Goal: Task Accomplishment & Management: Use online tool/utility

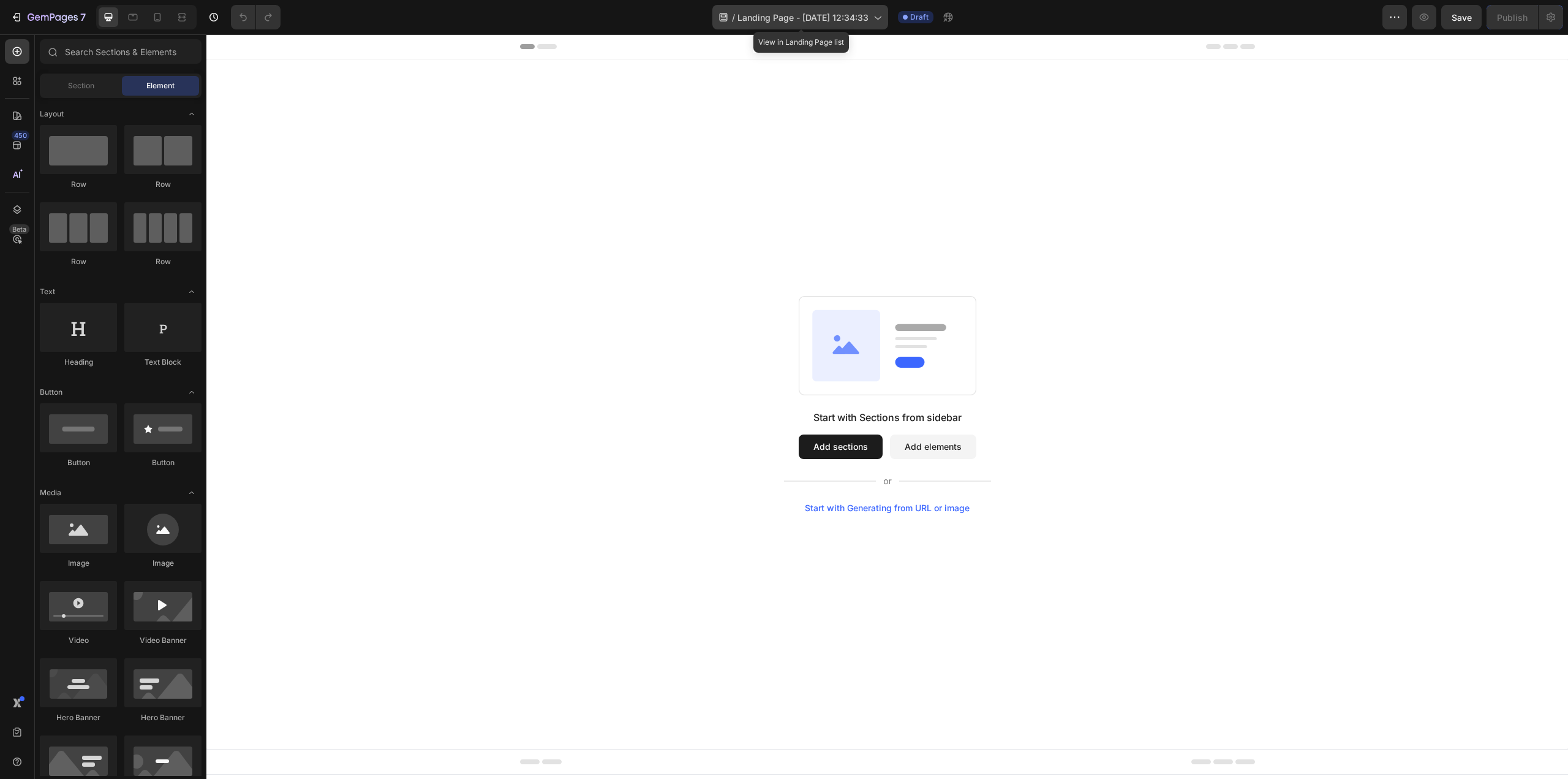
click at [886, 17] on div "/ Landing Page - Sep 26, 12:34:33" at bounding box center [800, 17] width 176 height 25
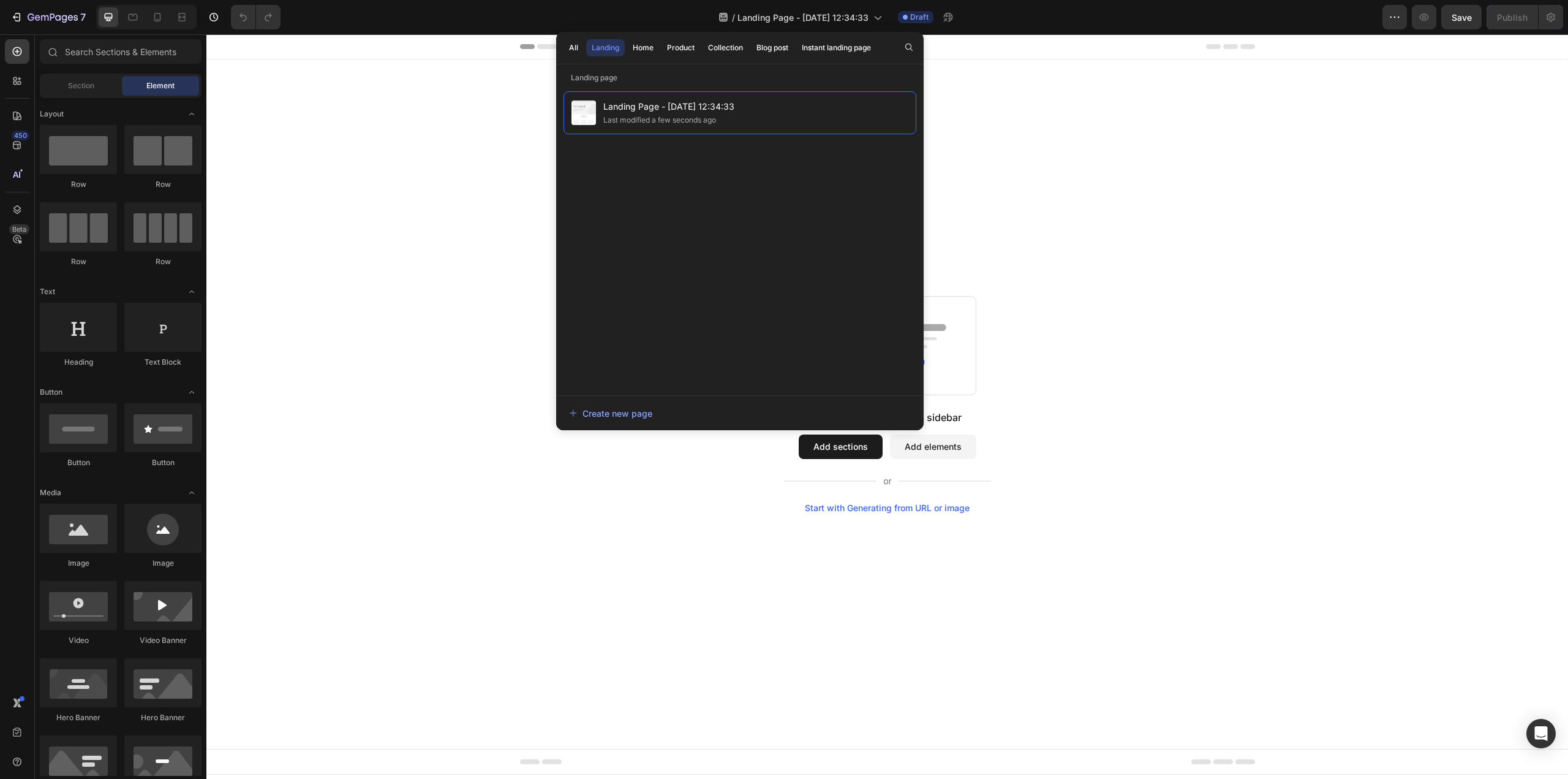
click at [1102, 158] on div "Start with Sections from sidebar Add sections Add elements Start with Generatin…" at bounding box center [887, 404] width 1362 height 689
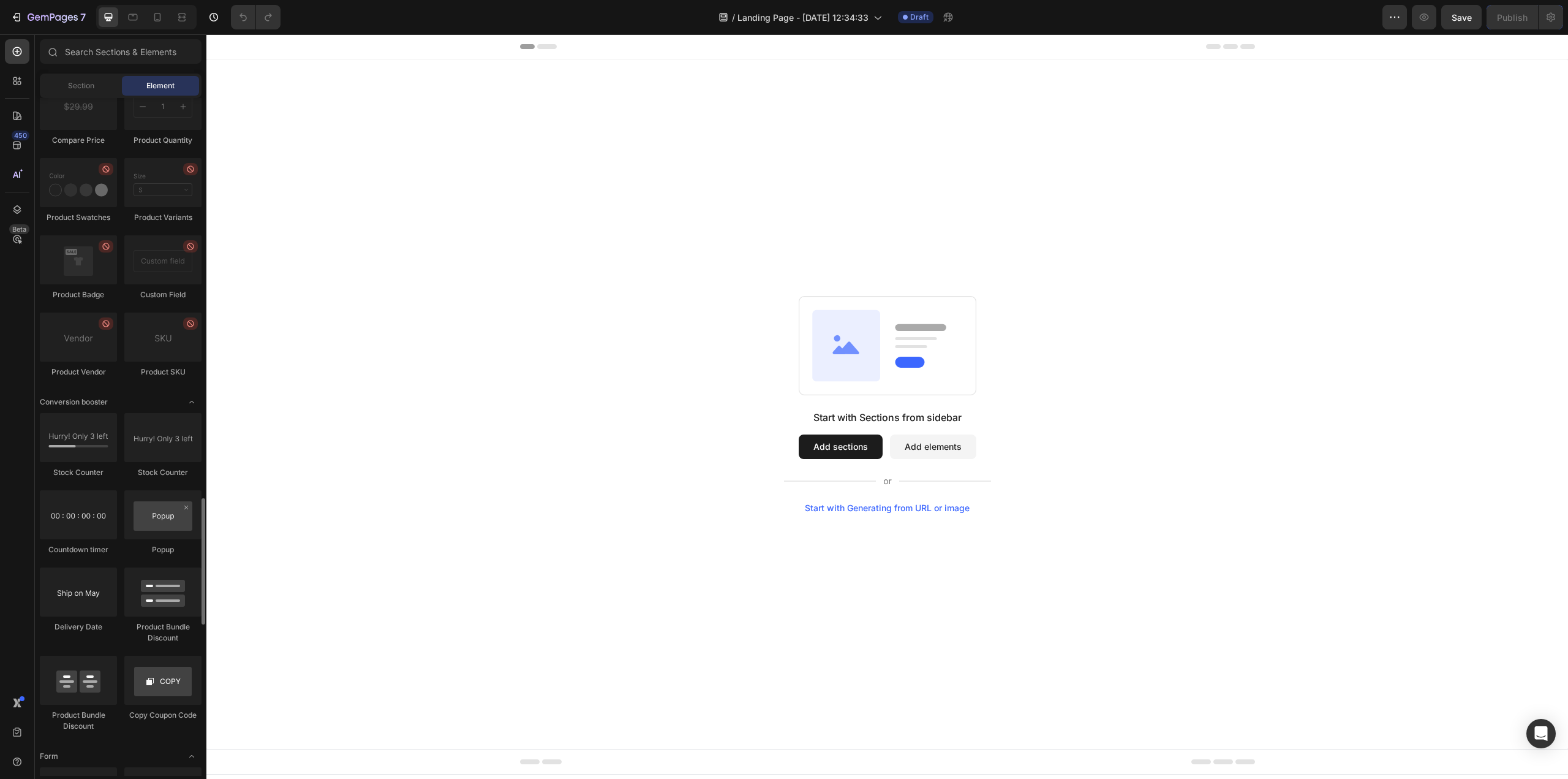
scroll to position [2206, 0]
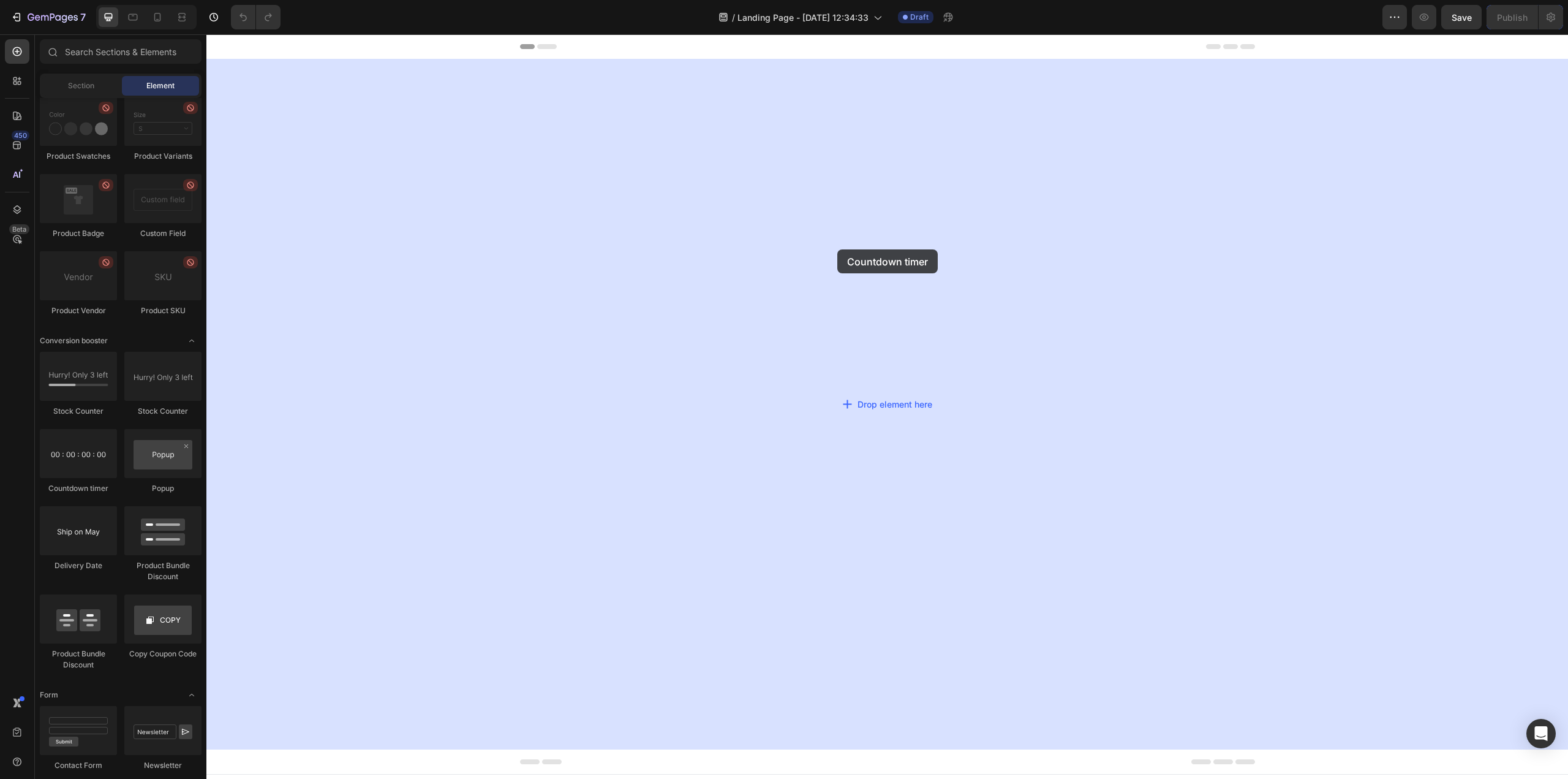
drag, startPoint x: 286, startPoint y: 488, endPoint x: 849, endPoint y: 248, distance: 612.0
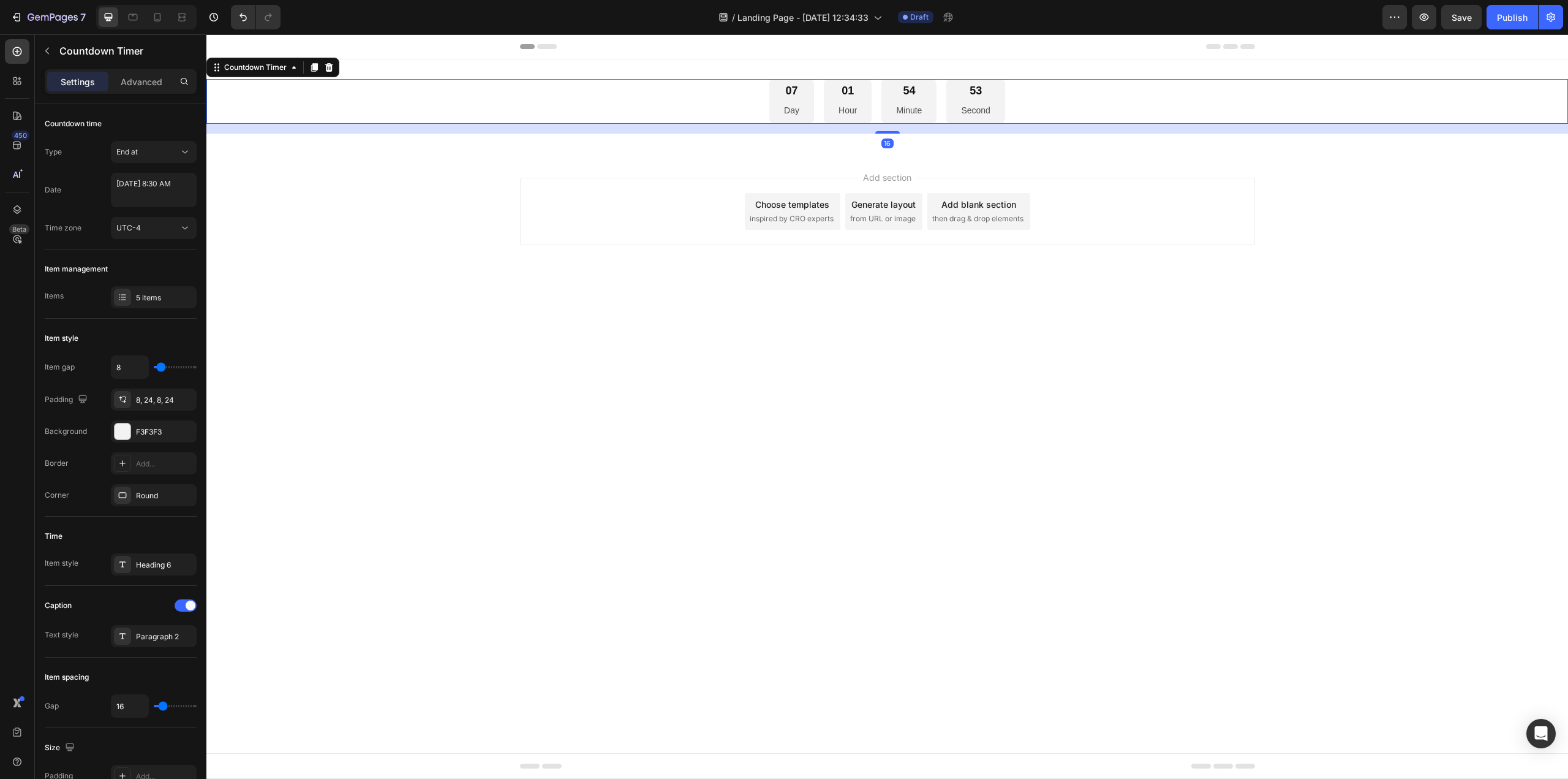
click at [1008, 94] on div "07 Day 01 Hour 54 Minute 53 Second" at bounding box center [887, 101] width 1362 height 45
click at [154, 195] on textarea "October 03 2025 8:30 AM" at bounding box center [153, 190] width 86 height 34
select select "8"
select select "30"
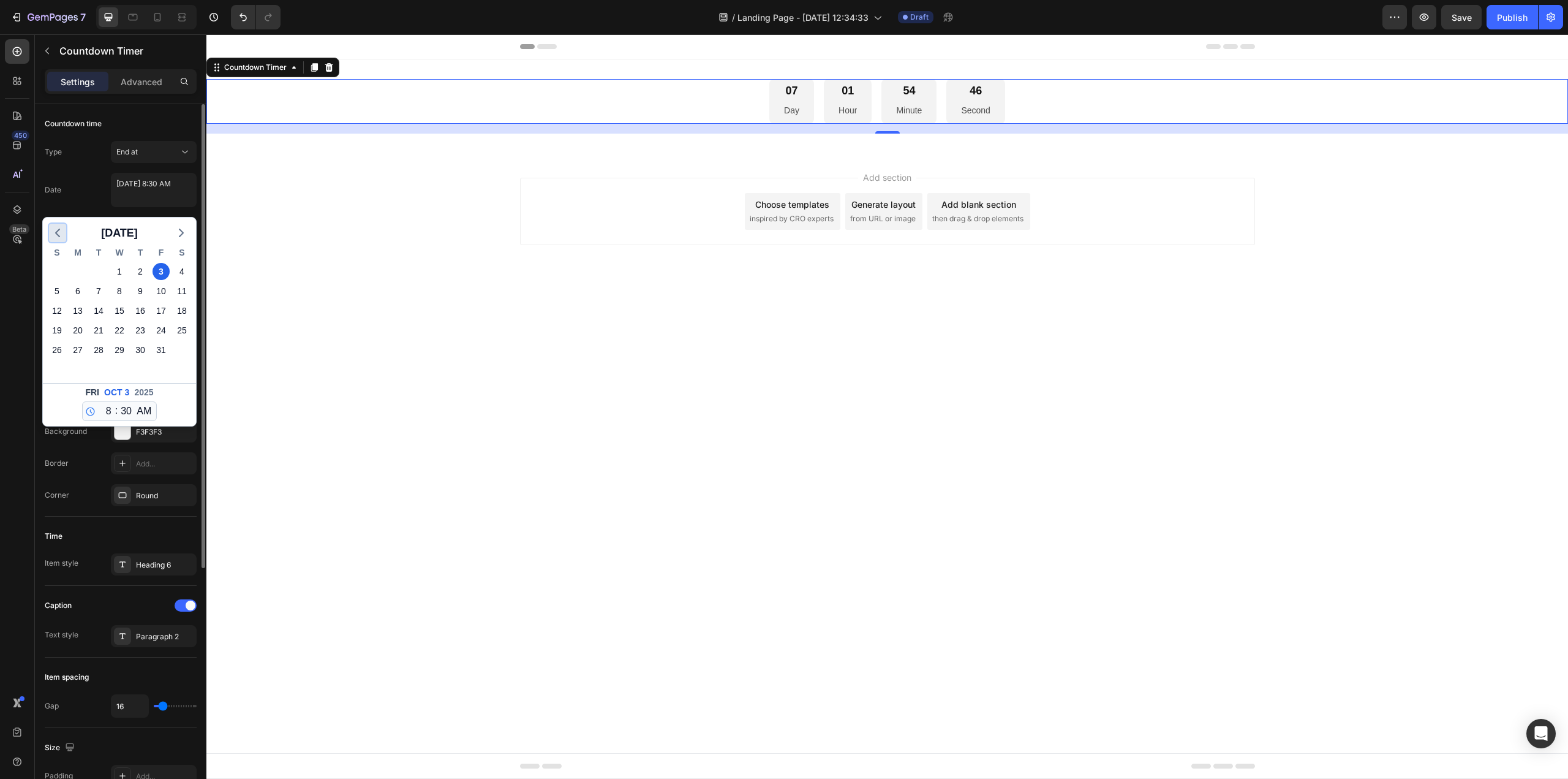
click at [63, 236] on icon "button" at bounding box center [58, 232] width 15 height 15
click at [53, 353] on div "28" at bounding box center [57, 349] width 17 height 17
type textarea "September 28 2025 8:30 AM"
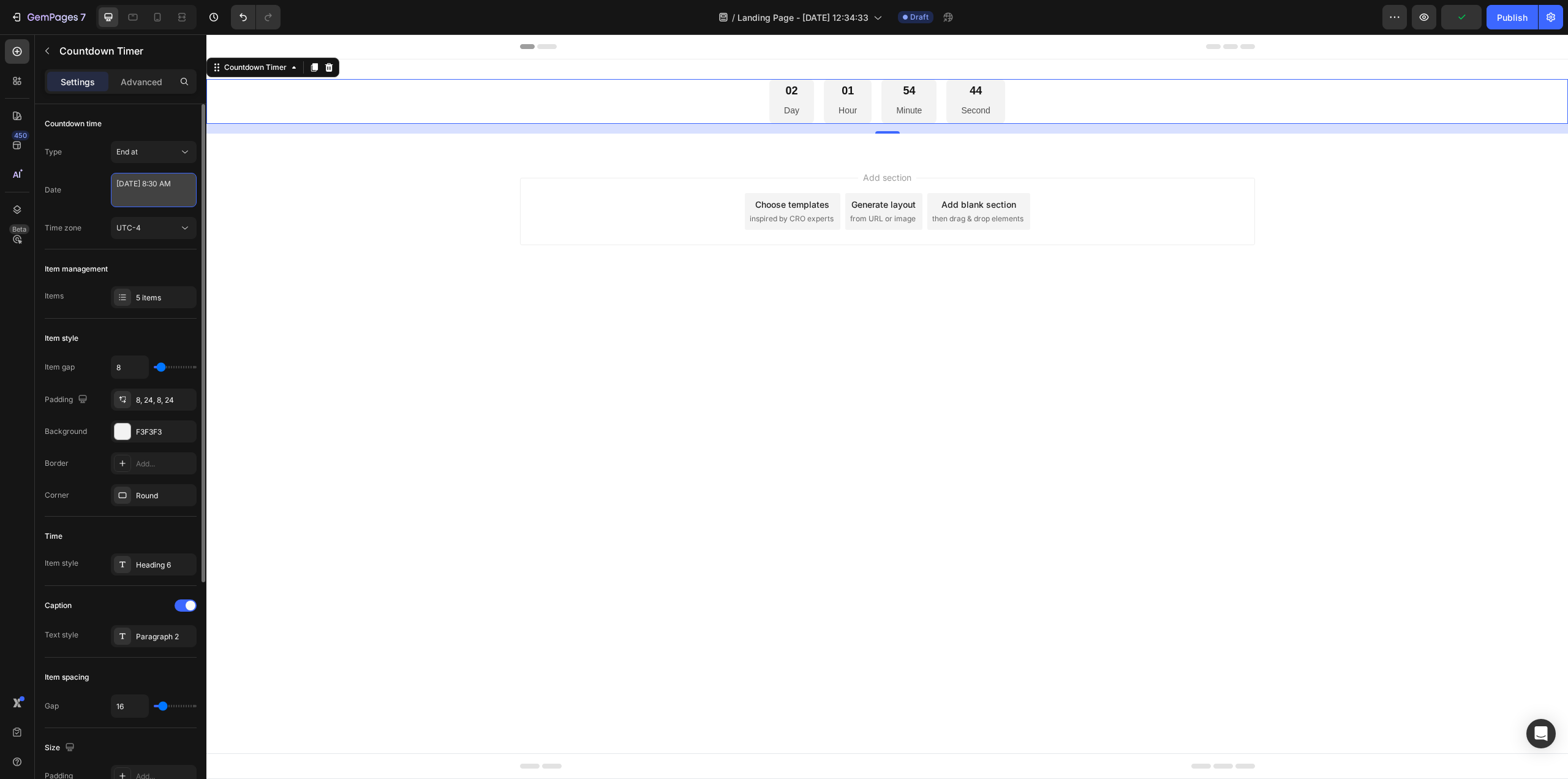
click at [161, 195] on textarea "September 28 2025 8:30 AM" at bounding box center [153, 190] width 86 height 34
select select "8"
select select "30"
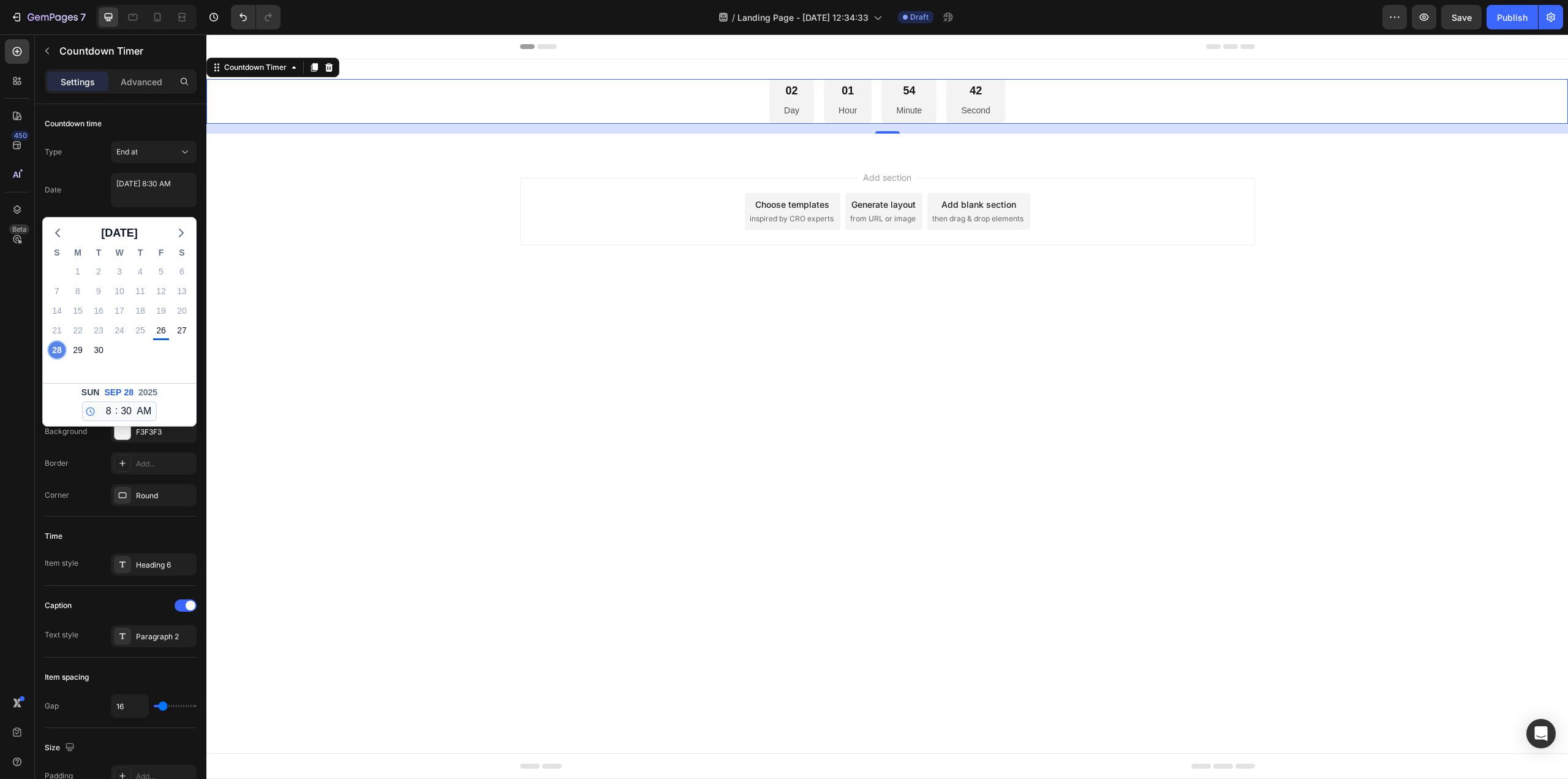
click at [61, 347] on div "28" at bounding box center [57, 349] width 17 height 17
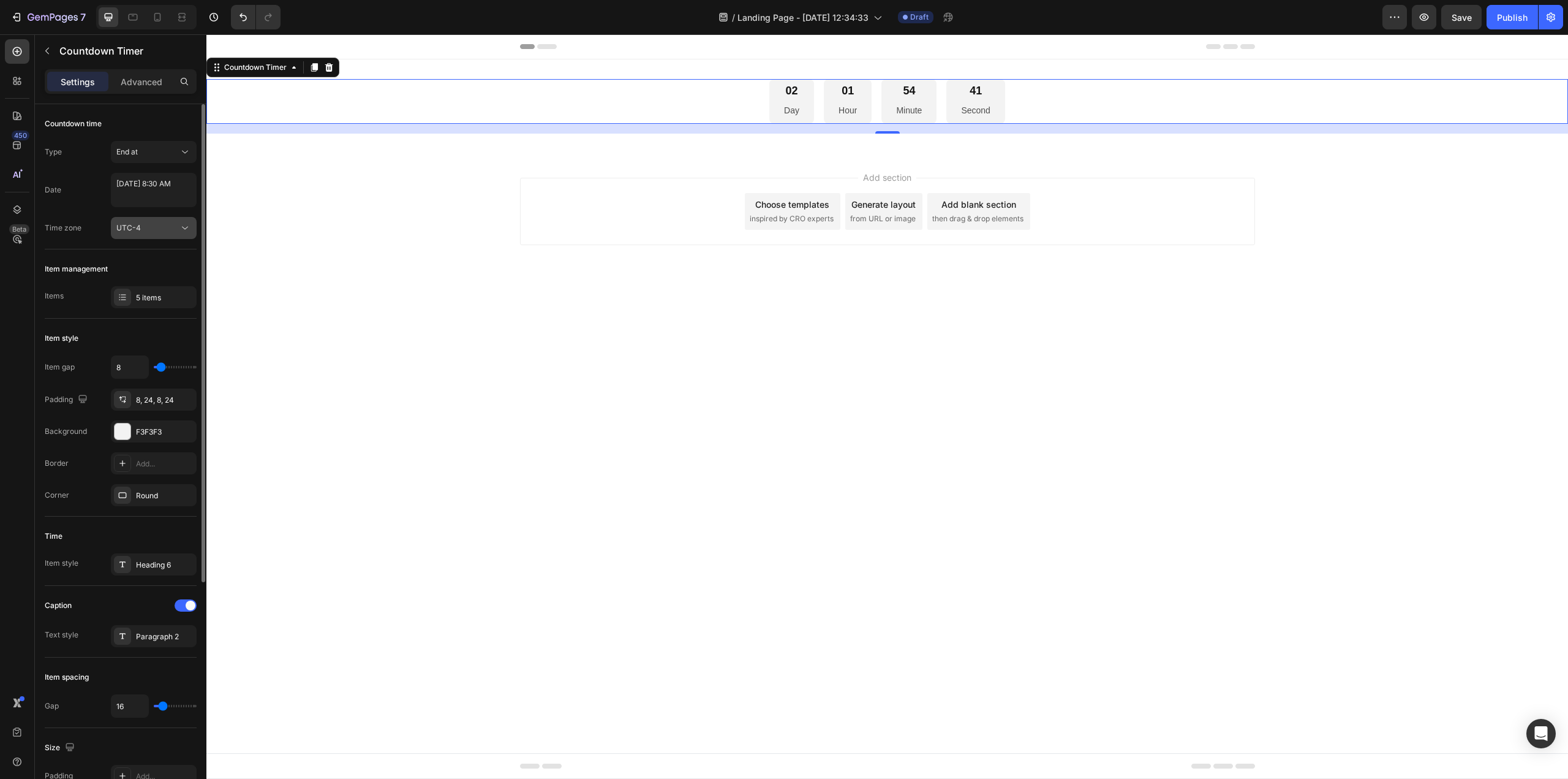
click at [139, 232] on span "UTC-4" at bounding box center [129, 228] width 25 height 11
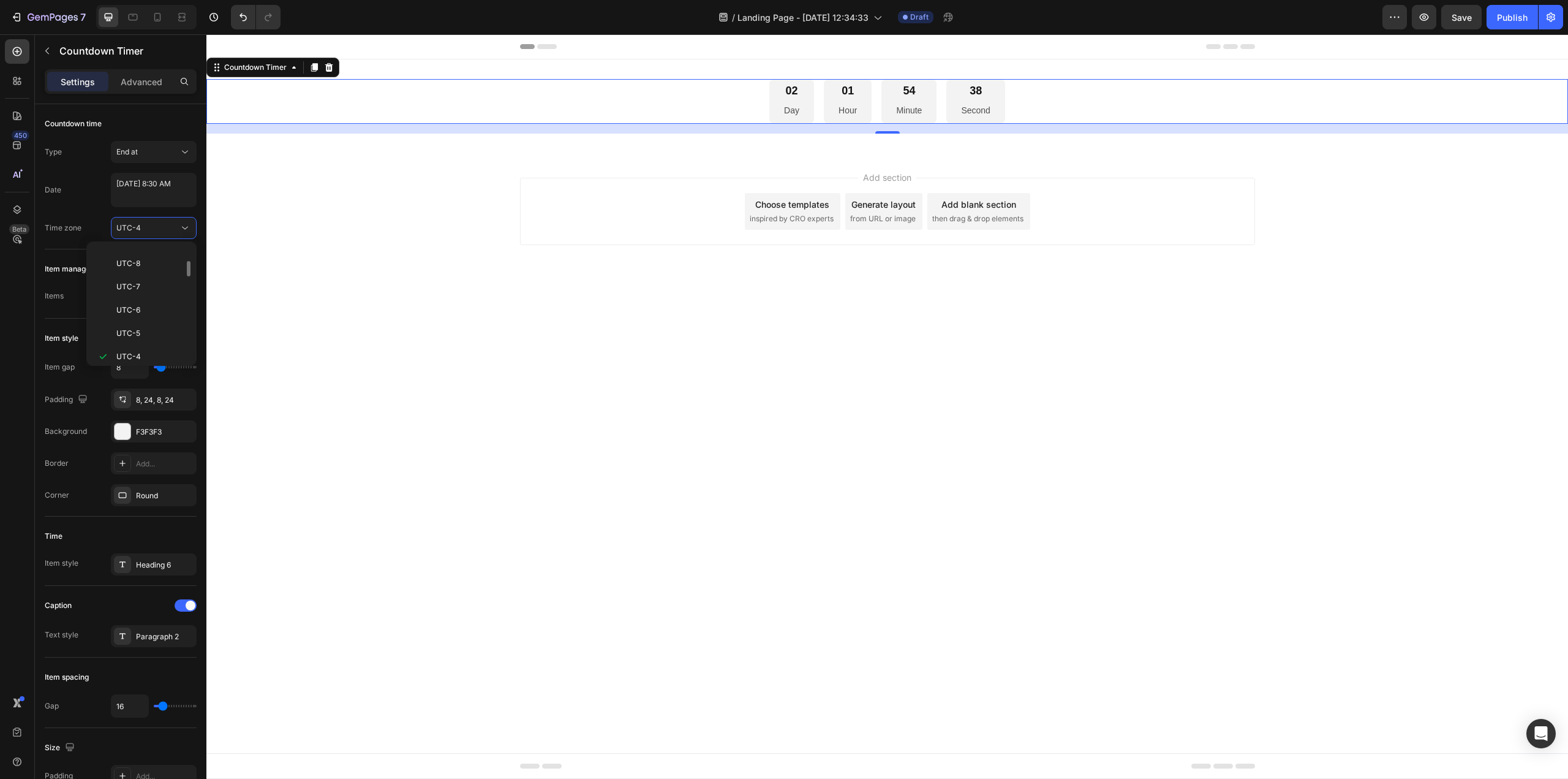
scroll to position [0, 0]
click at [175, 198] on textarea "September 28 2025 8:30 AM" at bounding box center [153, 190] width 86 height 34
select select "8"
select select "30"
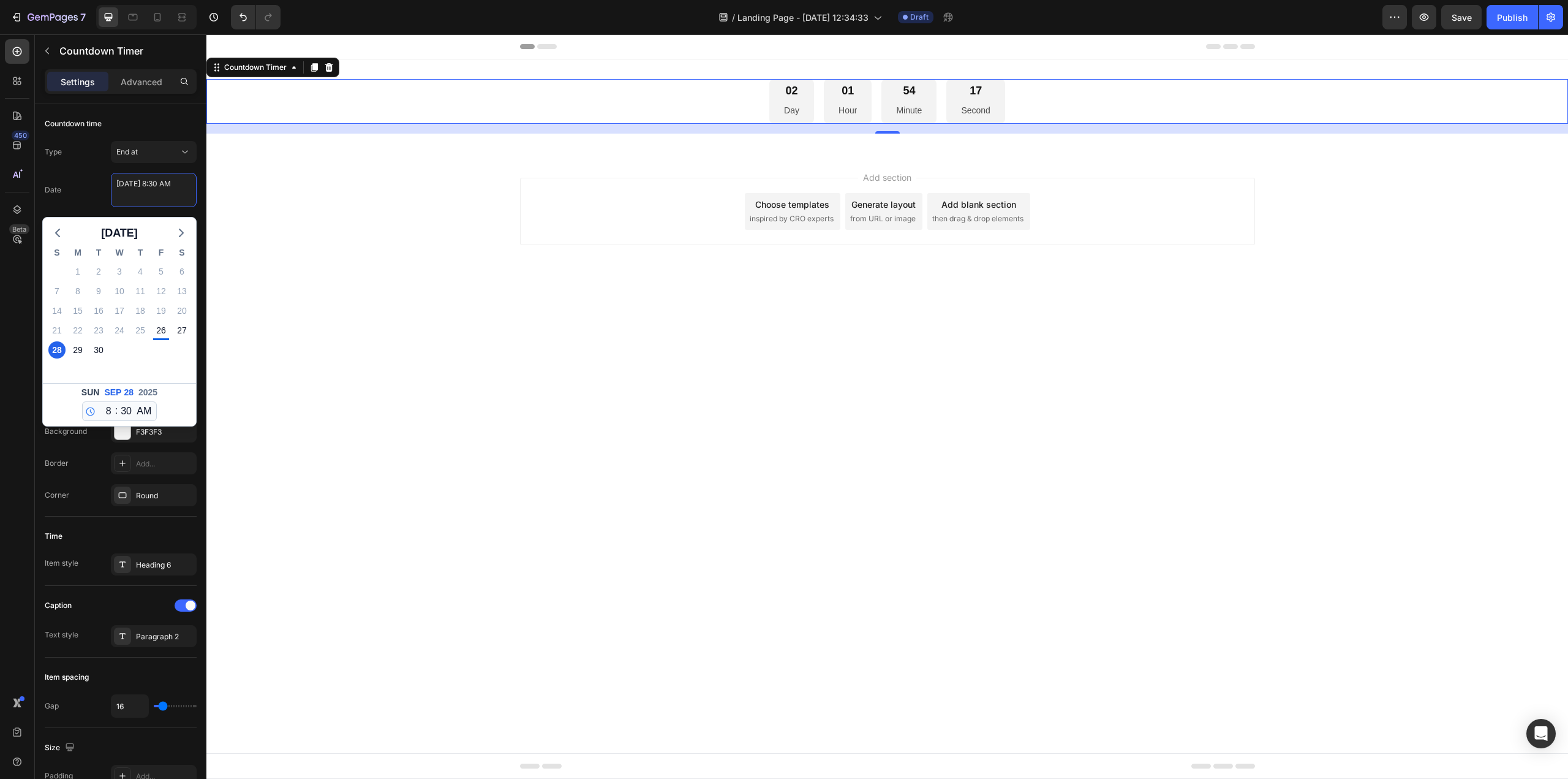
select select "8"
select select "30"
select select "8"
select select "30"
click at [90, 186] on div "Date September 28 2025 8:30 AM September 2025 S M T W T F S 31 1 2 3 4 5 6 7 8 …" at bounding box center [120, 190] width 152 height 34
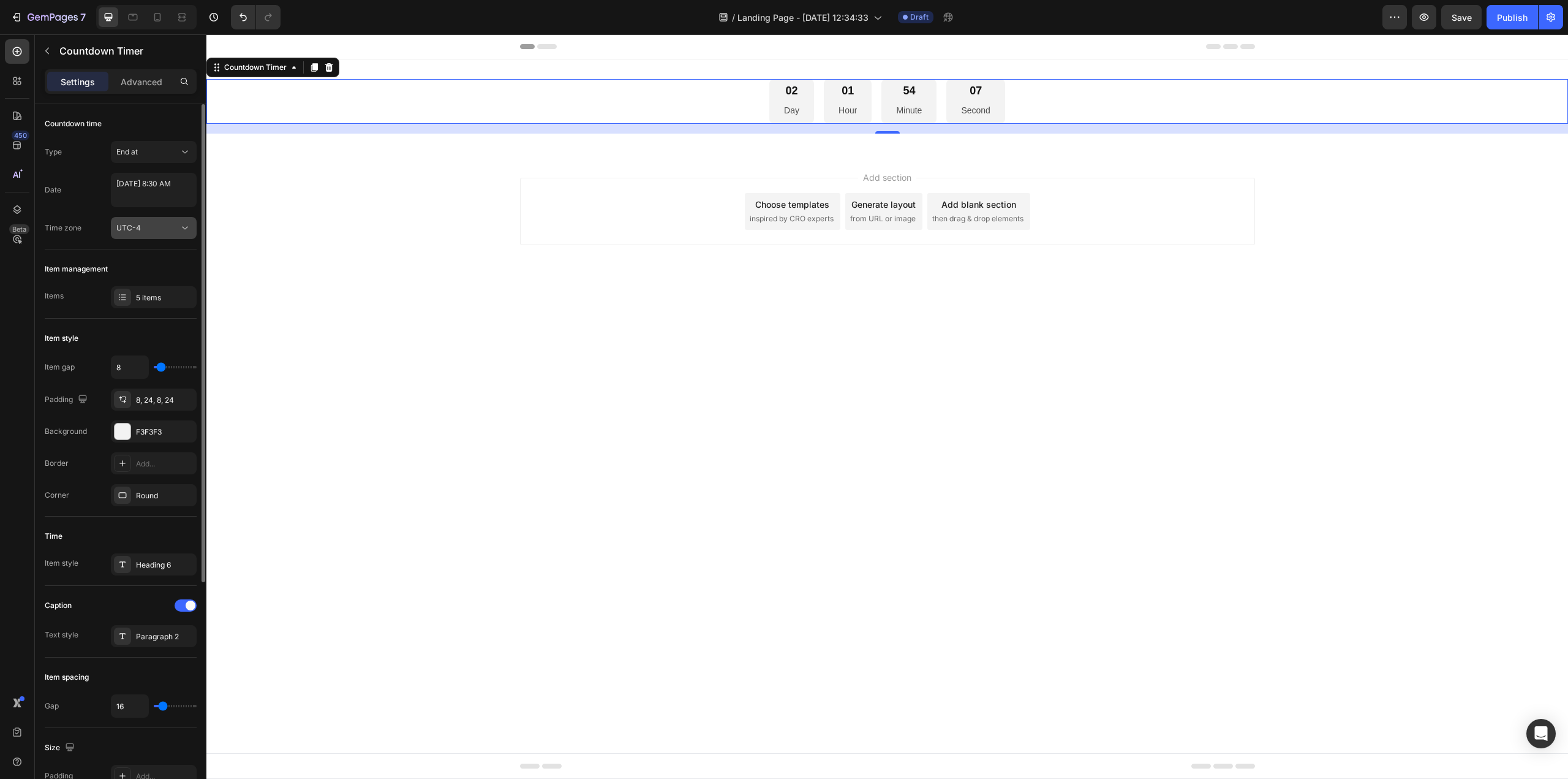
click at [134, 234] on button "UTC-4" at bounding box center [153, 228] width 86 height 22
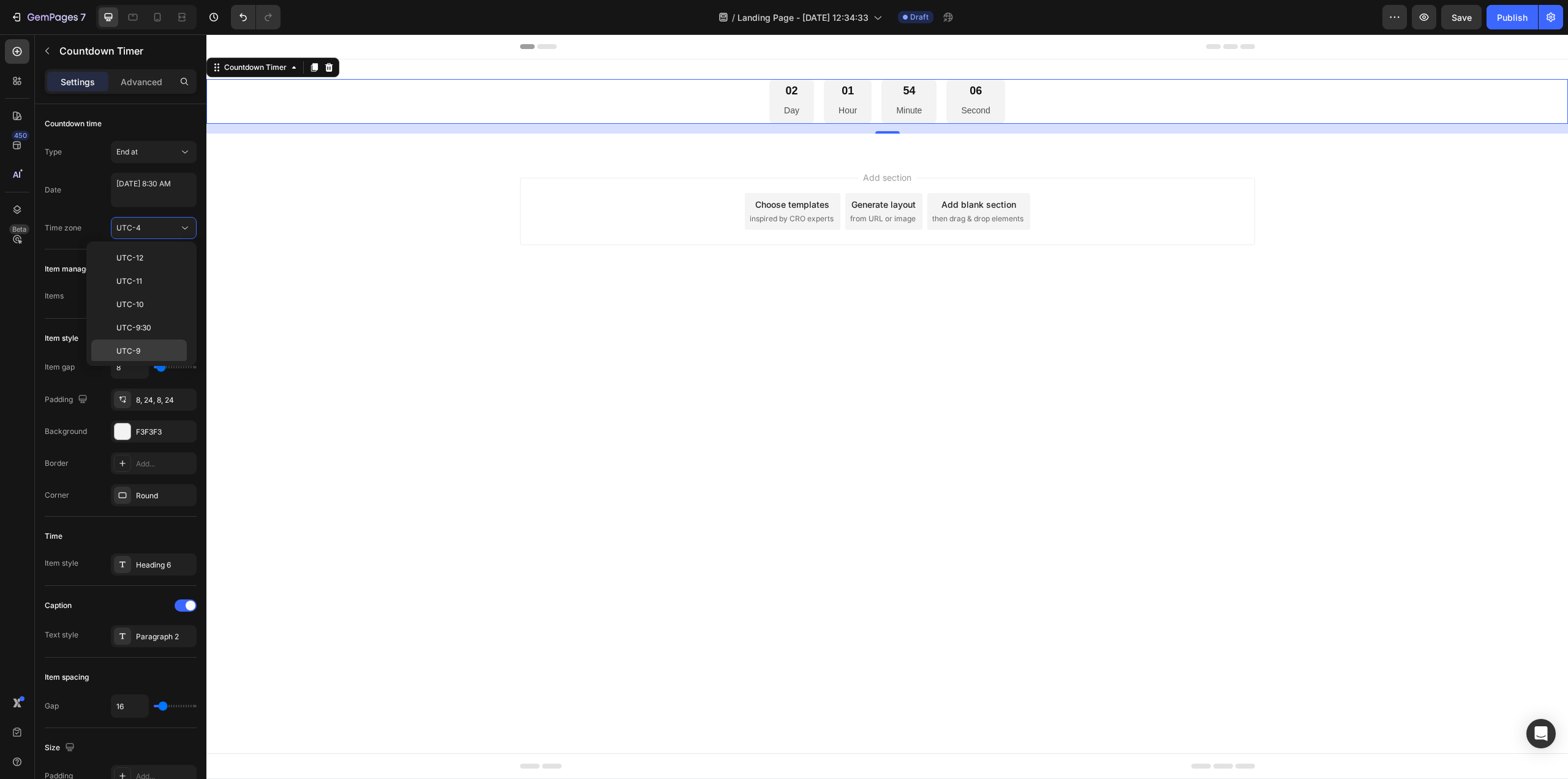
scroll to position [306, 0]
click at [149, 321] on p "UTC+2" at bounding box center [149, 324] width 65 height 11
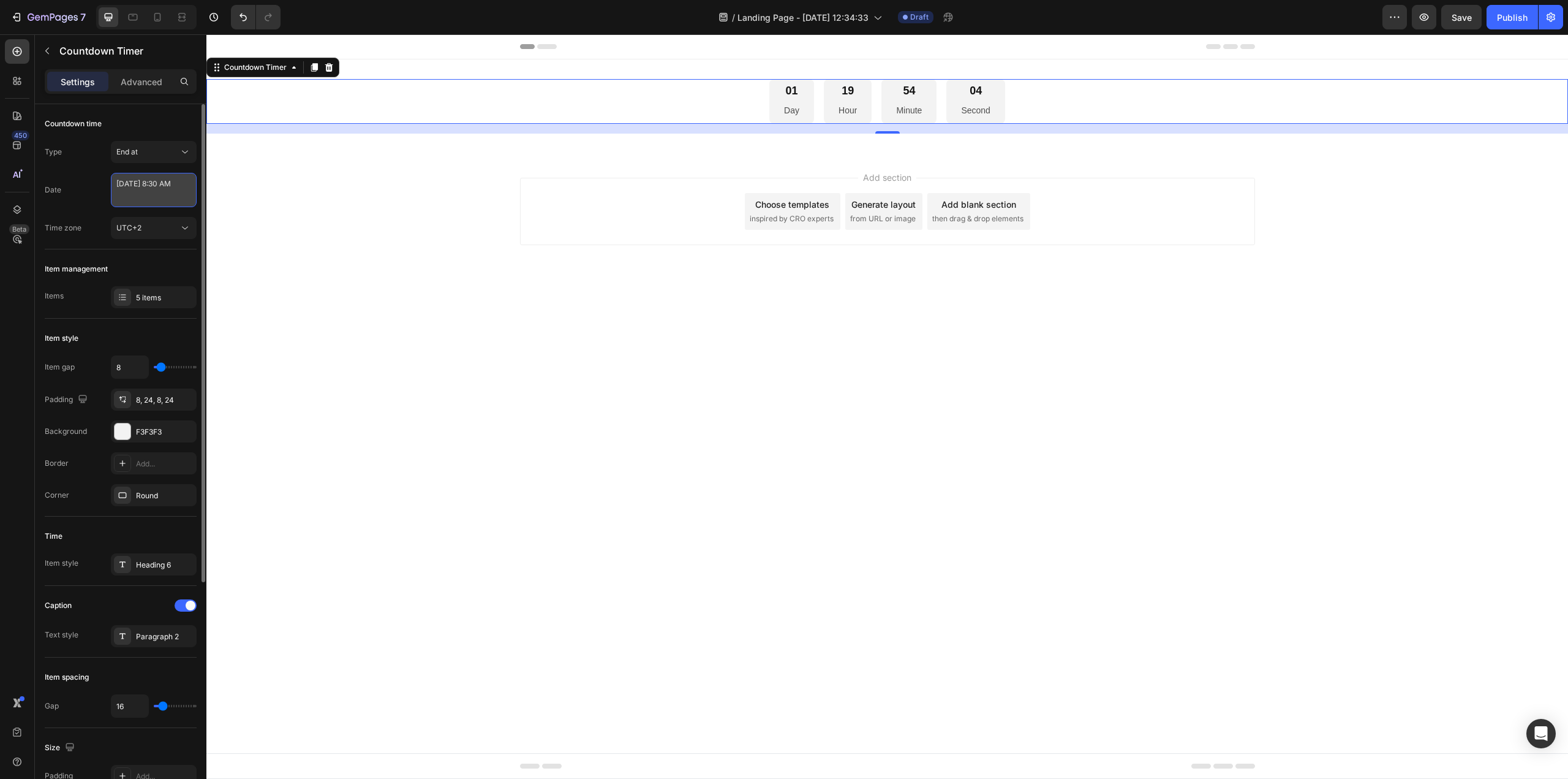
click at [168, 193] on textarea "September 28 2025 8:30 AM" at bounding box center [153, 190] width 86 height 34
select select "8"
select select "30"
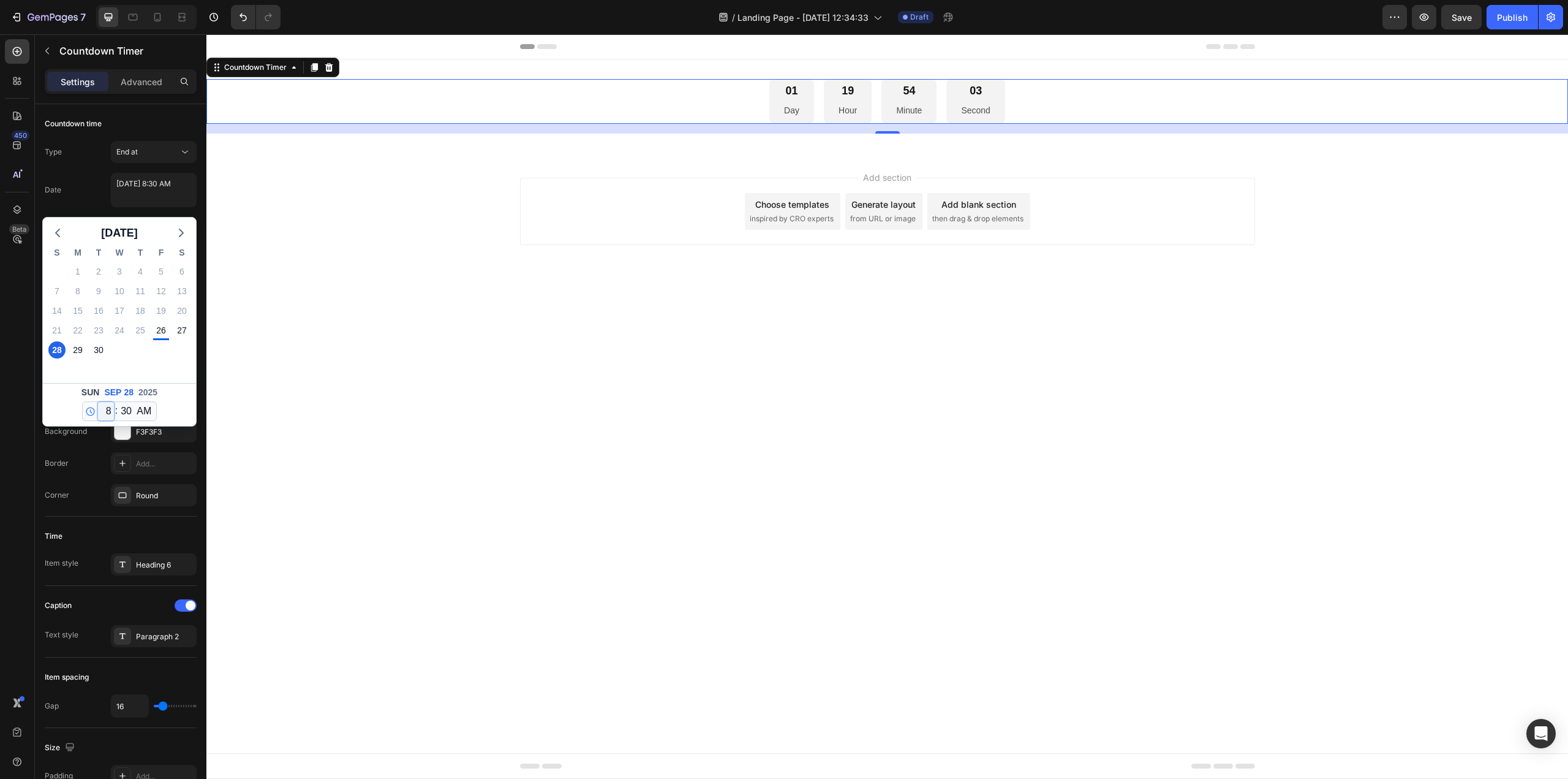
click at [107, 410] on select "12 1 2 3 4 5 6 7 8 9 10 11" at bounding box center [106, 411] width 16 height 18
select select "0"
click at [98, 402] on select "12 1 2 3 4 5 6 7 8 9 10 11" at bounding box center [106, 411] width 16 height 18
type textarea "September 28 2025 12:30 AM"
click at [122, 413] on select "00 01 02 03 04 05 06 07 08 09 10 11 12 13 14 15 16 17 18 19 20 21 22 23 24 25 2…" at bounding box center [126, 411] width 16 height 18
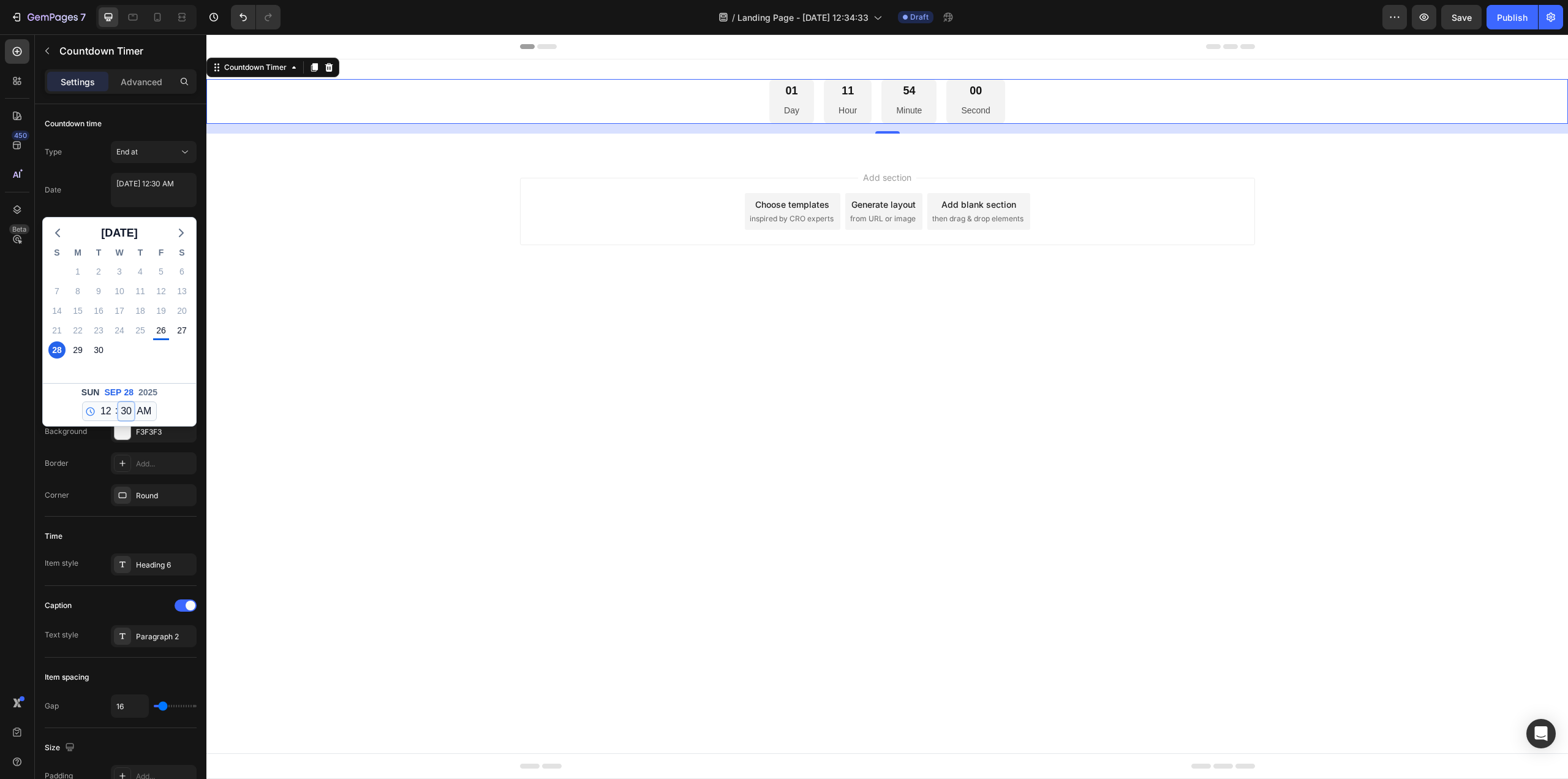
select select "0"
click at [118, 402] on select "00 01 02 03 04 05 06 07 08 09 10 11 12 13 14 15 16 17 18 19 20 21 22 23 24 25 2…" at bounding box center [126, 411] width 16 height 18
type textarea "September 28 2025 12:00 AM"
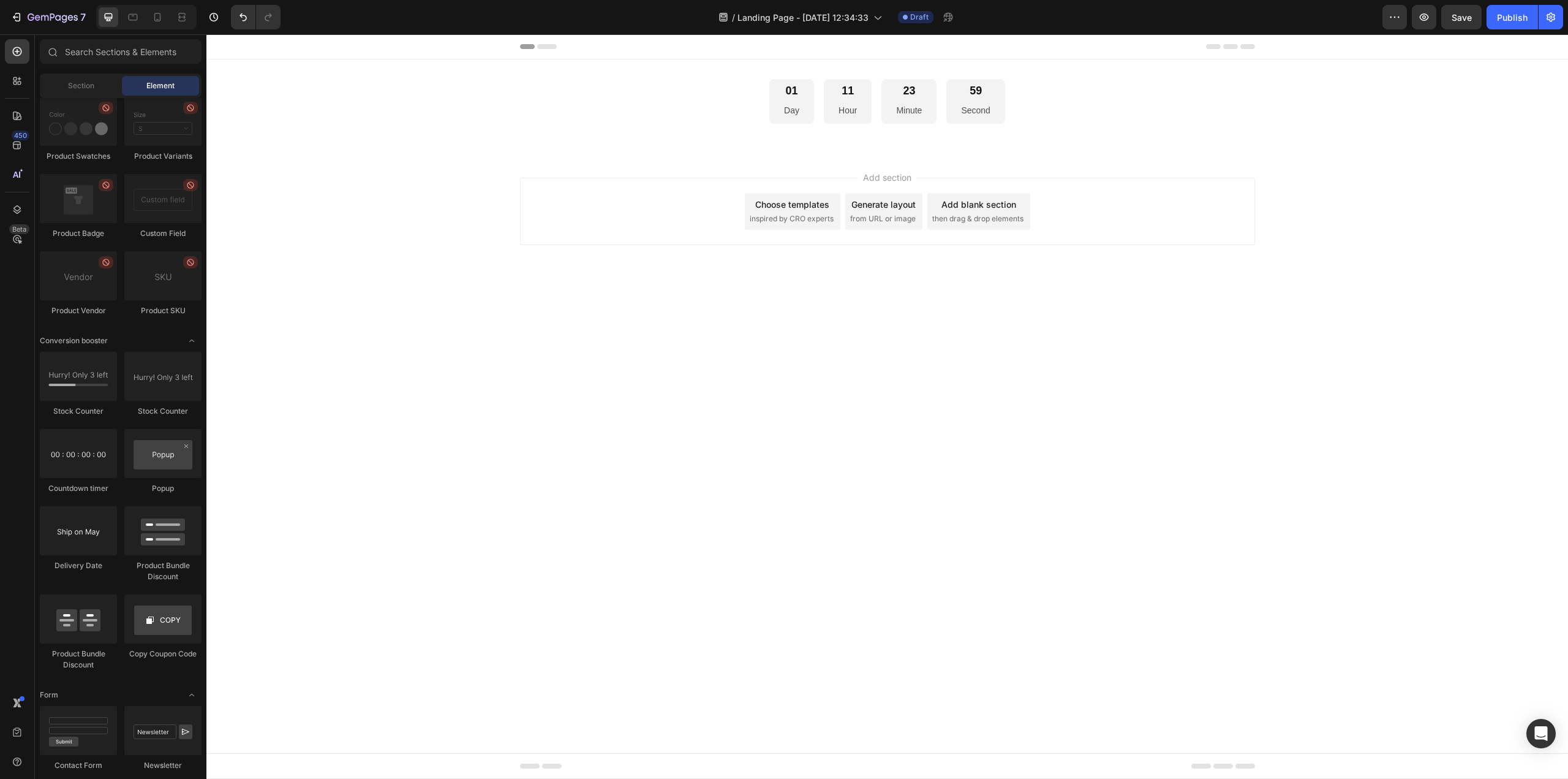
click at [342, 368] on body "Header 01 Day 11 Hour 23 Minute 59 Second Countdown Timer Section 1 Root Start …" at bounding box center [887, 406] width 1362 height 745
click at [1101, 114] on div "01 Day 11 Hour 23 Minute 54 Second" at bounding box center [887, 101] width 1362 height 45
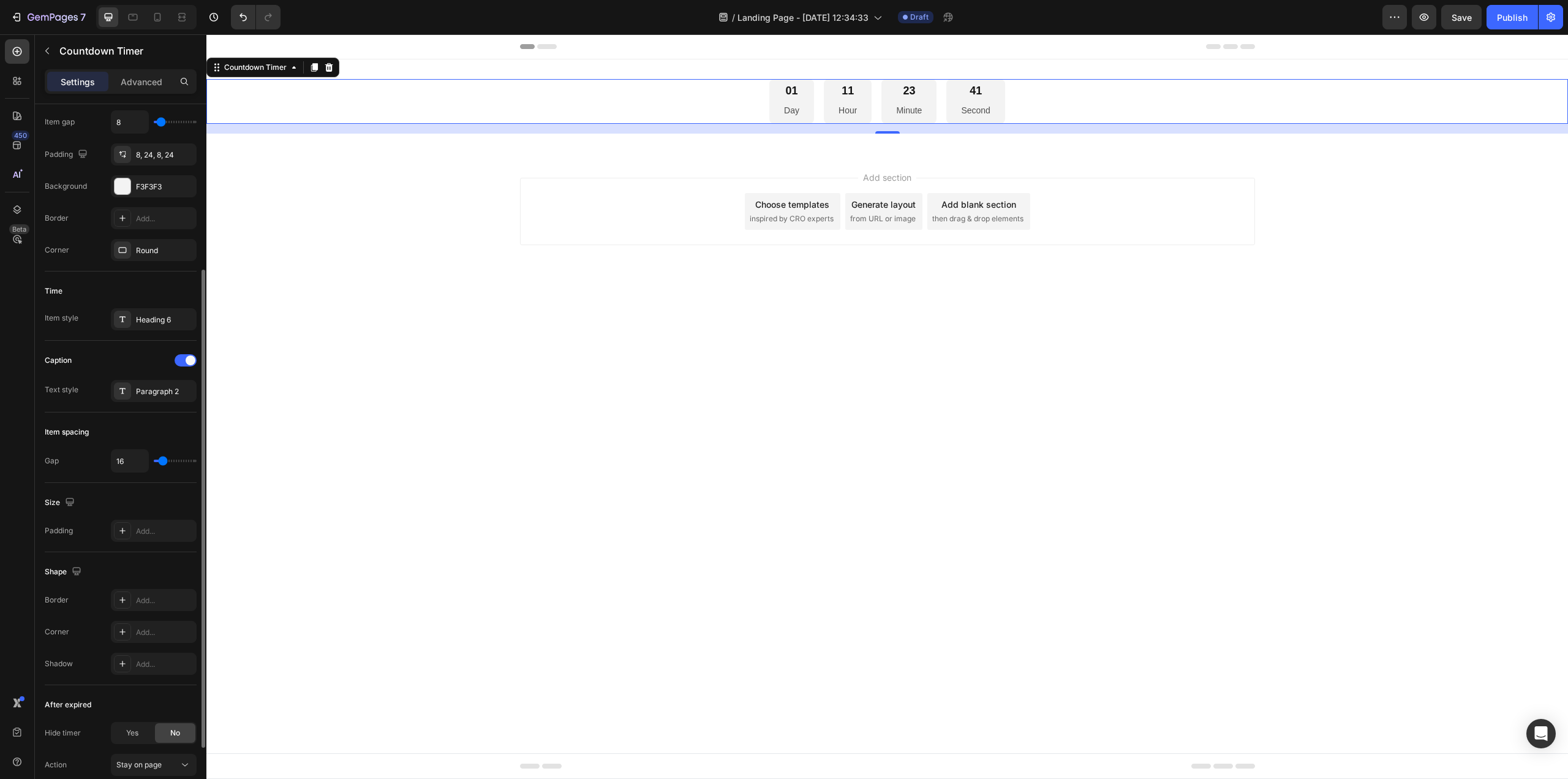
scroll to position [343, 0]
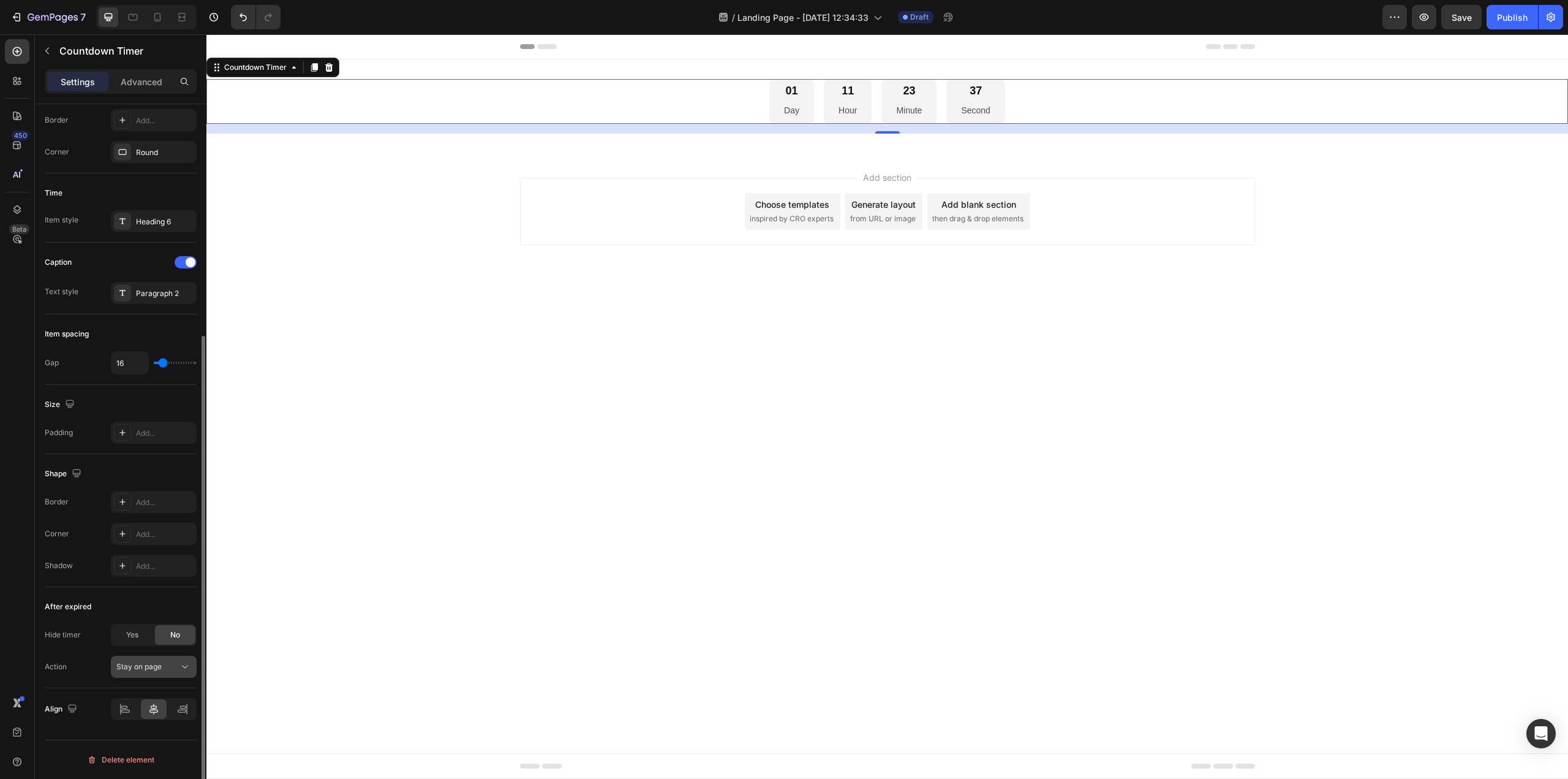
click at [166, 673] on button "Stay on page" at bounding box center [153, 666] width 86 height 22
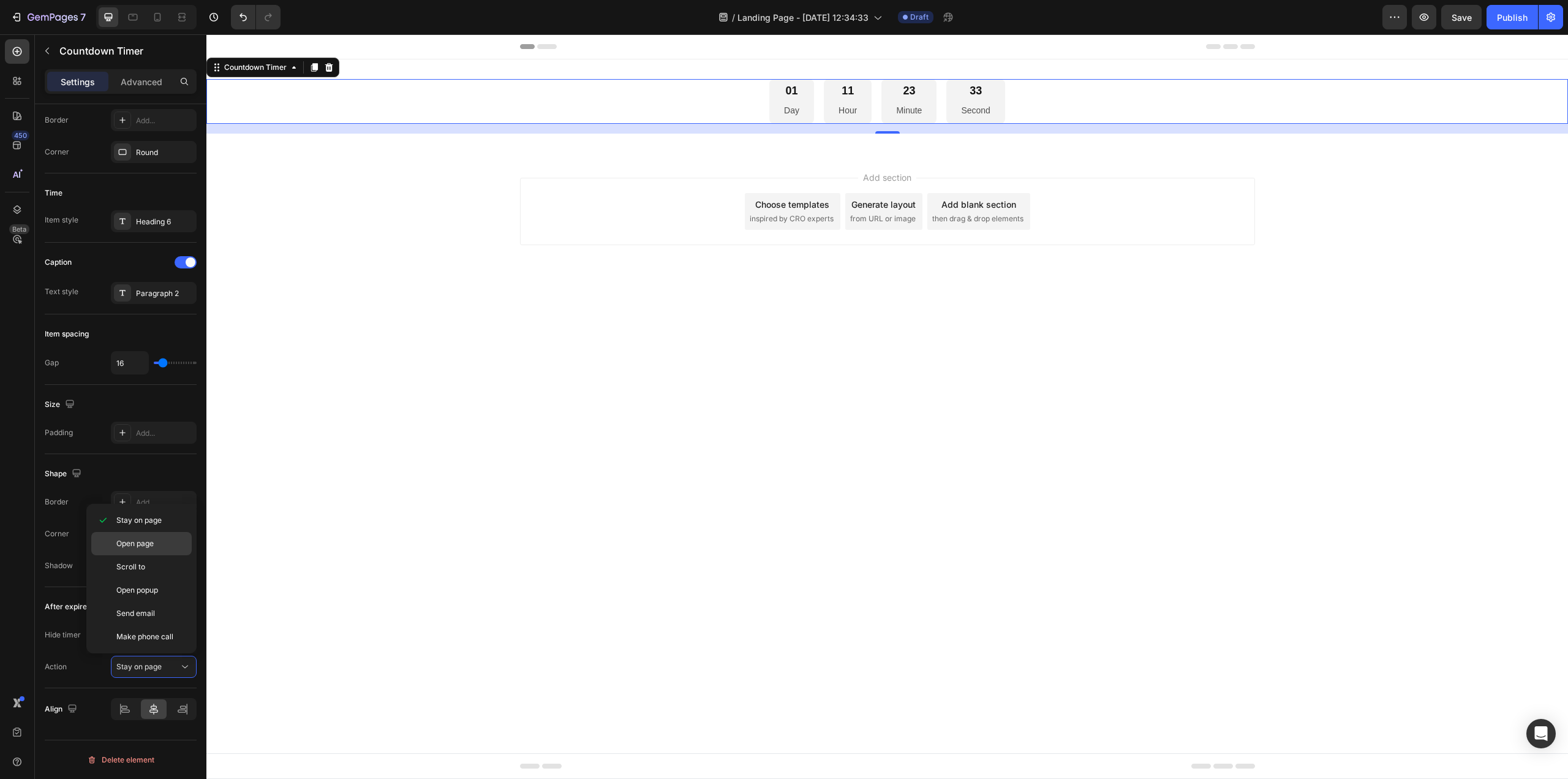
click at [161, 545] on p "Open page" at bounding box center [151, 543] width 70 height 11
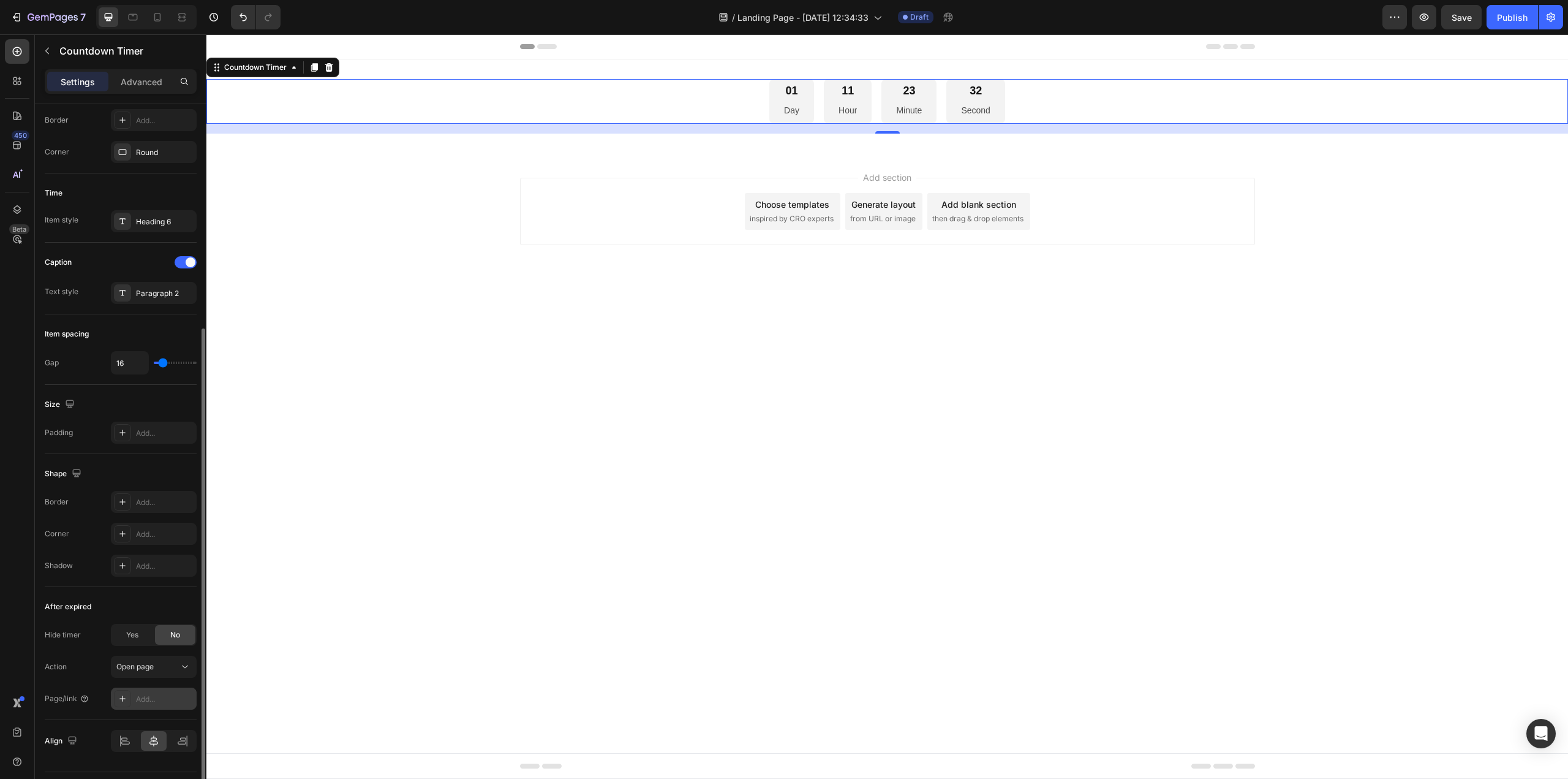
click at [171, 696] on div "Add..." at bounding box center [164, 699] width 58 height 11
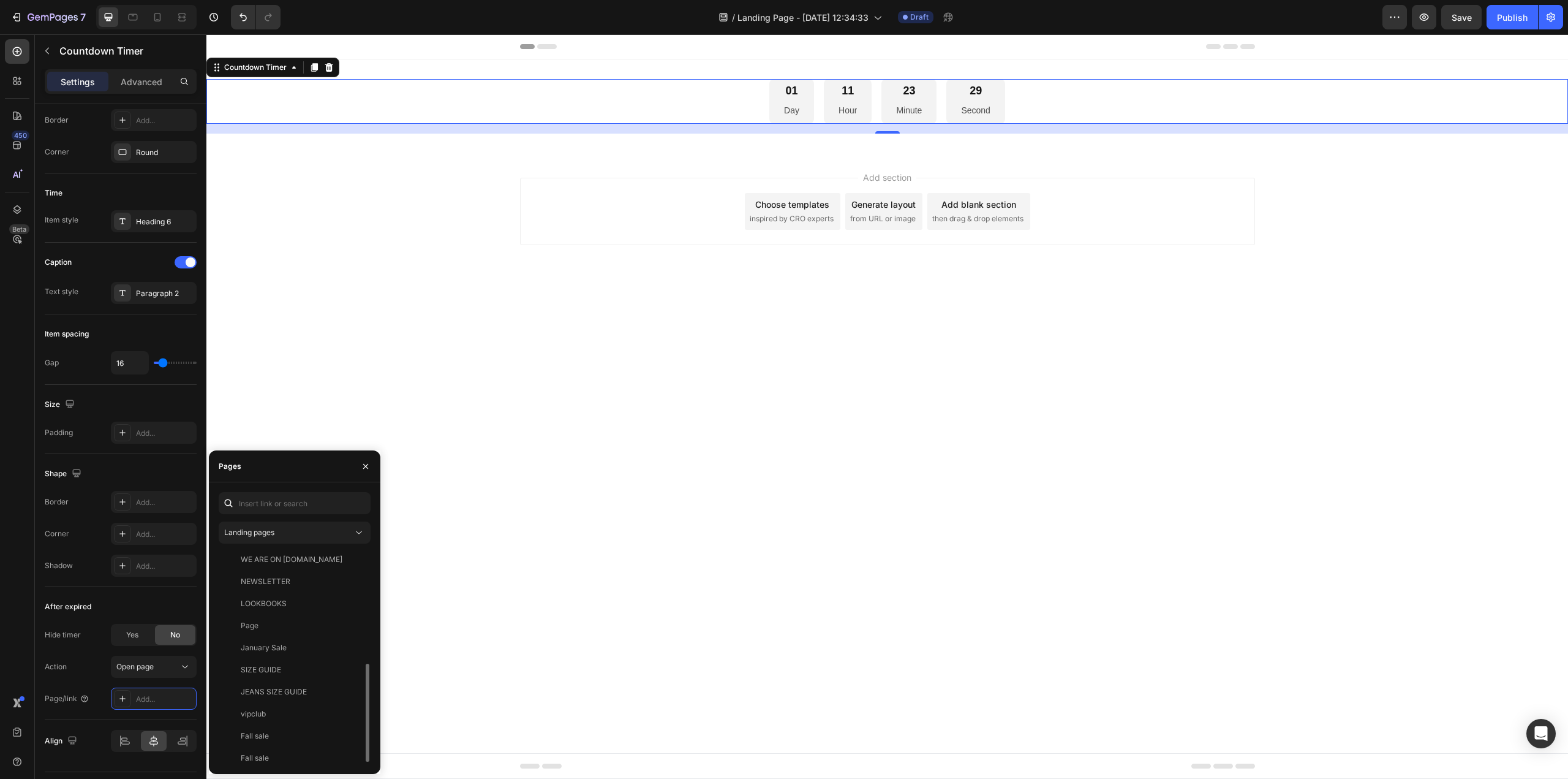
scroll to position [250, 0]
click at [351, 732] on div "View" at bounding box center [351, 730] width 17 height 11
click at [91, 388] on div "Size Padding Add..." at bounding box center [120, 419] width 152 height 69
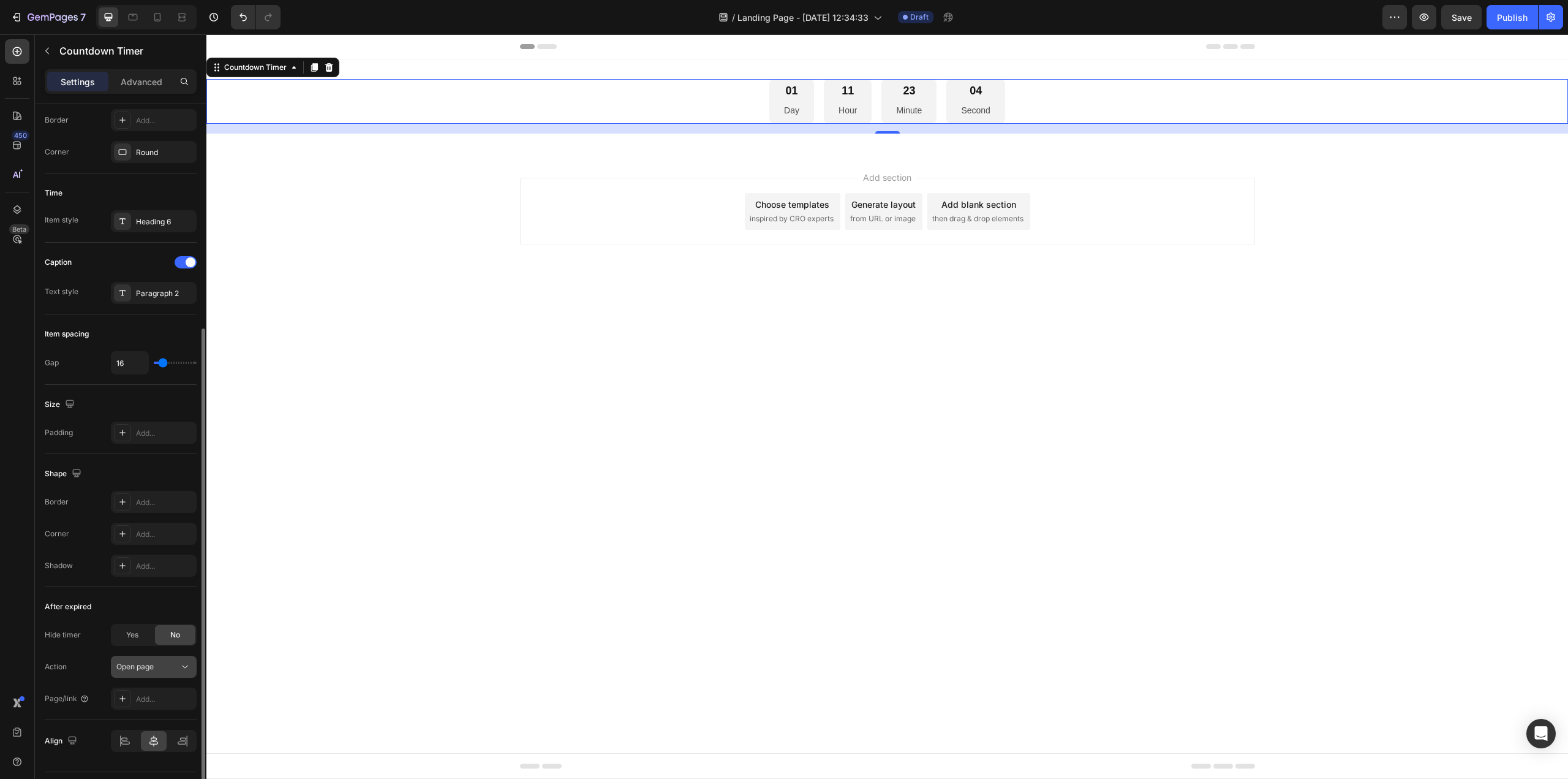
click at [140, 674] on button "Open page" at bounding box center [153, 666] width 86 height 22
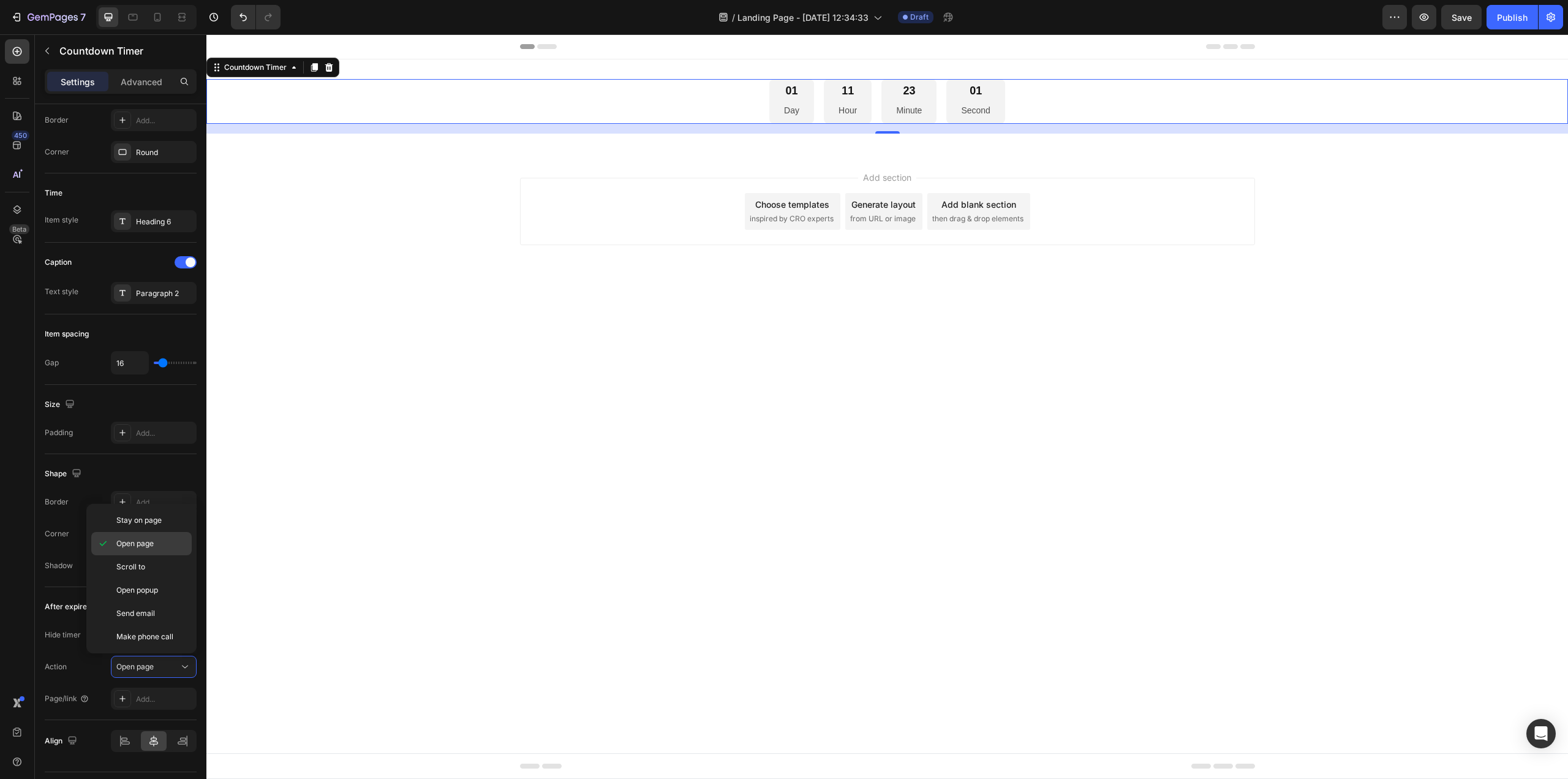
click at [158, 543] on p "Open page" at bounding box center [151, 543] width 70 height 11
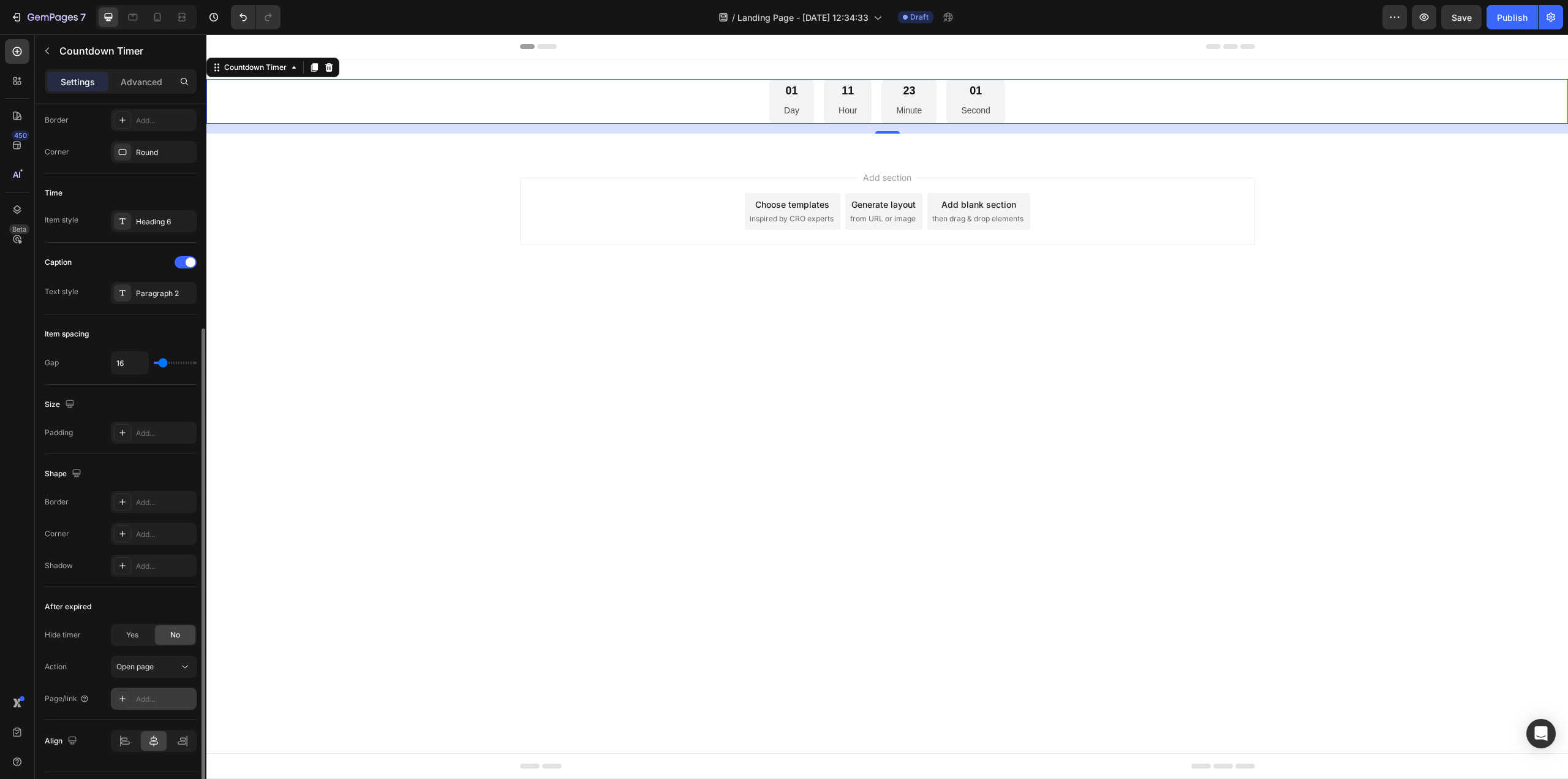
click at [155, 697] on div "Add..." at bounding box center [164, 699] width 58 height 11
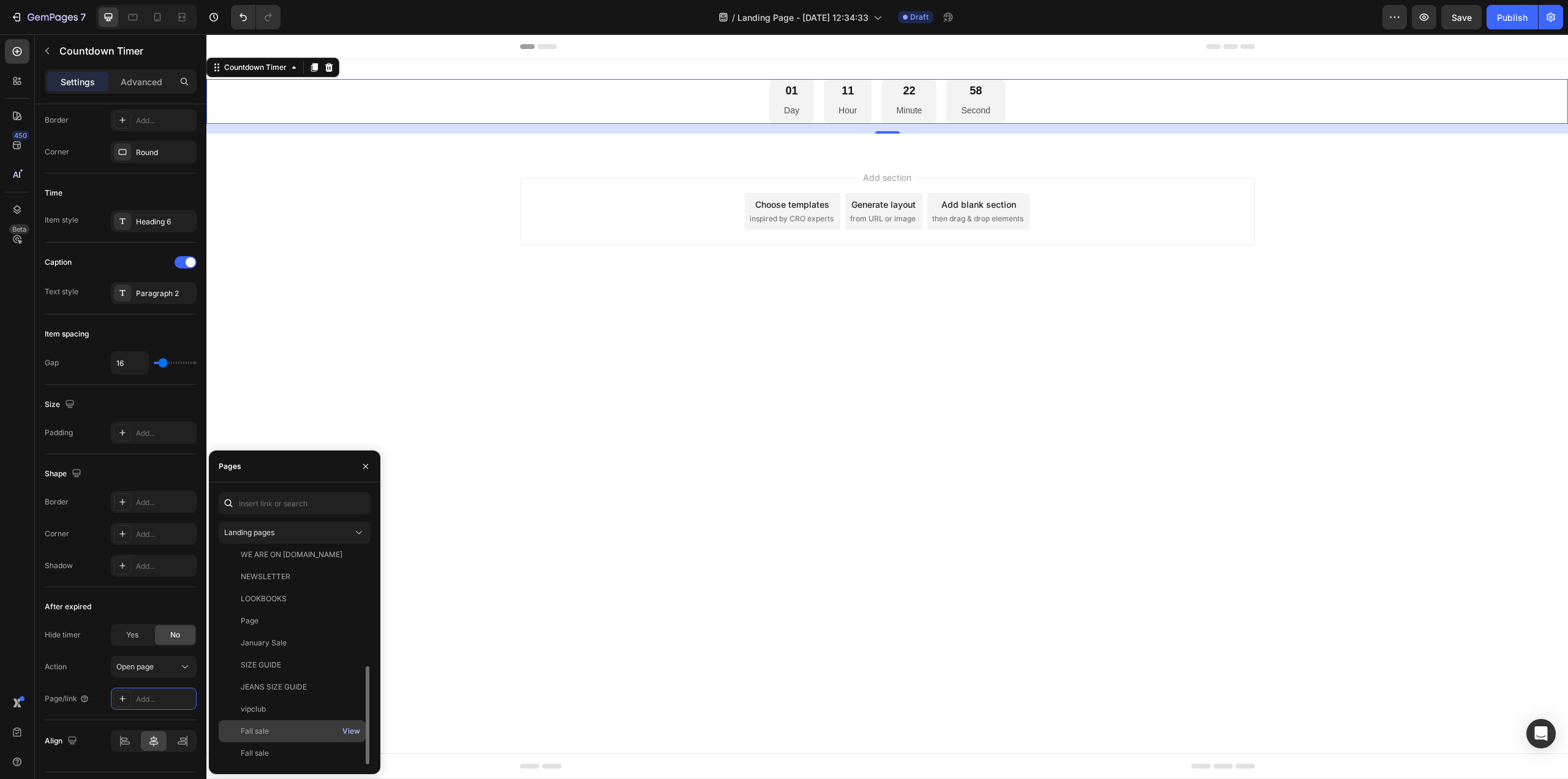
click at [347, 734] on div "View" at bounding box center [351, 730] width 17 height 11
click at [354, 754] on div "View" at bounding box center [351, 752] width 17 height 11
click at [314, 749] on div "Fall sale" at bounding box center [292, 752] width 137 height 11
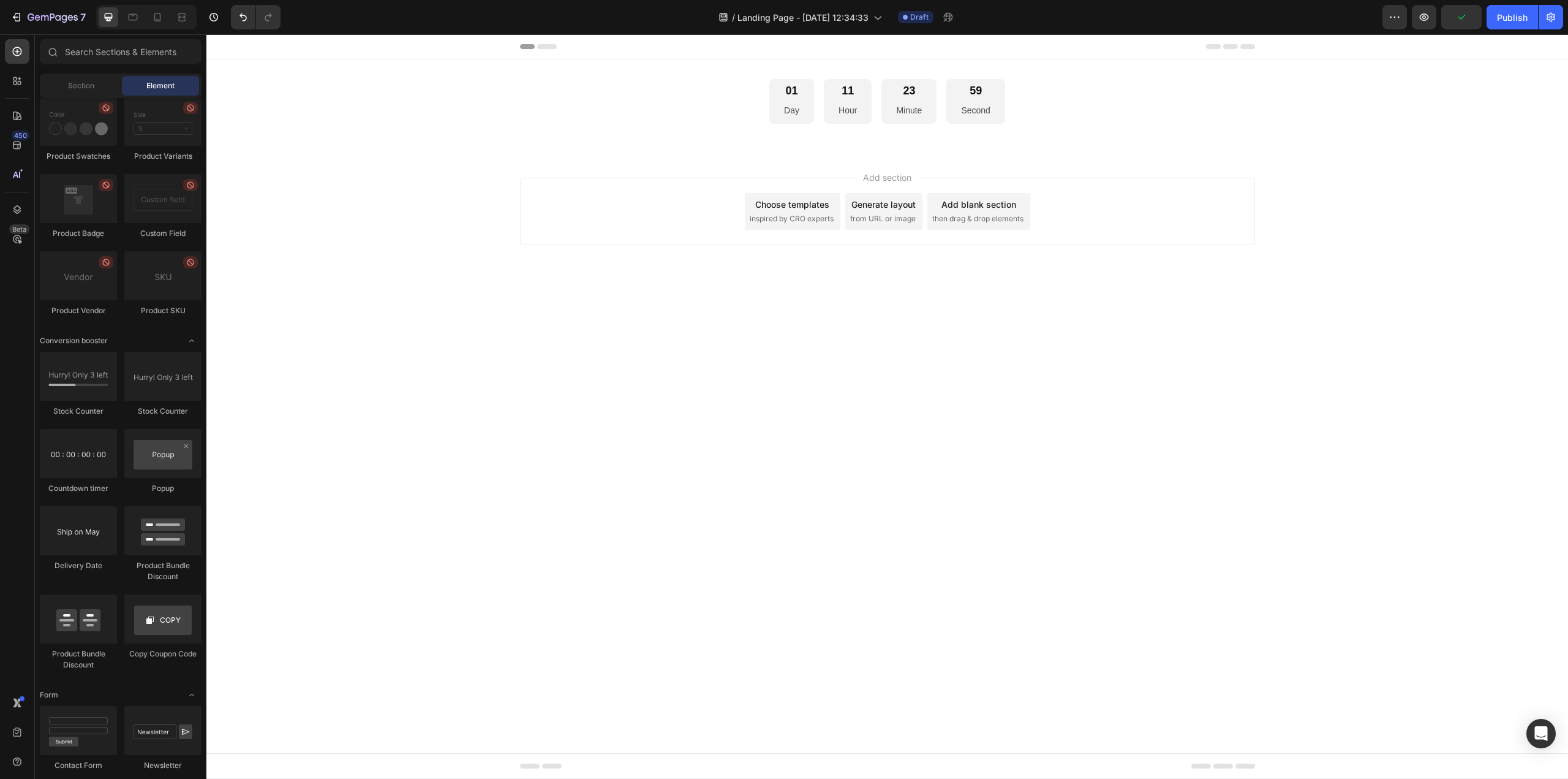
click at [659, 463] on body "Header 01 Day 11 Hour 23 Minute 59 Second Countdown Timer Section 1 Root Start …" at bounding box center [887, 406] width 1362 height 745
click at [745, 92] on div "01 Day 11 Hour 23 Minute 57 Second" at bounding box center [887, 101] width 1362 height 45
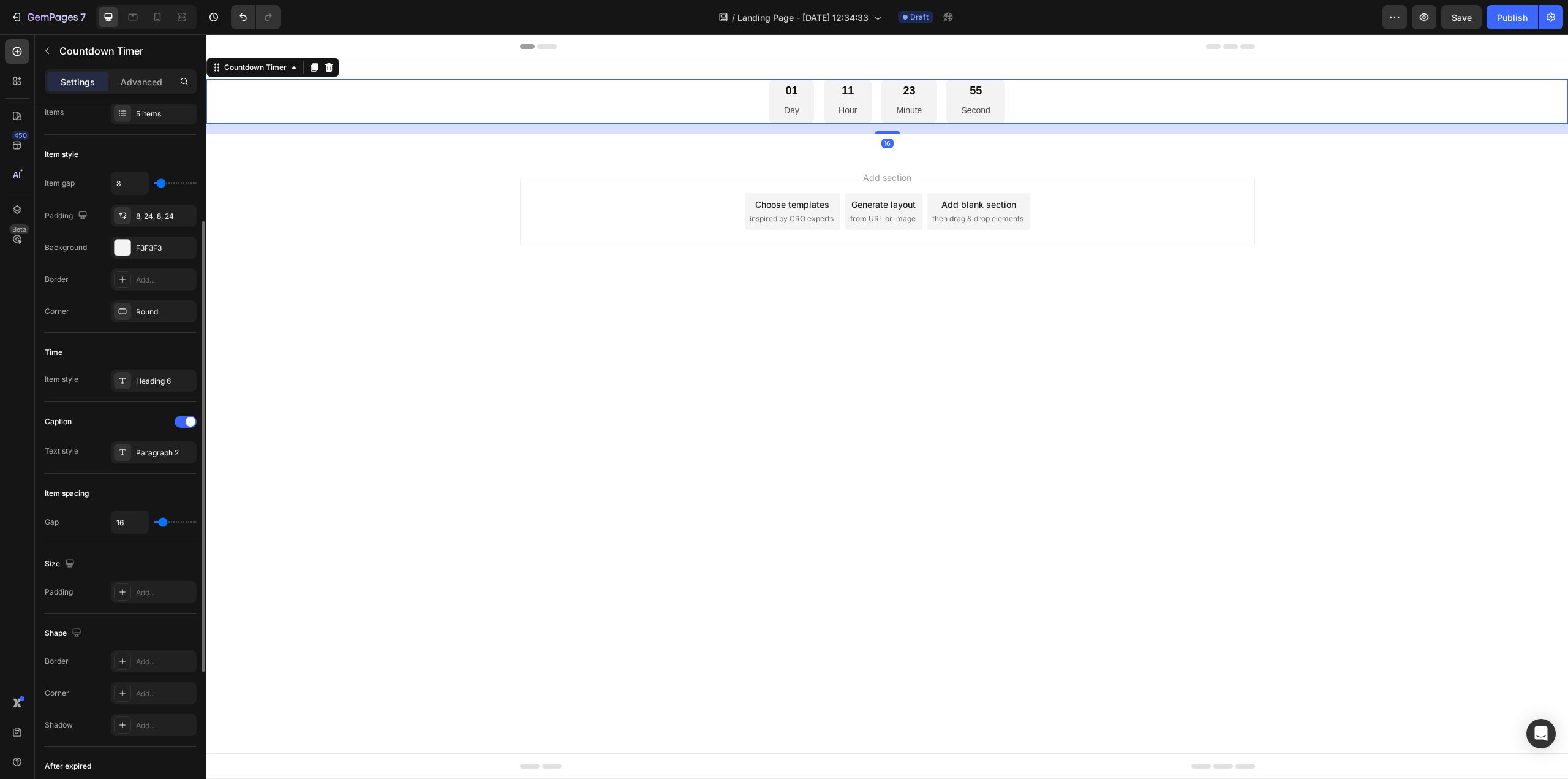
scroll to position [306, 0]
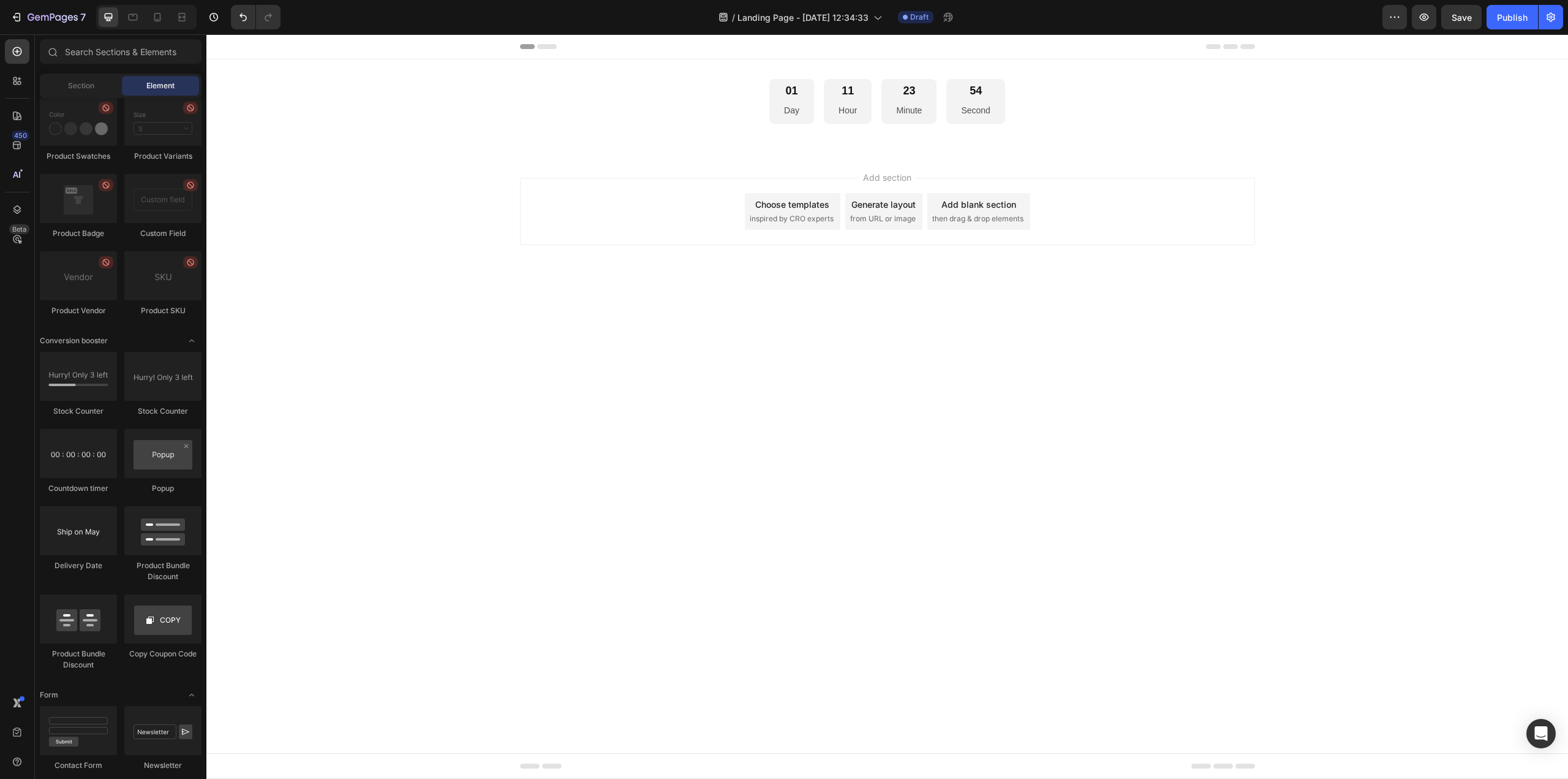
click at [704, 191] on div "Add section Choose templates inspired by CRO experts Generate layout from URL o…" at bounding box center [887, 212] width 735 height 67
click at [688, 91] on div "01 Day 11 Hour 23 Minute 53 Second" at bounding box center [887, 101] width 1362 height 45
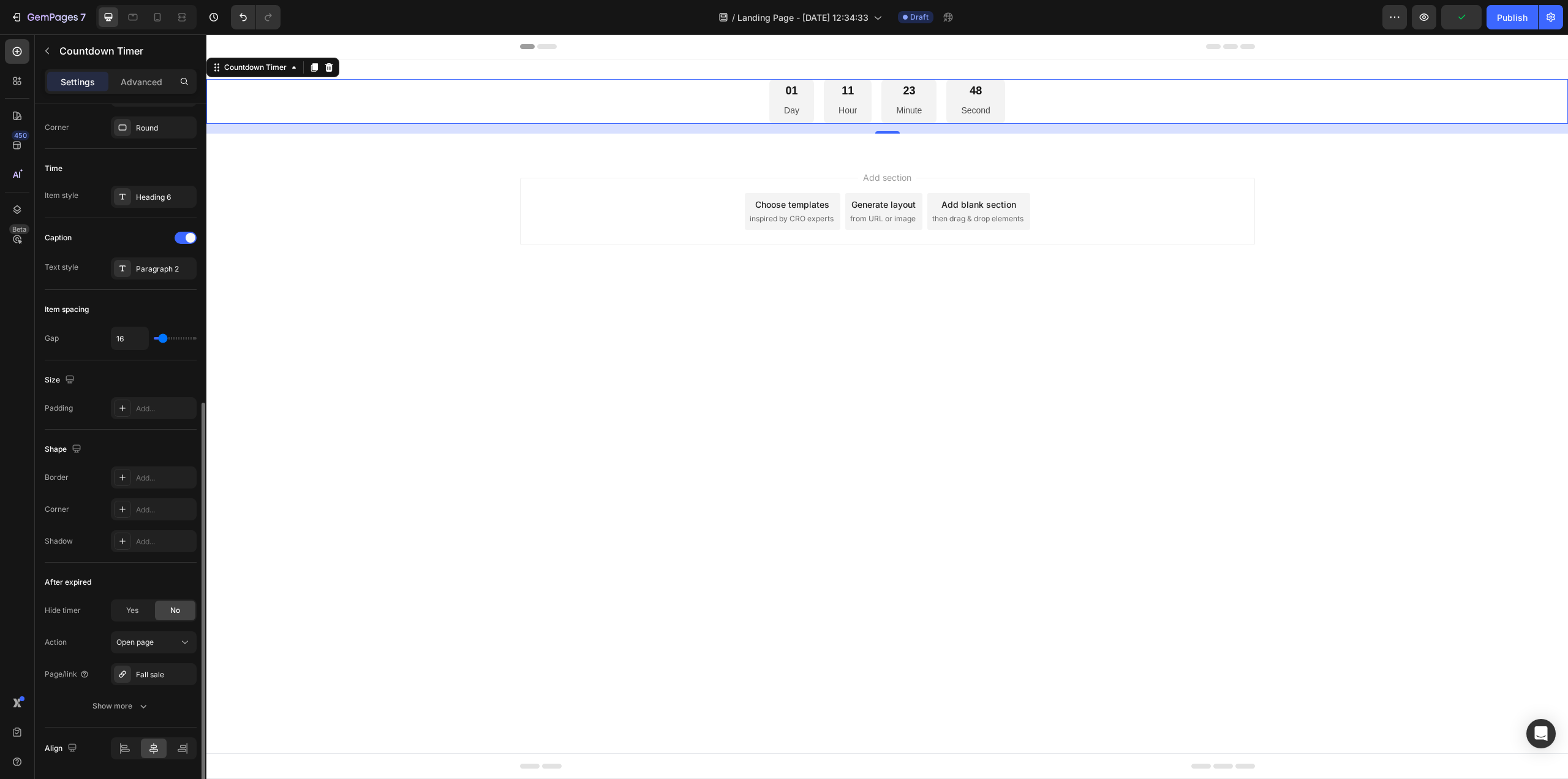
scroll to position [407, 0]
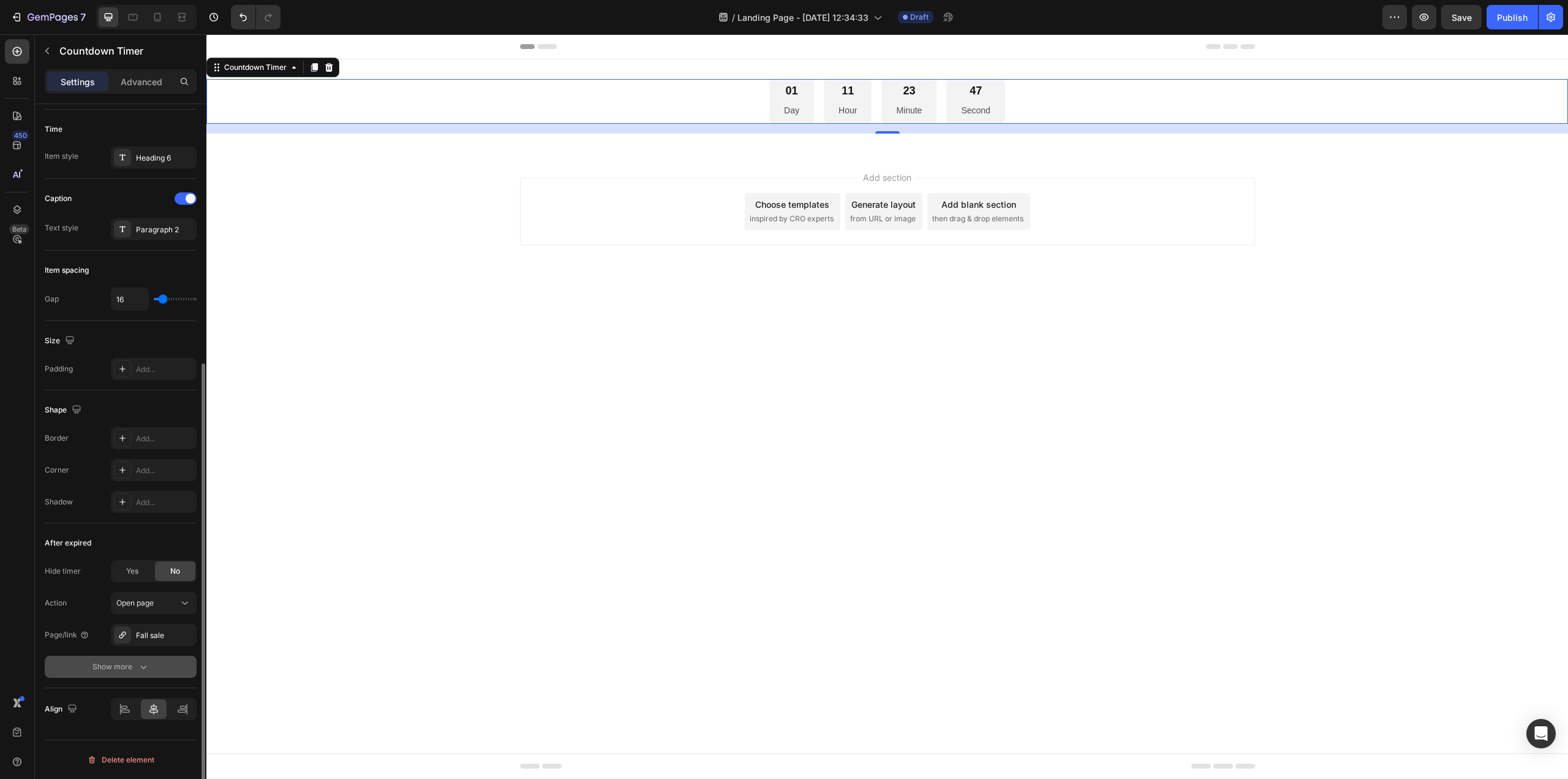
click at [113, 666] on div "Show more" at bounding box center [121, 666] width 57 height 12
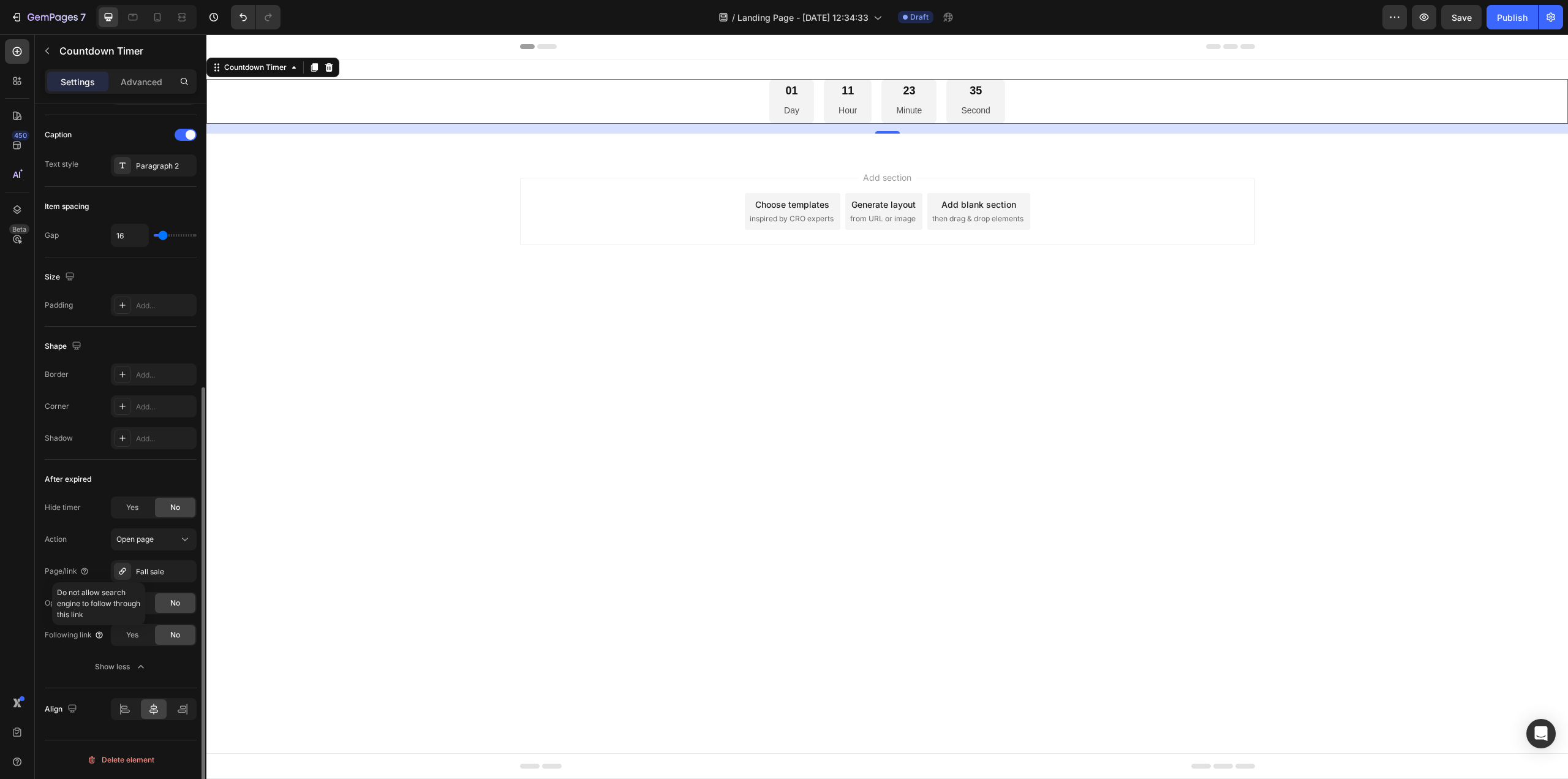
click at [94, 637] on icon at bounding box center [99, 634] width 10 height 10
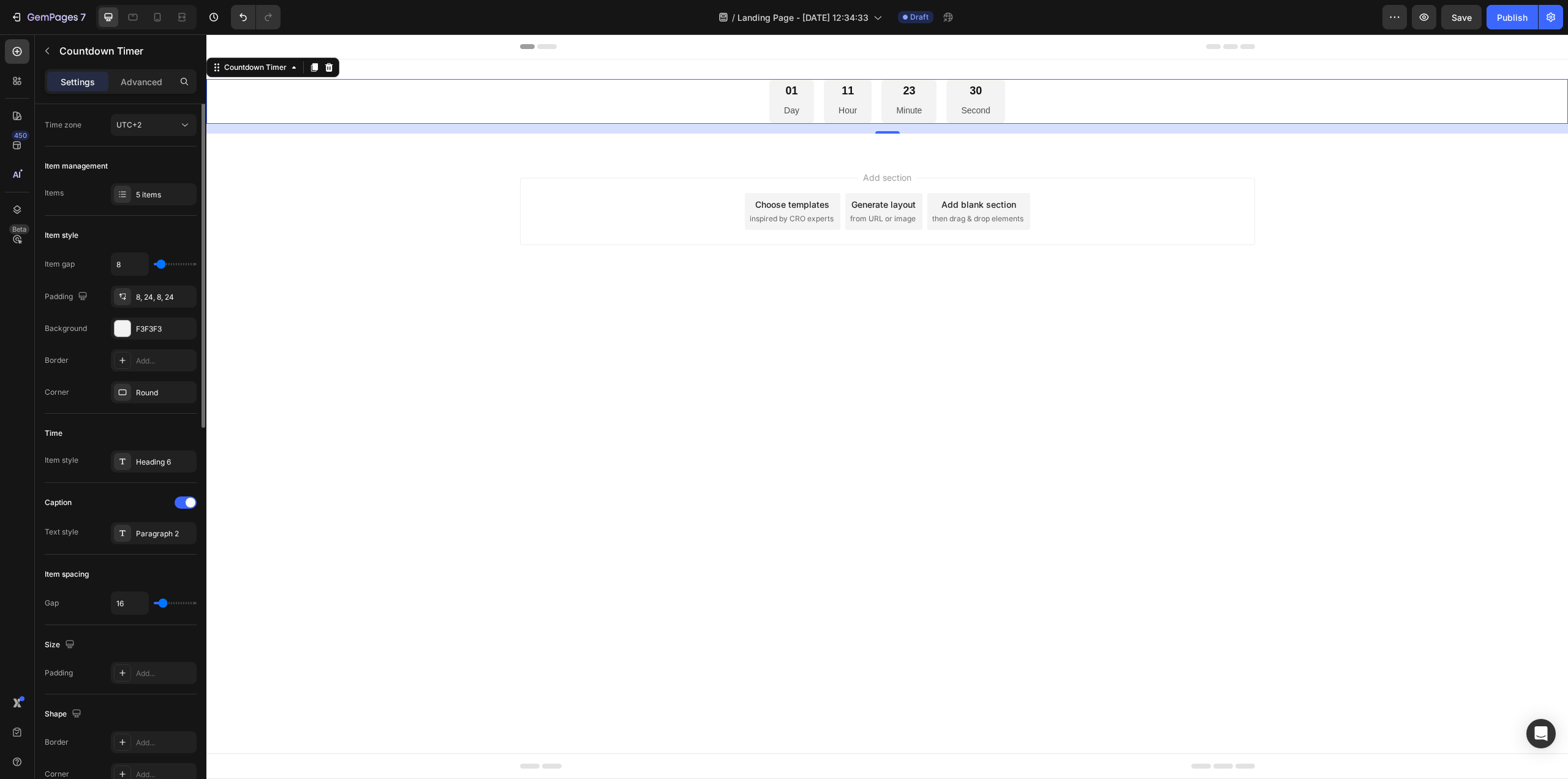
scroll to position [0, 0]
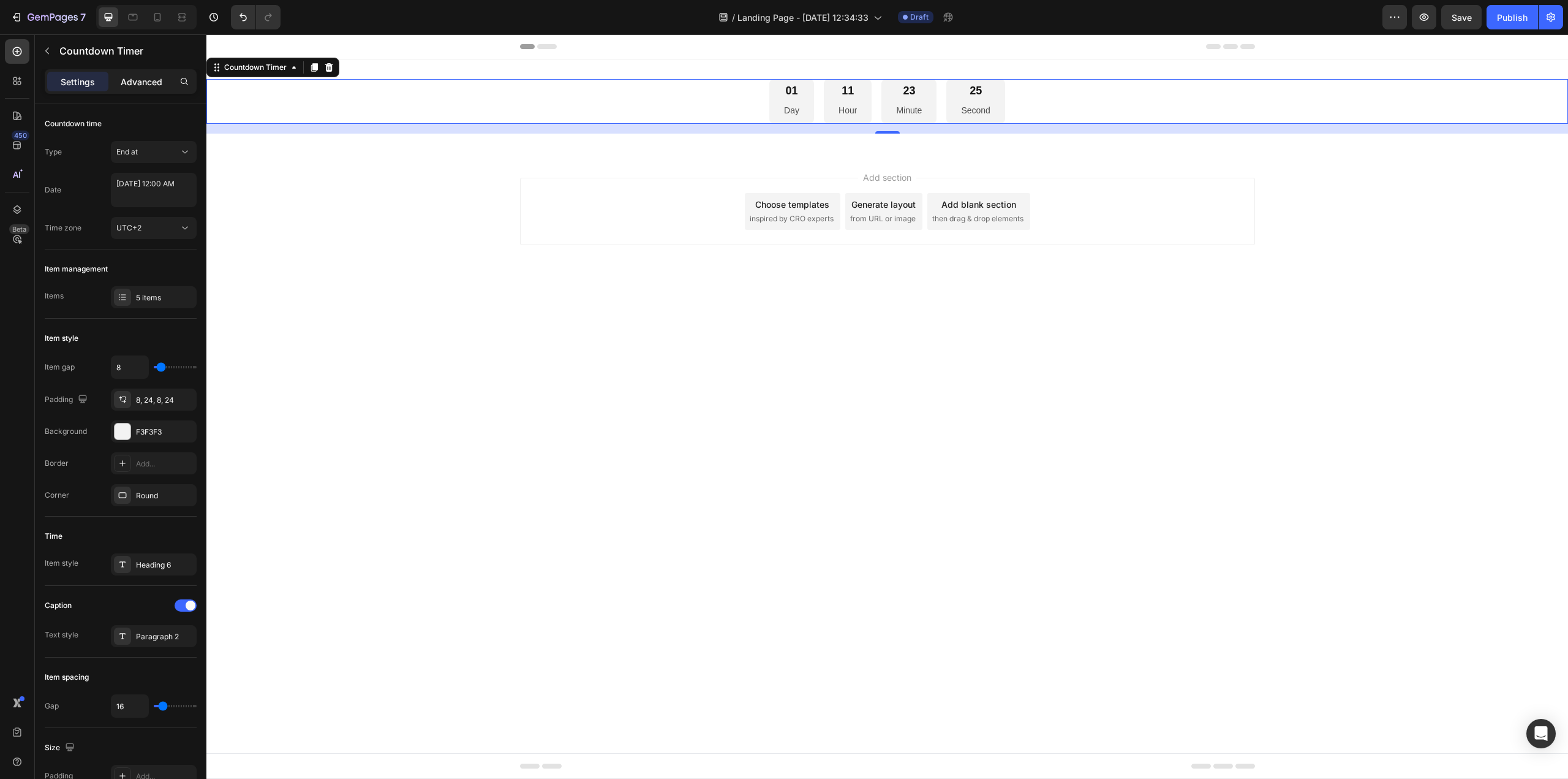
click at [149, 87] on p "Advanced" at bounding box center [142, 82] width 41 height 13
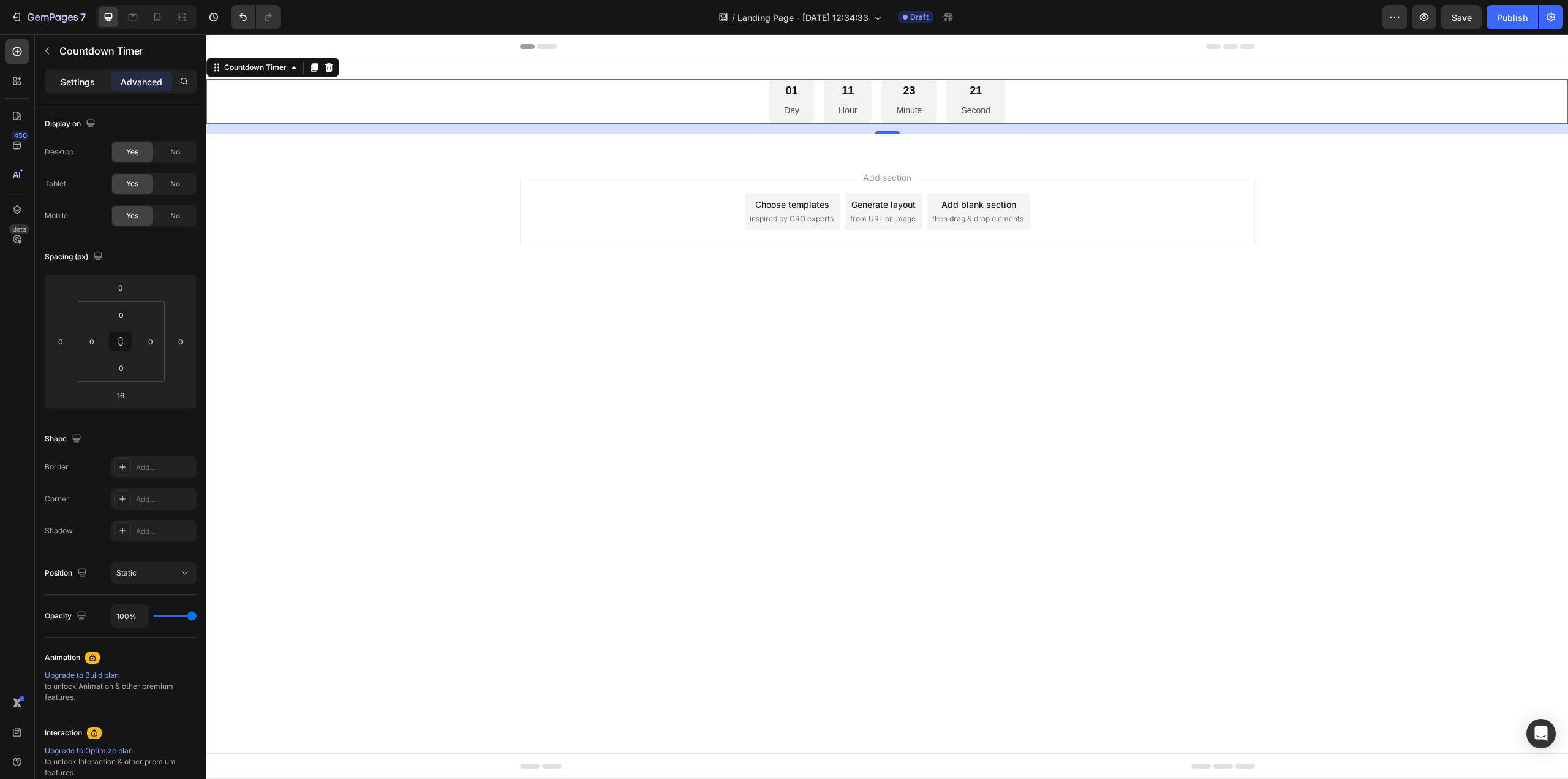
click at [76, 84] on p "Settings" at bounding box center [78, 82] width 34 height 13
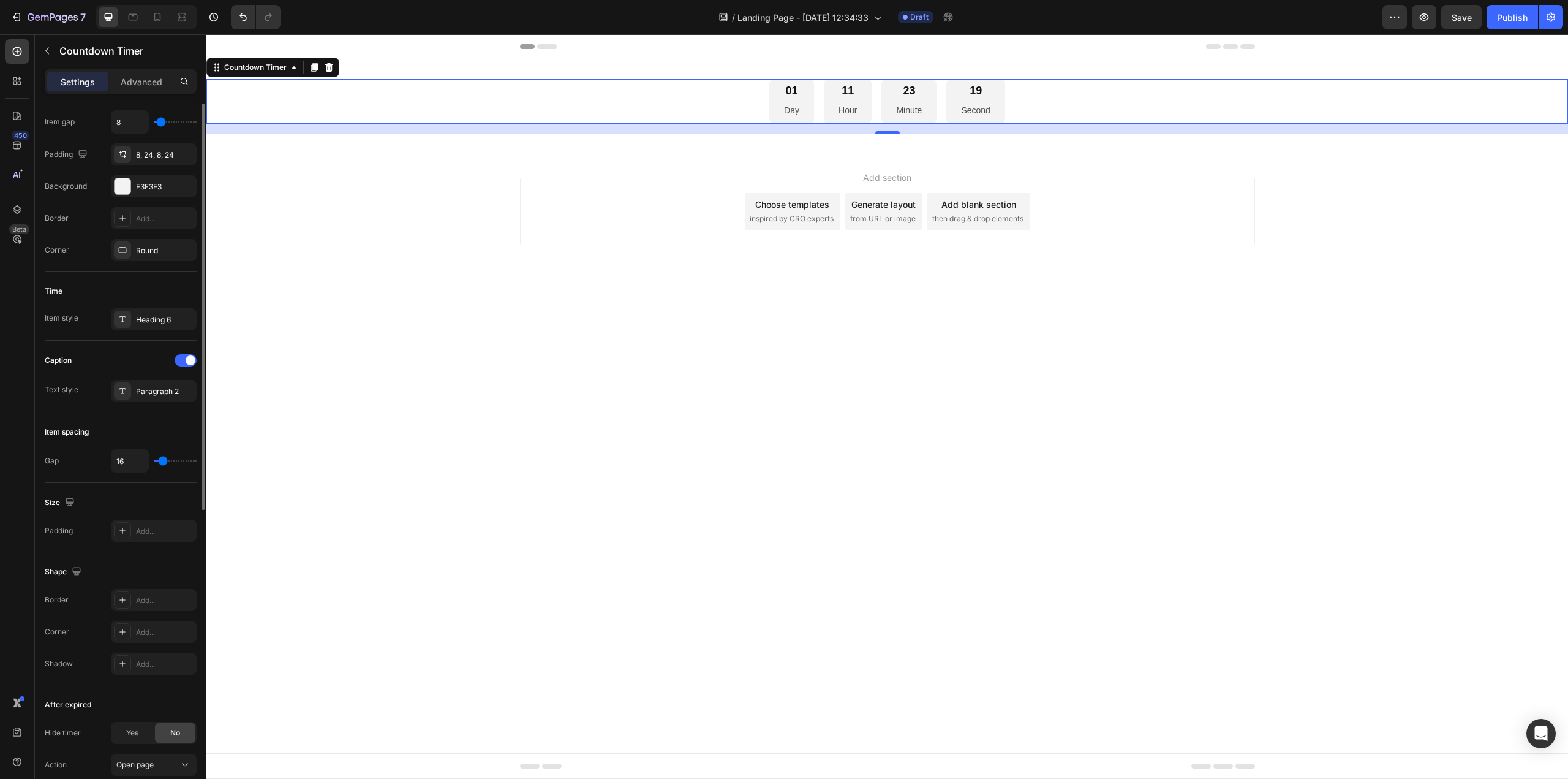
scroll to position [122, 0]
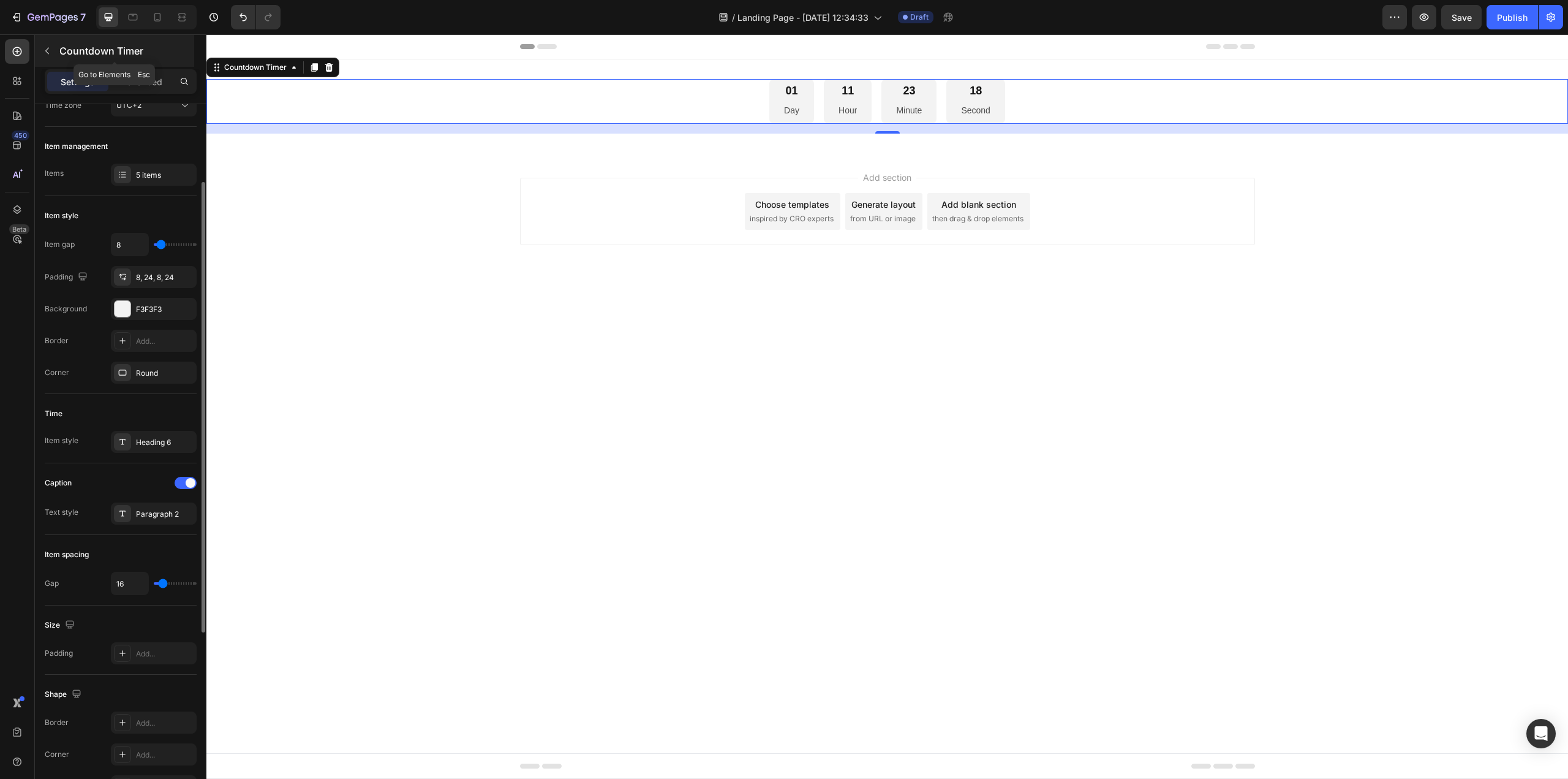
click at [43, 54] on icon "button" at bounding box center [47, 50] width 10 height 10
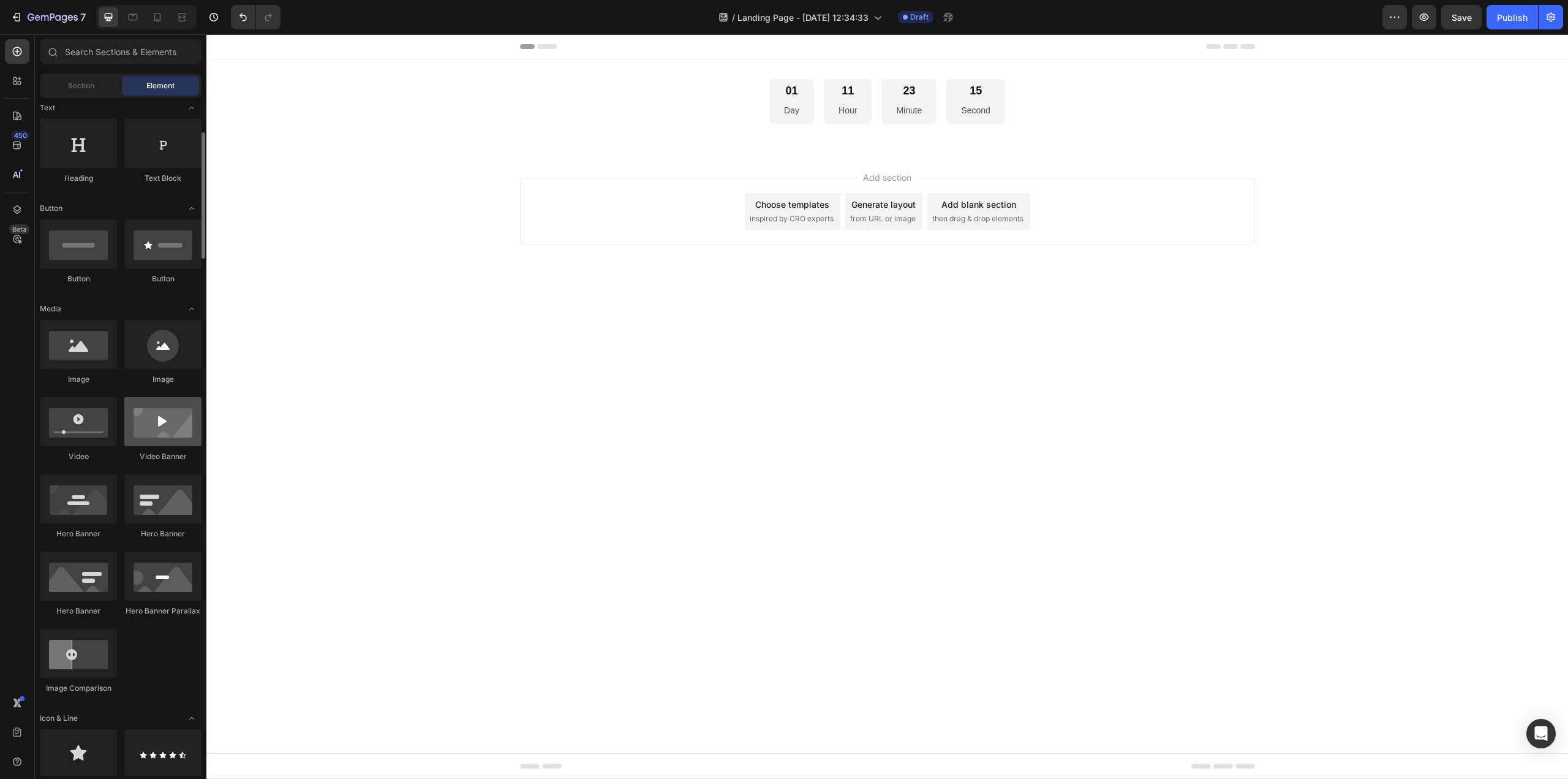
scroll to position [61, 0]
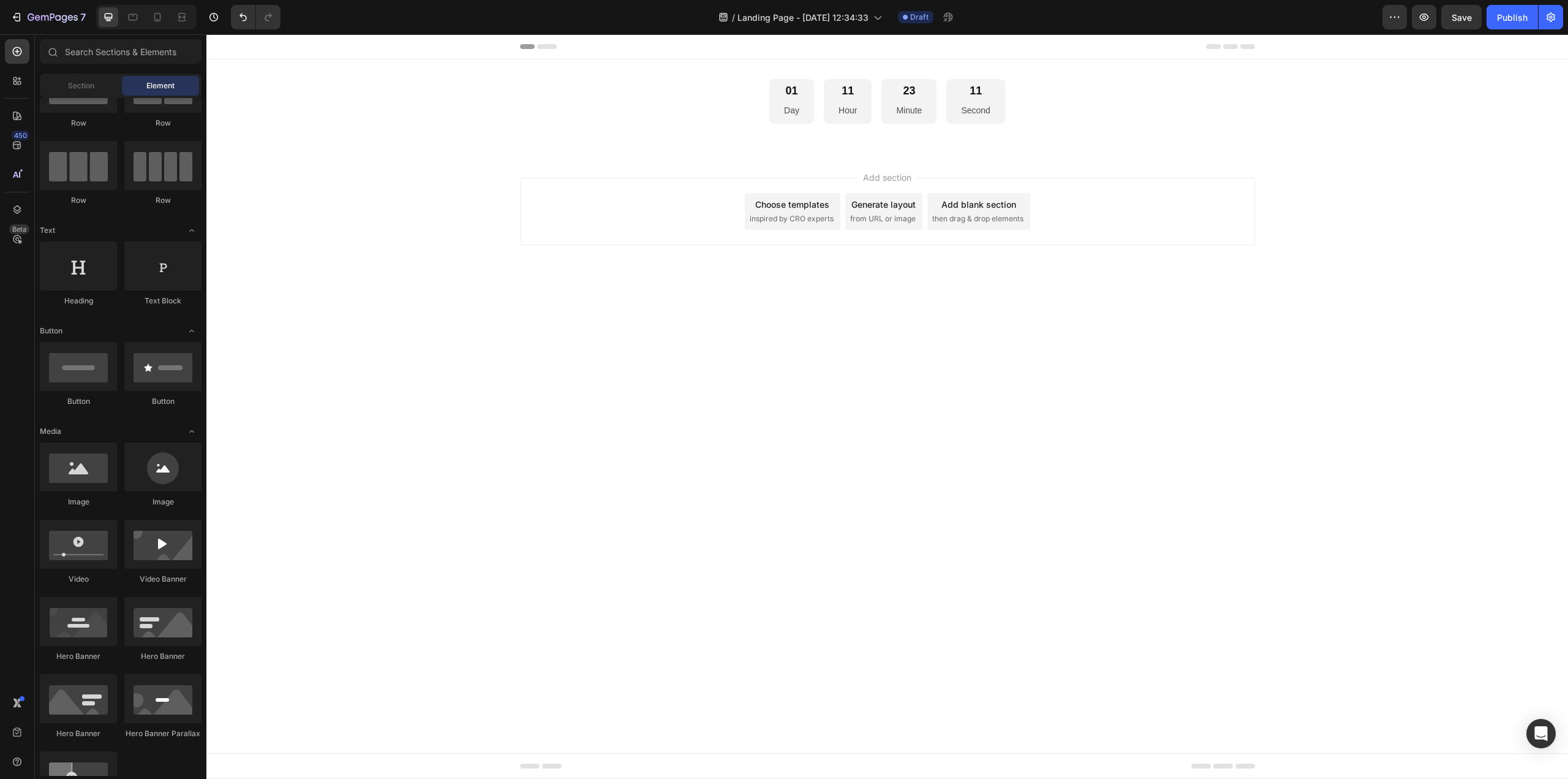
click at [818, 218] on span "inspired by CRO experts" at bounding box center [792, 219] width 84 height 11
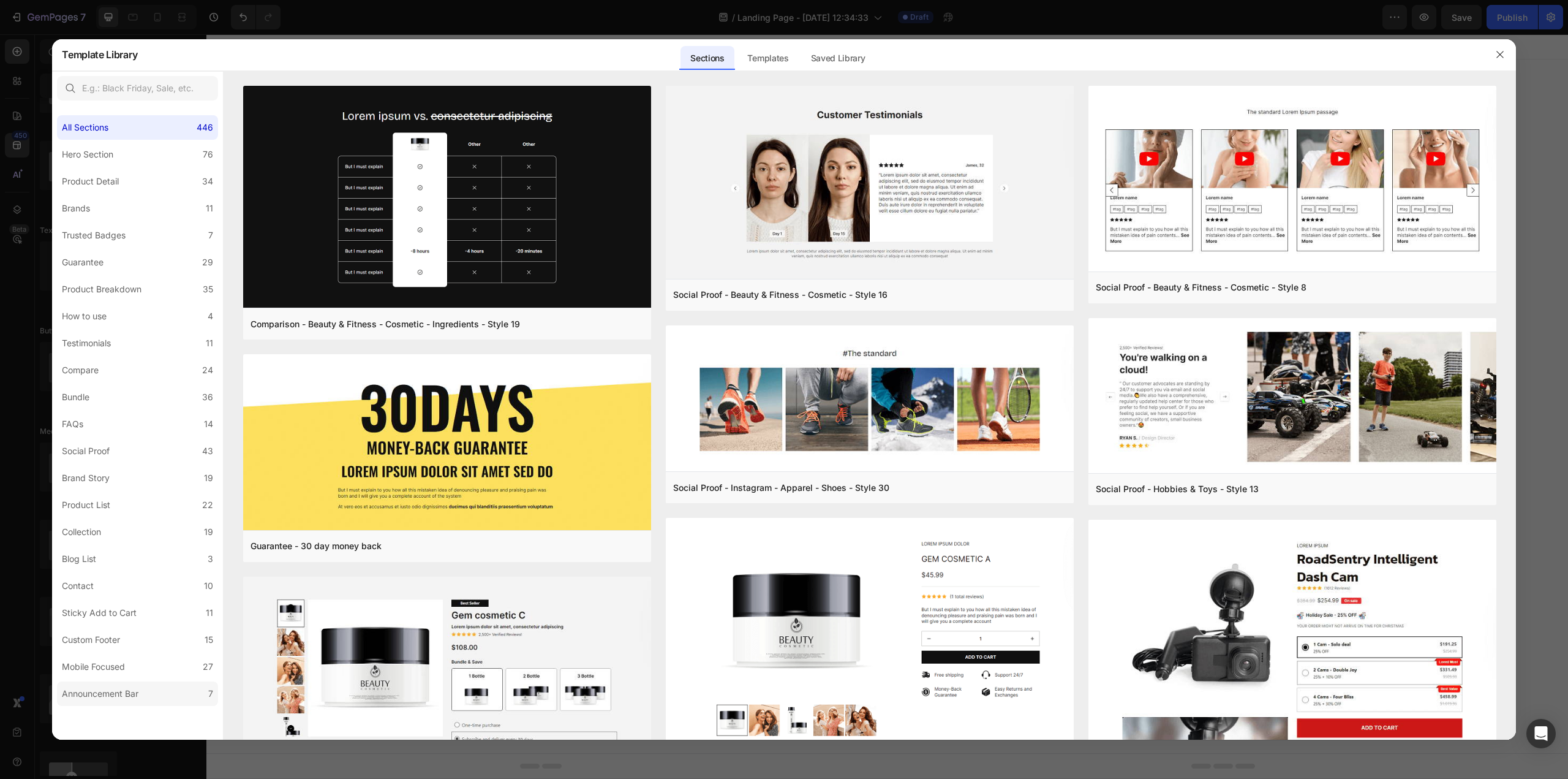
click at [188, 699] on label "Announcement Bar 7" at bounding box center [137, 694] width 161 height 25
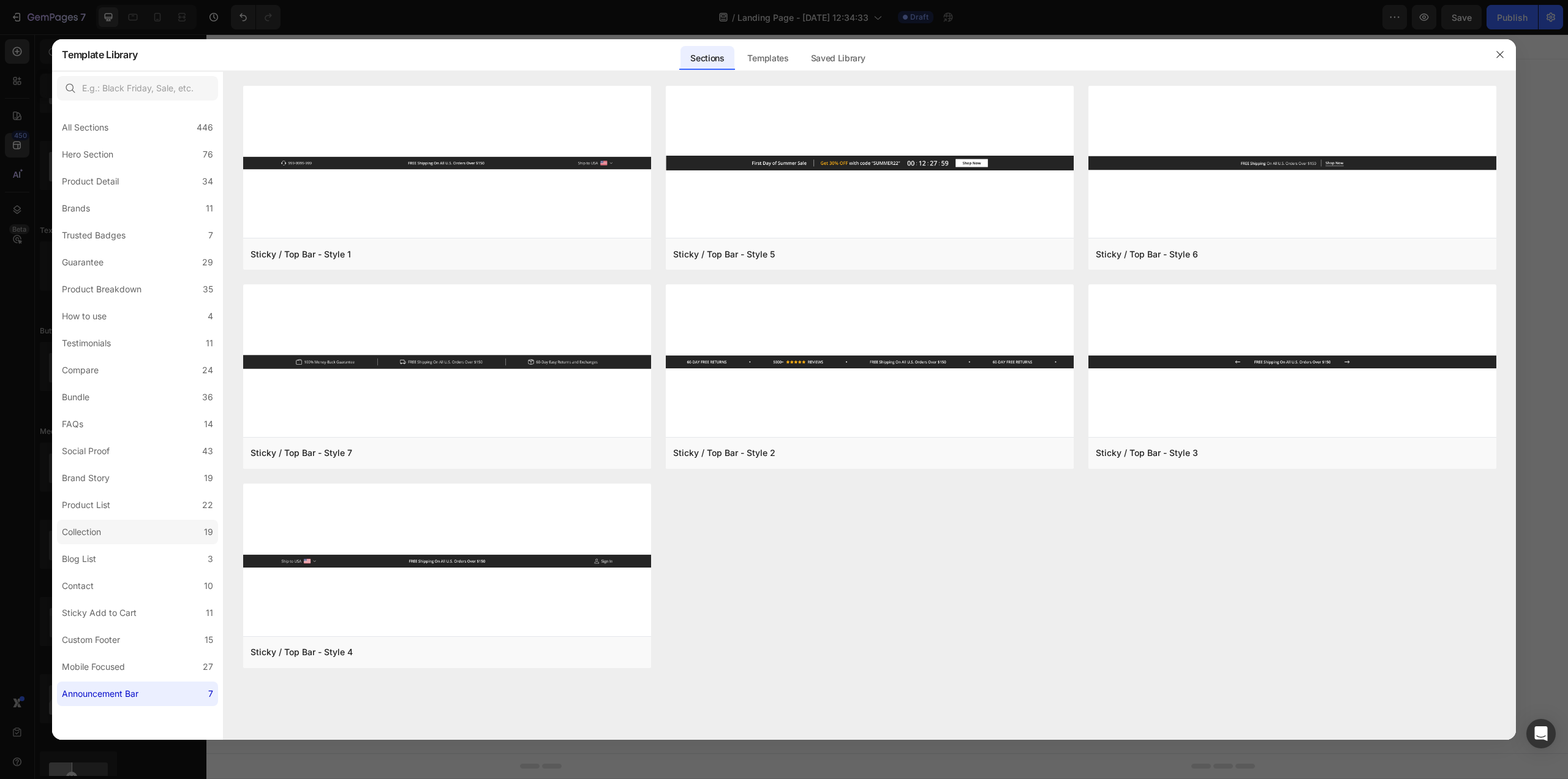
click at [124, 526] on label "Collection 19" at bounding box center [137, 532] width 161 height 25
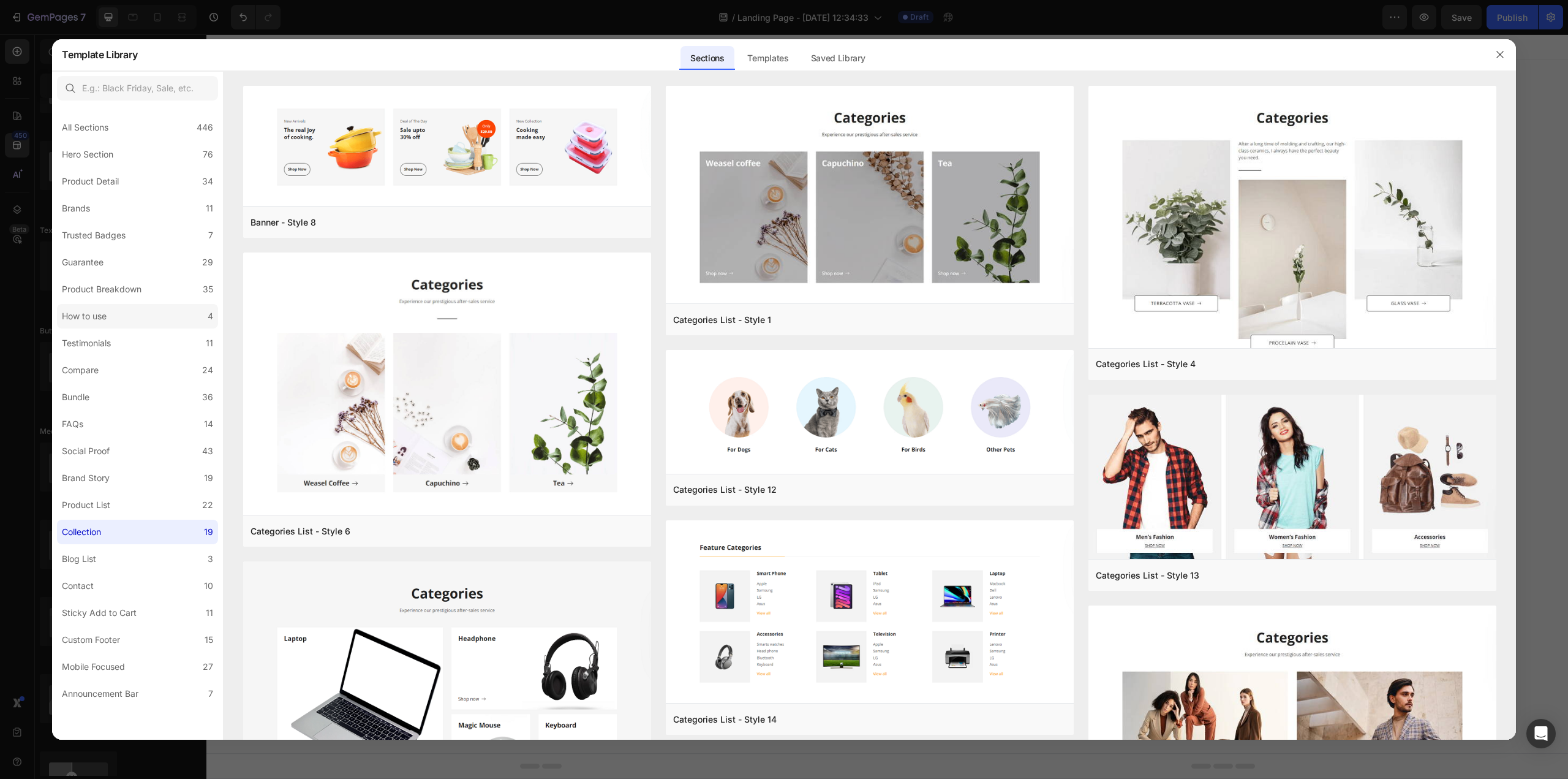
click at [120, 326] on label "How to use 4" at bounding box center [137, 316] width 161 height 25
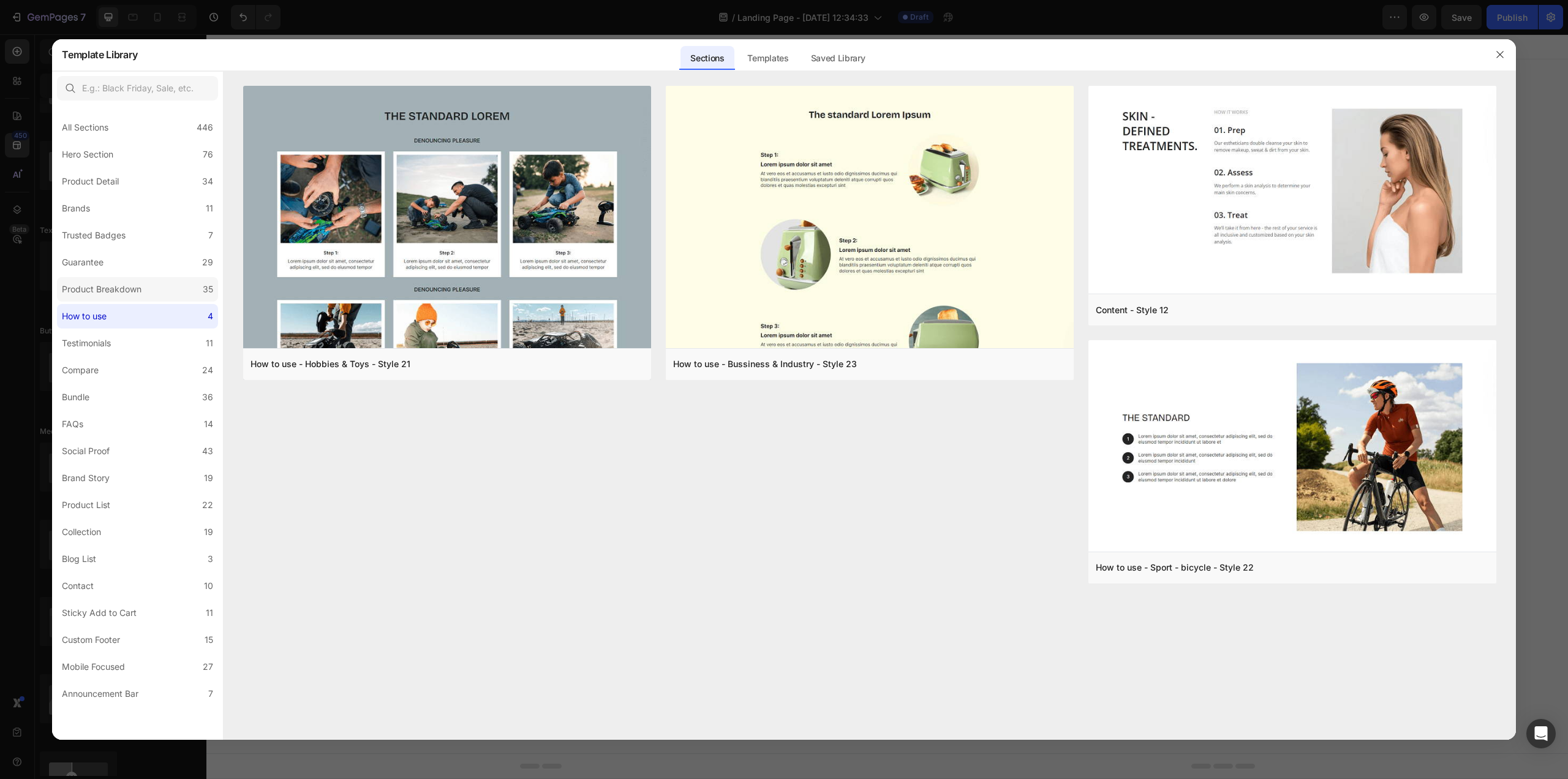
click at [137, 287] on div "Product Breakdown" at bounding box center [102, 289] width 80 height 15
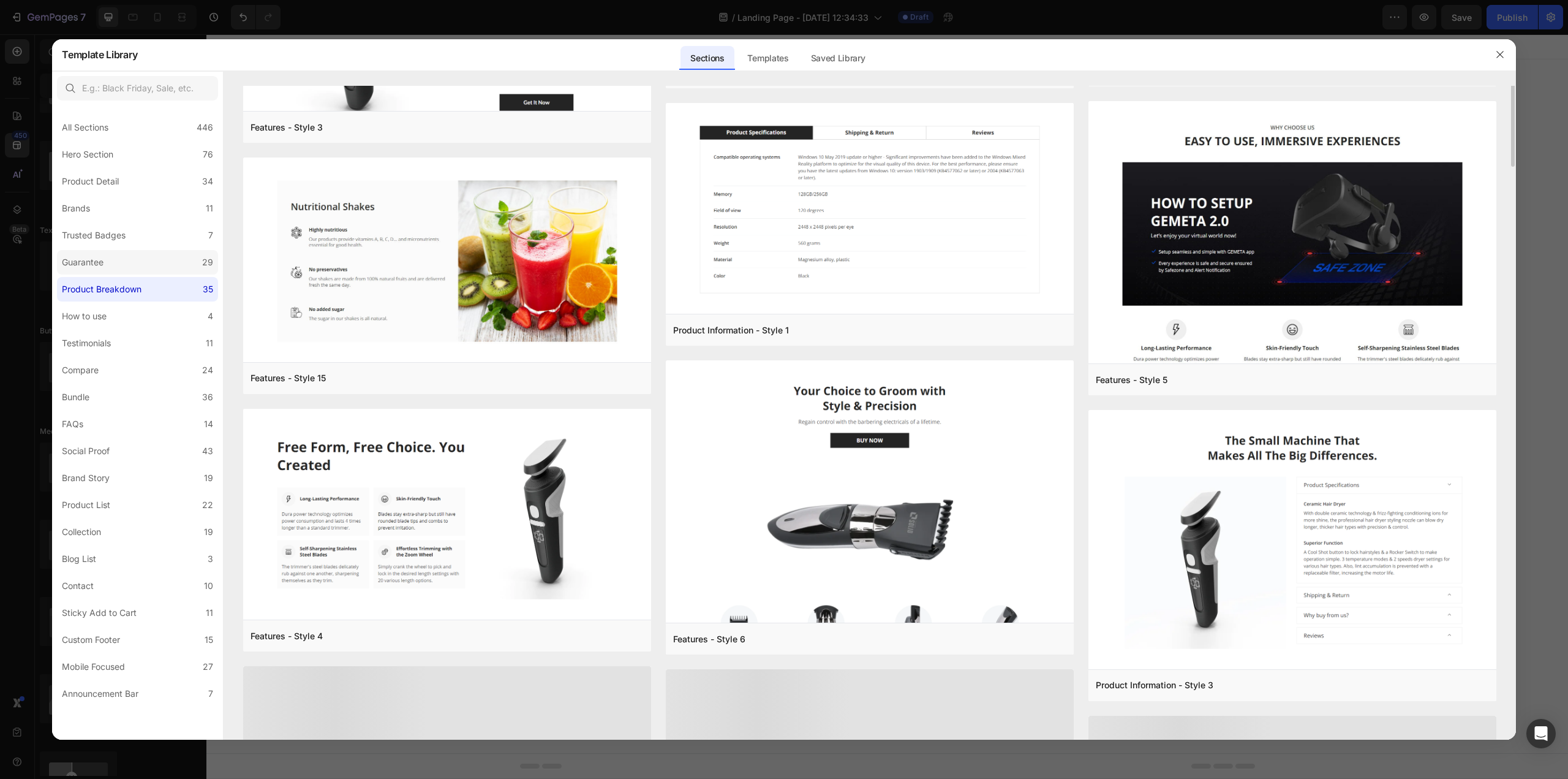
scroll to position [808, 0]
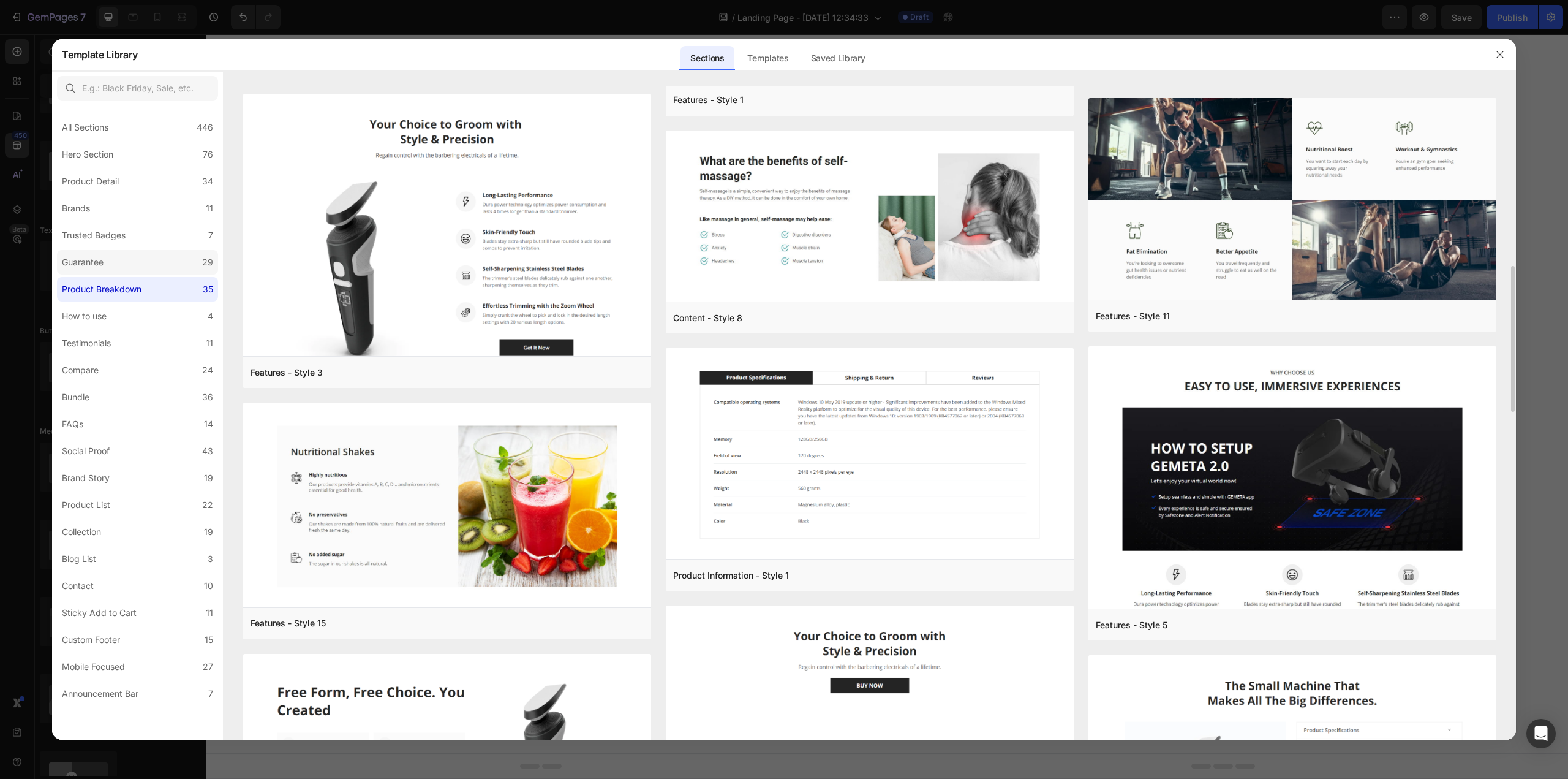
click at [154, 263] on label "Guarantee 29" at bounding box center [137, 262] width 161 height 25
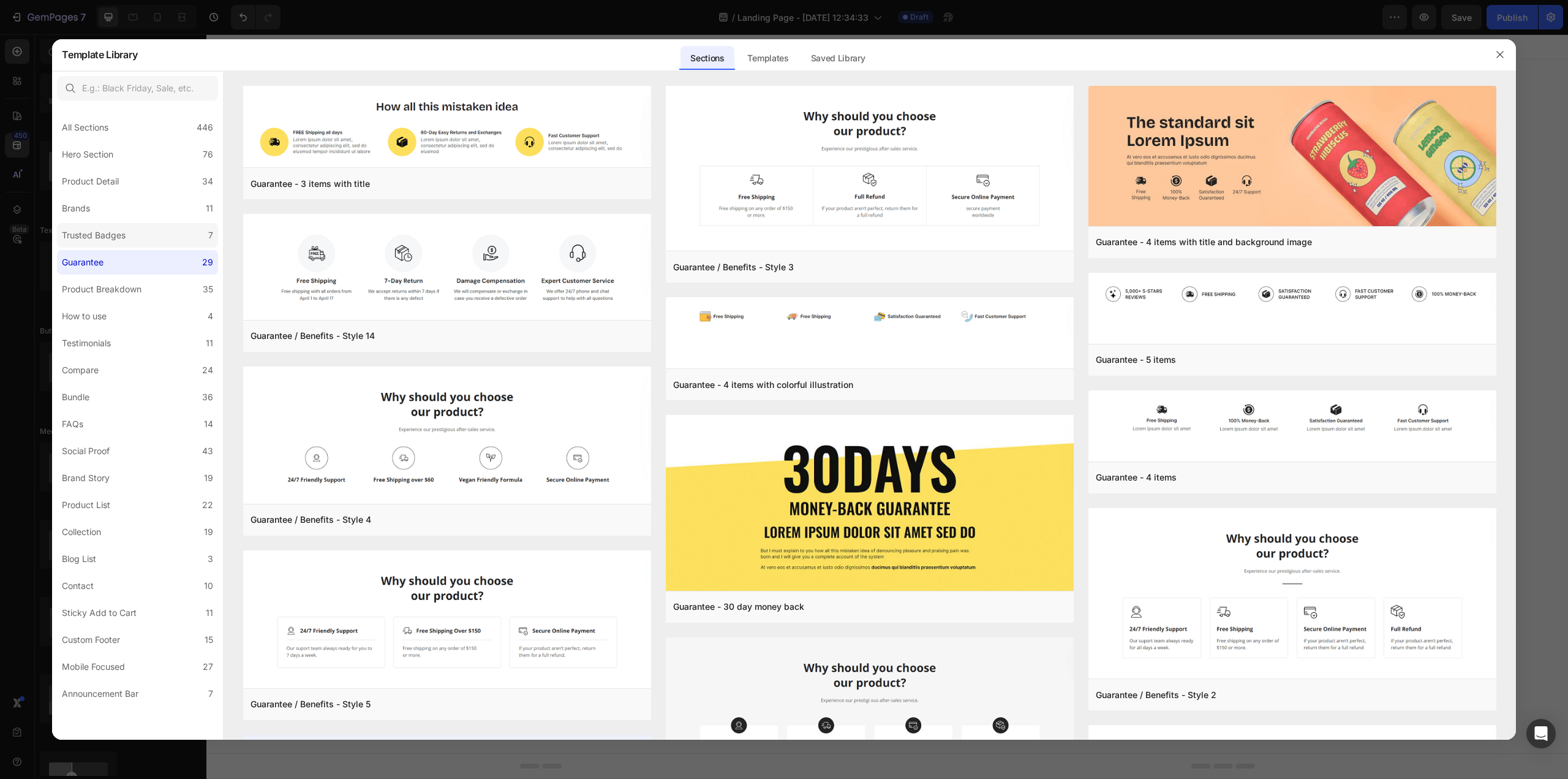
click at [130, 232] on div "Trusted Badges" at bounding box center [96, 235] width 69 height 15
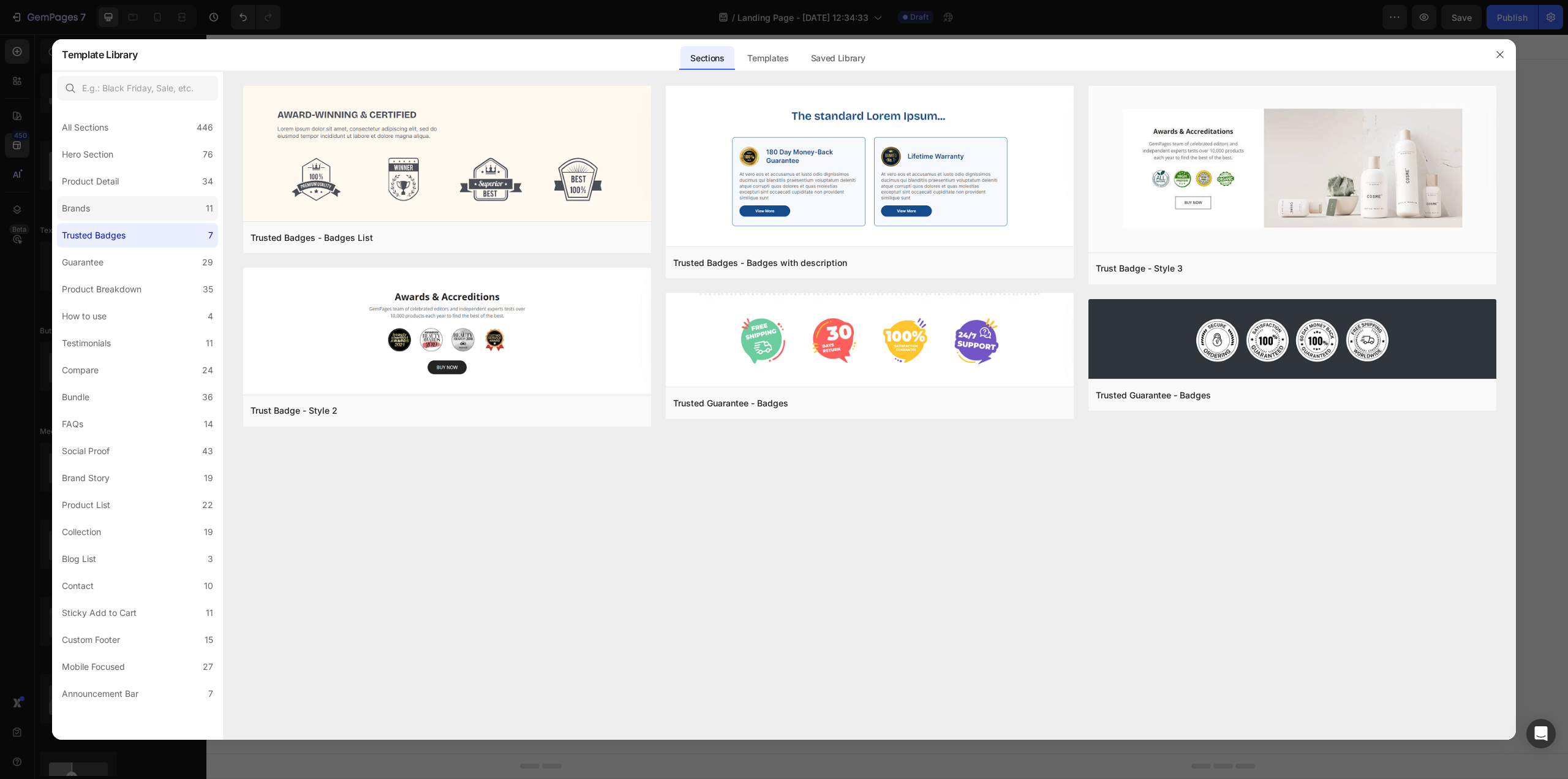
click at [130, 213] on label "Brands 11" at bounding box center [137, 208] width 161 height 25
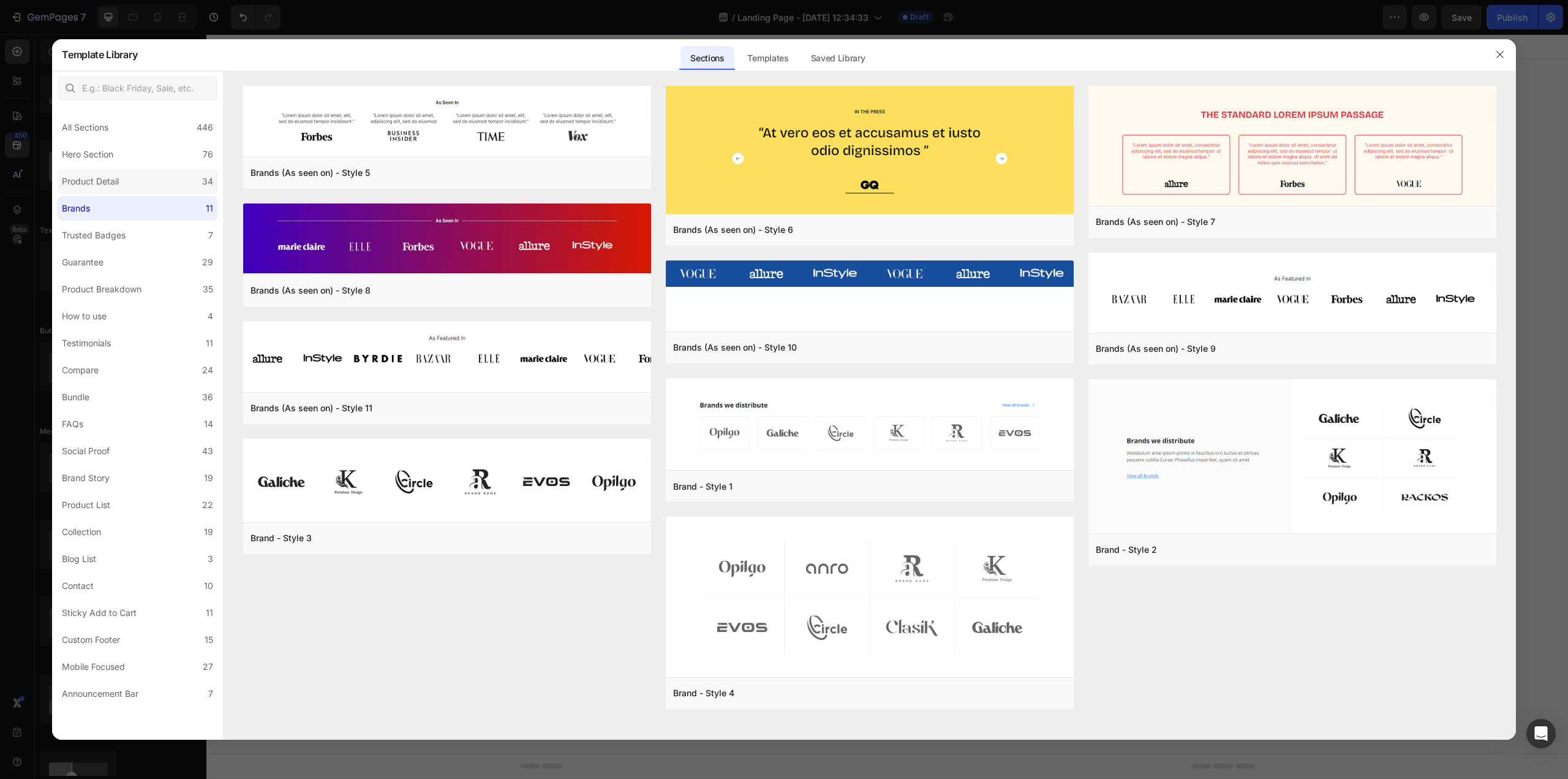
click at [127, 186] on label "Product Detail 34" at bounding box center [137, 181] width 161 height 25
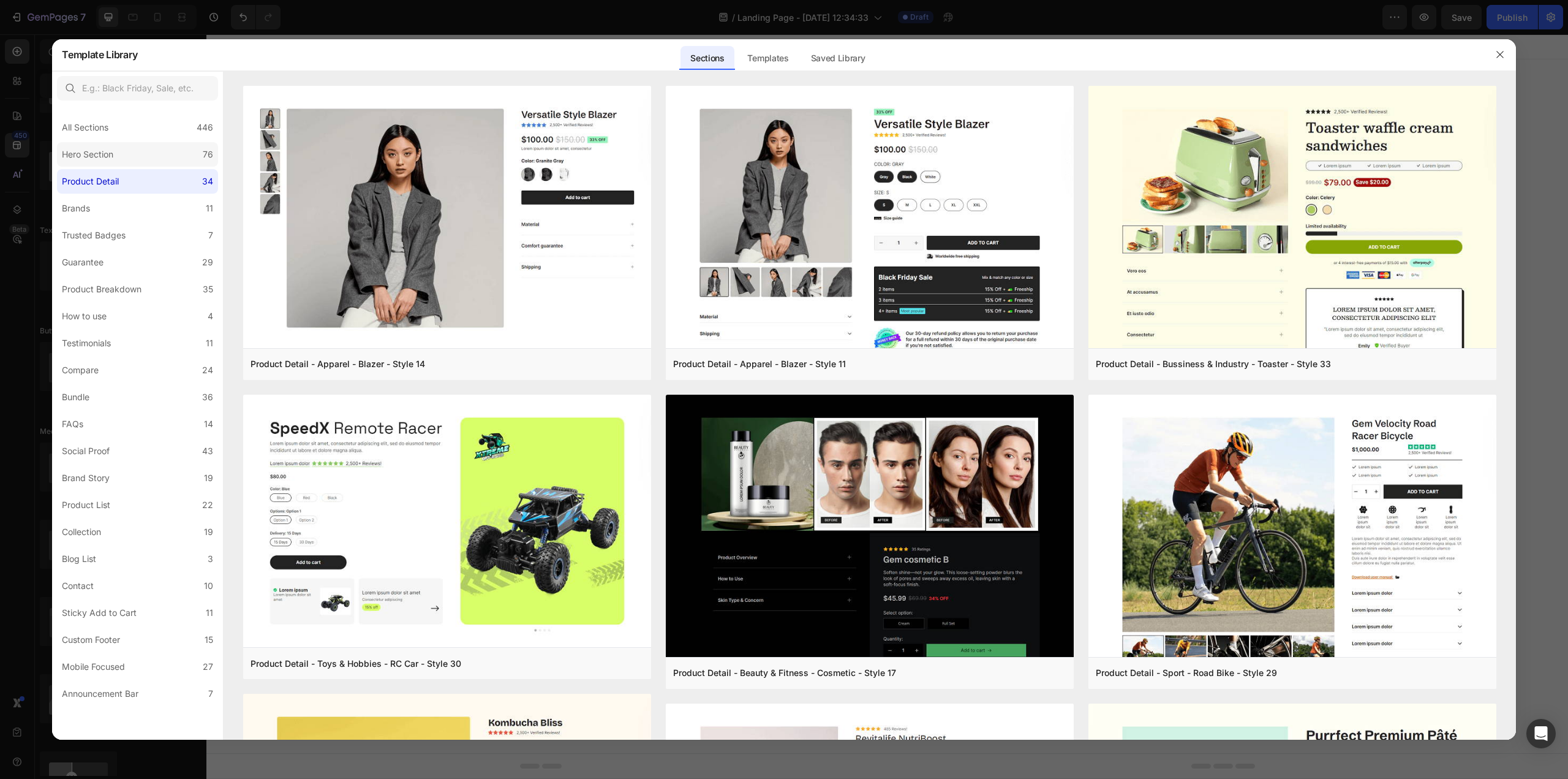
click at [138, 158] on label "Hero Section 76" at bounding box center [137, 155] width 161 height 25
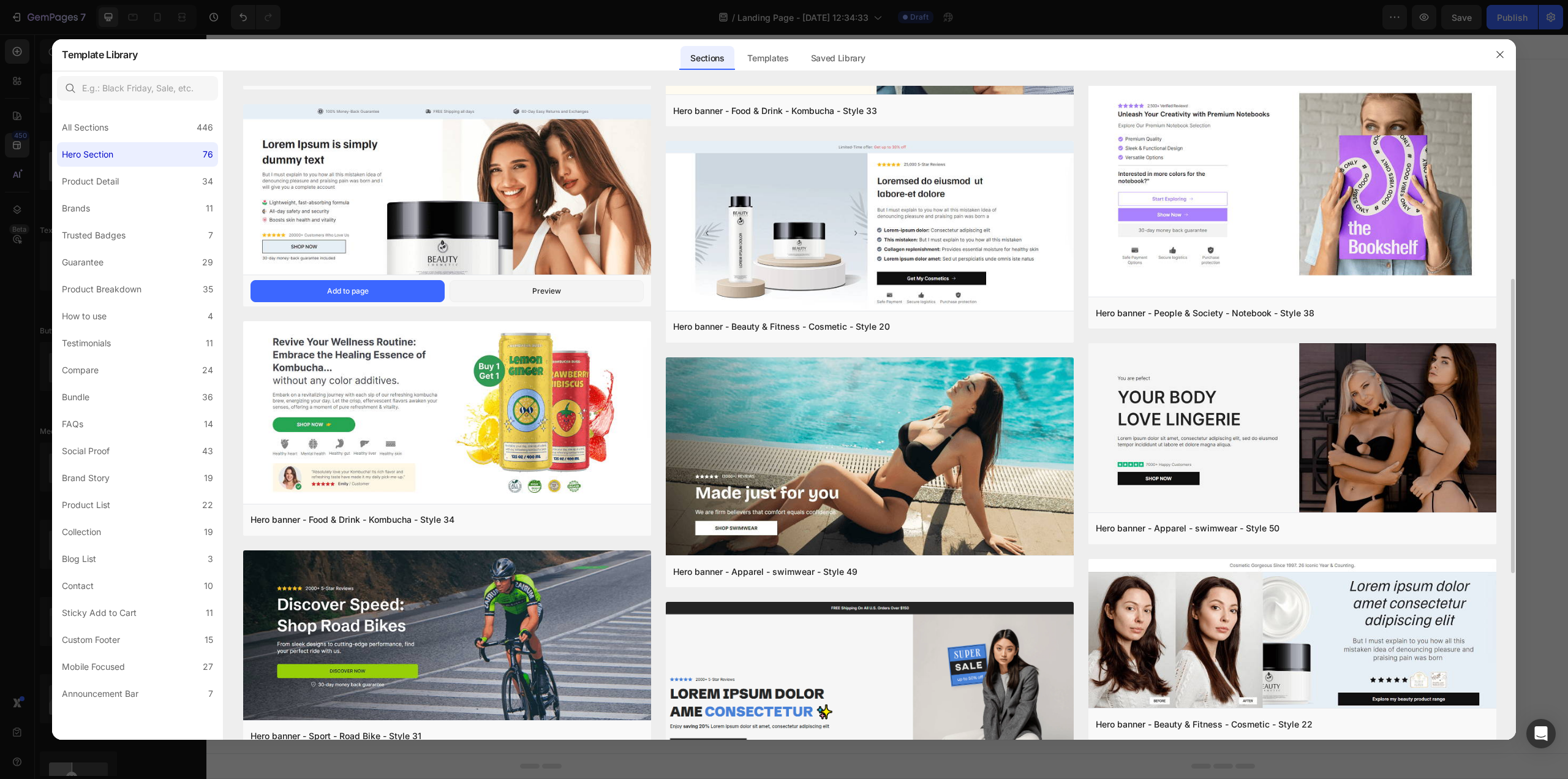
scroll to position [184, 0]
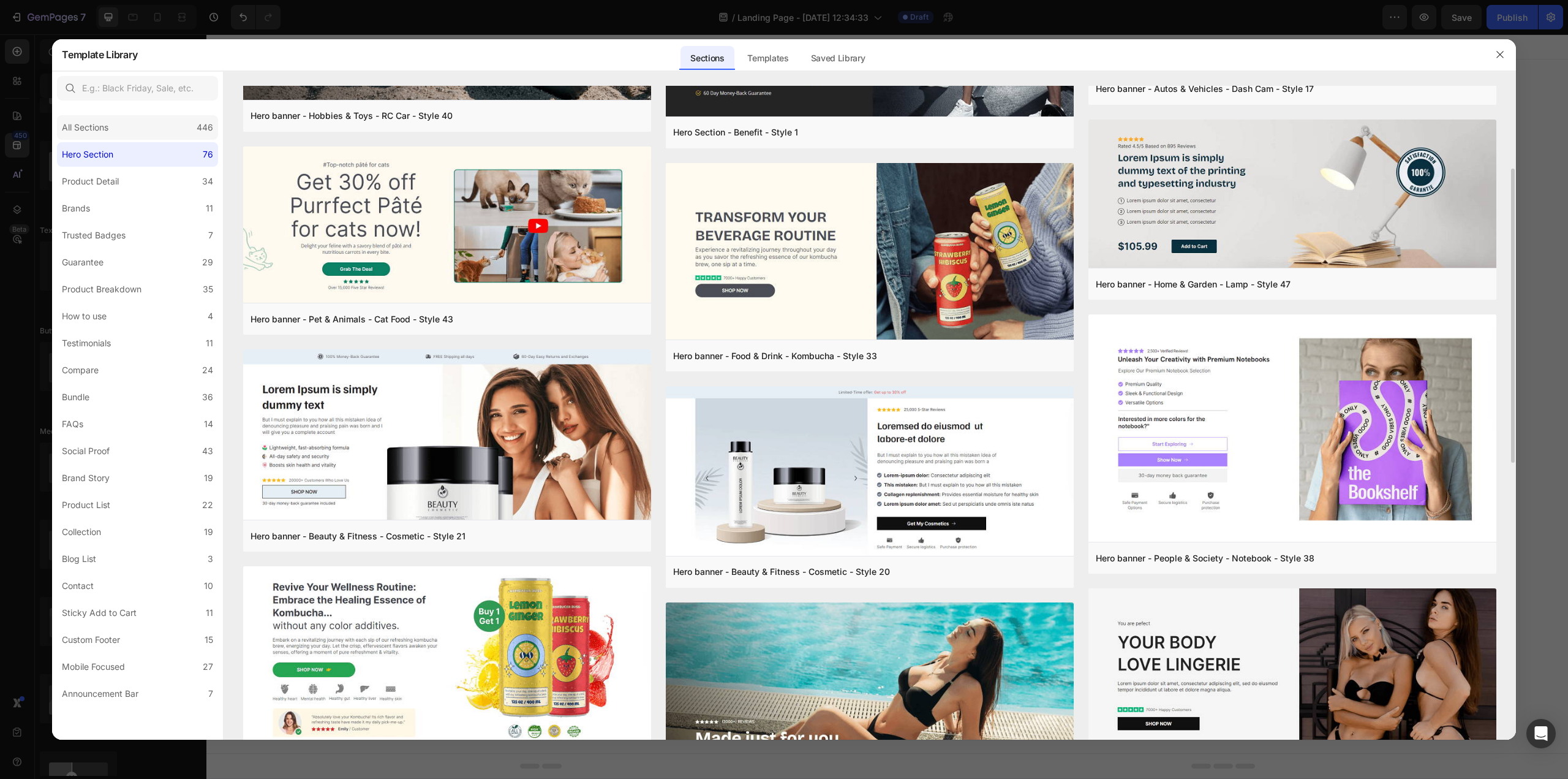
click at [145, 125] on div "All Sections 446" at bounding box center [137, 127] width 161 height 25
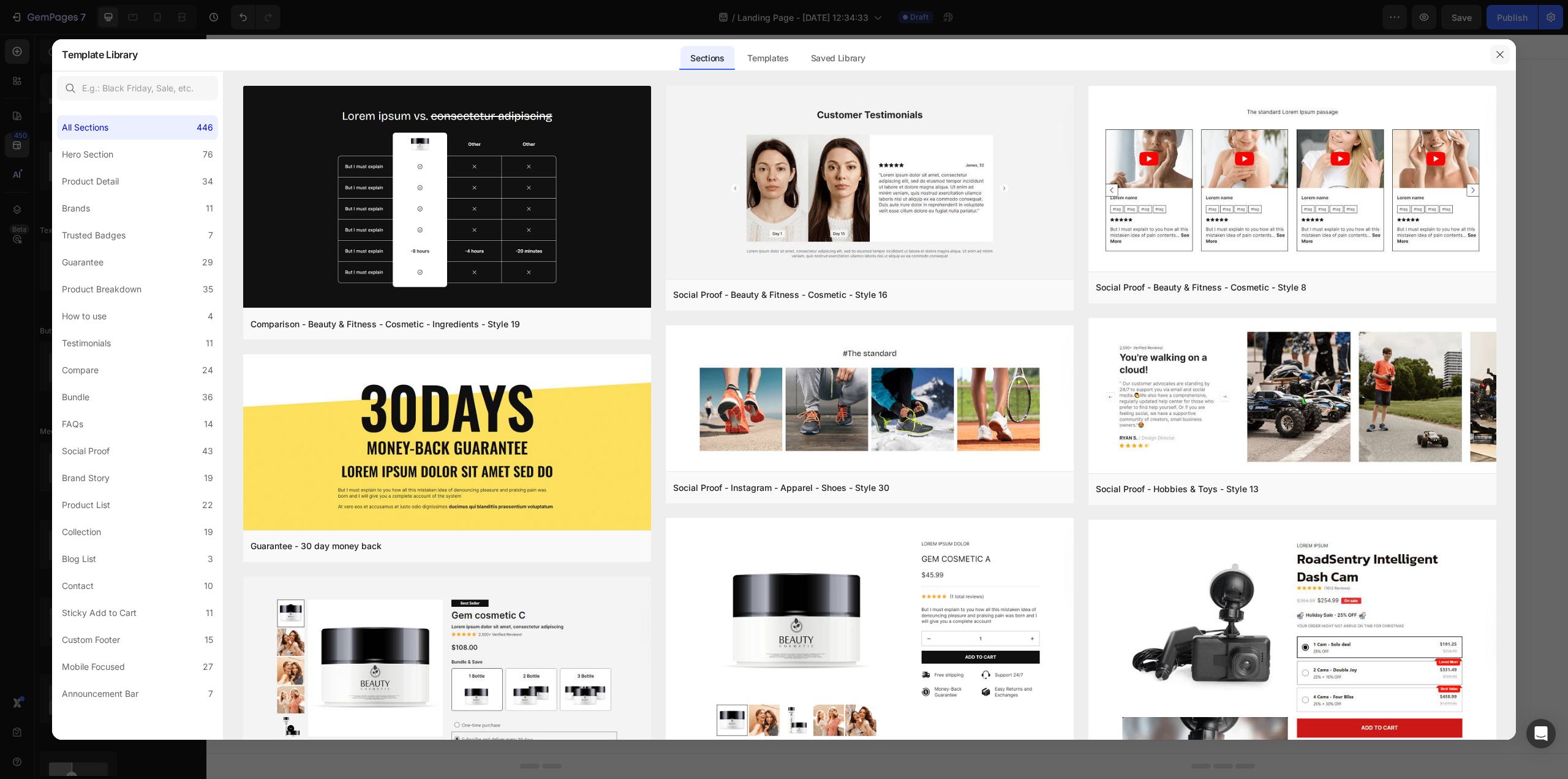
click at [1504, 55] on icon "button" at bounding box center [1500, 54] width 10 height 10
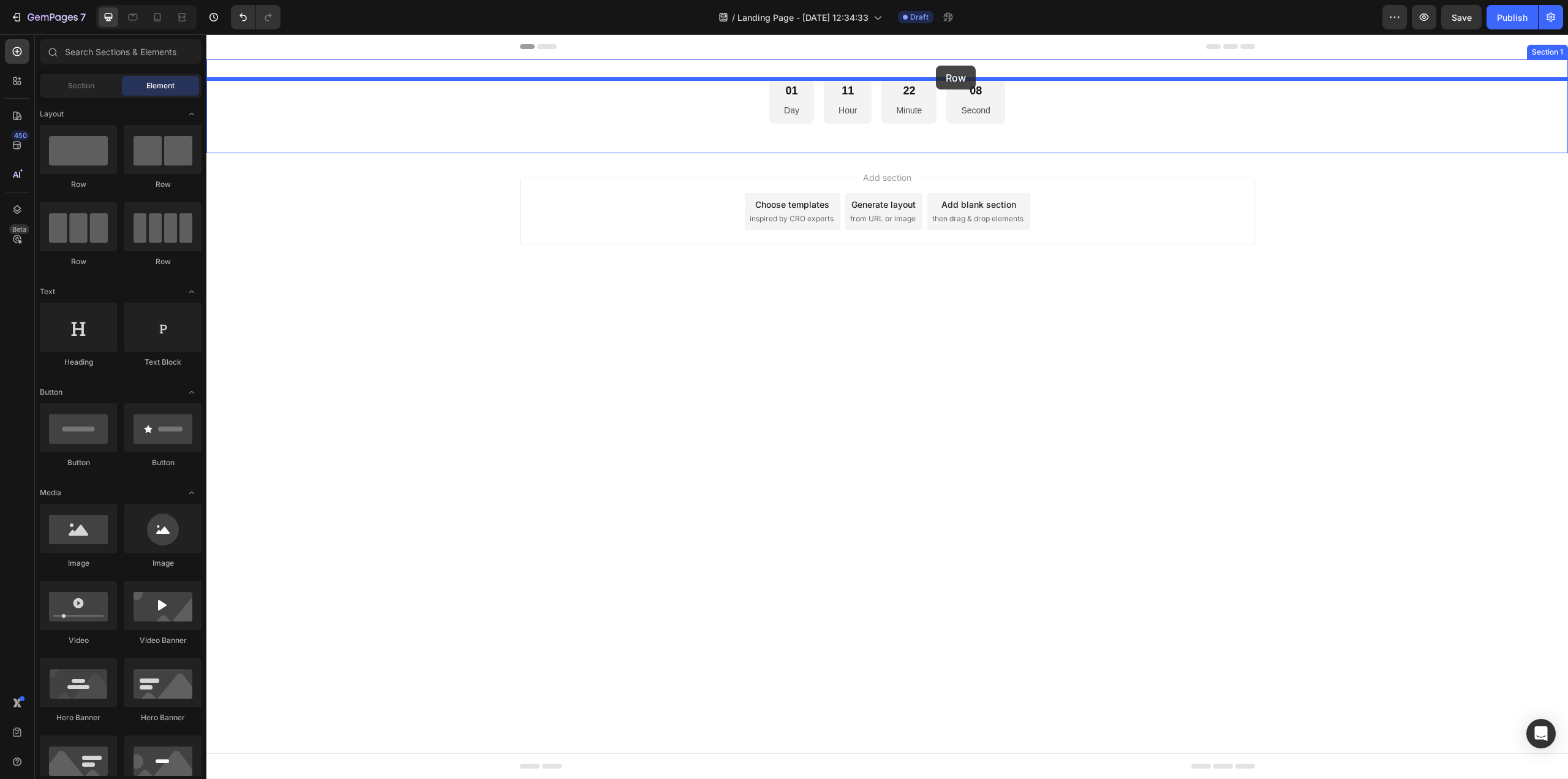
drag, startPoint x: 311, startPoint y: 187, endPoint x: 936, endPoint y: 65, distance: 636.8
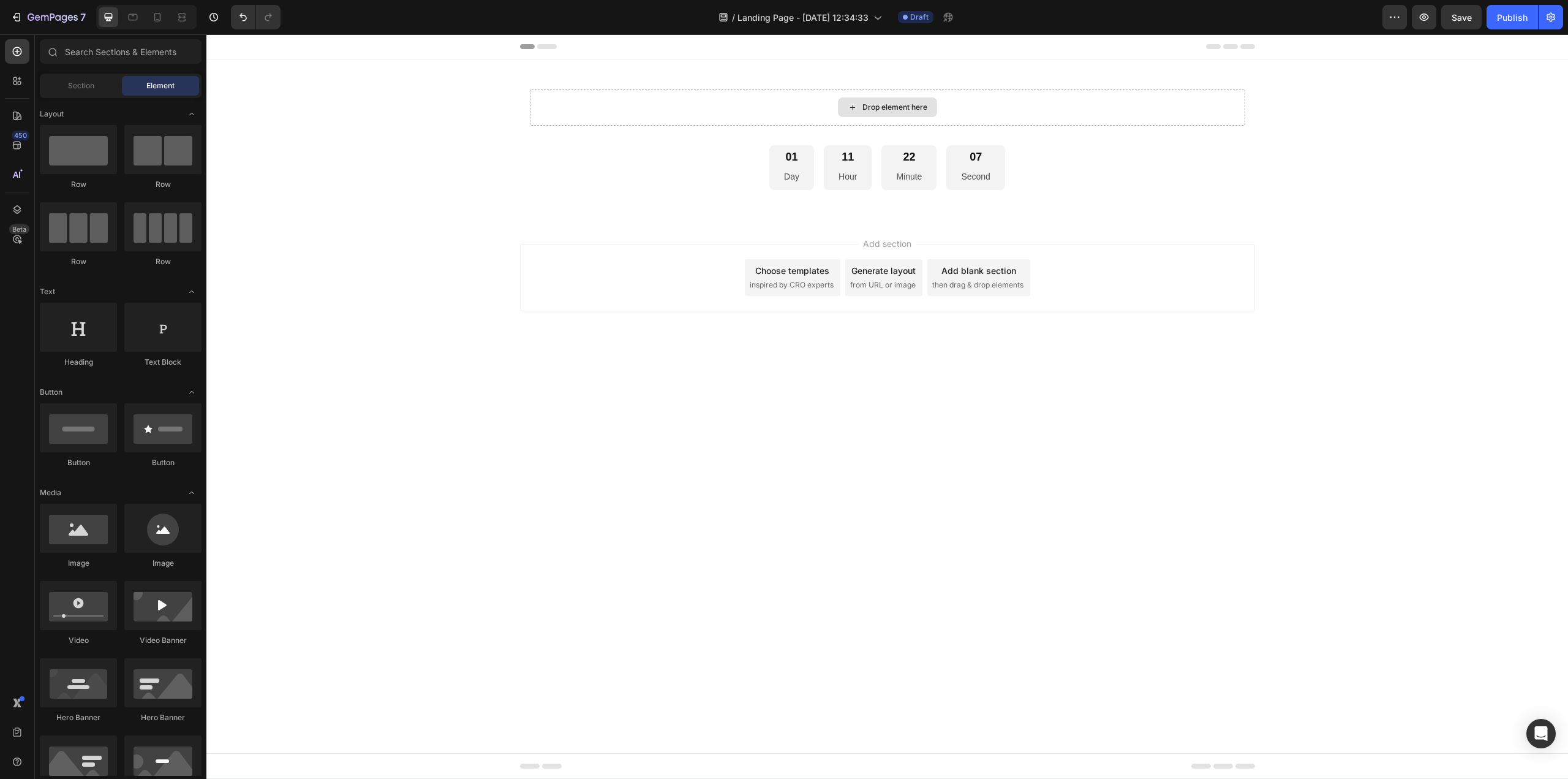
click at [927, 107] on div "Drop element here" at bounding box center [895, 107] width 65 height 10
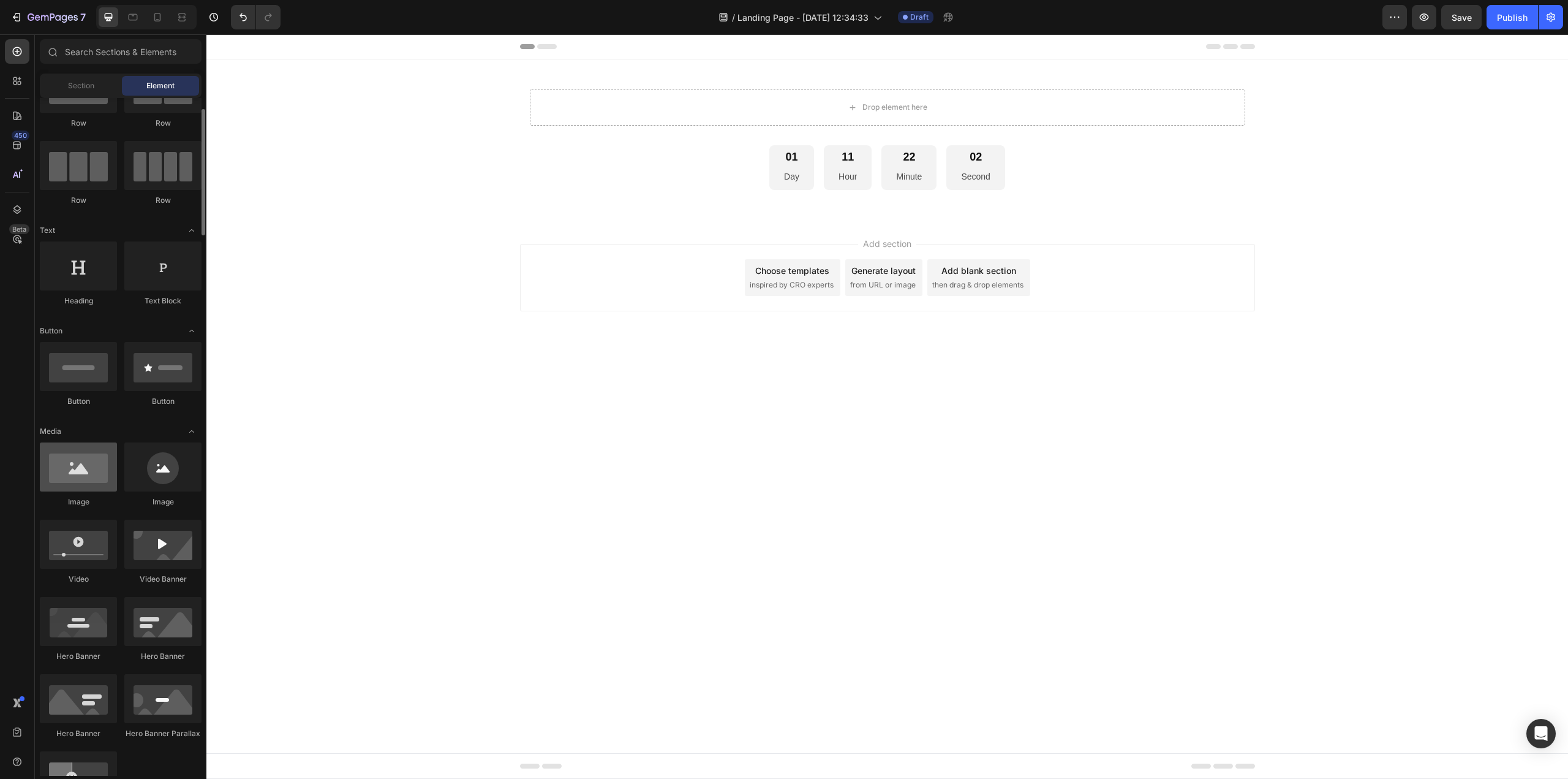
scroll to position [122, 0]
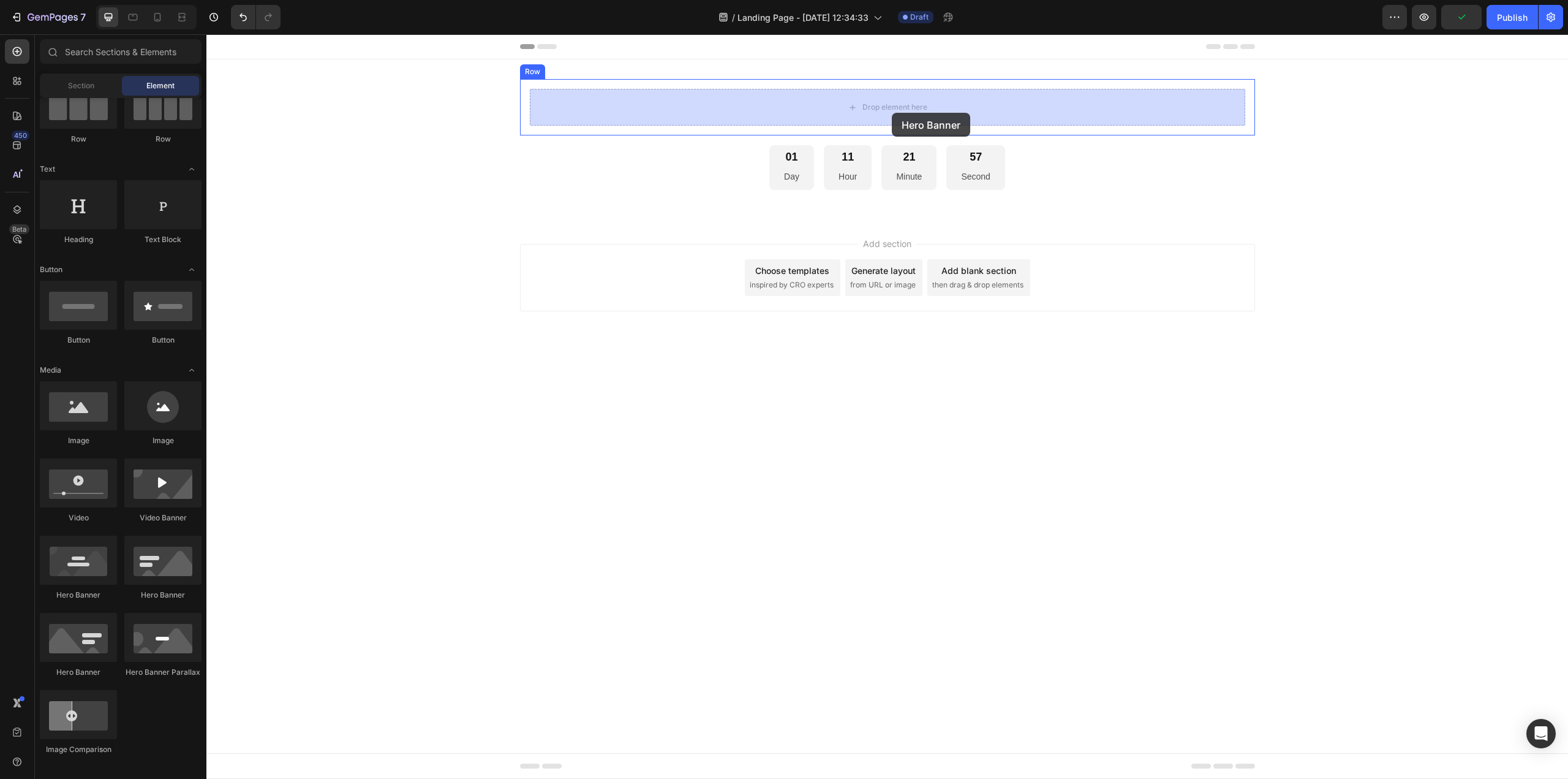
drag, startPoint x: 301, startPoint y: 599, endPoint x: 892, endPoint y: 113, distance: 765.2
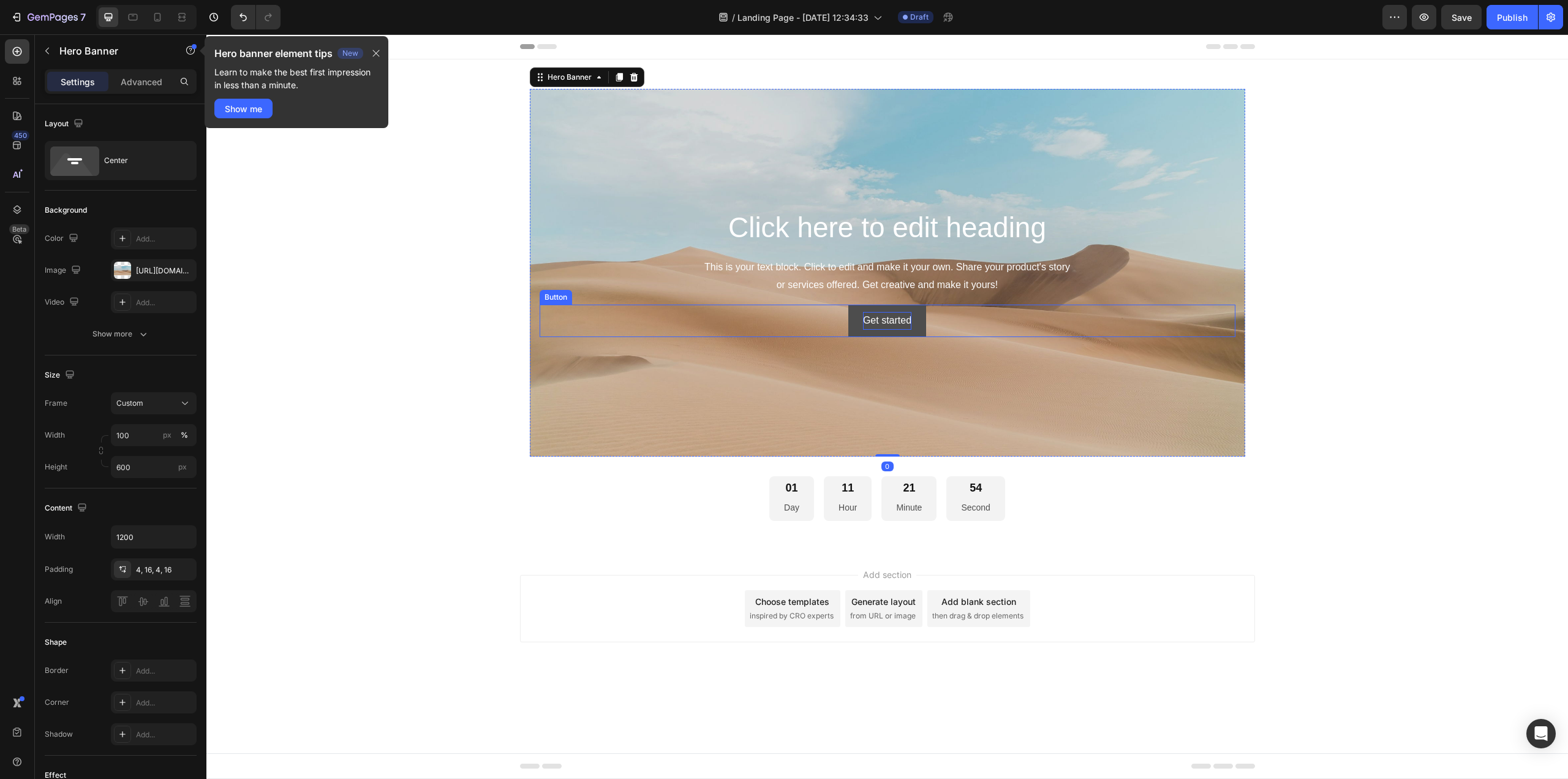
click at [890, 320] on div "Get started" at bounding box center [887, 320] width 49 height 17
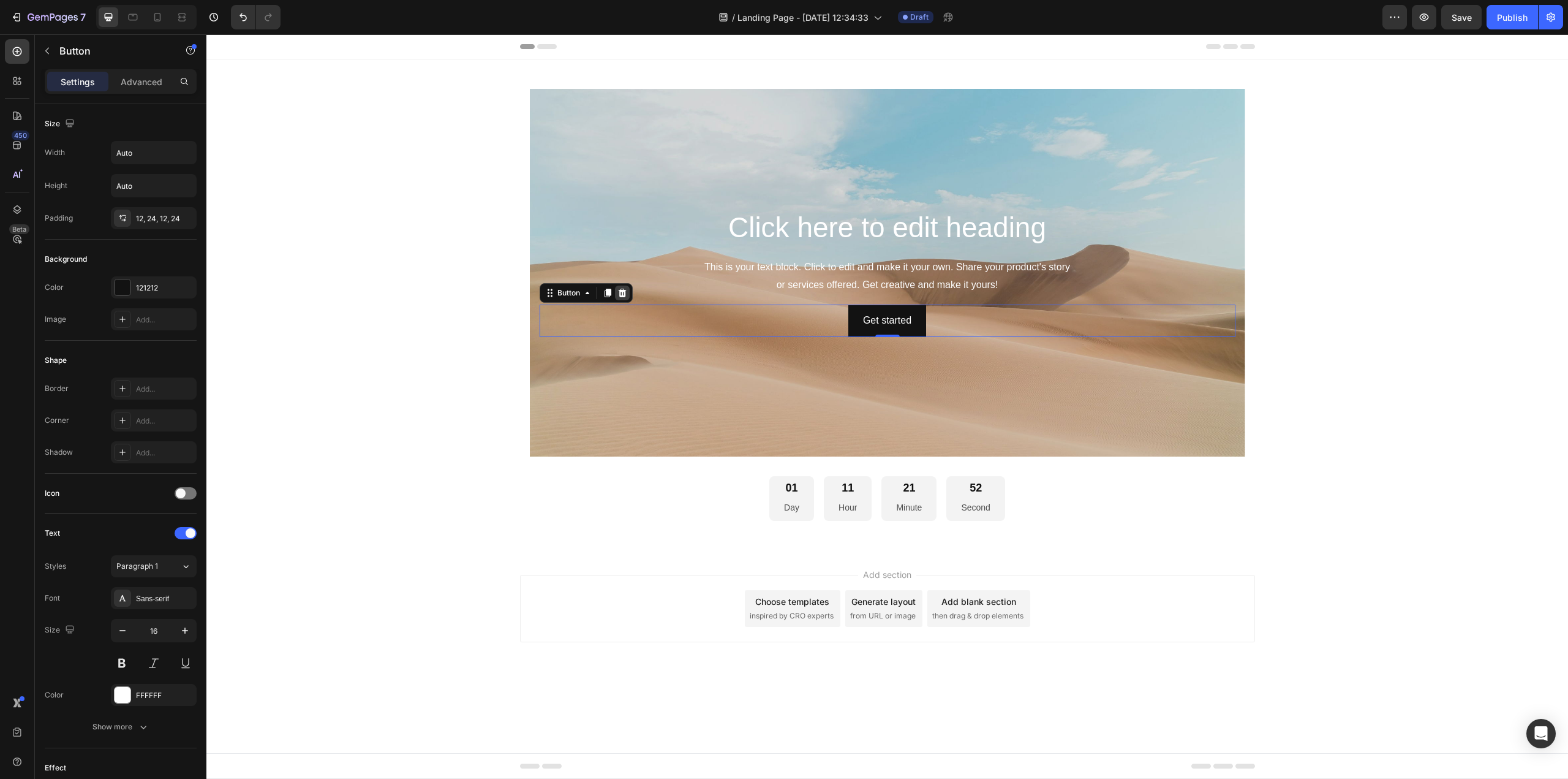
click at [620, 291] on icon at bounding box center [622, 292] width 8 height 8
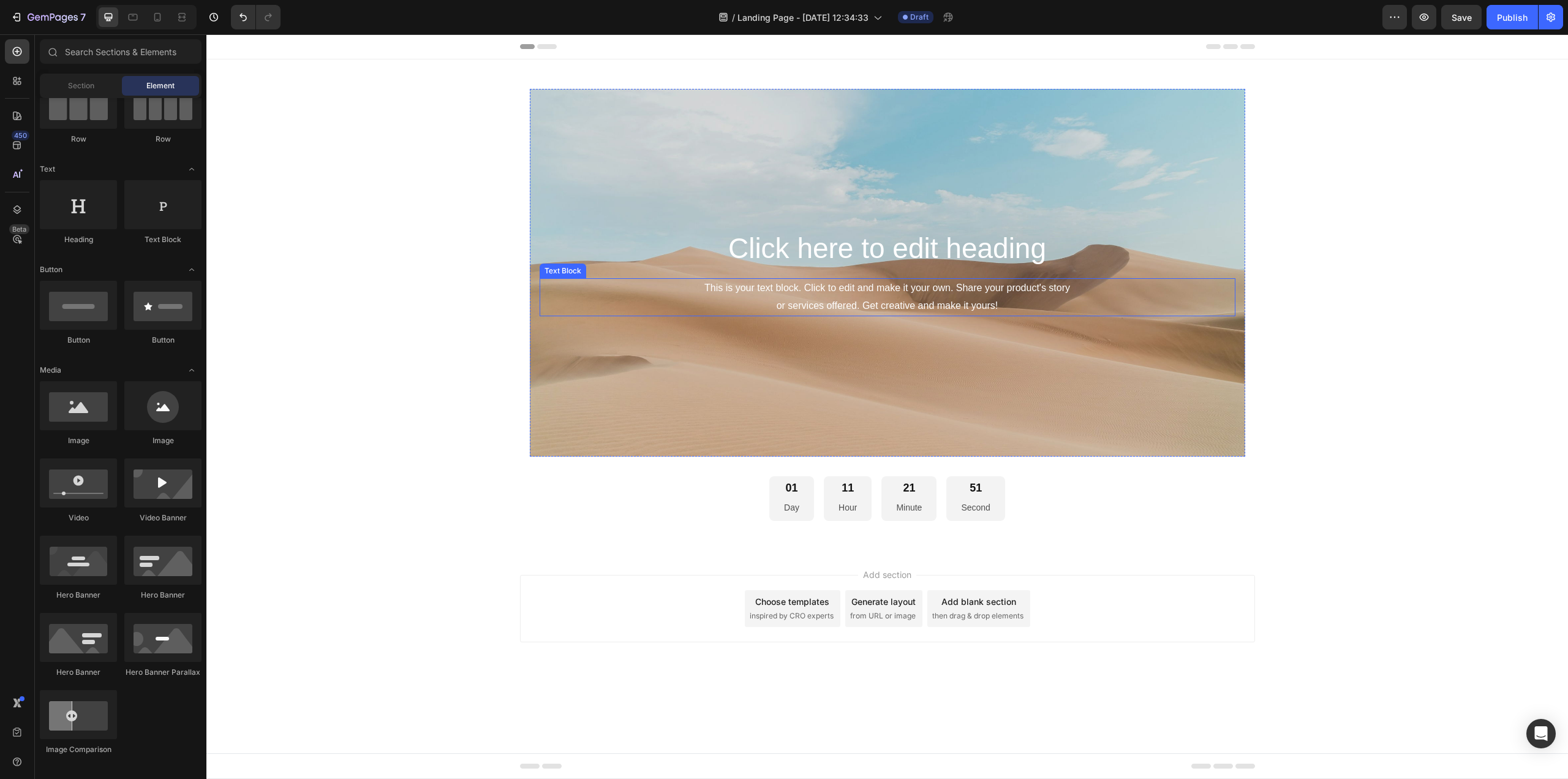
click at [831, 292] on div "This is your text block. Click to edit and make it your own. Share your product…" at bounding box center [887, 297] width 696 height 38
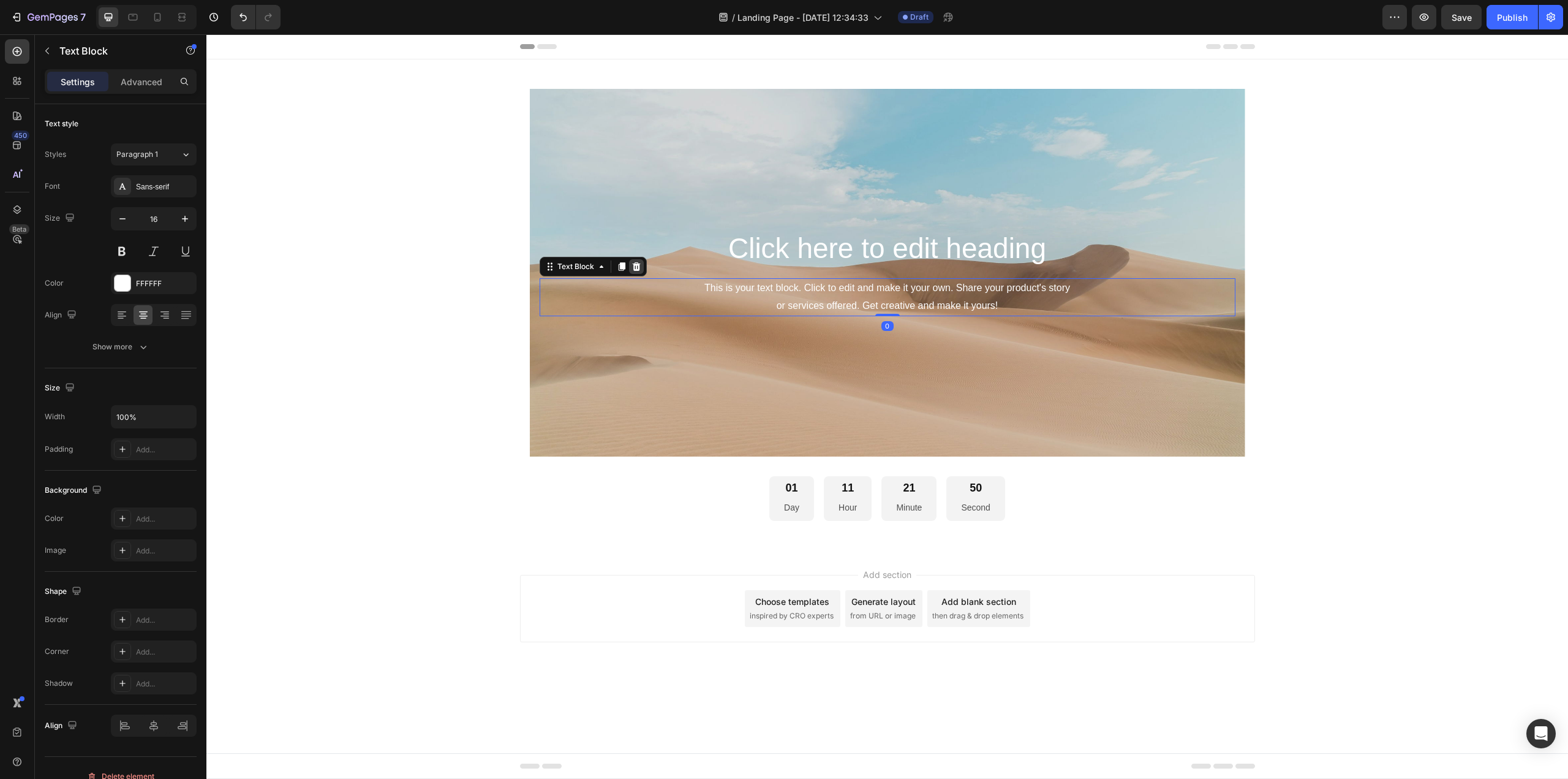
click at [638, 268] on icon at bounding box center [636, 266] width 8 height 8
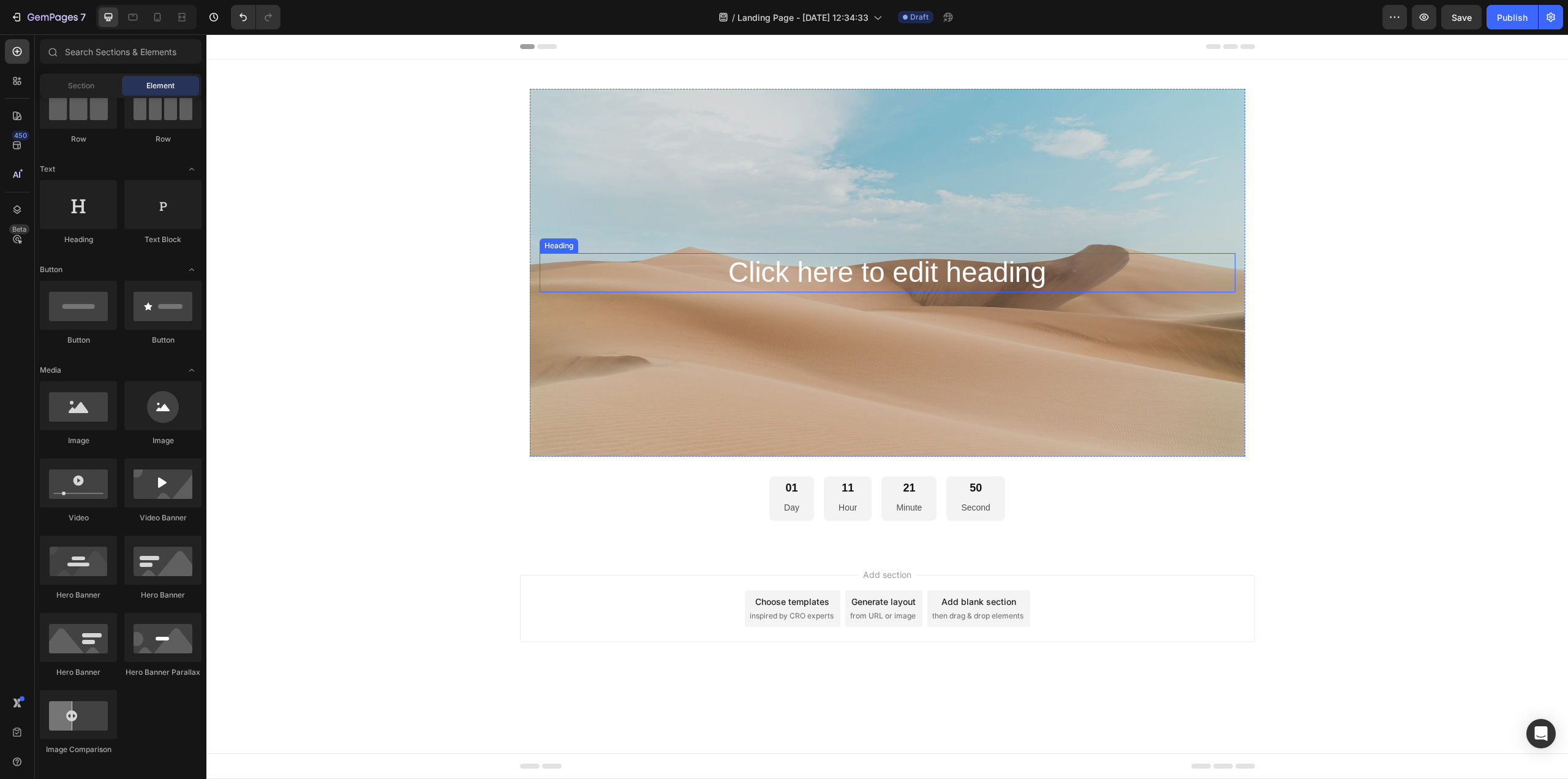
click at [791, 281] on h2 "Click here to edit heading" at bounding box center [887, 272] width 696 height 39
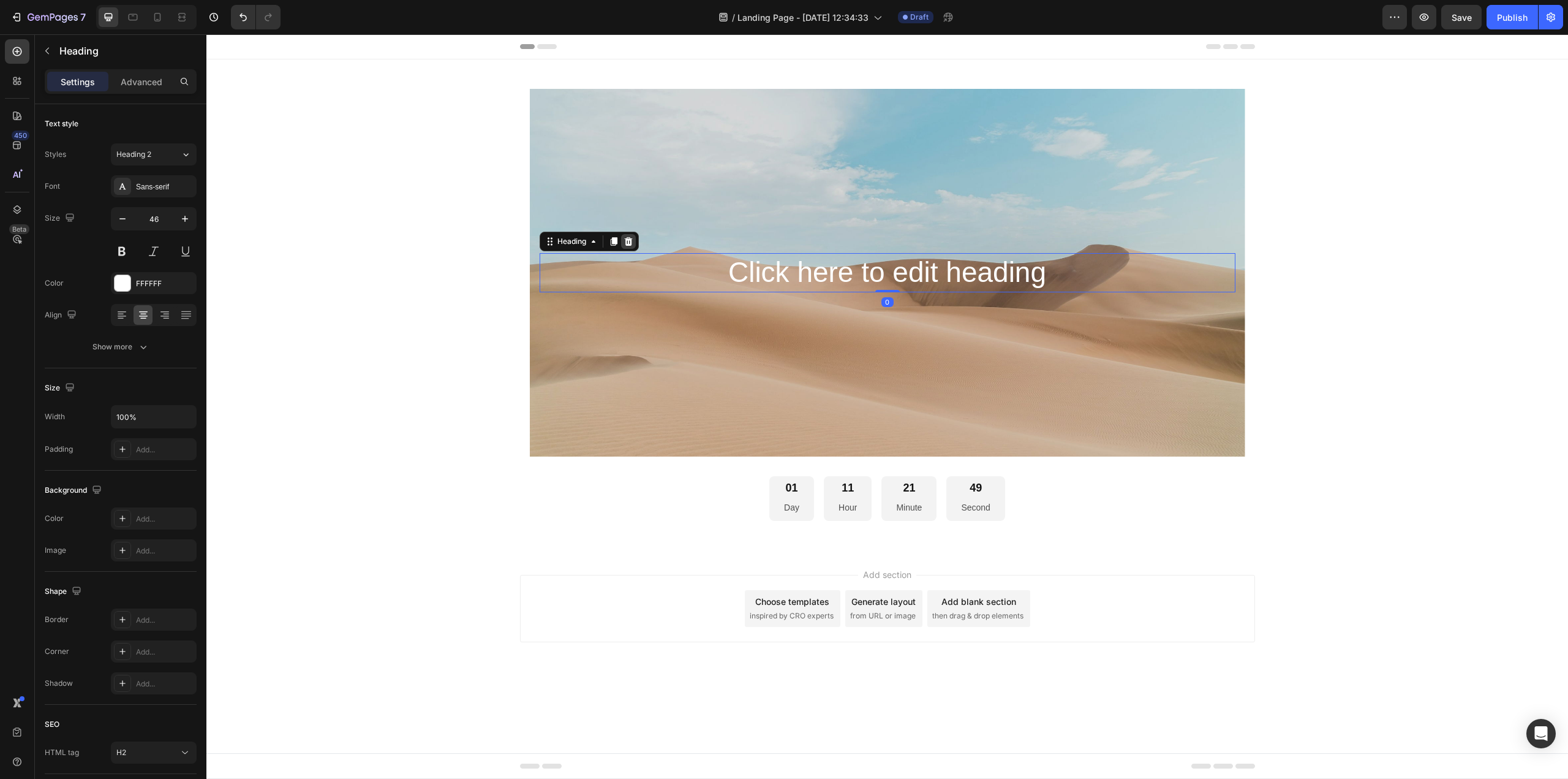
click at [629, 243] on icon at bounding box center [628, 241] width 8 height 8
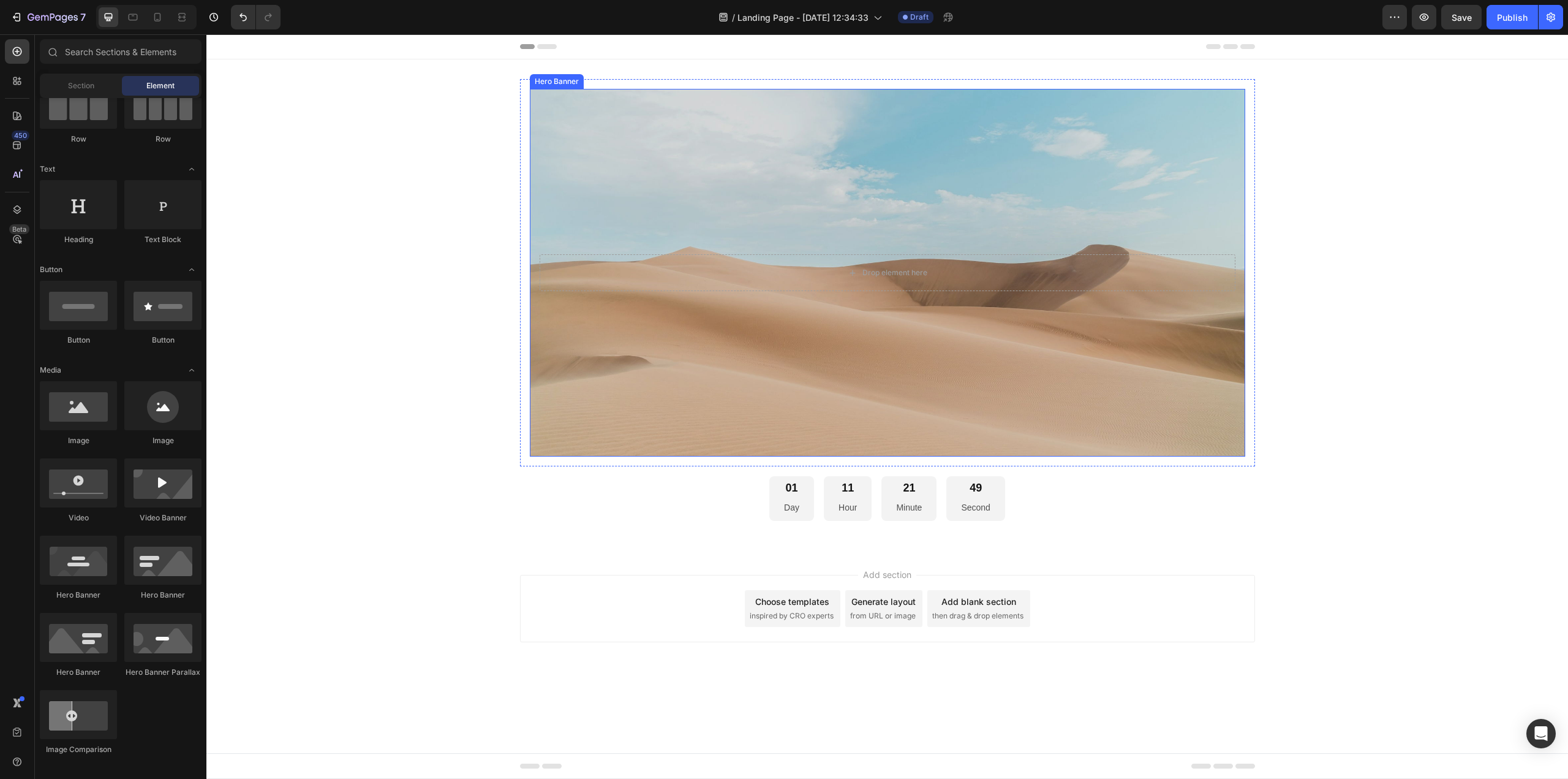
click at [803, 203] on div "Background Image" at bounding box center [887, 272] width 715 height 368
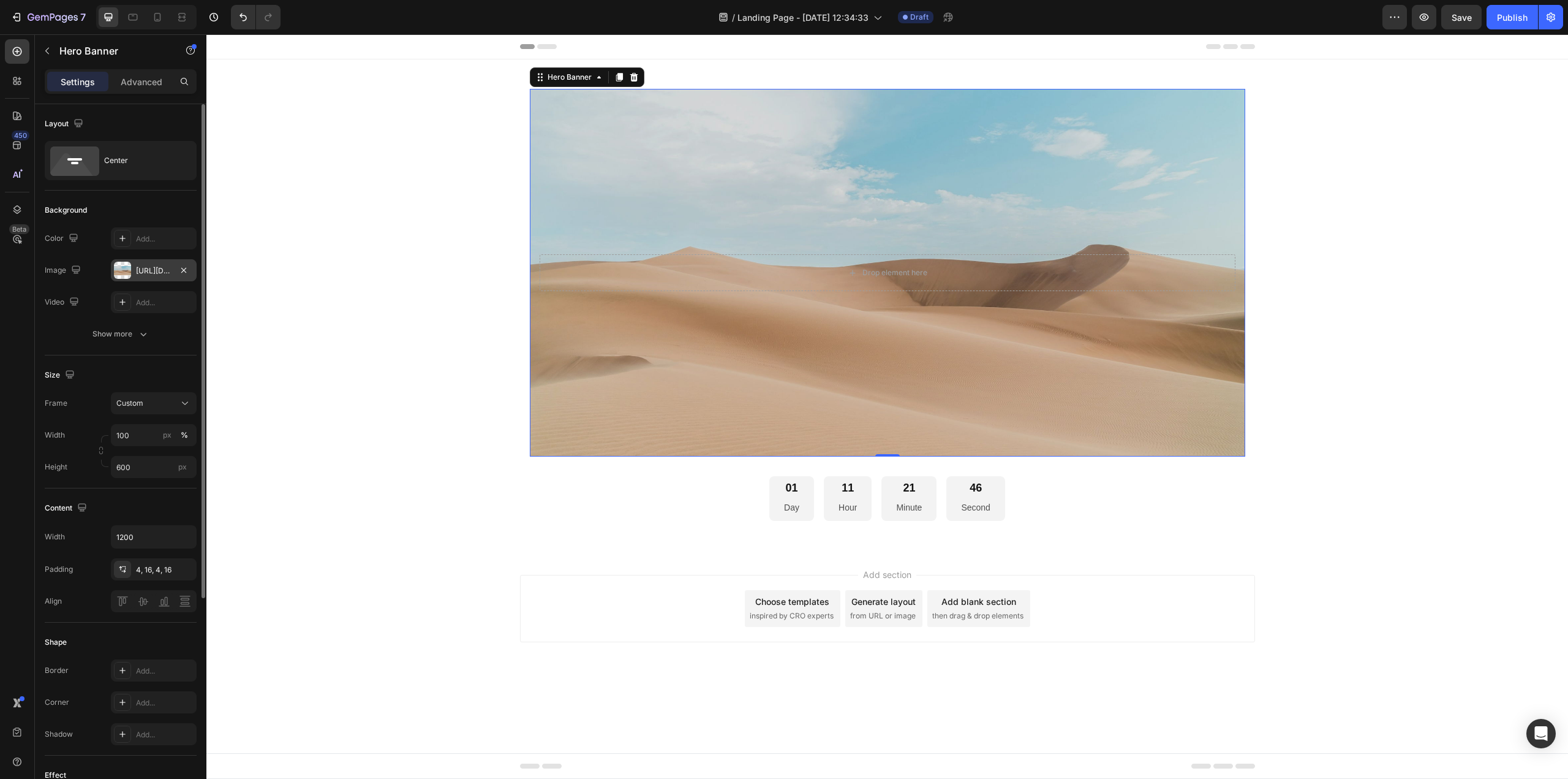
click at [155, 269] on div "https://cdn.shopify.com/s/files/1/2005/9307/files/background_settings.jpg" at bounding box center [153, 270] width 36 height 11
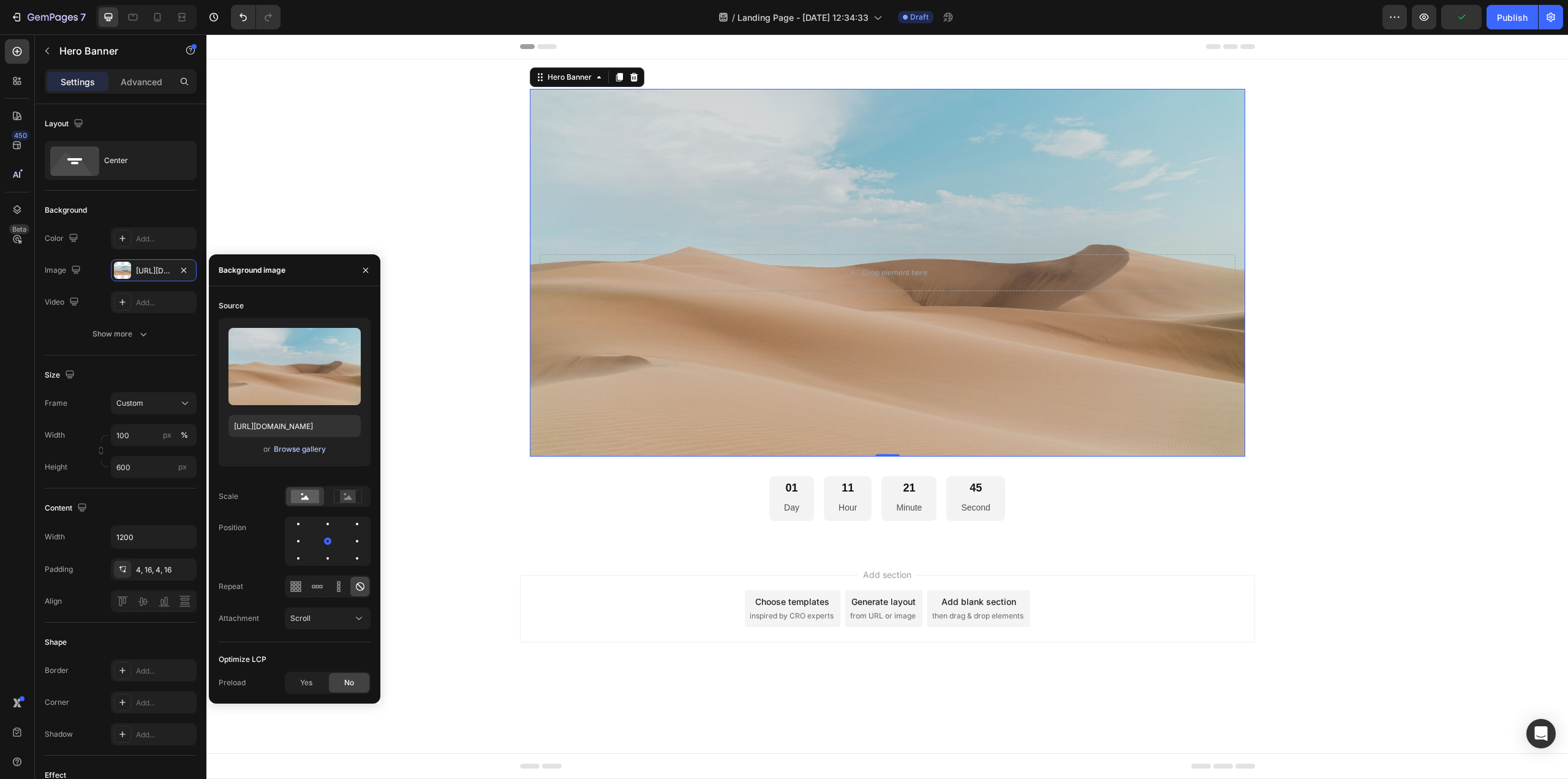
click at [305, 448] on div "Browse gallery" at bounding box center [299, 449] width 52 height 11
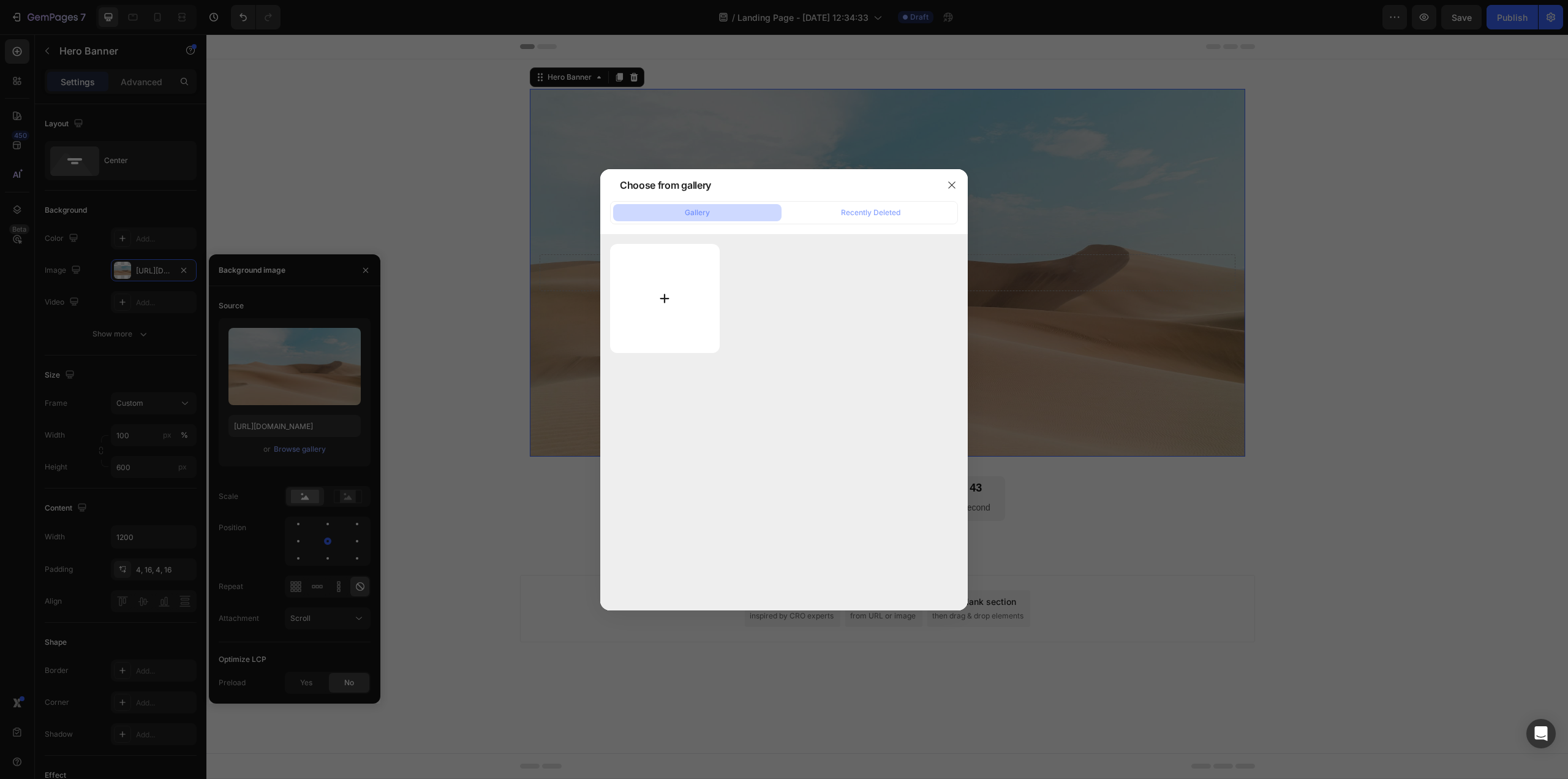
click at [693, 294] on input "file" at bounding box center [665, 298] width 110 height 109
type input "C:\fakepath\Brown Minimalist Simple New Year Fashion Sale Banner (2).png"
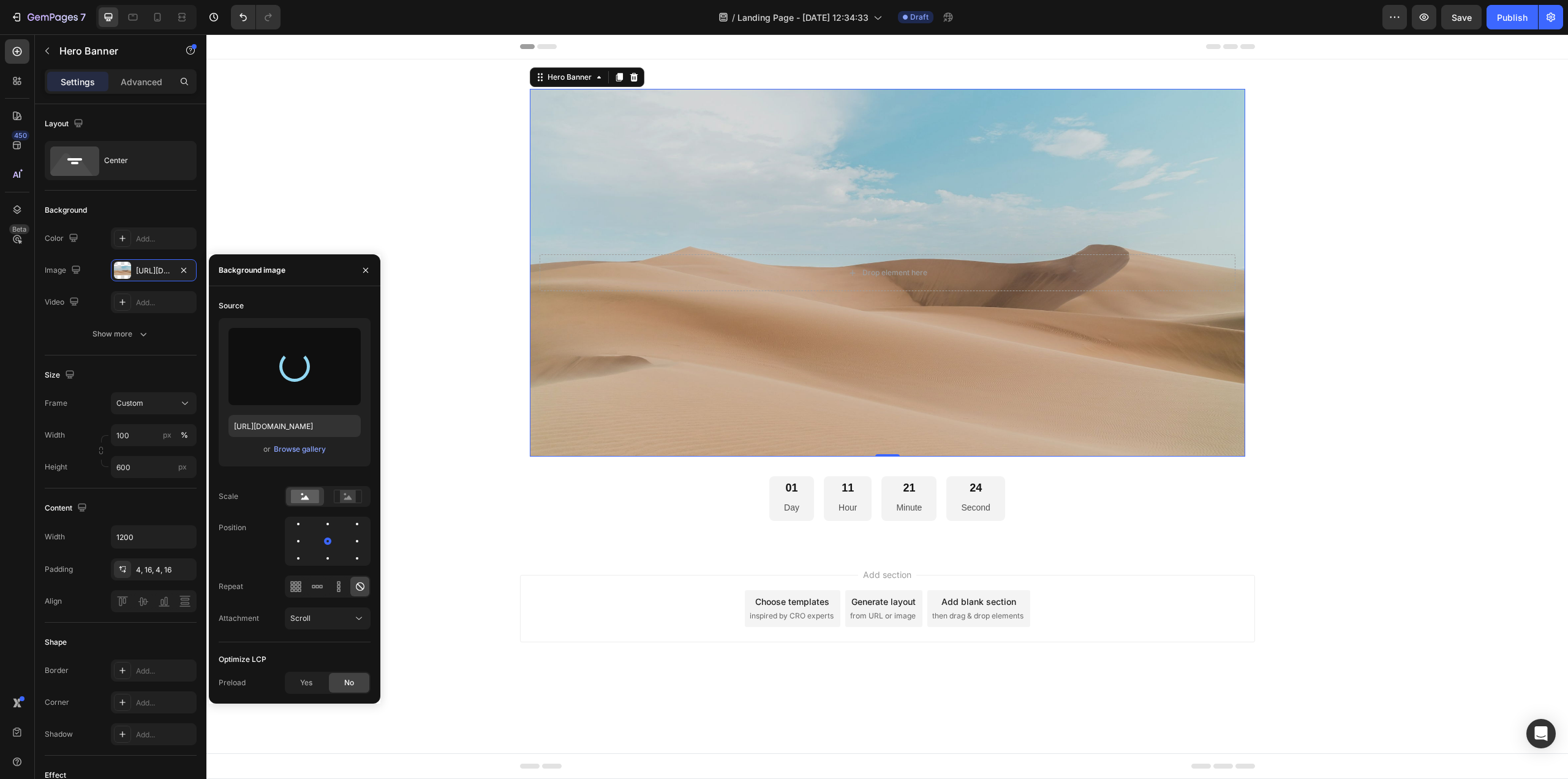
type input "https://cdn.shopify.com/s/files/1/0561/1313/5671/files/gempages_586117279394038…"
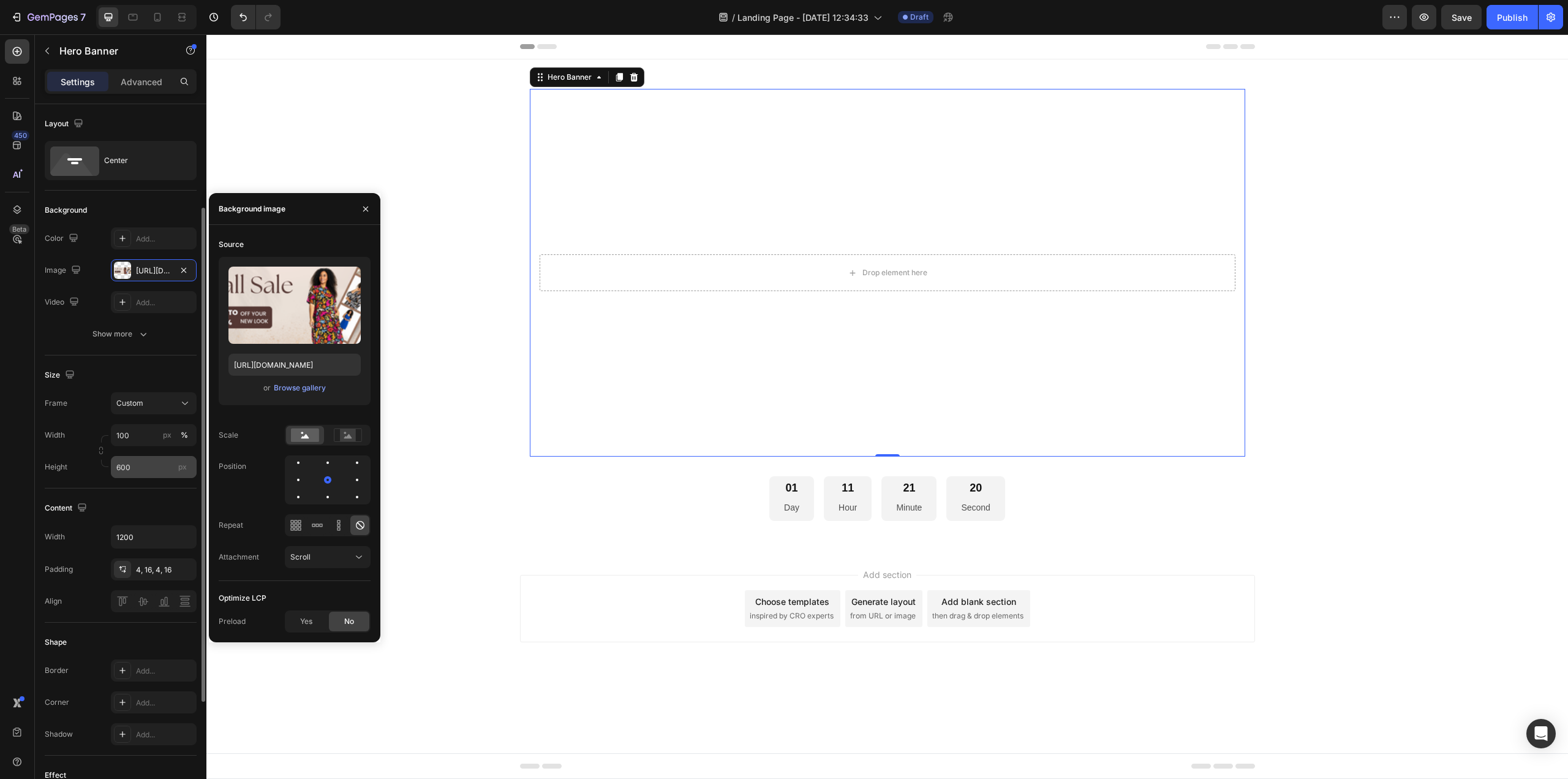
scroll to position [61, 0]
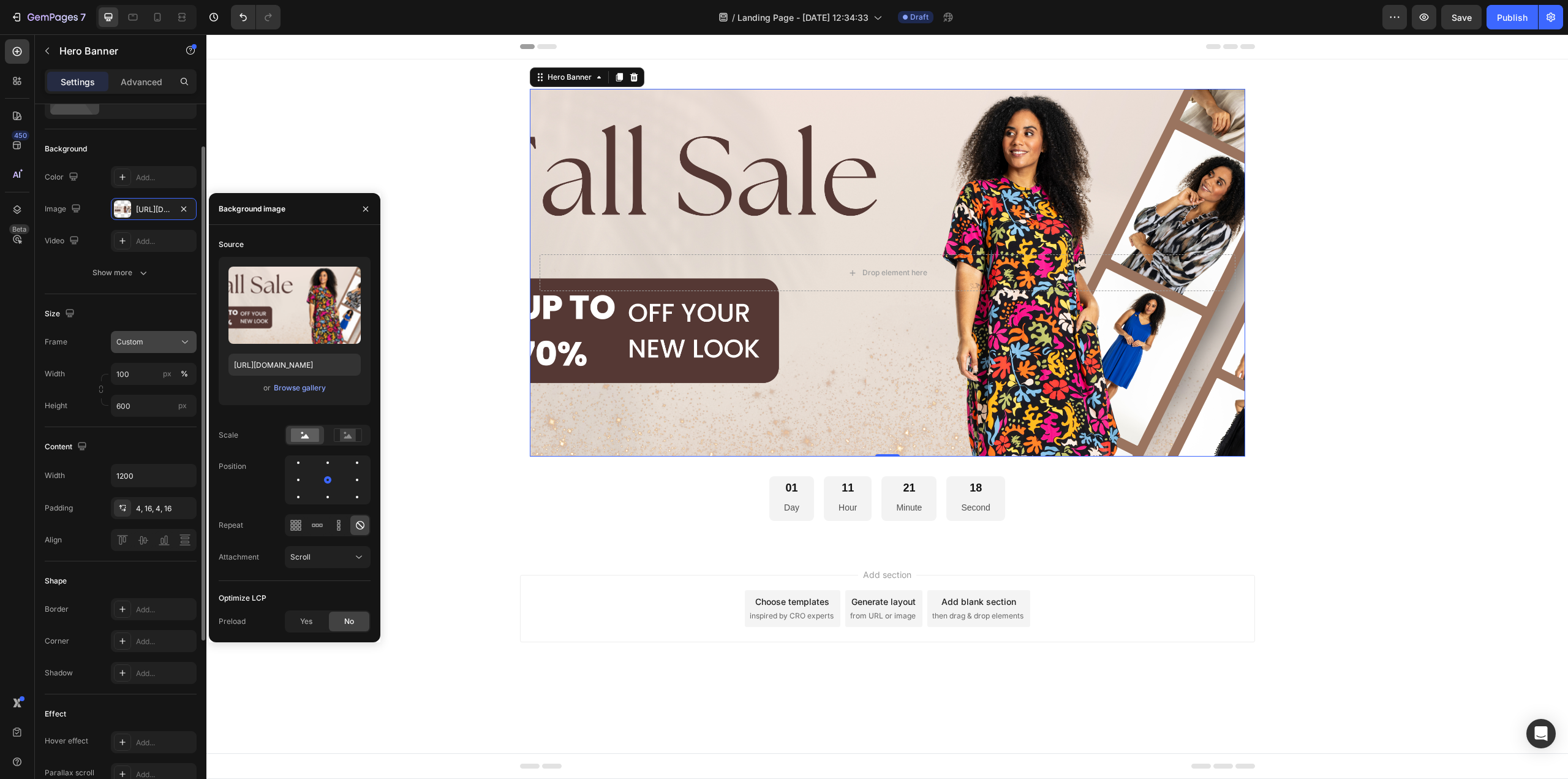
click at [160, 348] on button "Custom" at bounding box center [153, 342] width 86 height 22
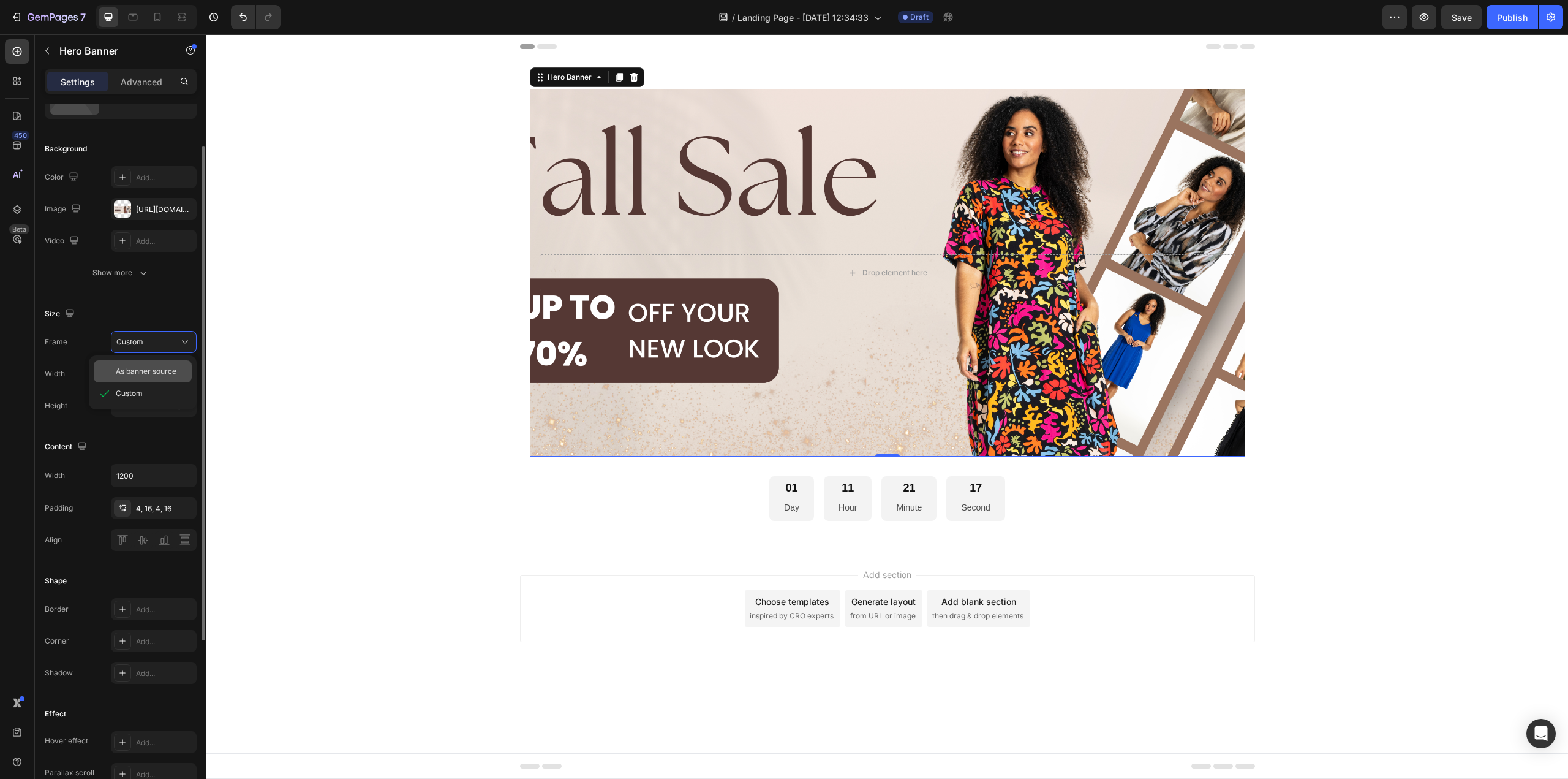
click at [160, 368] on span "As banner source" at bounding box center [146, 371] width 61 height 11
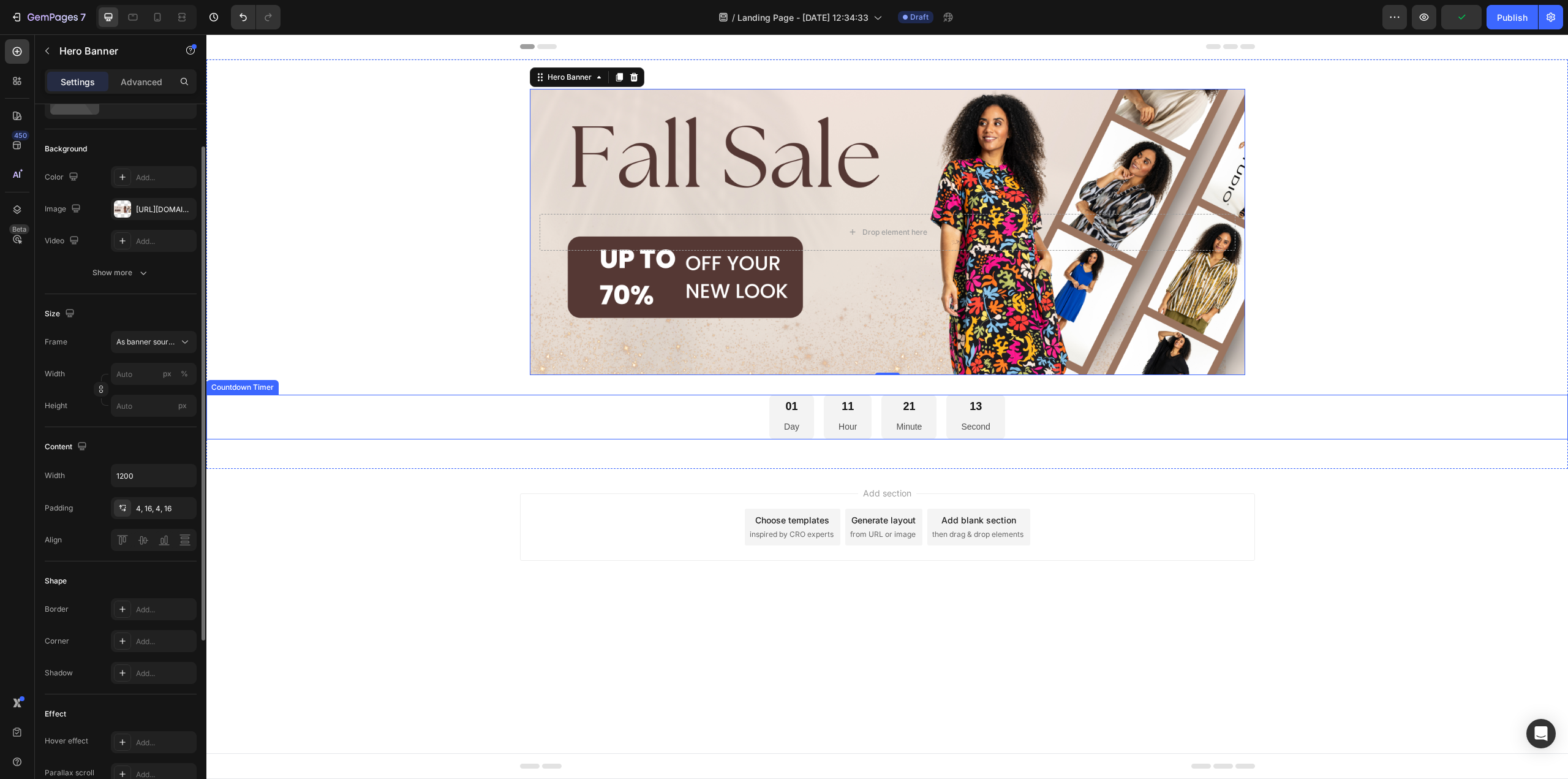
click at [721, 426] on div "01 Day 11 Hour 21 Minute 13 Second" at bounding box center [887, 417] width 1362 height 45
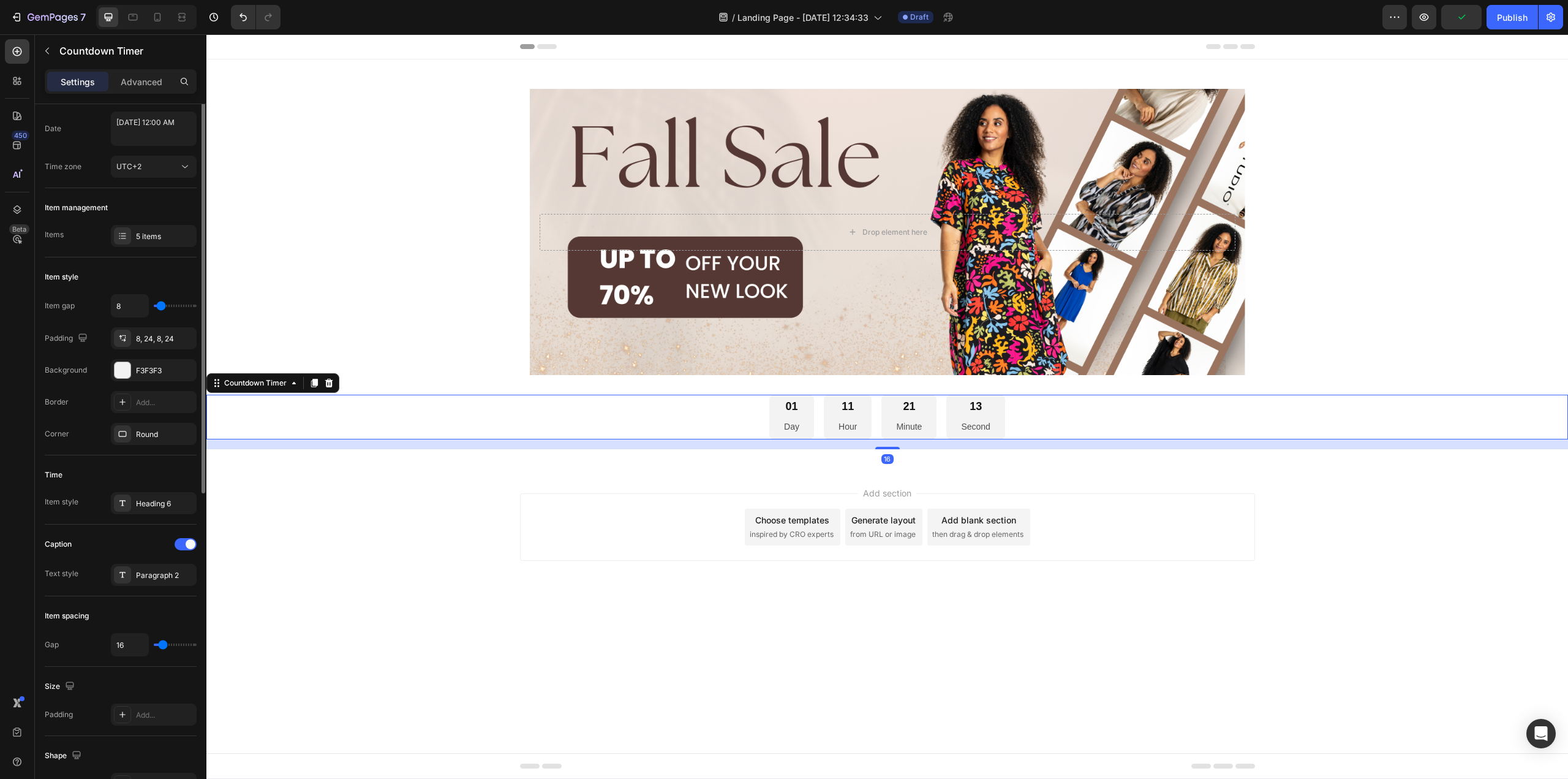
scroll to position [0, 0]
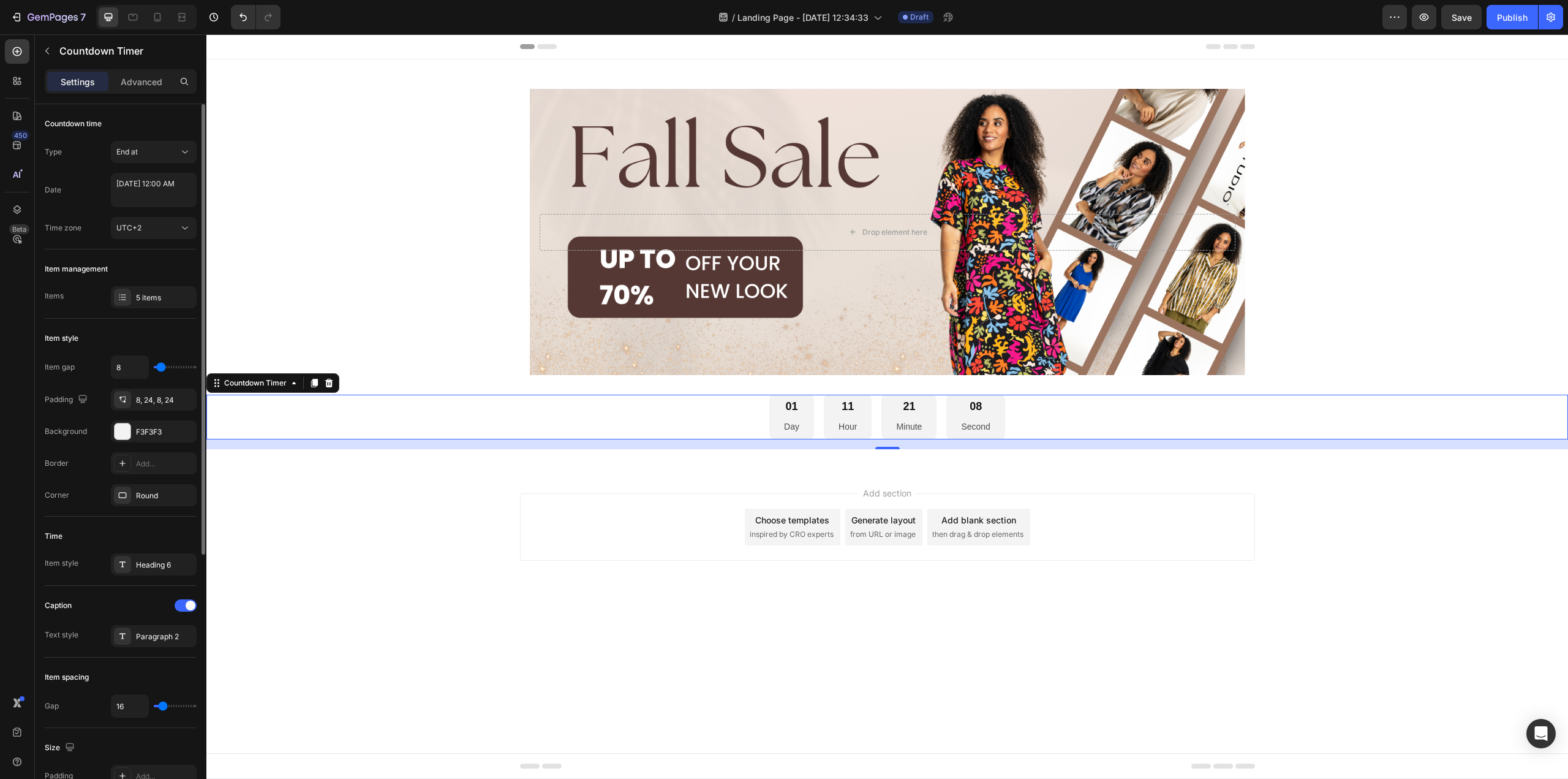
click at [754, 406] on div "01 Day 11 Hour 21 Minute 08 Second" at bounding box center [887, 417] width 1362 height 45
click at [821, 417] on div "01 Day 11 Hour 21 Minute 07 Second" at bounding box center [887, 417] width 236 height 45
click at [119, 300] on icon at bounding box center [122, 297] width 10 height 10
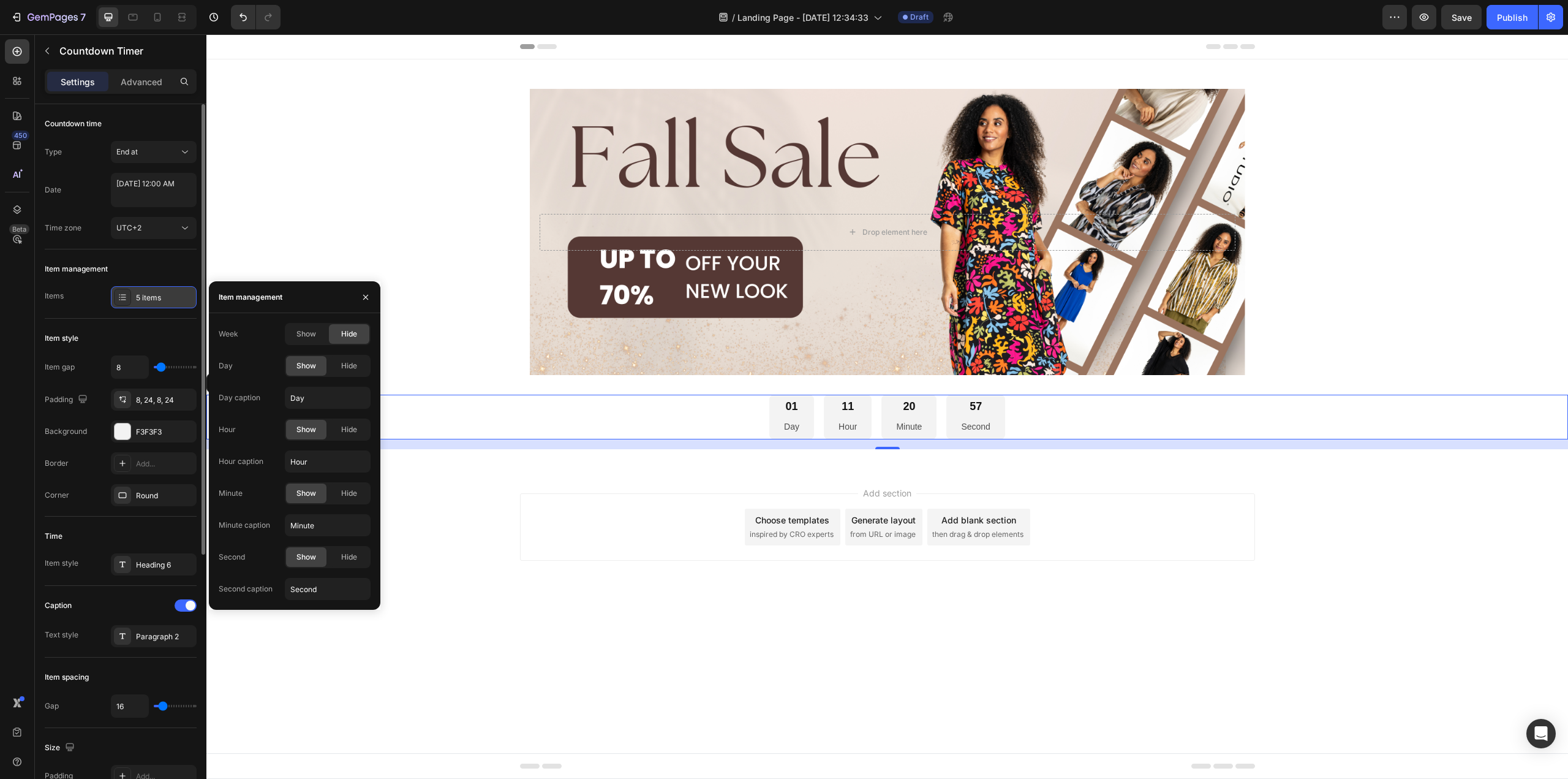
click at [119, 300] on icon at bounding box center [122, 297] width 10 height 10
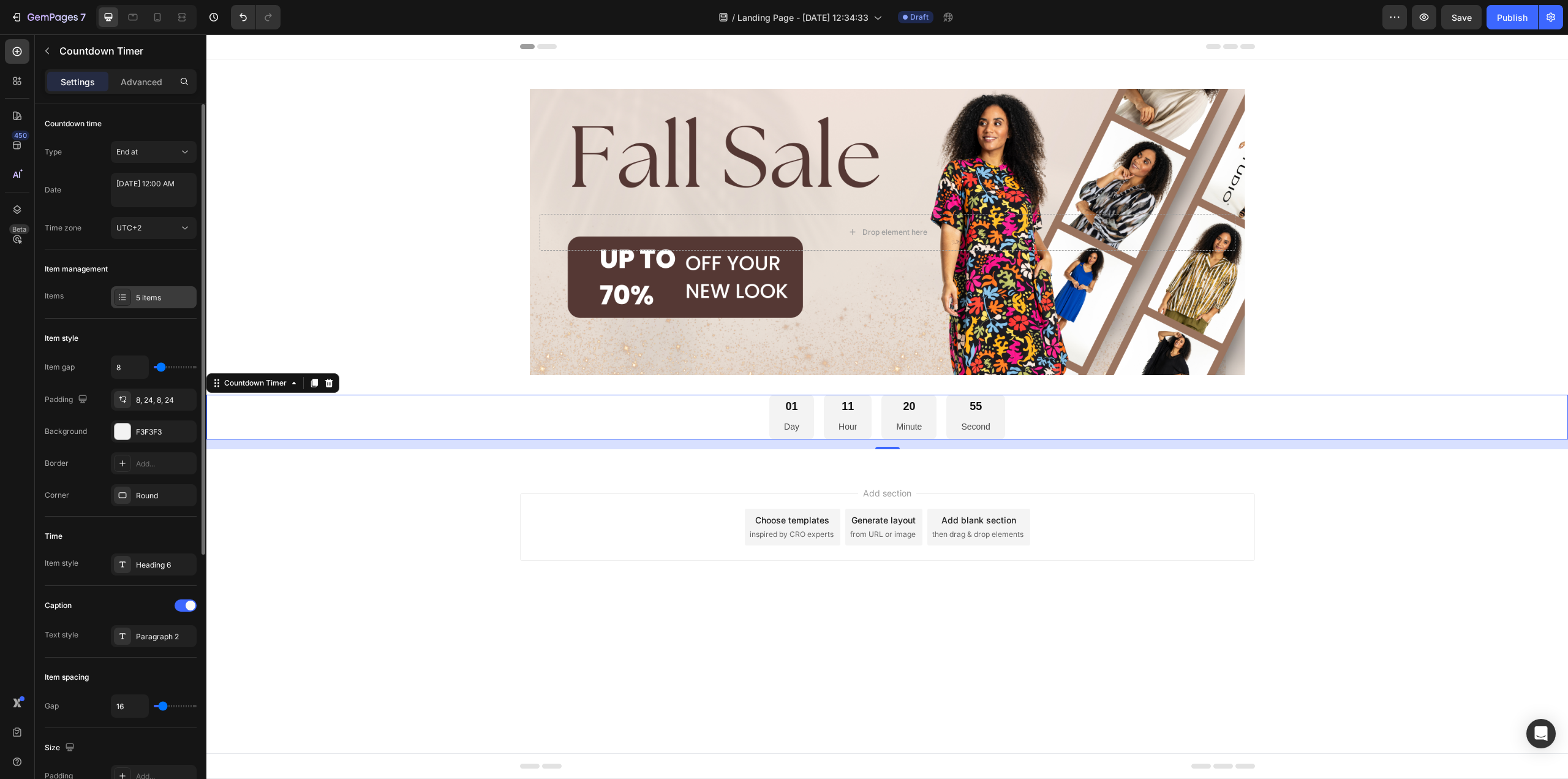
click at [133, 294] on div "5 items" at bounding box center [153, 297] width 86 height 22
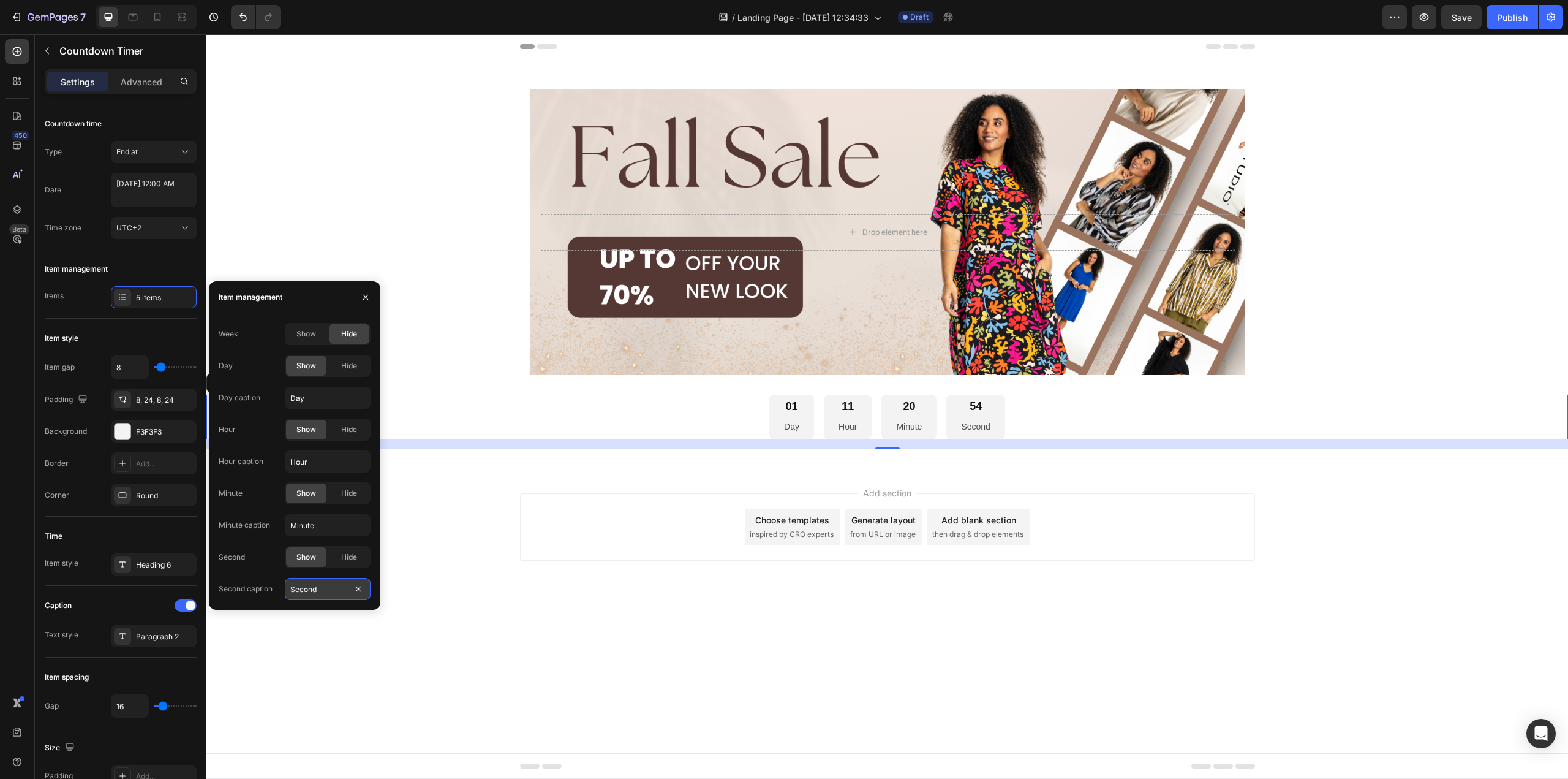
click at [341, 588] on input "Second" at bounding box center [327, 589] width 86 height 22
click at [342, 588] on input "Second" at bounding box center [327, 589] width 86 height 22
type input "Seconds"
click at [497, 503] on div "Add section Choose templates inspired by CRO experts Generate layout from URL o…" at bounding box center [887, 543] width 1362 height 151
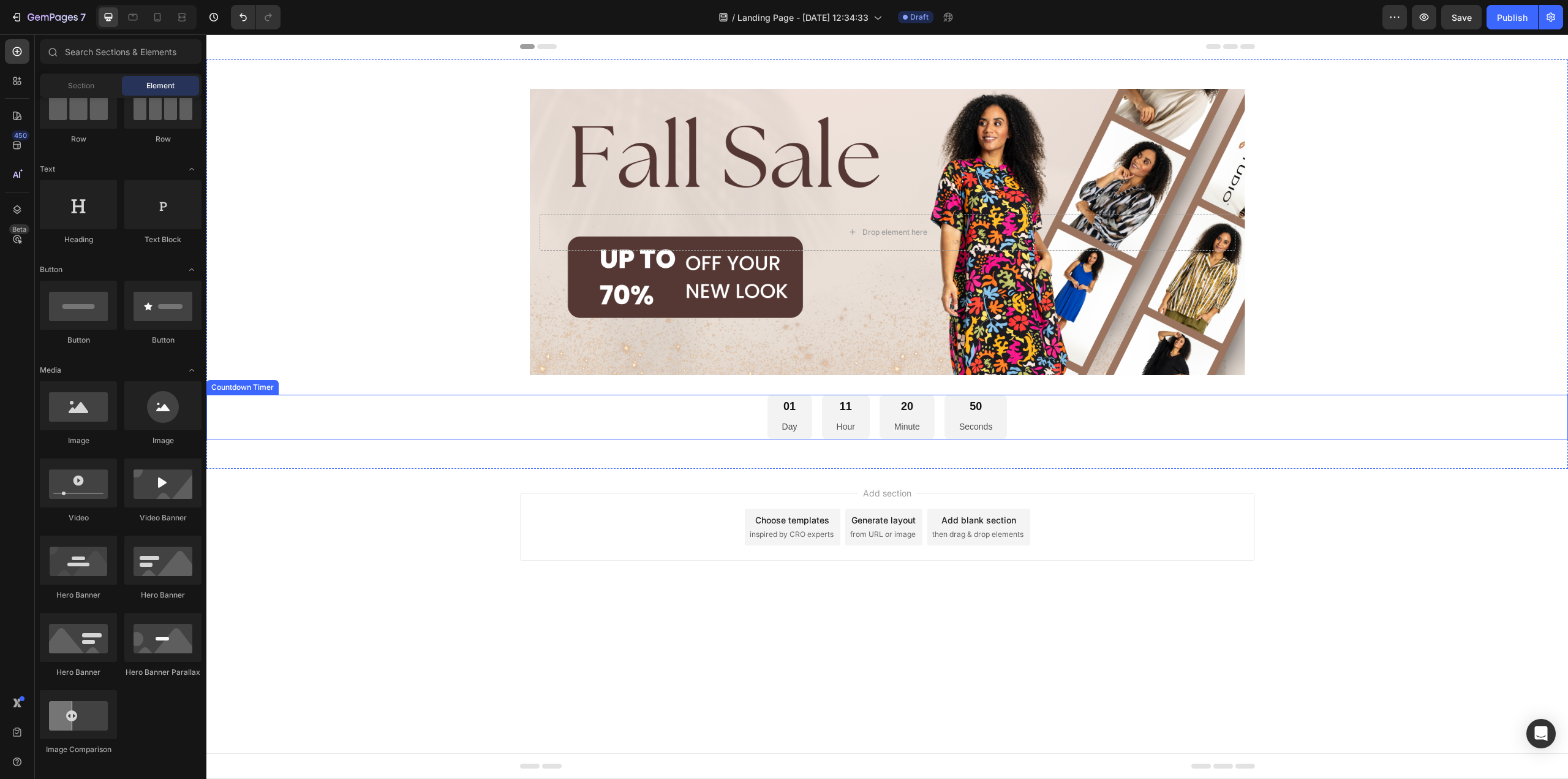
click at [646, 419] on div "01 Day 11 Hour 20 Minute 50 Seconds" at bounding box center [887, 417] width 1362 height 45
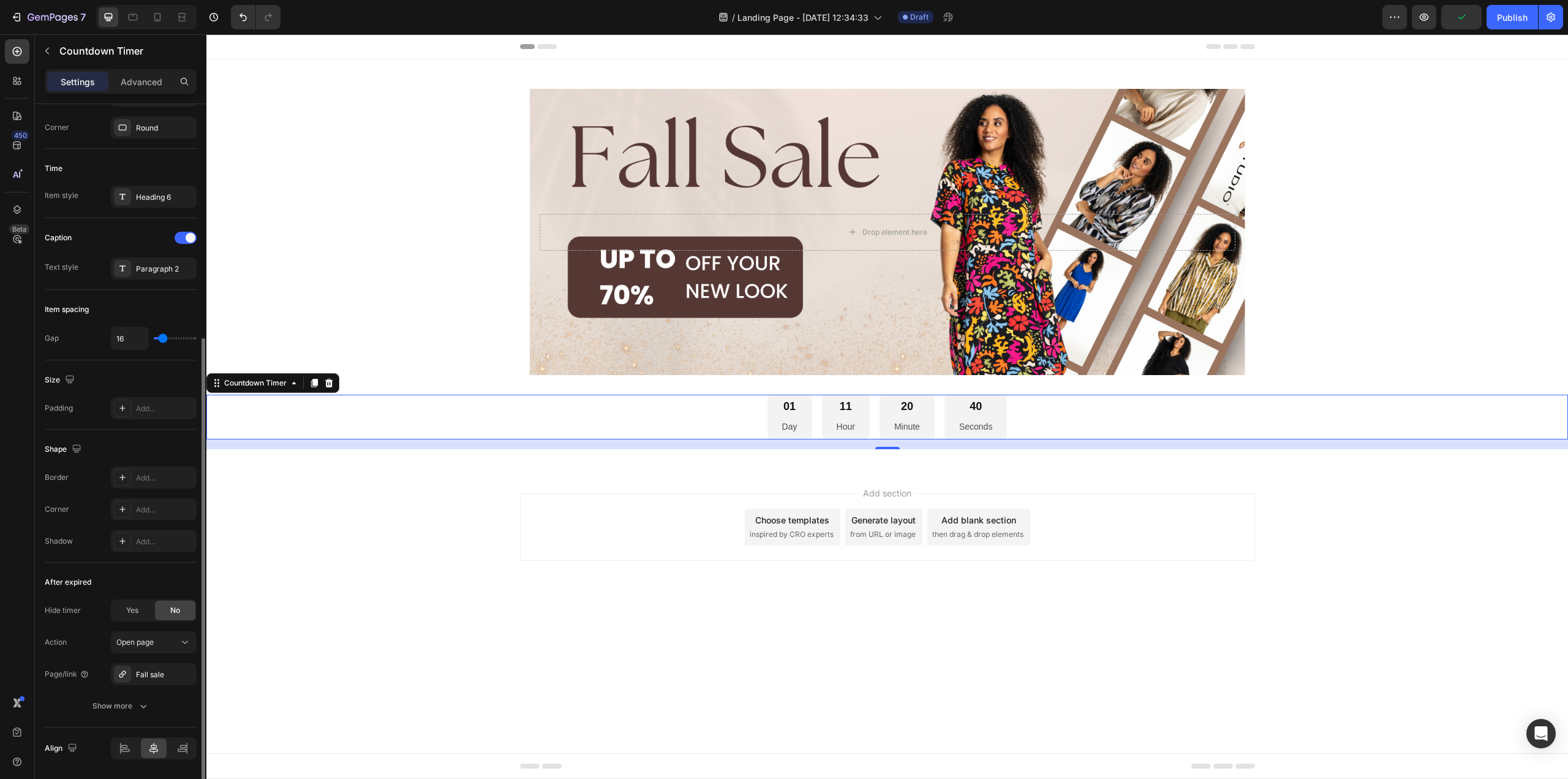
scroll to position [407, 0]
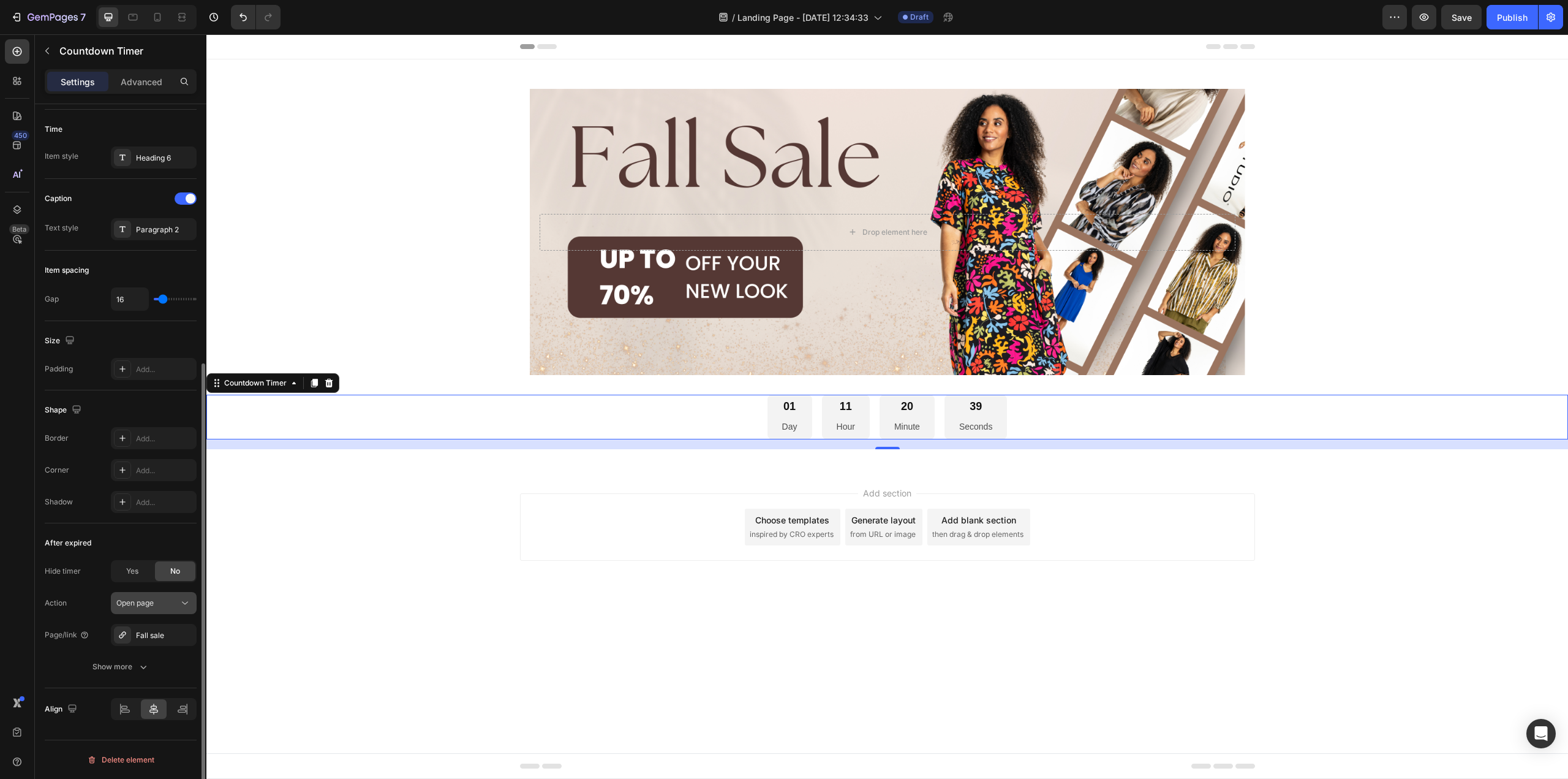
click at [164, 603] on div "Open page" at bounding box center [147, 602] width 63 height 11
click at [165, 603] on div "Open page" at bounding box center [147, 602] width 63 height 11
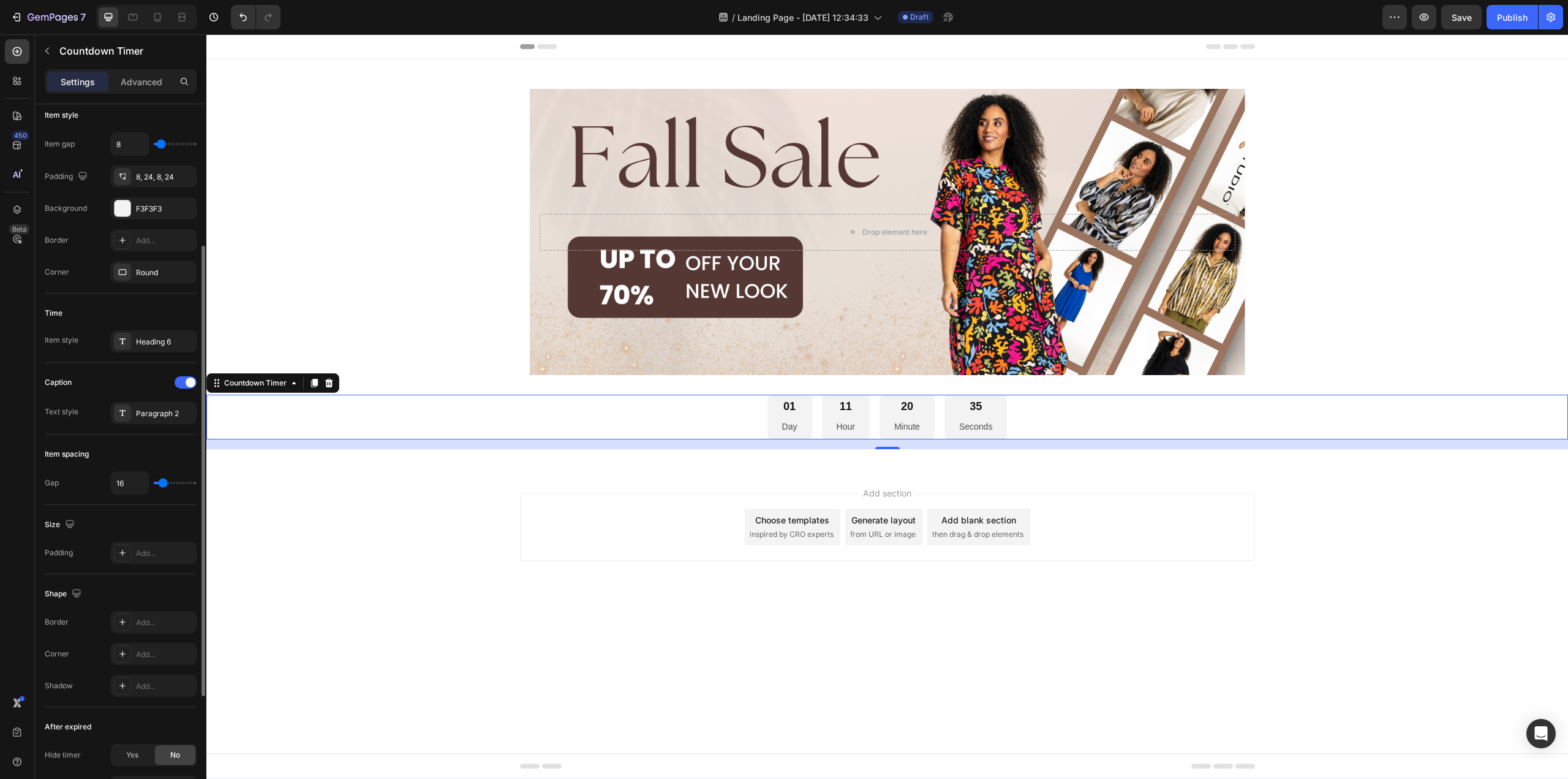
scroll to position [0, 0]
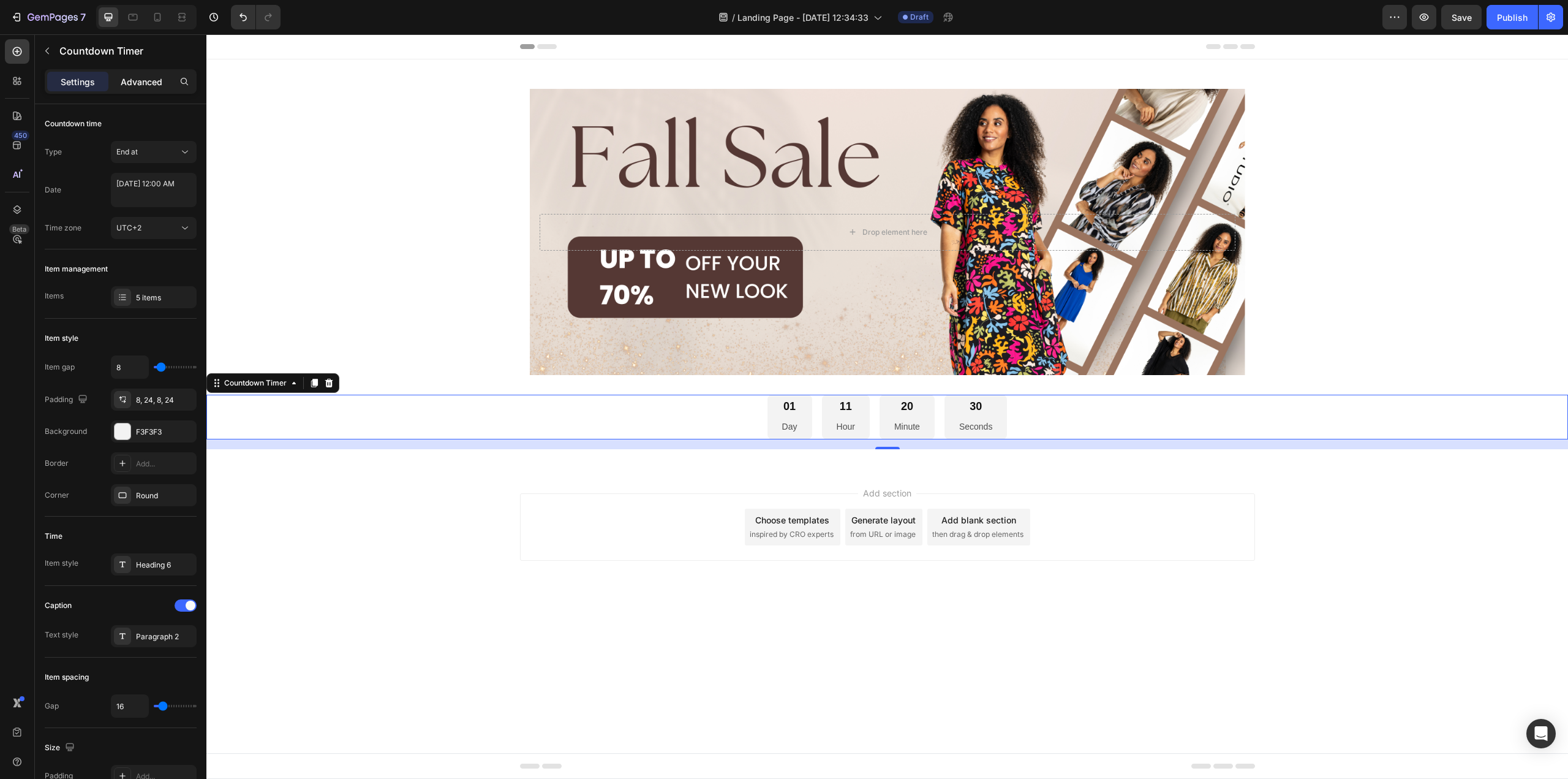
click at [133, 83] on p "Advanced" at bounding box center [142, 82] width 41 height 13
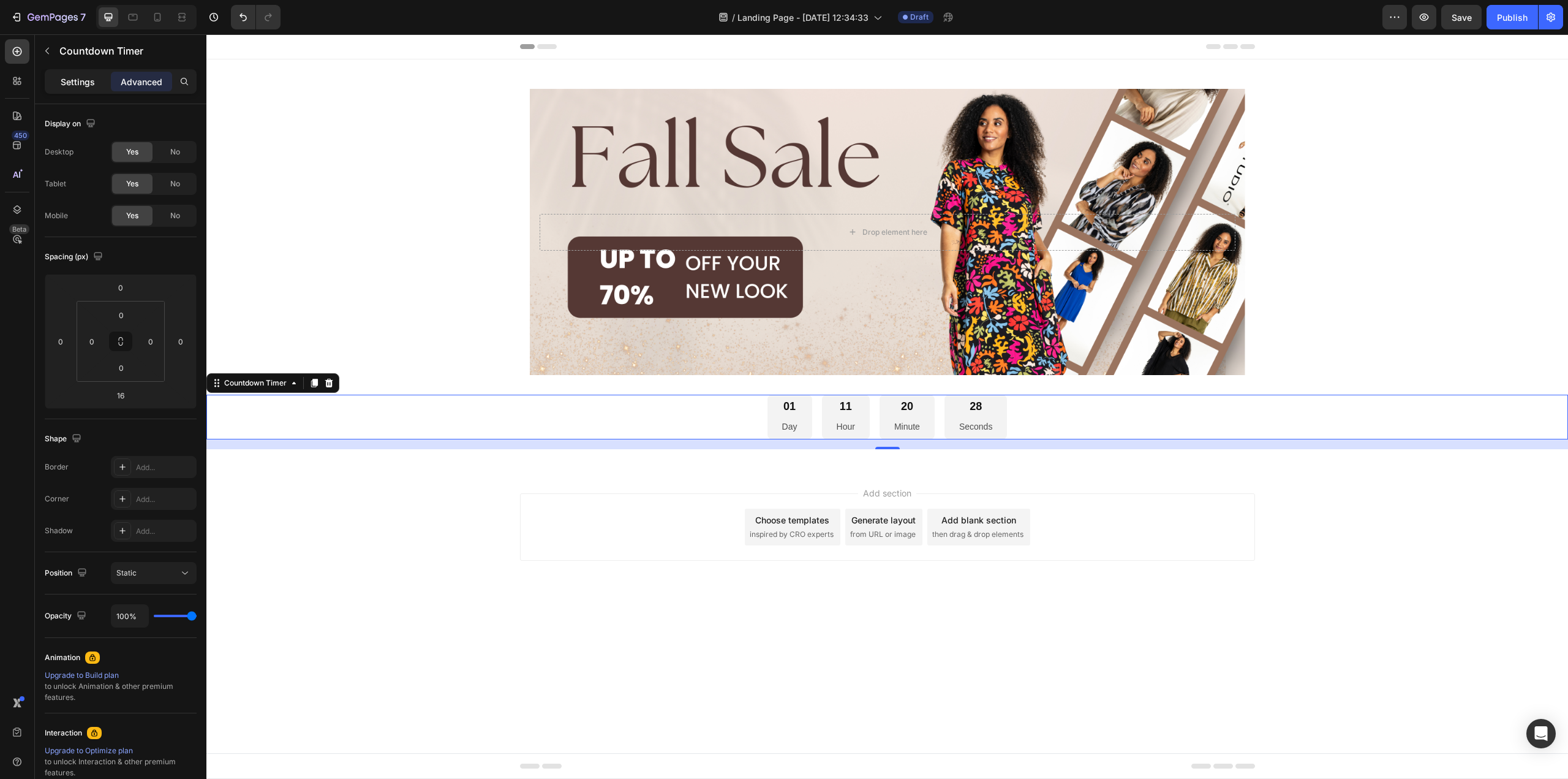
click at [93, 82] on p "Settings" at bounding box center [78, 82] width 34 height 13
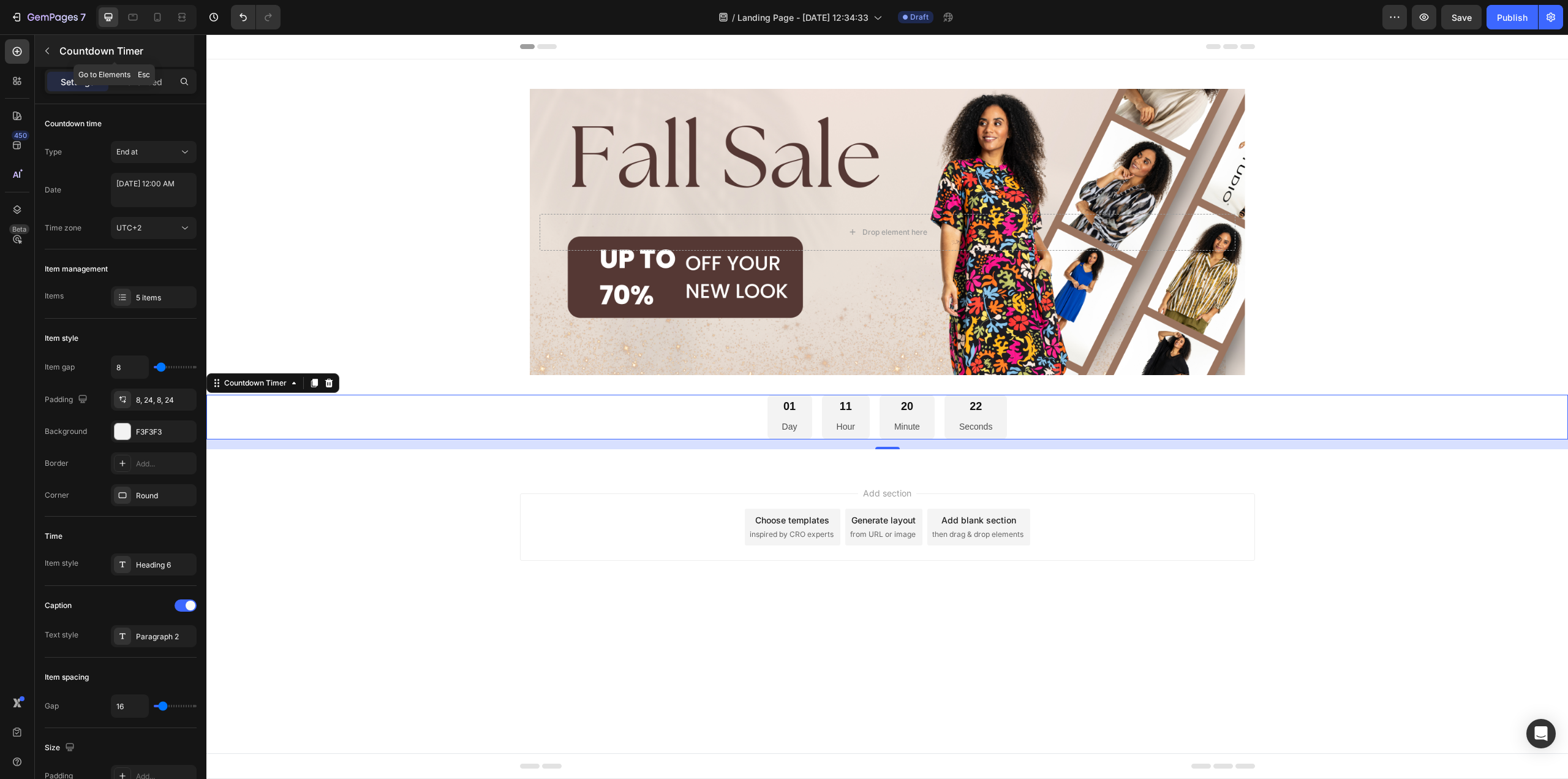
click at [52, 49] on button "button" at bounding box center [47, 50] width 19 height 19
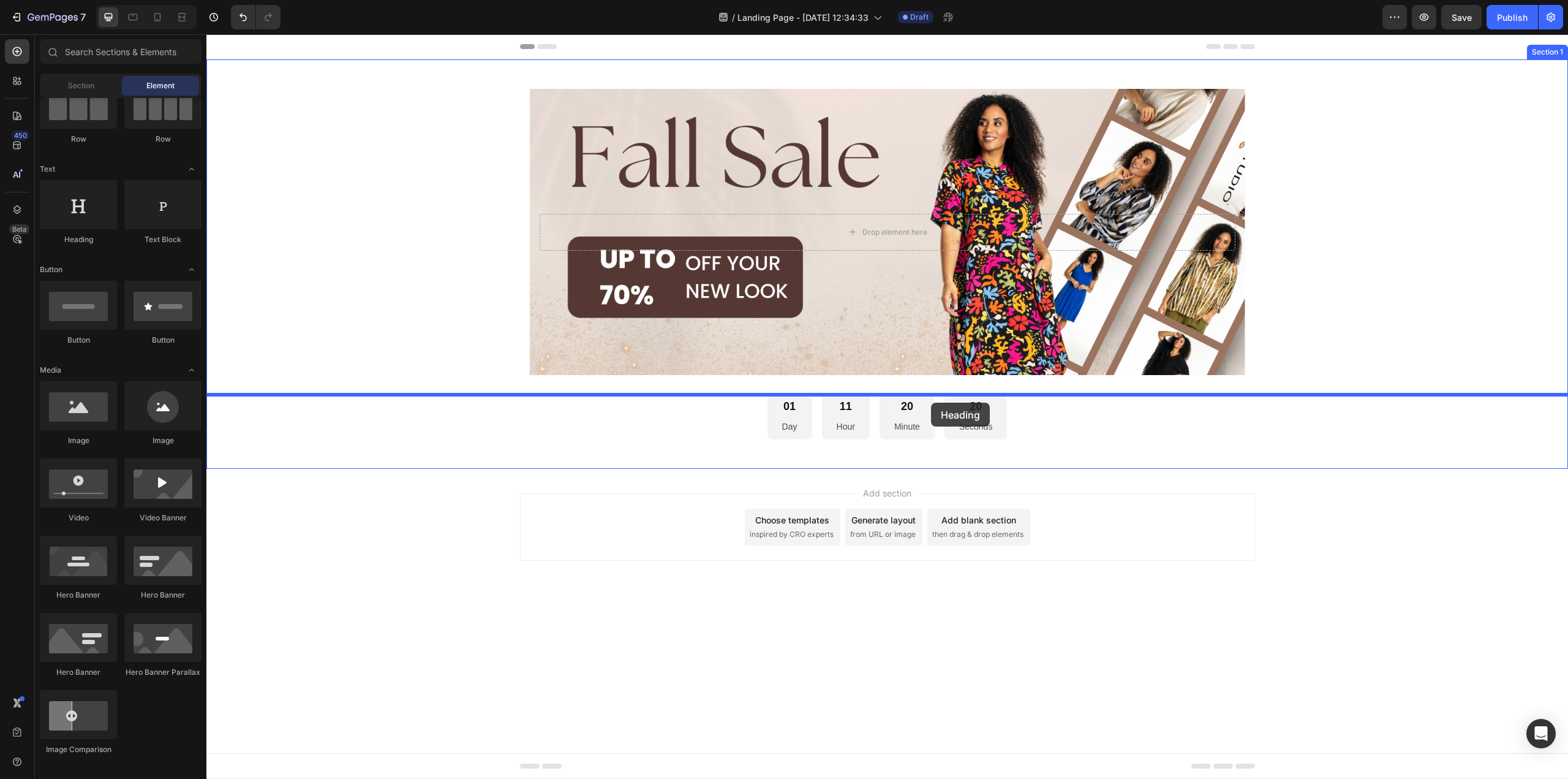
drag, startPoint x: 281, startPoint y: 259, endPoint x: 930, endPoint y: 400, distance: 664.1
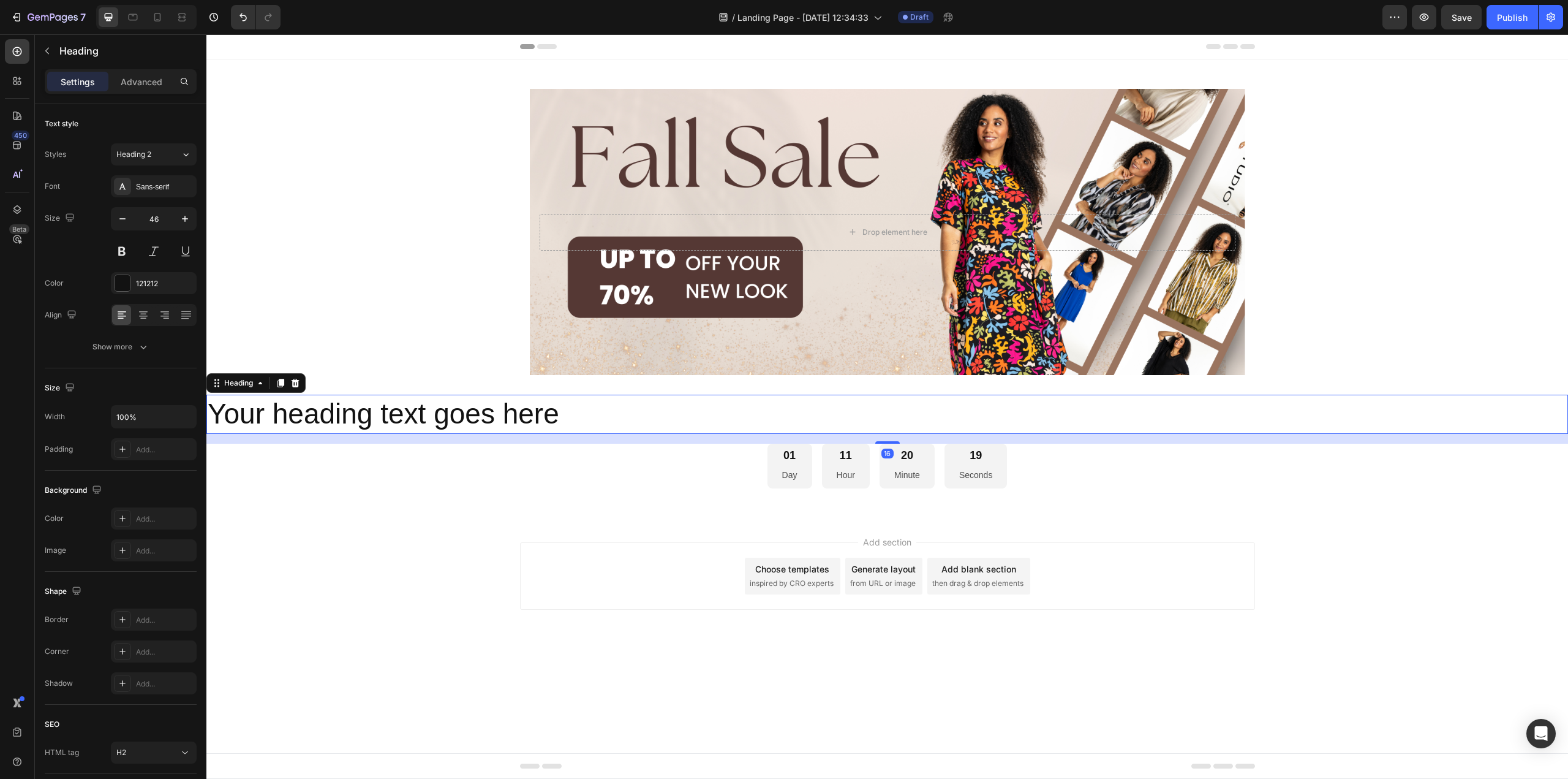
click at [904, 417] on h2 "Your heading text goes here" at bounding box center [887, 414] width 1362 height 39
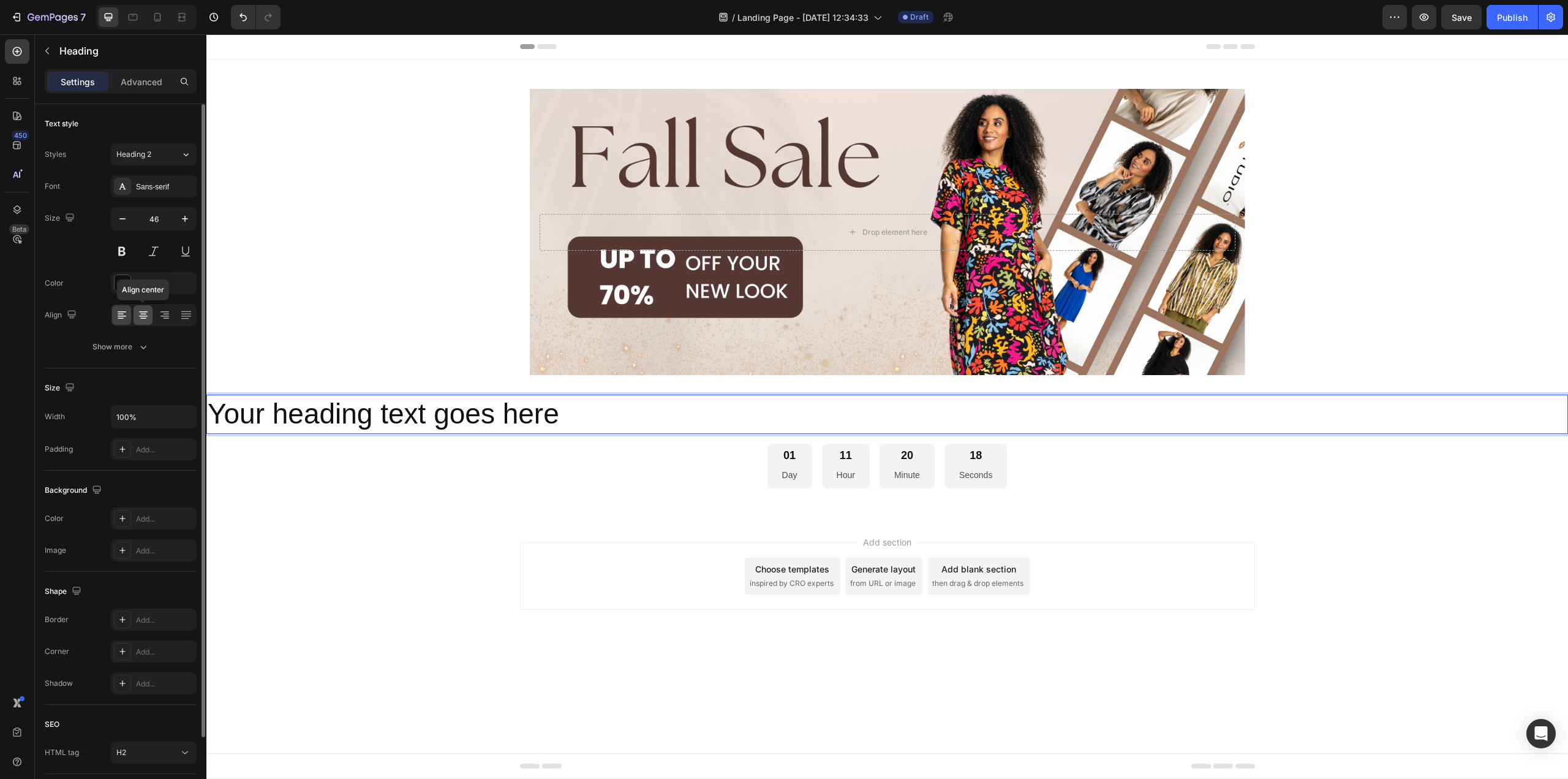
click at [141, 317] on icon at bounding box center [143, 314] width 12 height 12
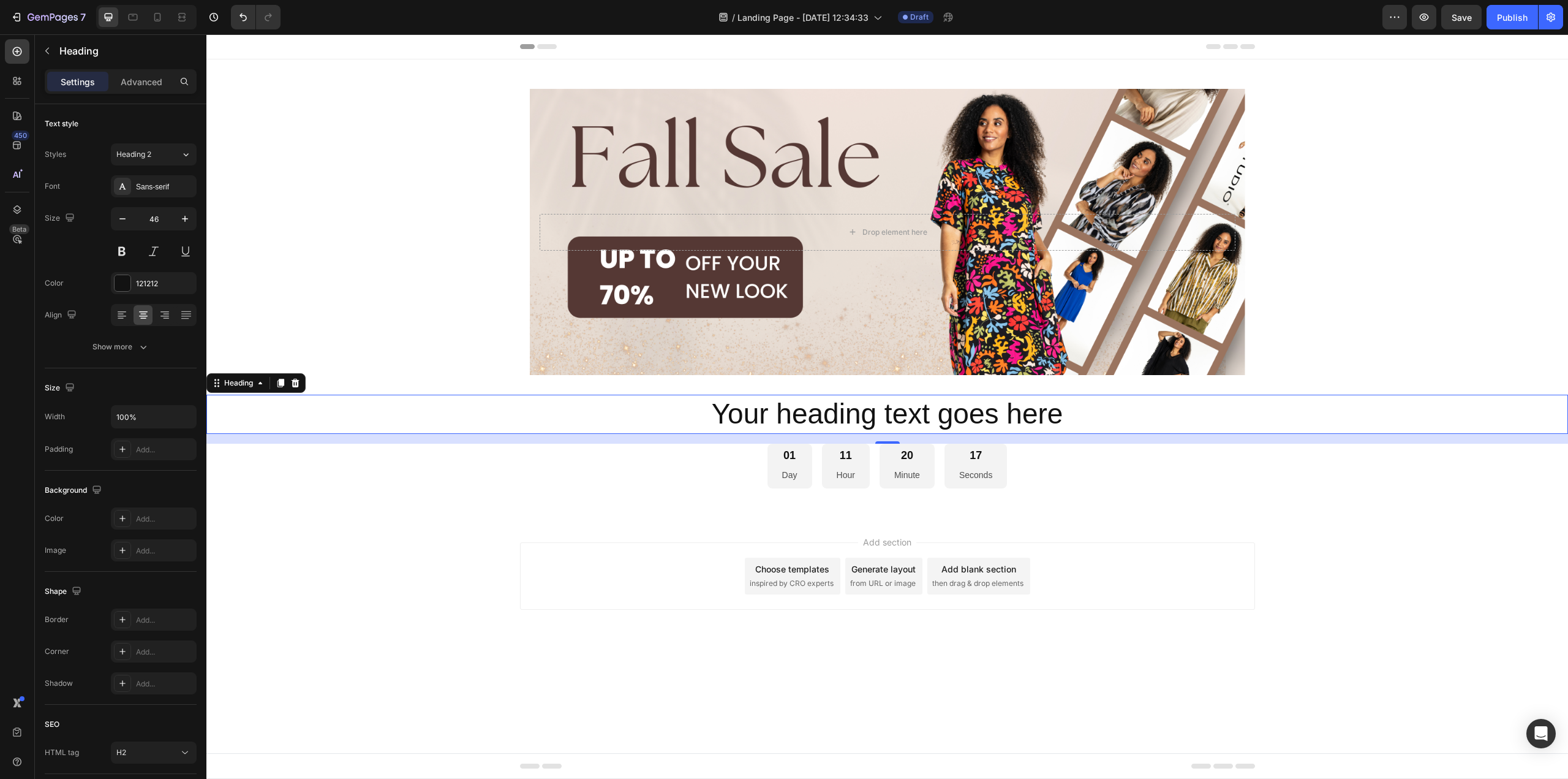
click at [920, 415] on p "Your heading text goes here" at bounding box center [887, 414] width 1359 height 37
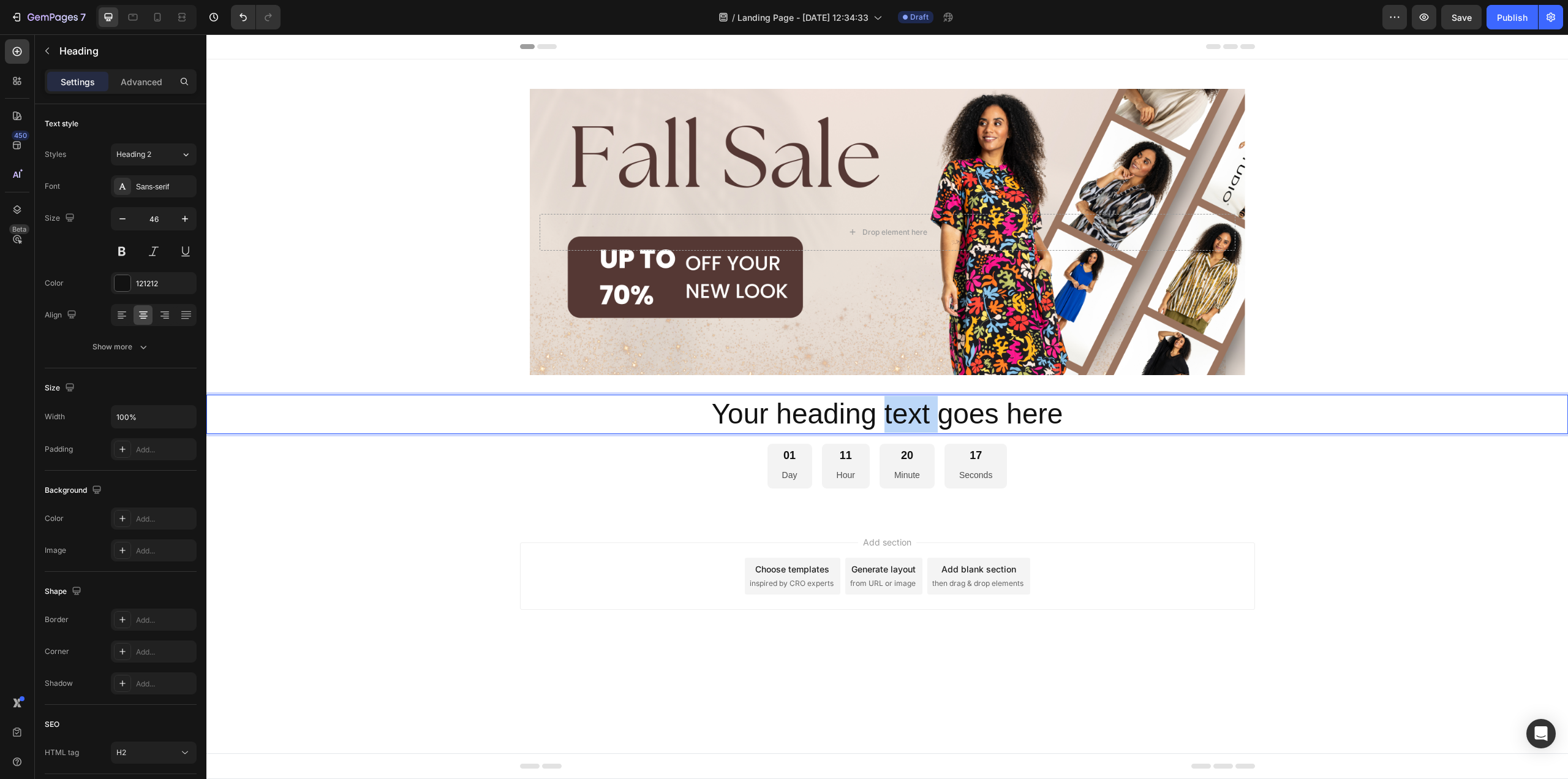
click at [920, 415] on p "Your heading text goes here" at bounding box center [887, 414] width 1359 height 37
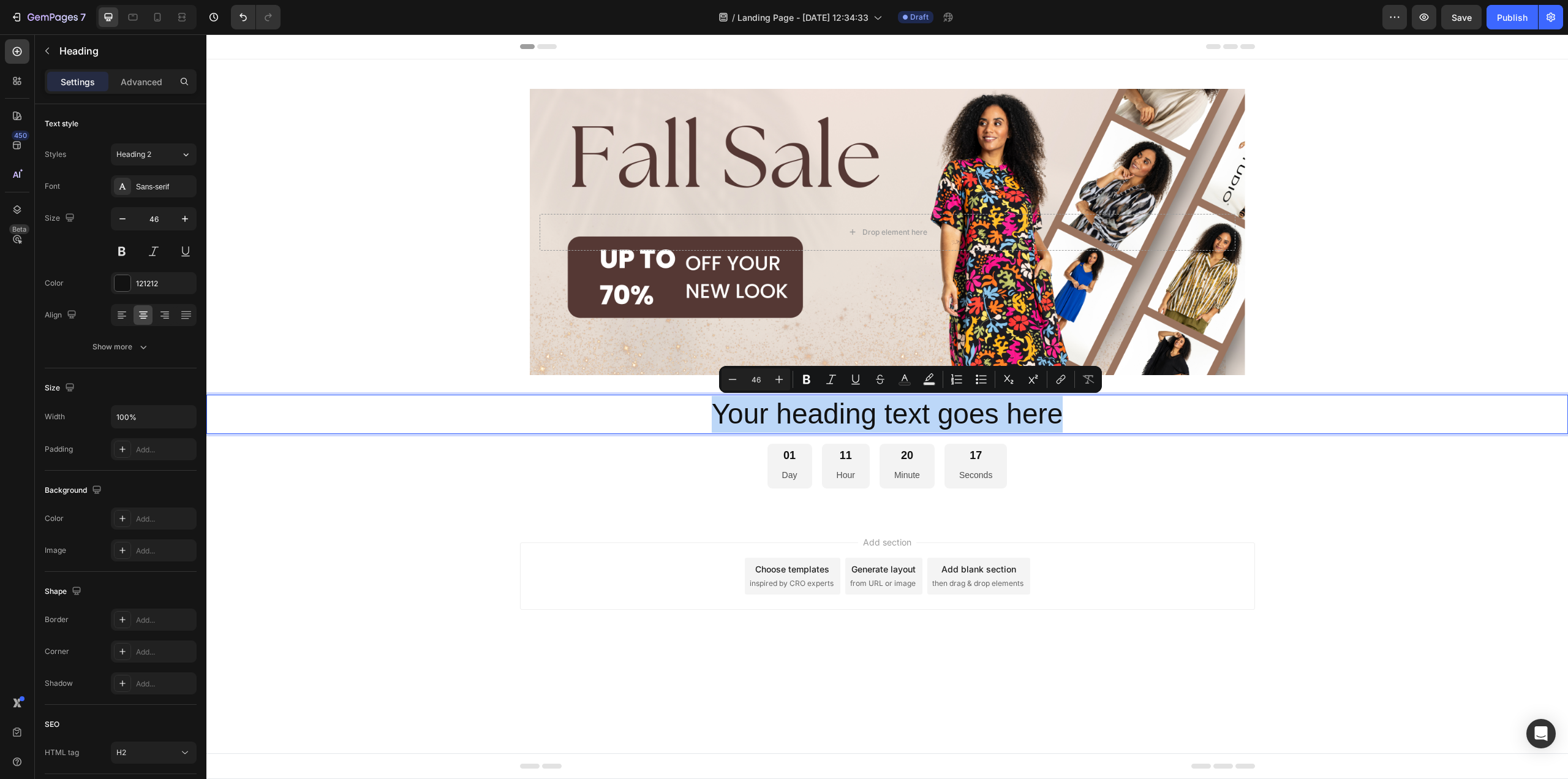
click at [920, 415] on p "Your heading text goes here" at bounding box center [887, 414] width 1359 height 37
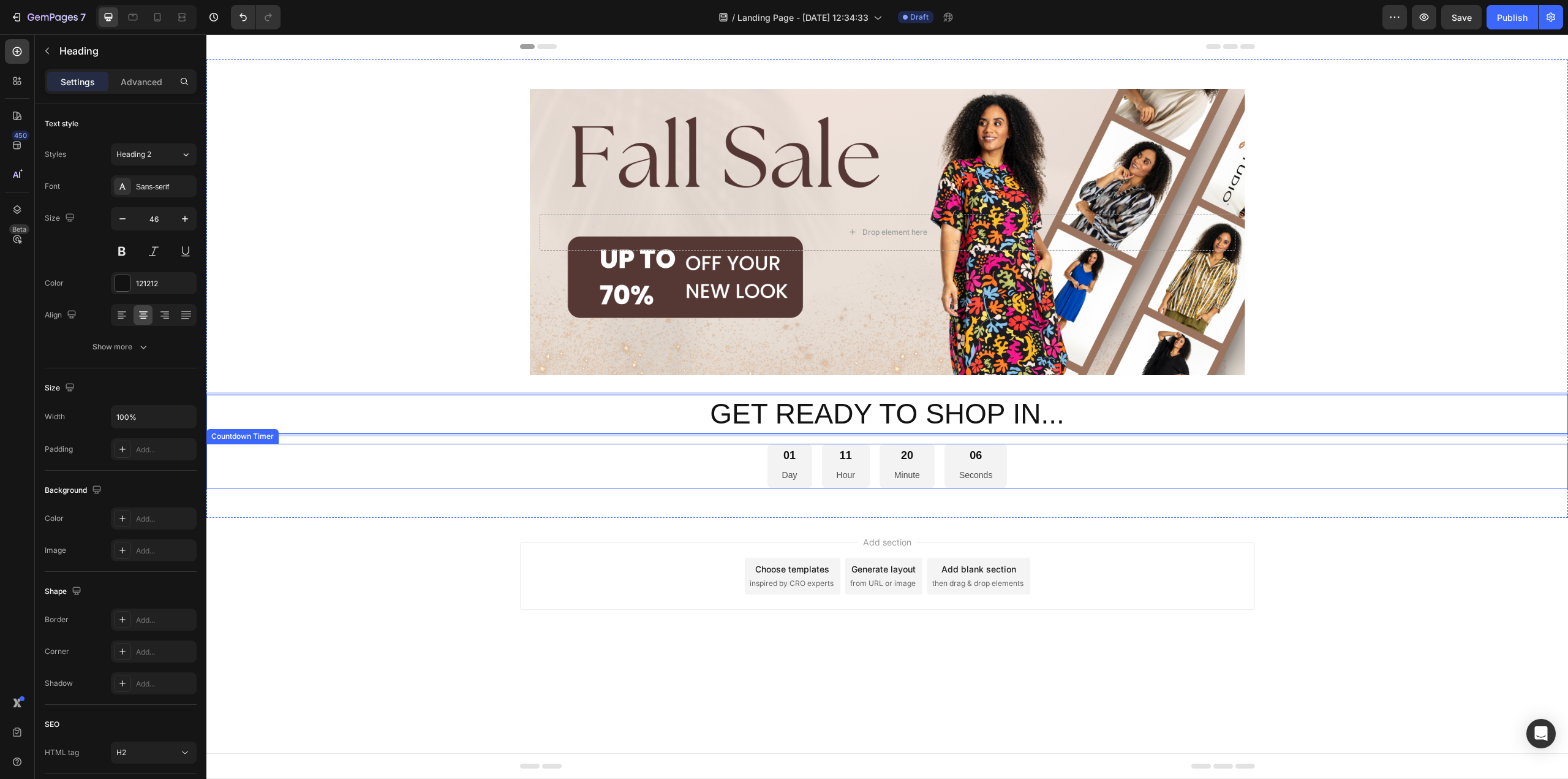
click at [1276, 469] on div "01 Day 11 Hour 20 Minute 06 Seconds" at bounding box center [887, 466] width 1362 height 45
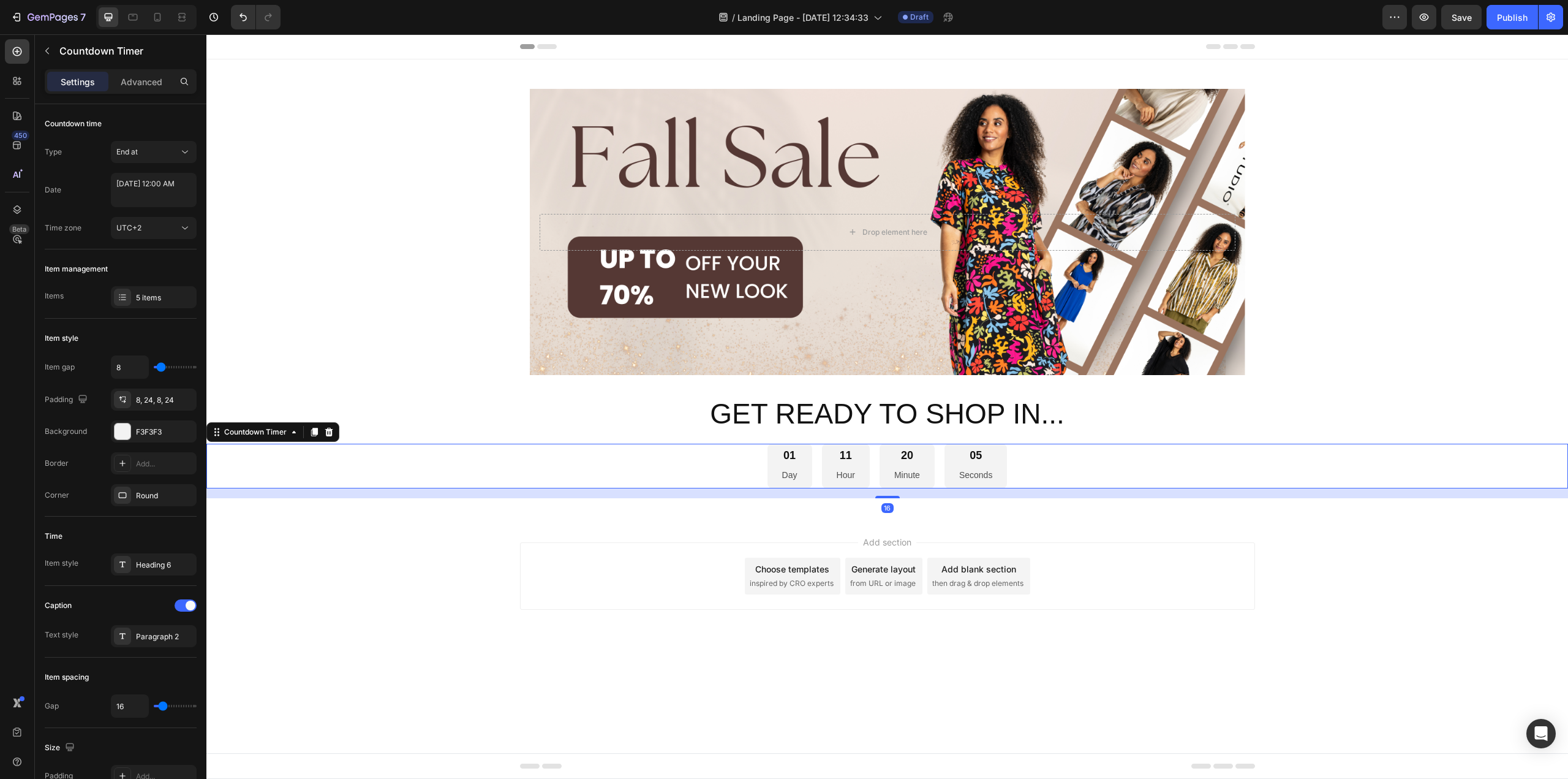
click at [1279, 555] on div "Add section Choose templates inspired by CRO experts Generate layout from URL o…" at bounding box center [887, 593] width 1362 height 151
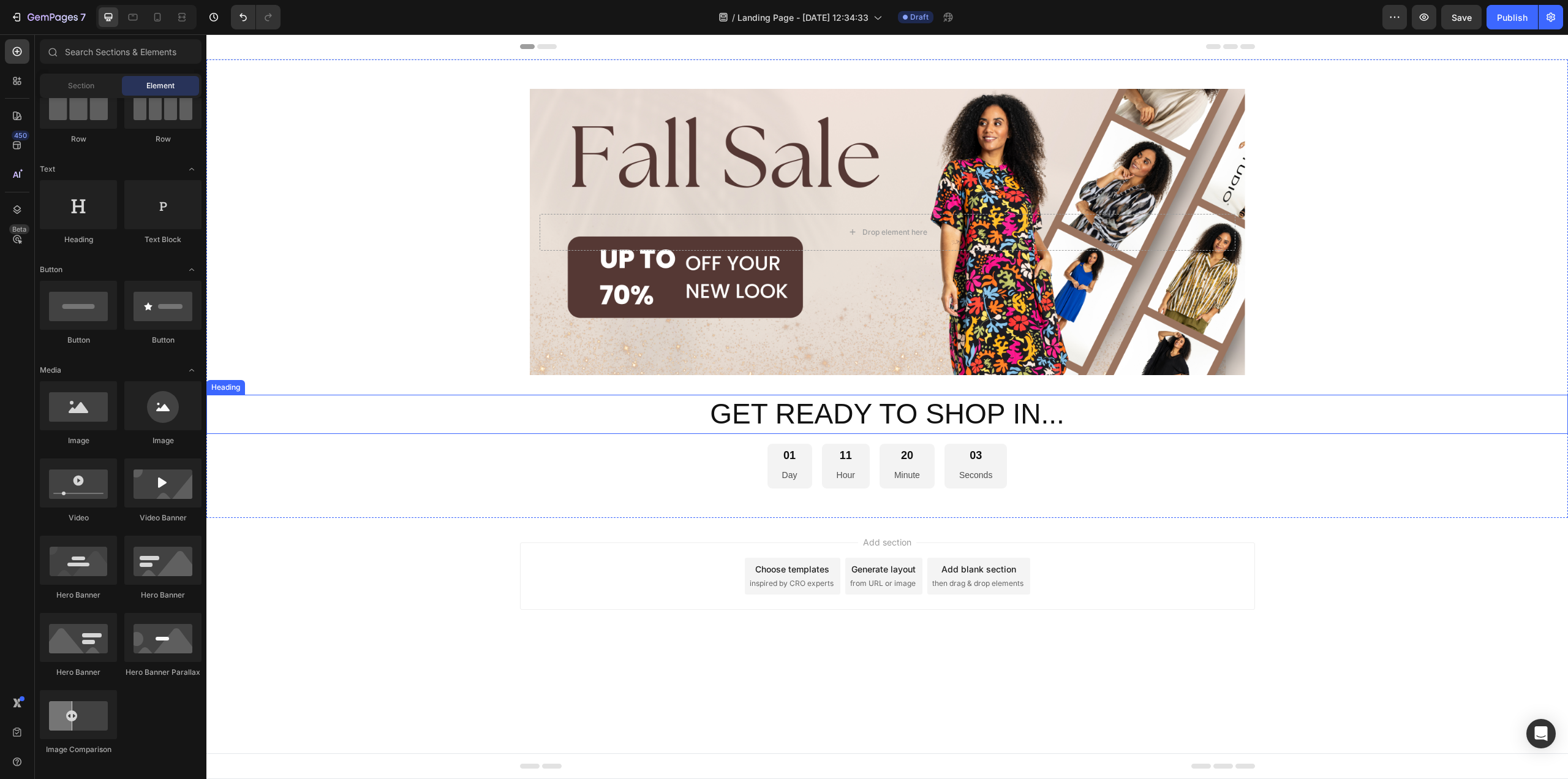
click at [1073, 424] on p "GET READY TO SHOP IN..." at bounding box center [887, 414] width 1359 height 37
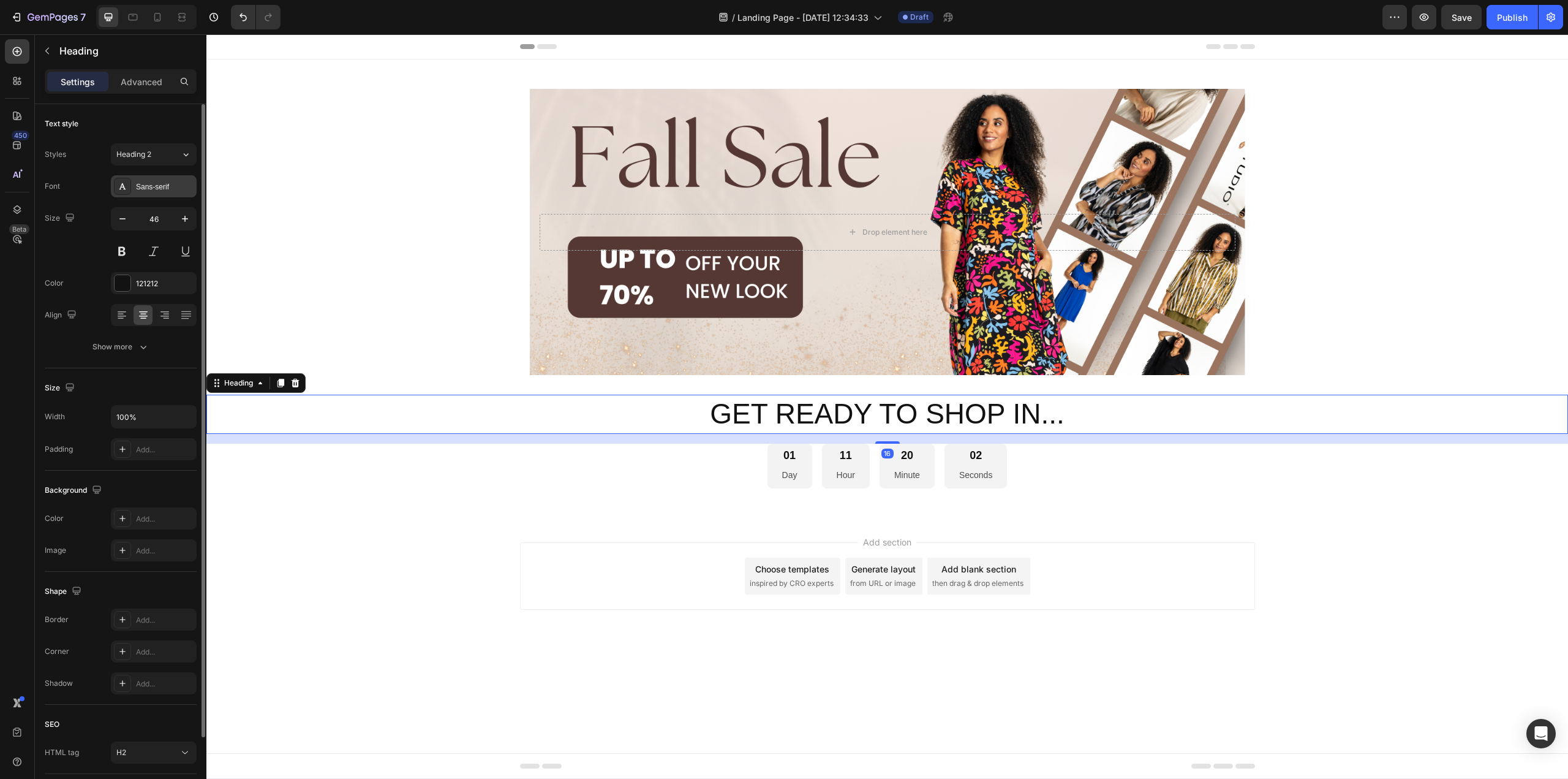
click at [132, 187] on div "Sans-serif" at bounding box center [153, 186] width 86 height 22
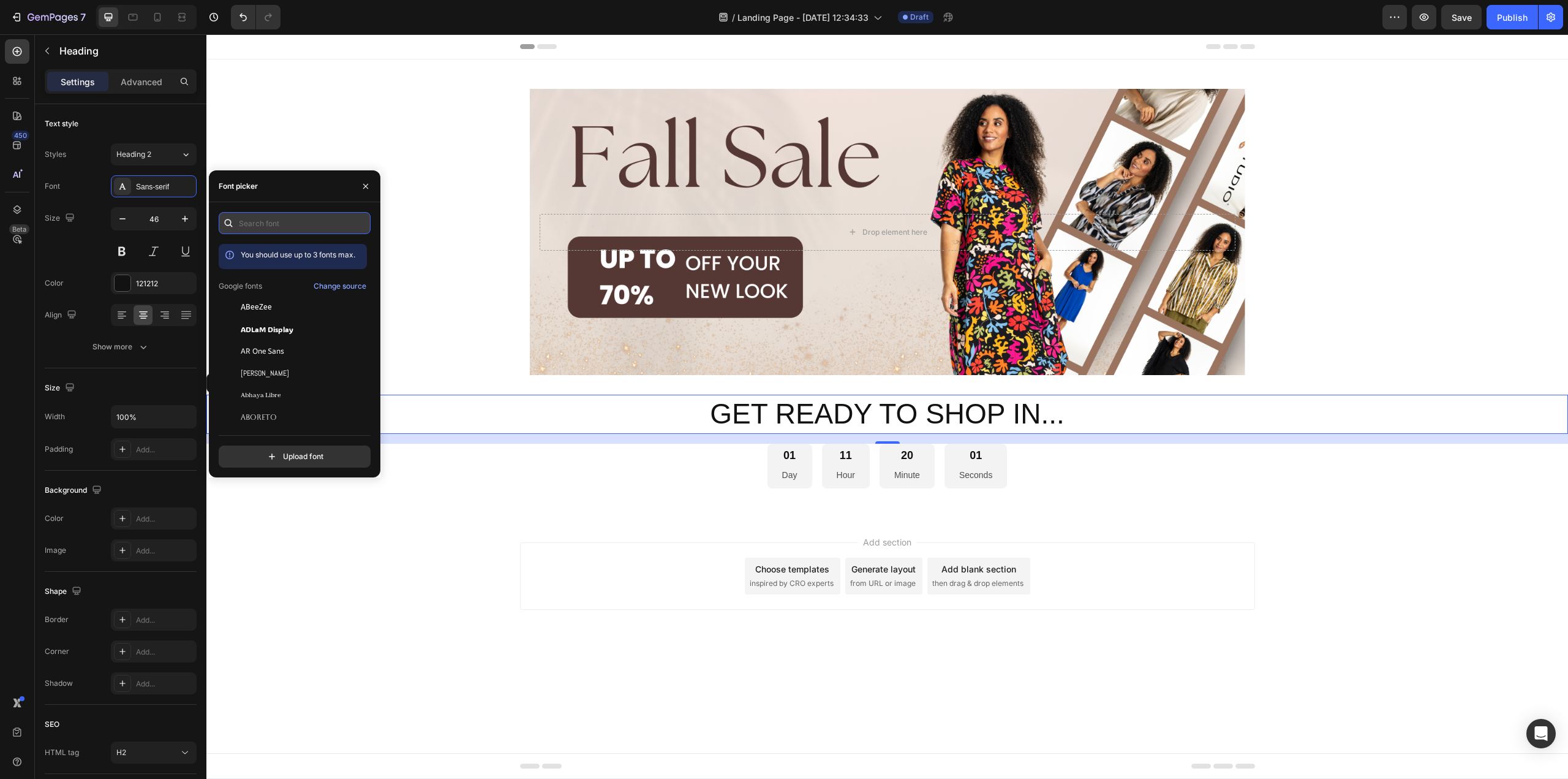
click at [295, 232] on input "text" at bounding box center [294, 223] width 152 height 22
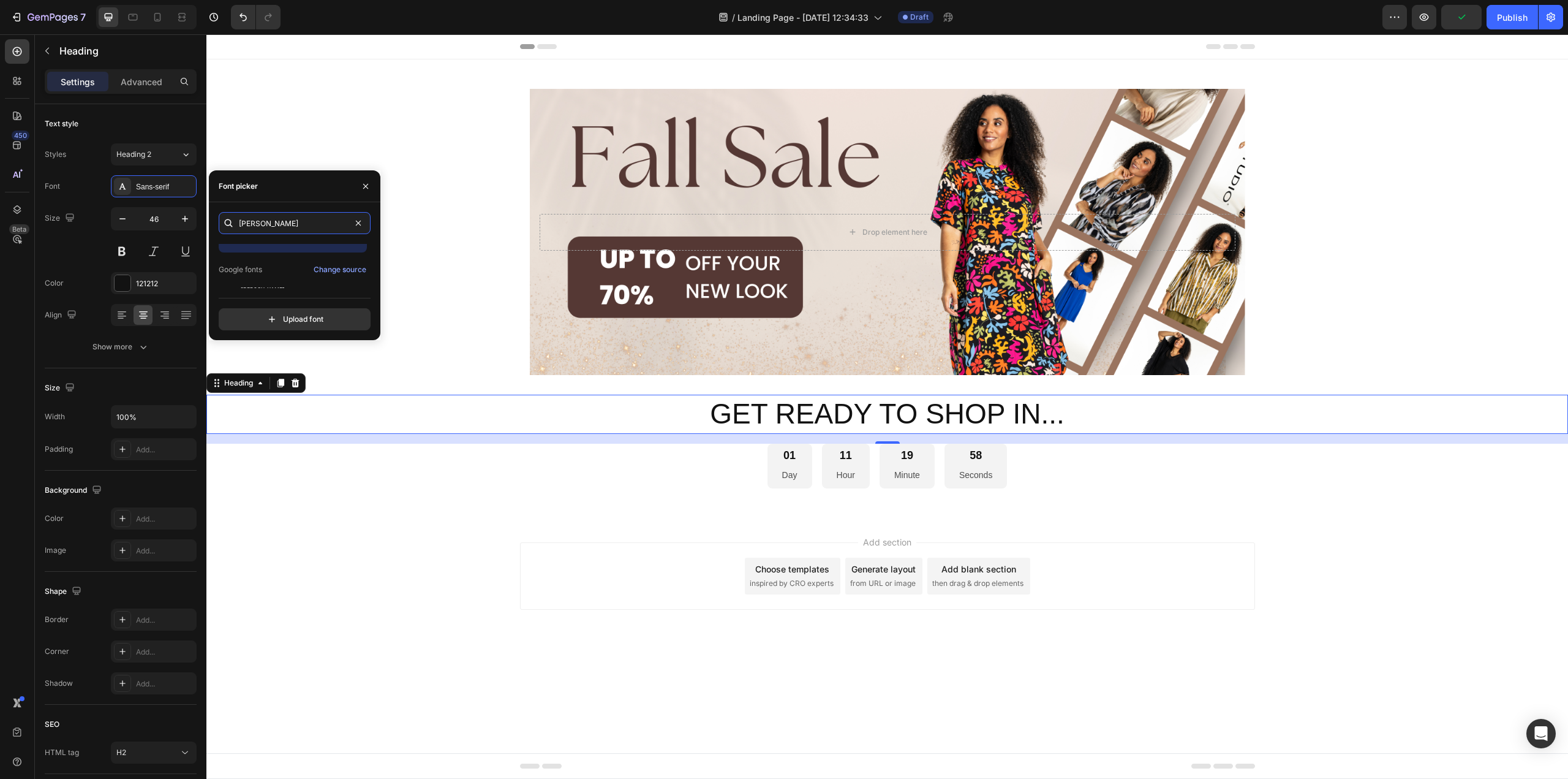
scroll to position [30, 0]
type input "oswa"
click at [265, 276] on div "Oswald" at bounding box center [302, 277] width 124 height 11
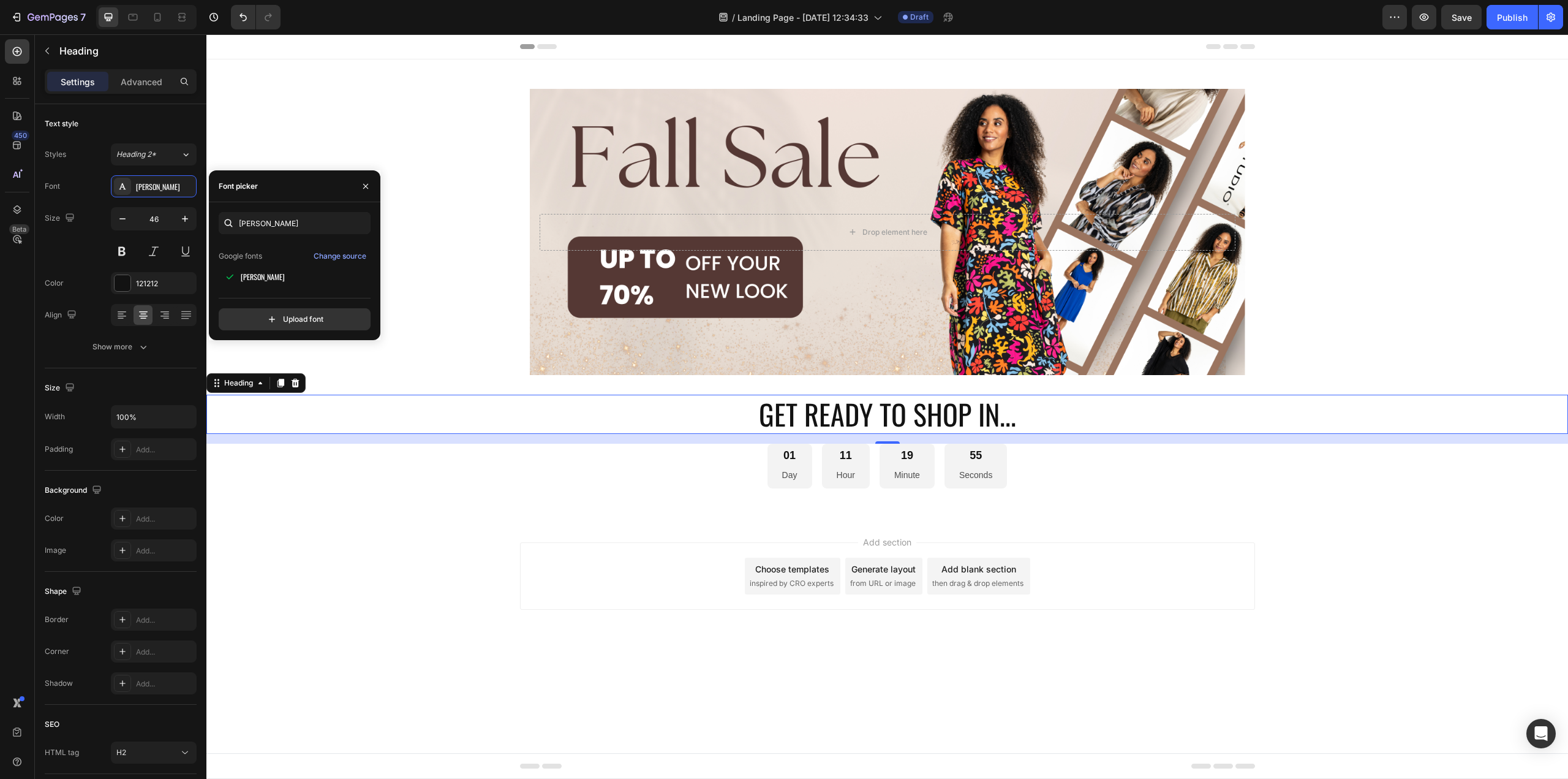
click at [475, 563] on div "Add section Choose templates inspired by CRO experts Generate layout from URL o…" at bounding box center [887, 593] width 1362 height 151
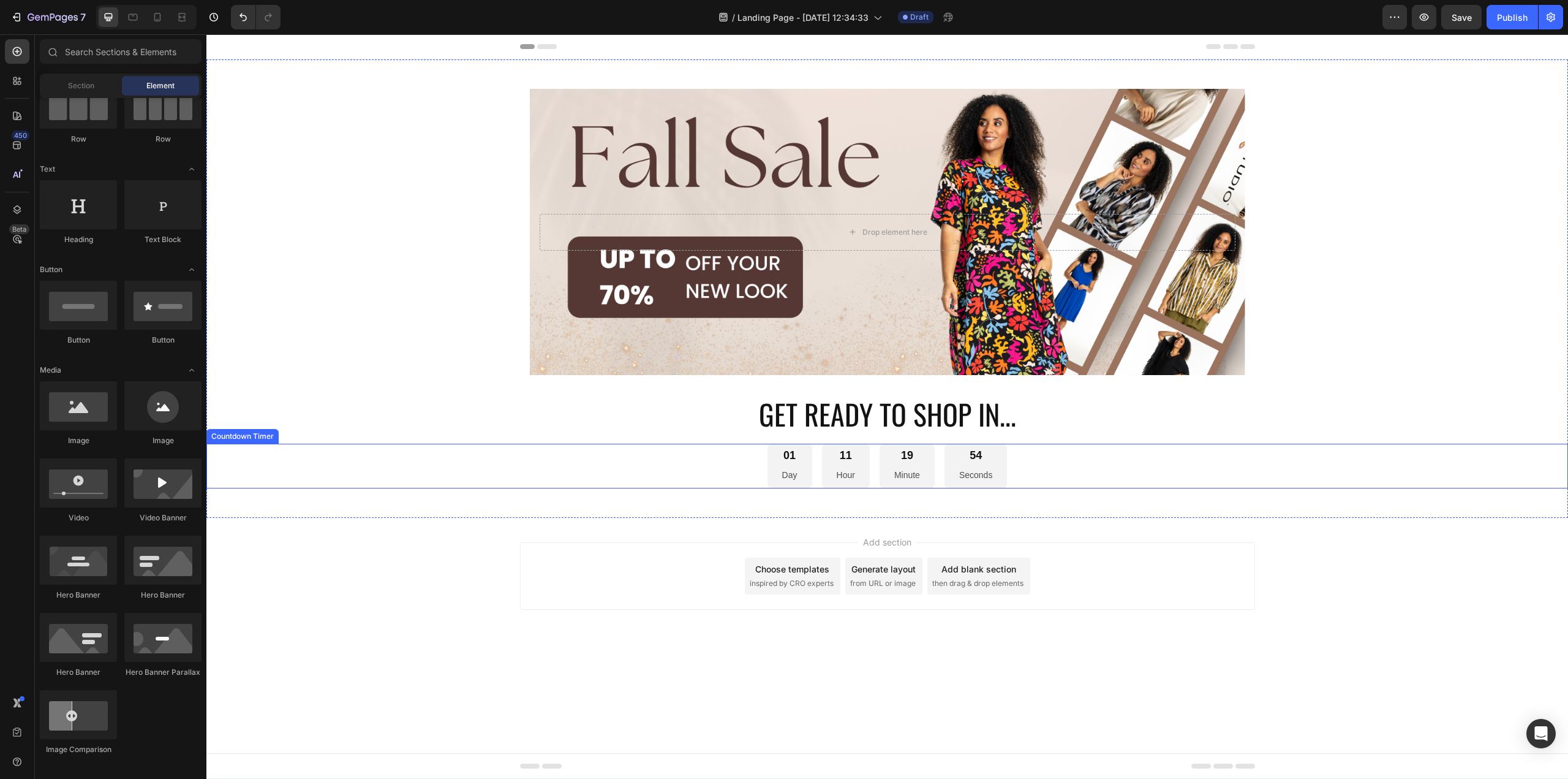
click at [1056, 465] on div "01 Day 11 Hour 19 Minute 54 Seconds" at bounding box center [887, 466] width 1362 height 45
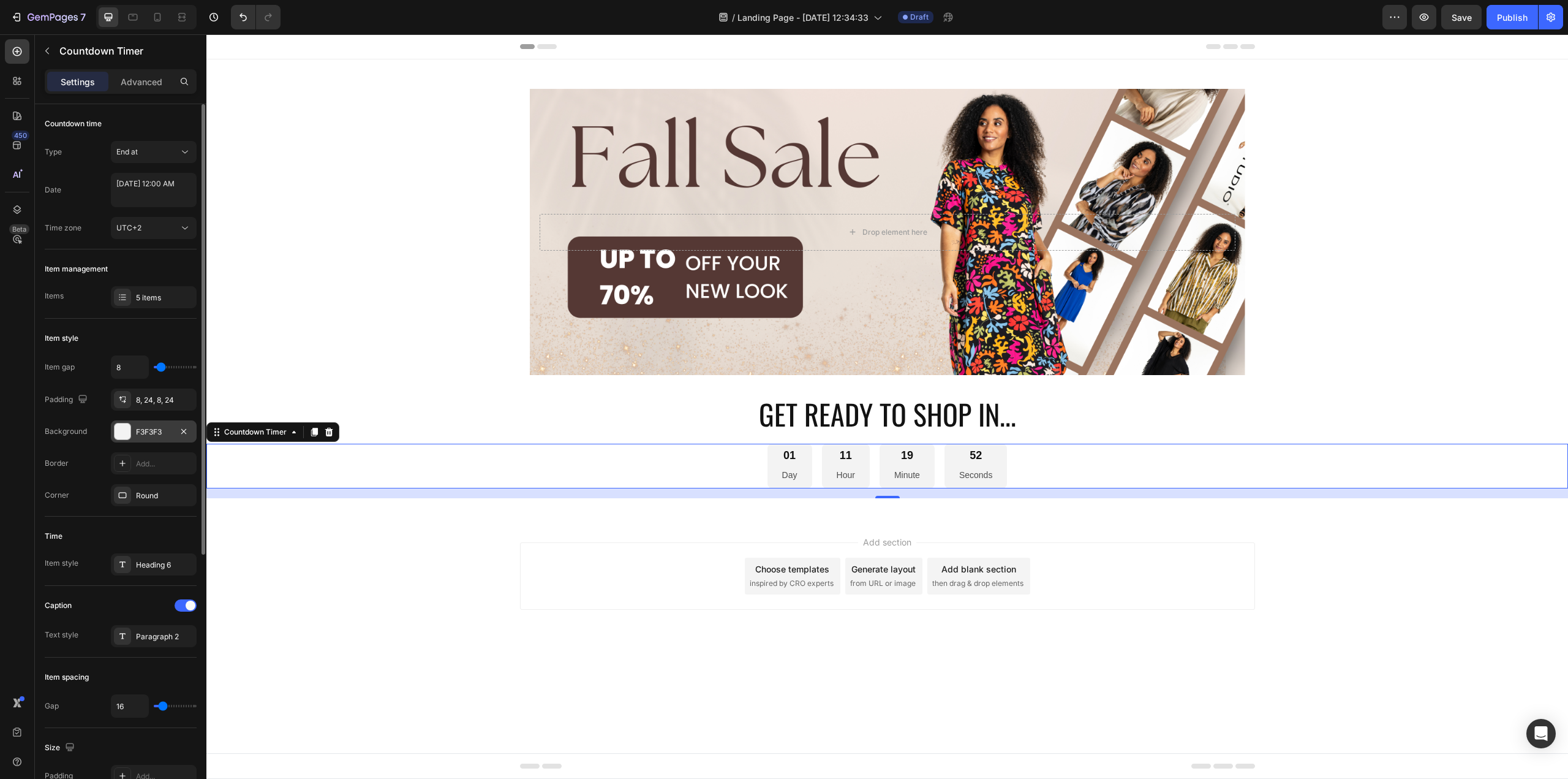
click at [119, 433] on div at bounding box center [122, 431] width 16 height 16
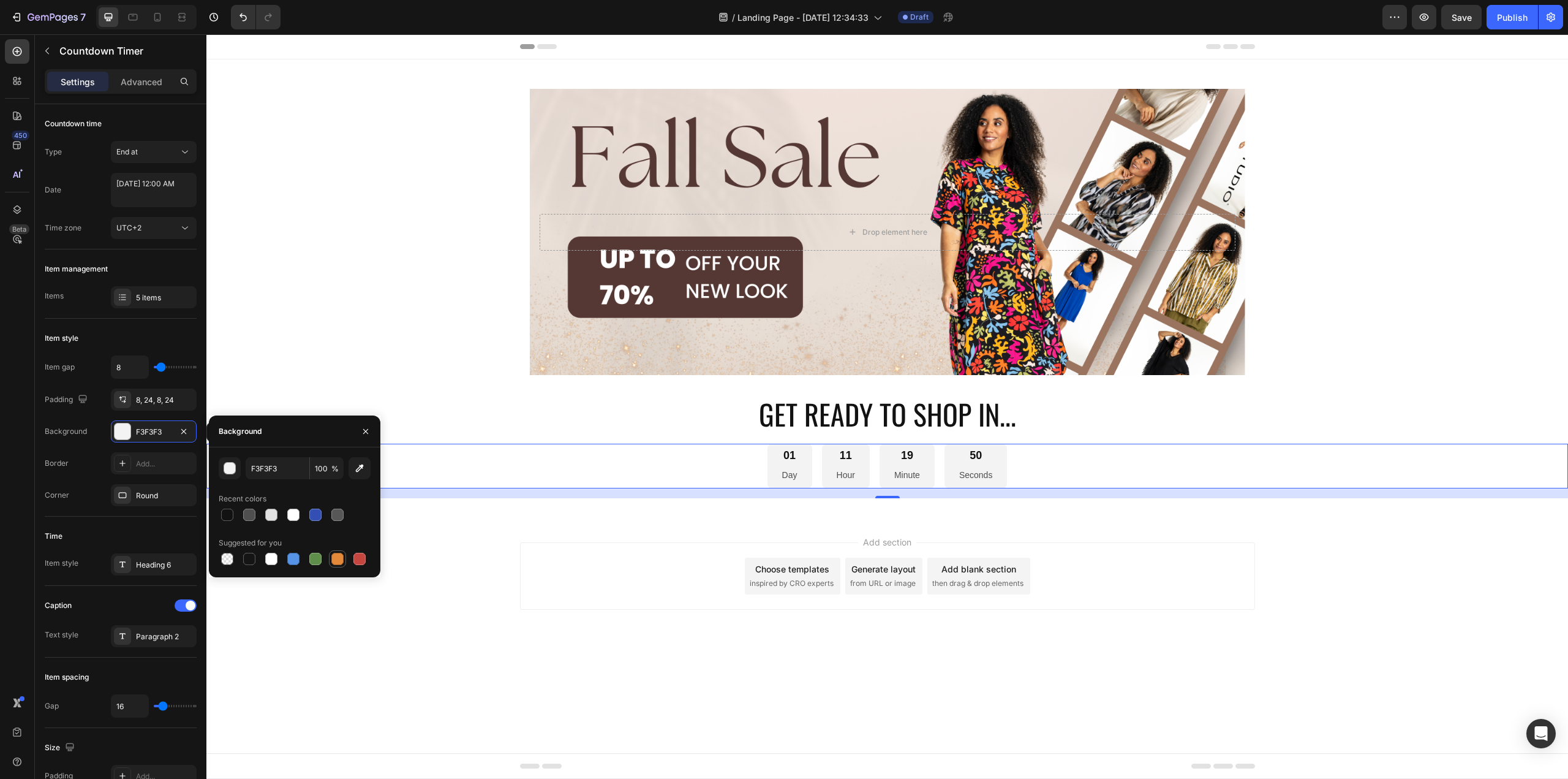
click at [343, 560] on div at bounding box center [337, 558] width 15 height 15
type input "E4893A"
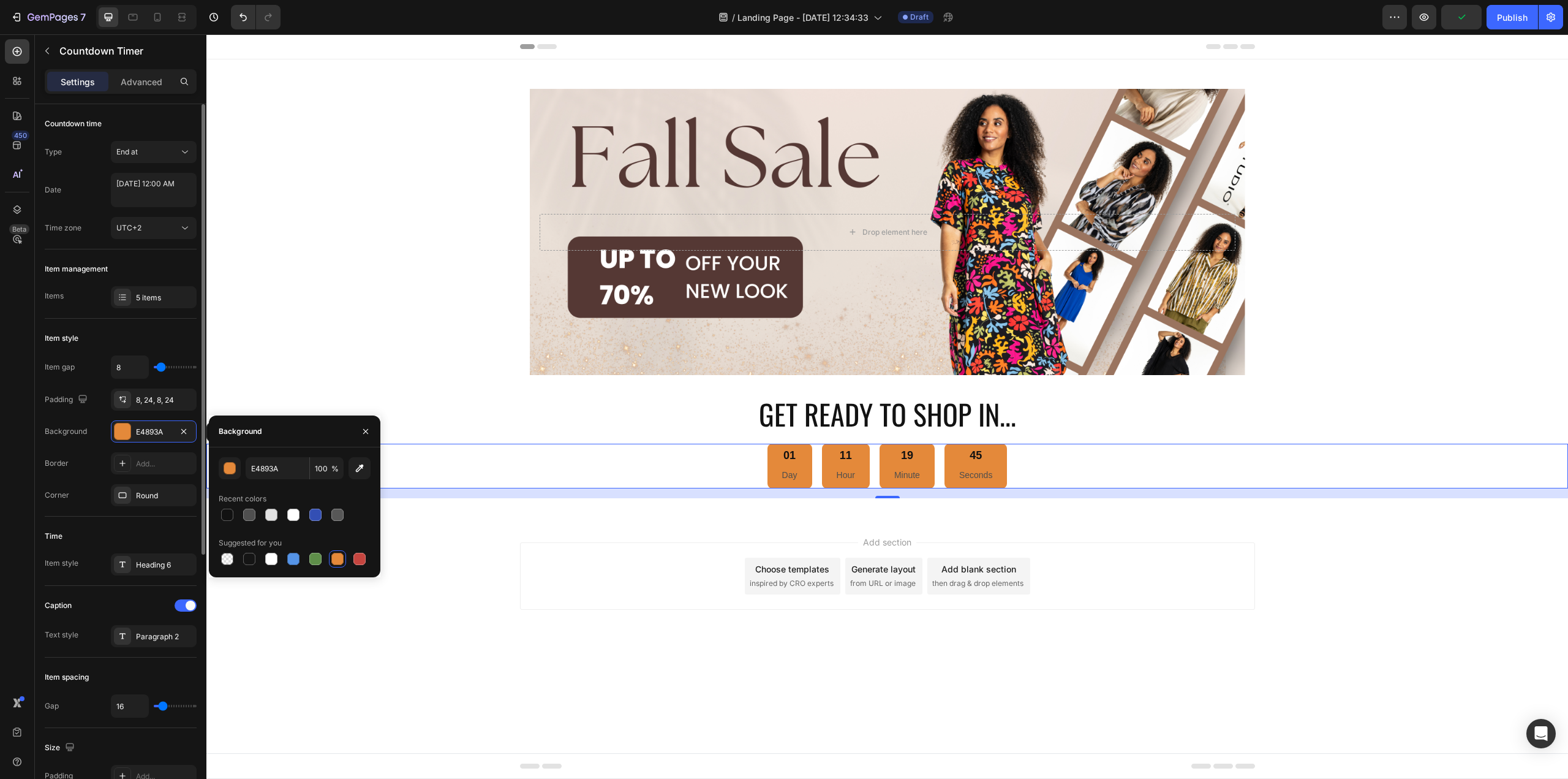
type input "16"
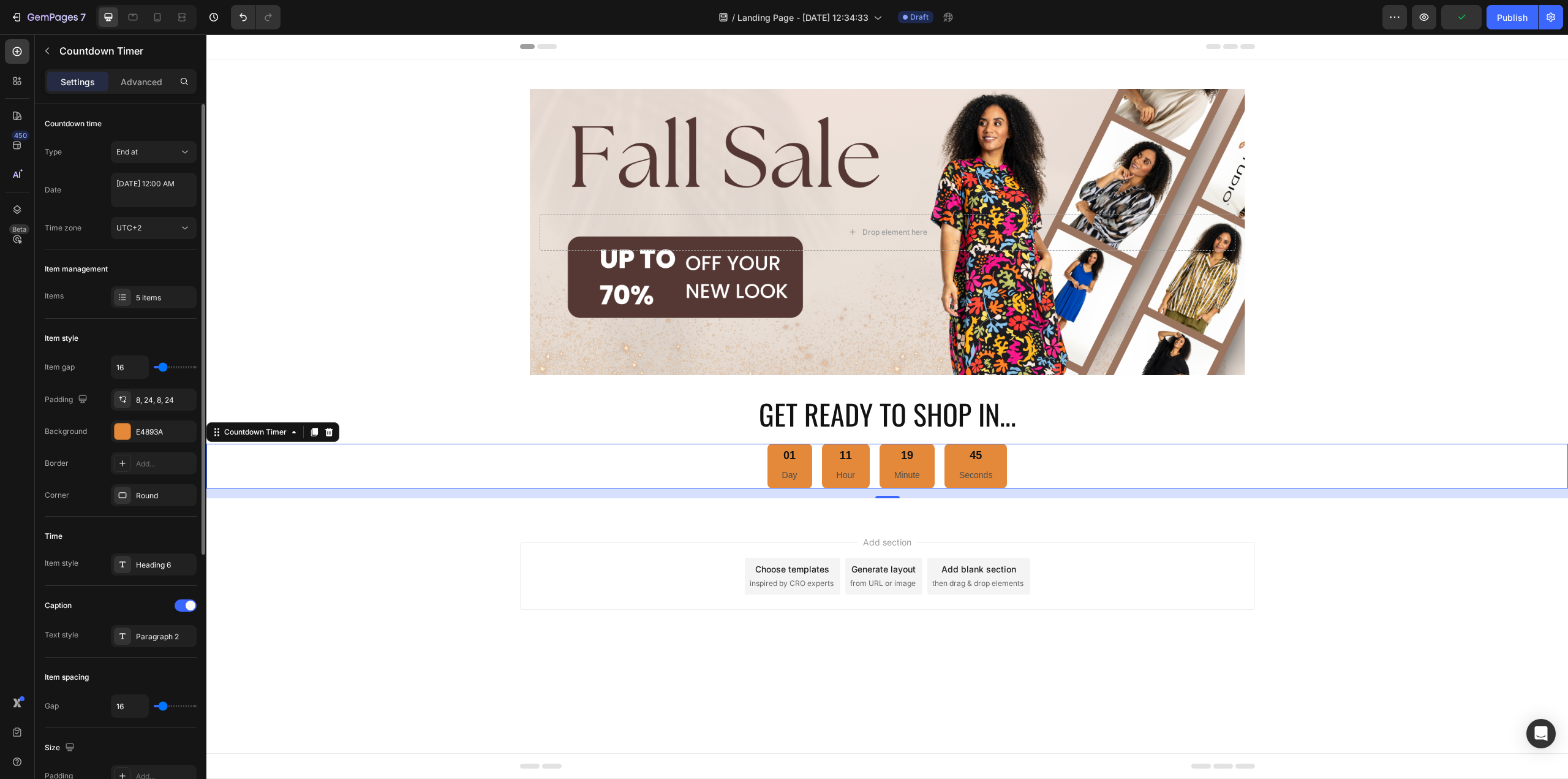
type input "18"
type input "20"
type input "22"
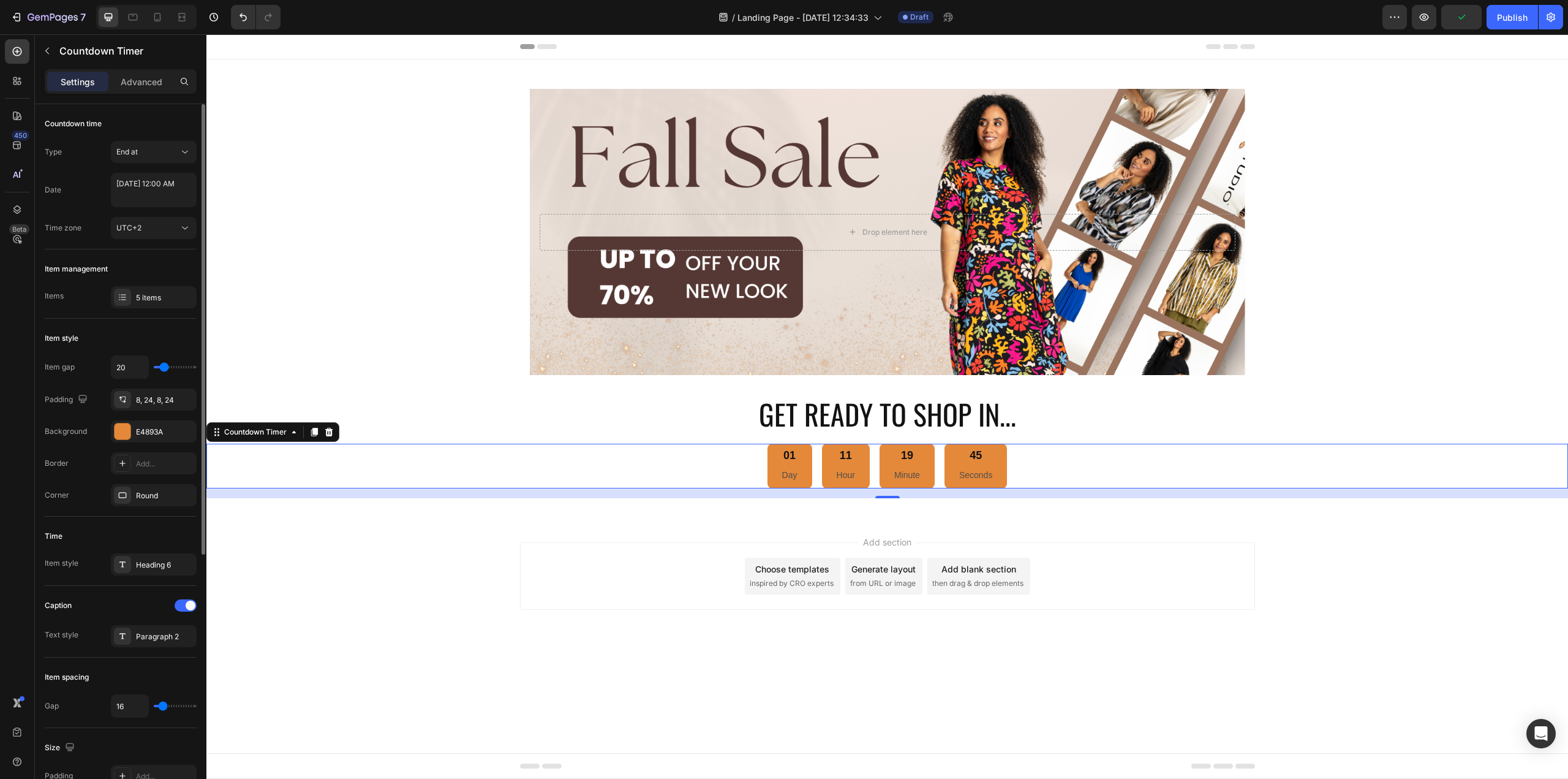
type input "22"
type input "24"
type input "27"
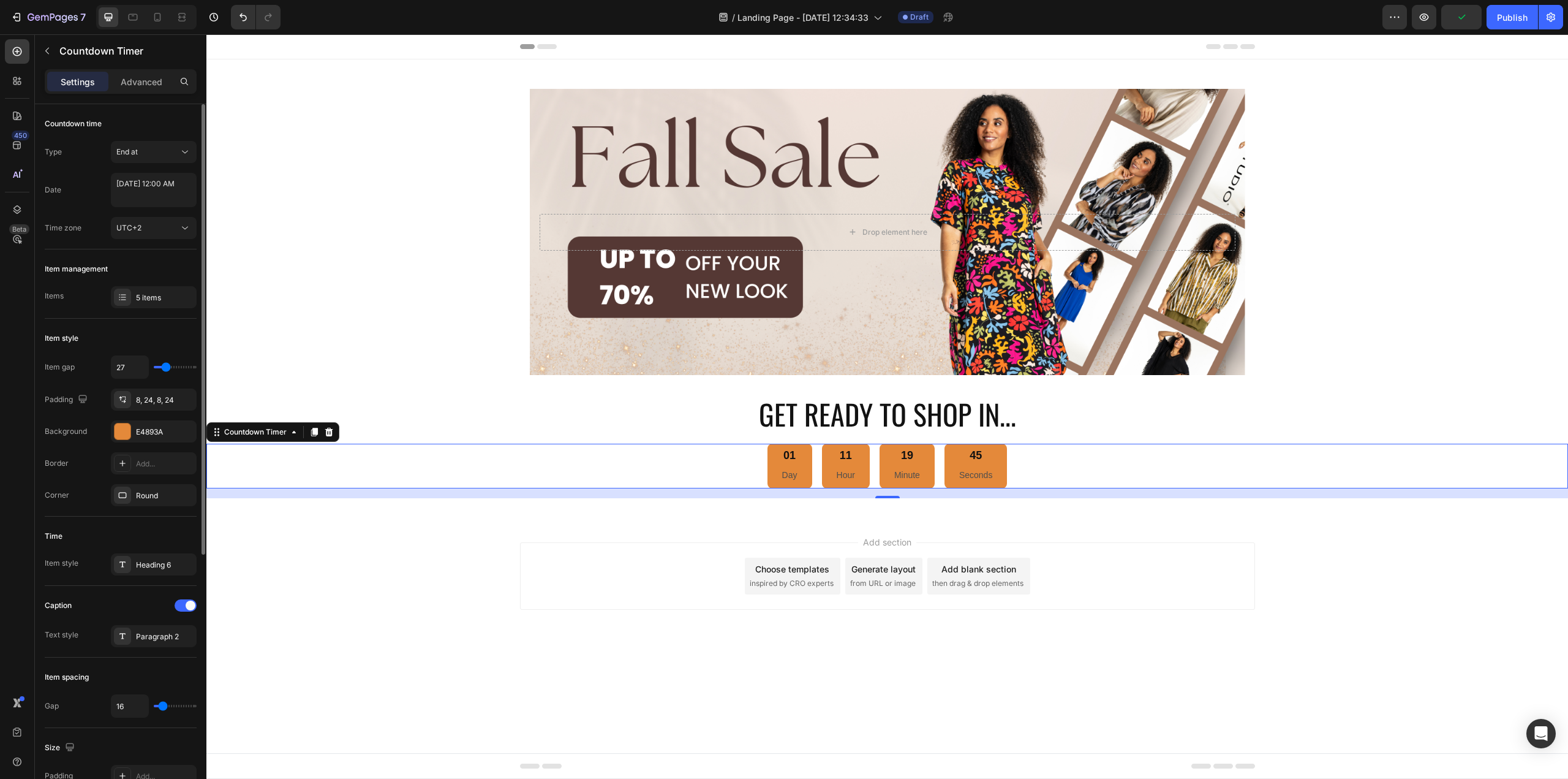
type input "29"
type input "31"
type input "33"
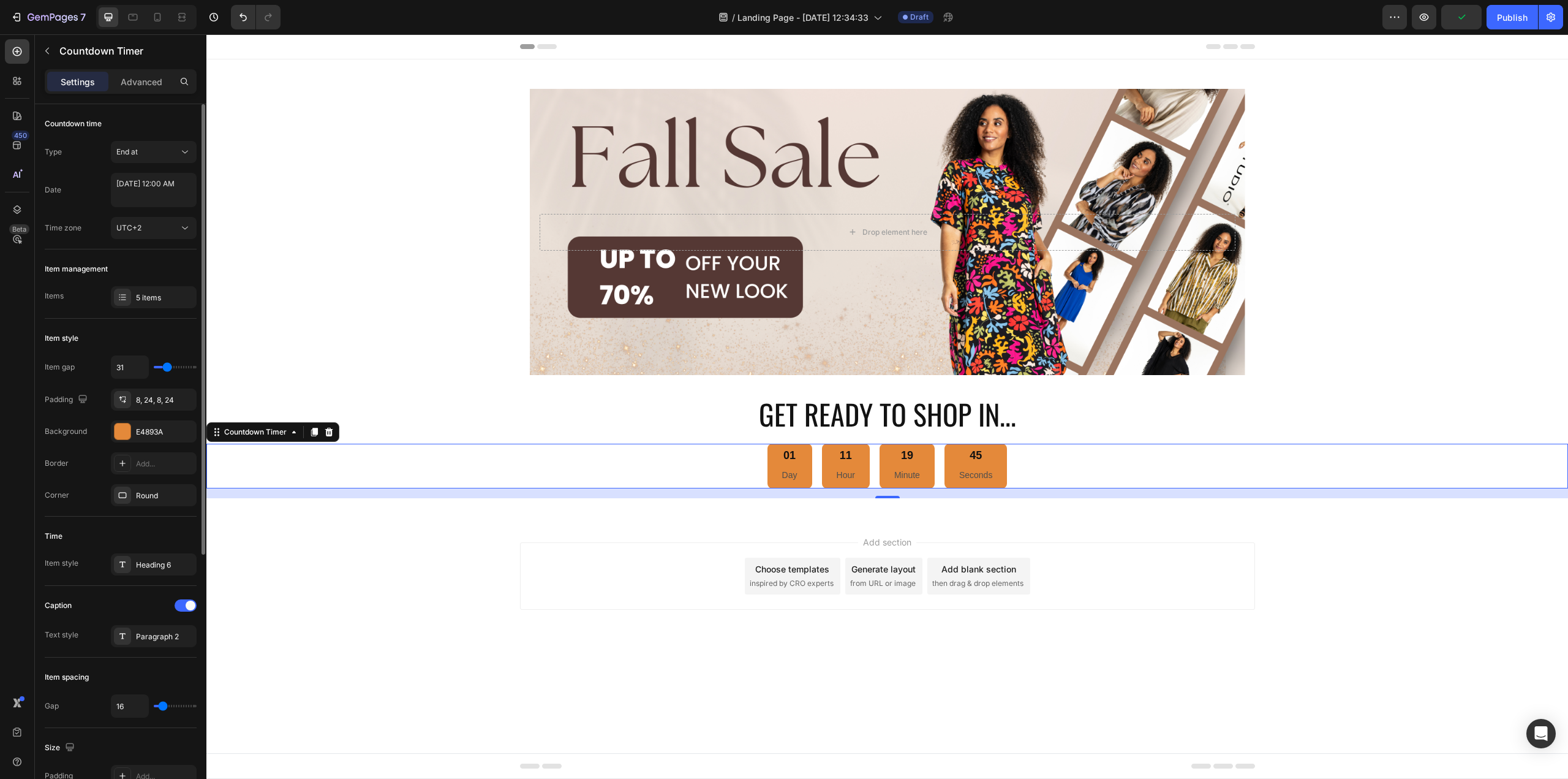
type input "33"
type input "36"
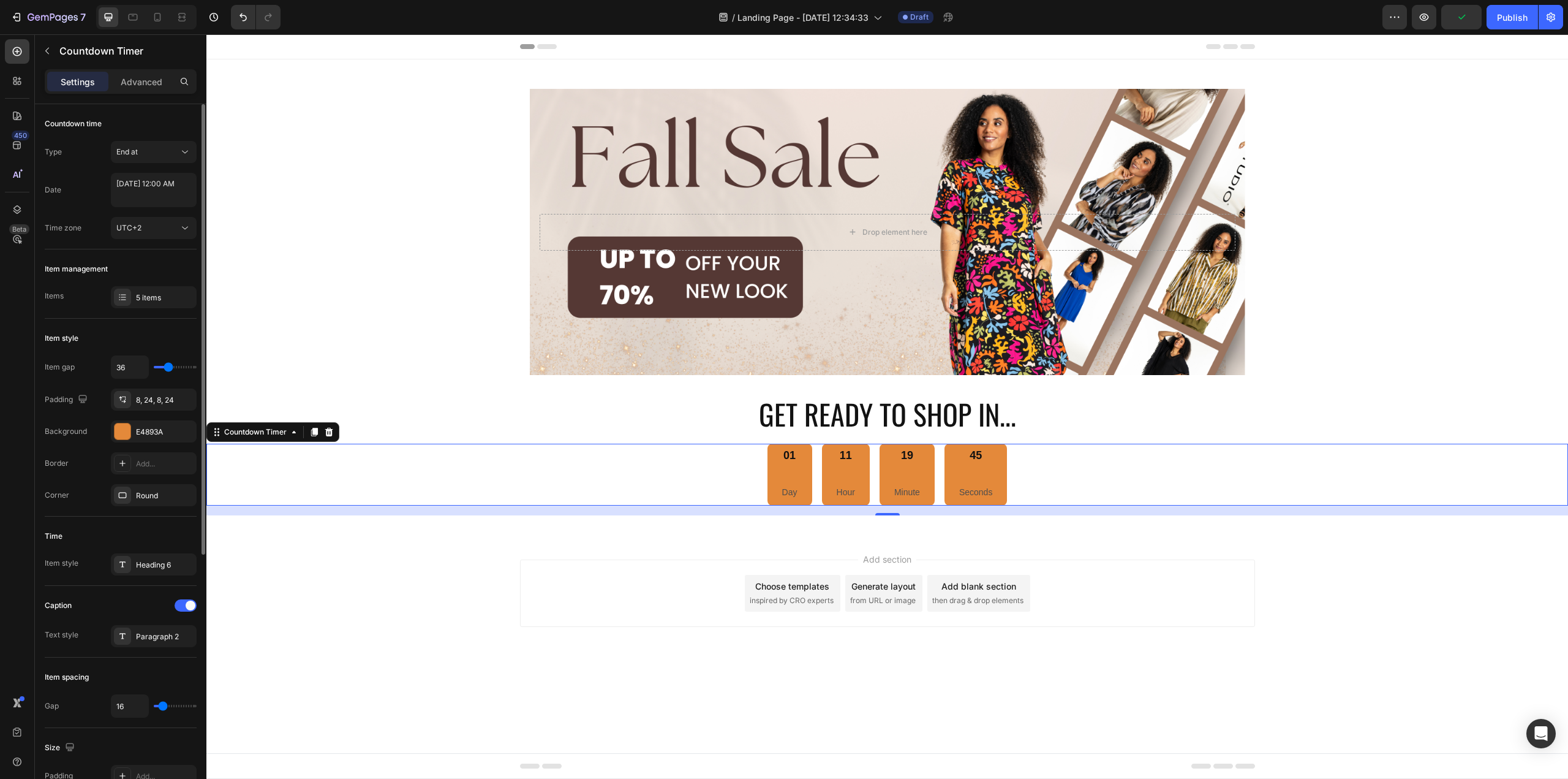
type input "38"
type input "40"
type input "42"
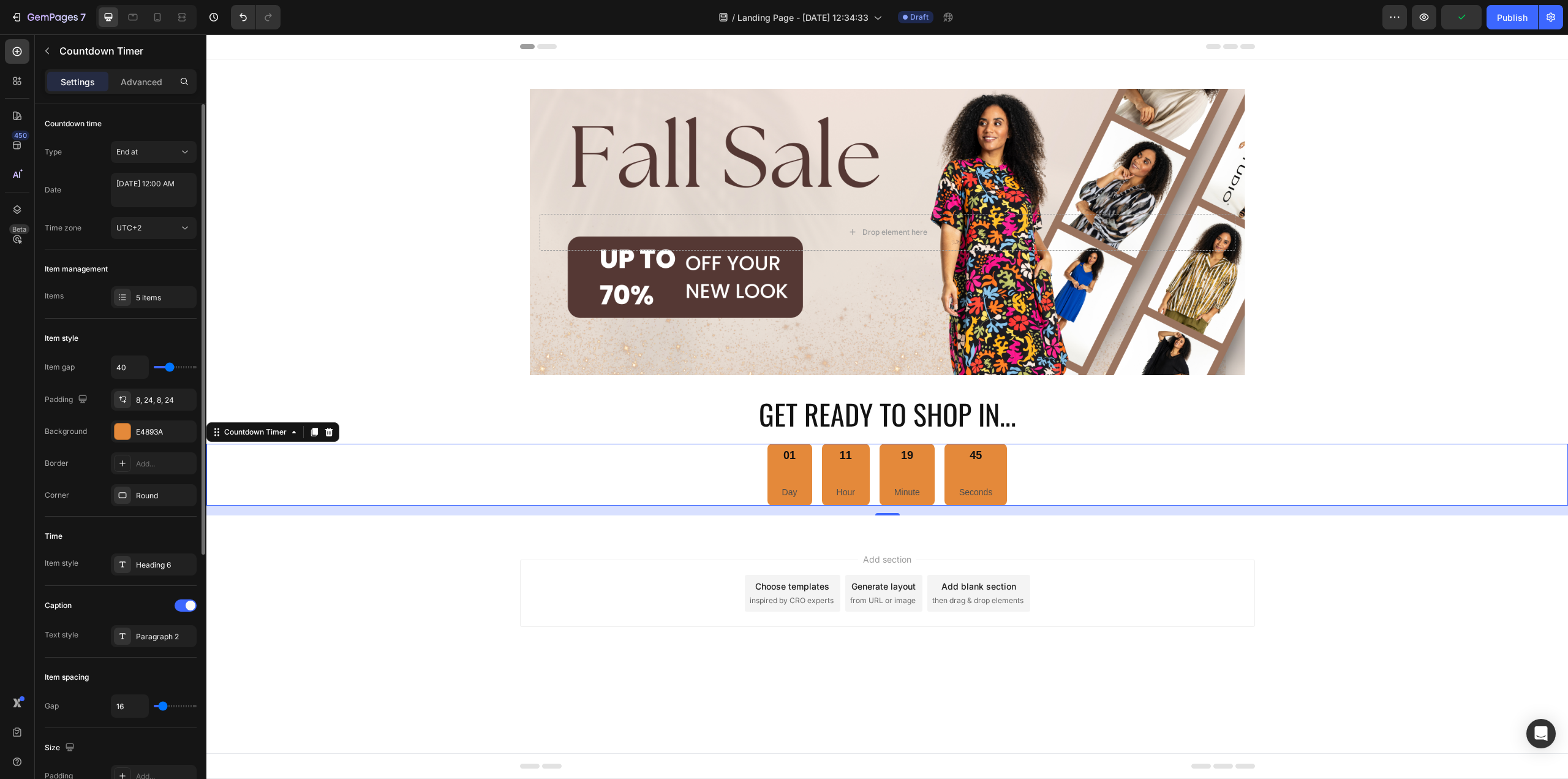
type input "42"
type input "44"
type input "42"
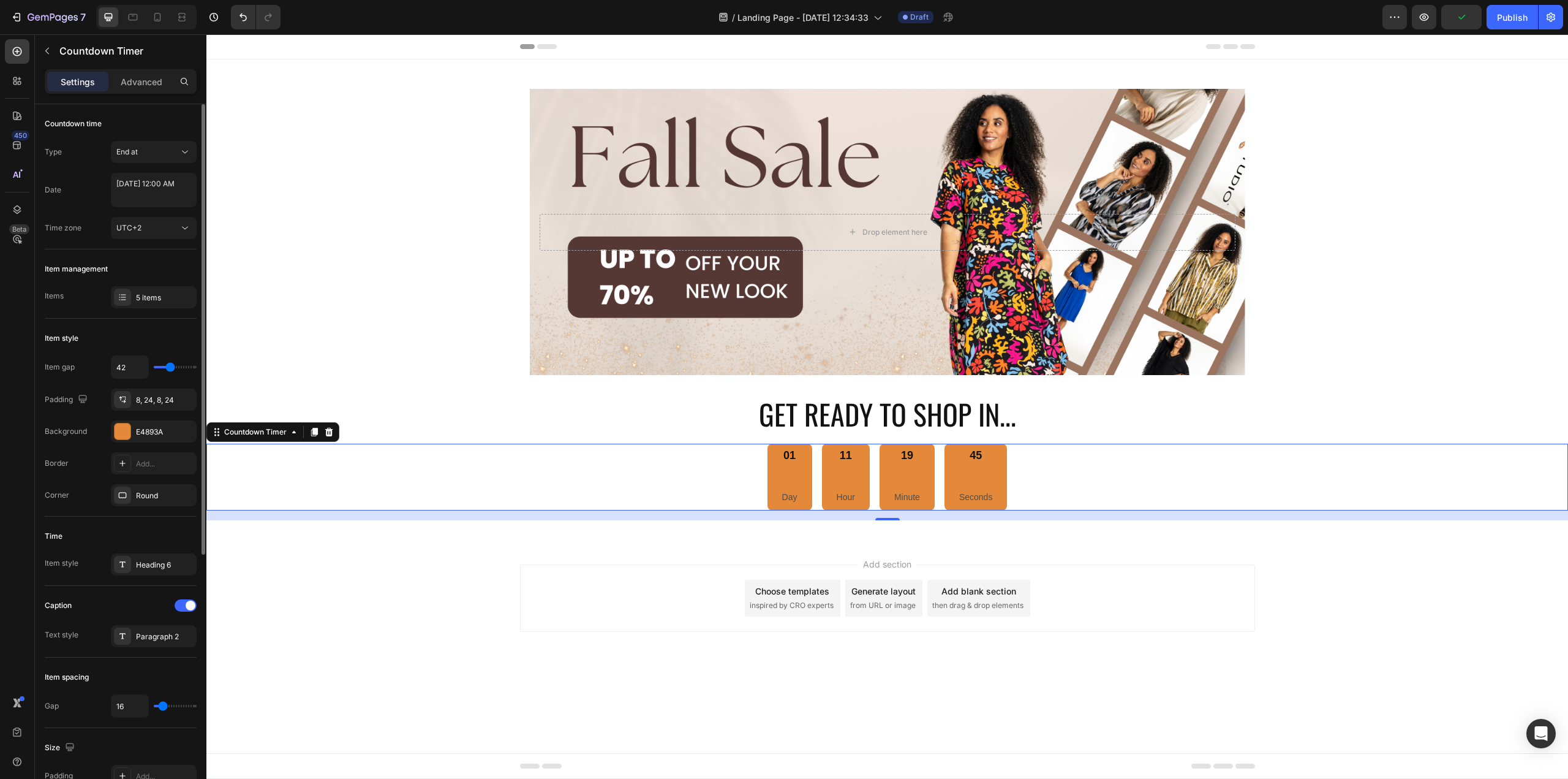
type input "40"
type input "38"
type input "36"
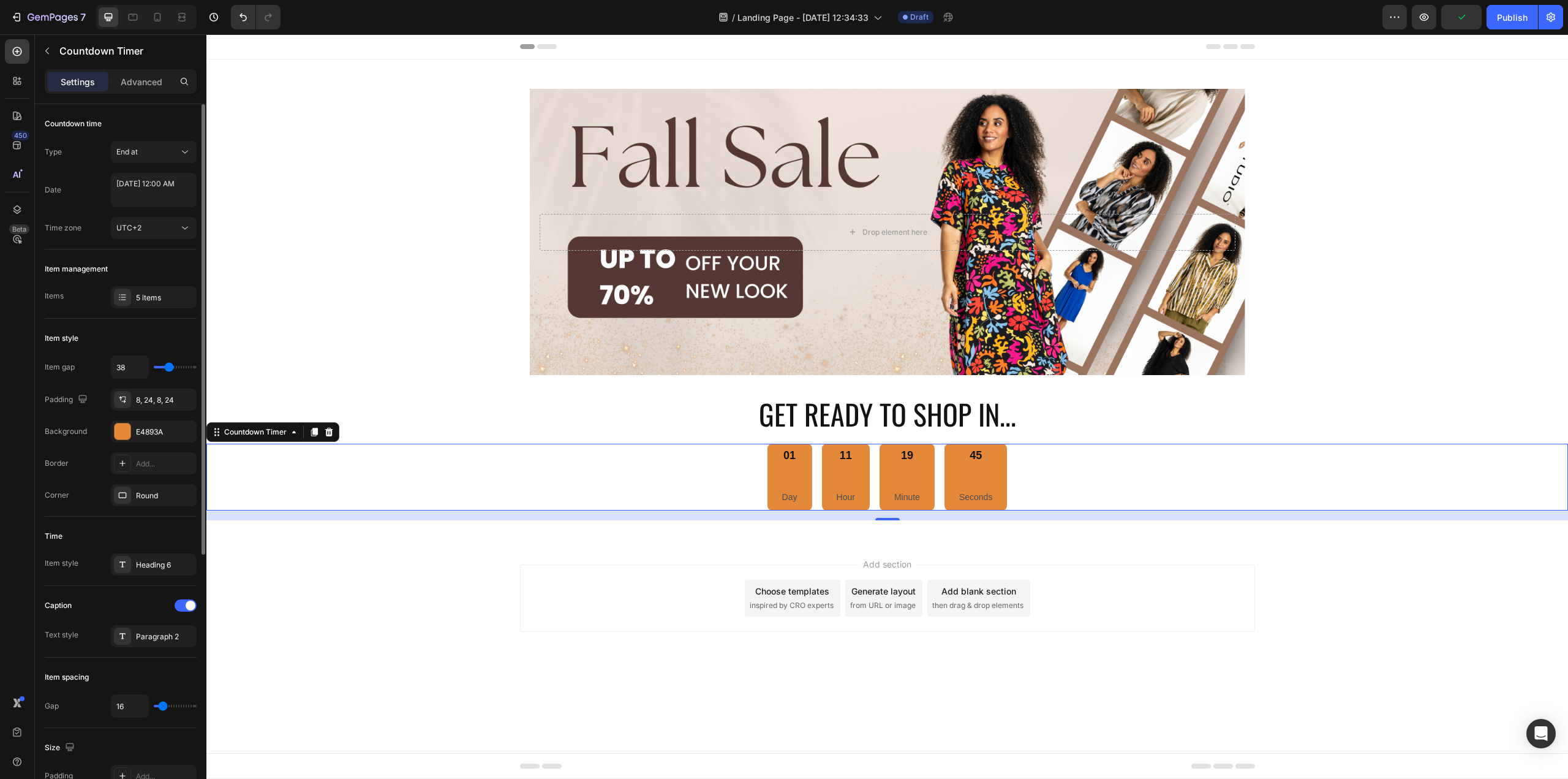
type input "36"
type input "31"
type input "29"
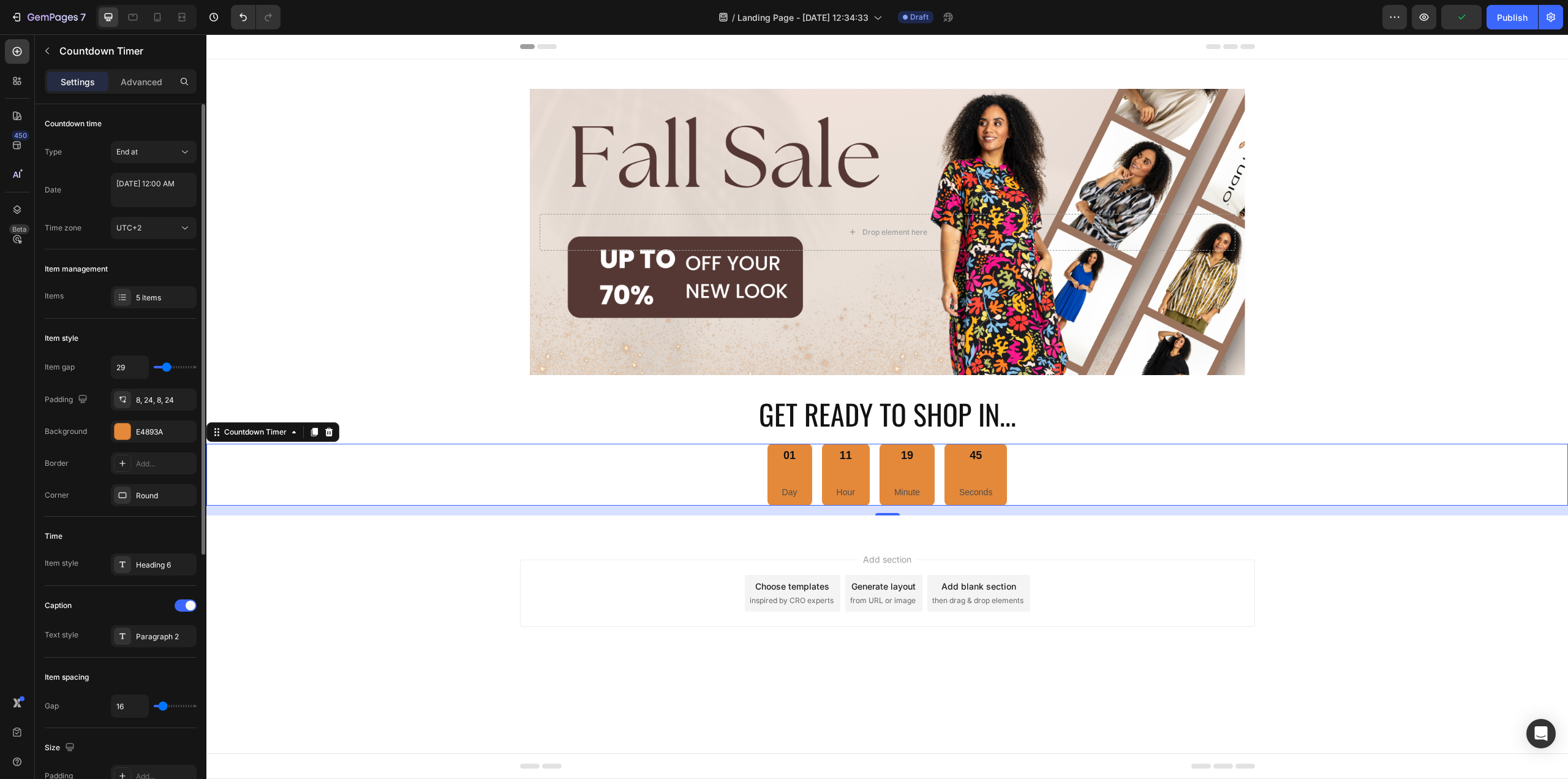
type input "24"
type input "22"
type input "16"
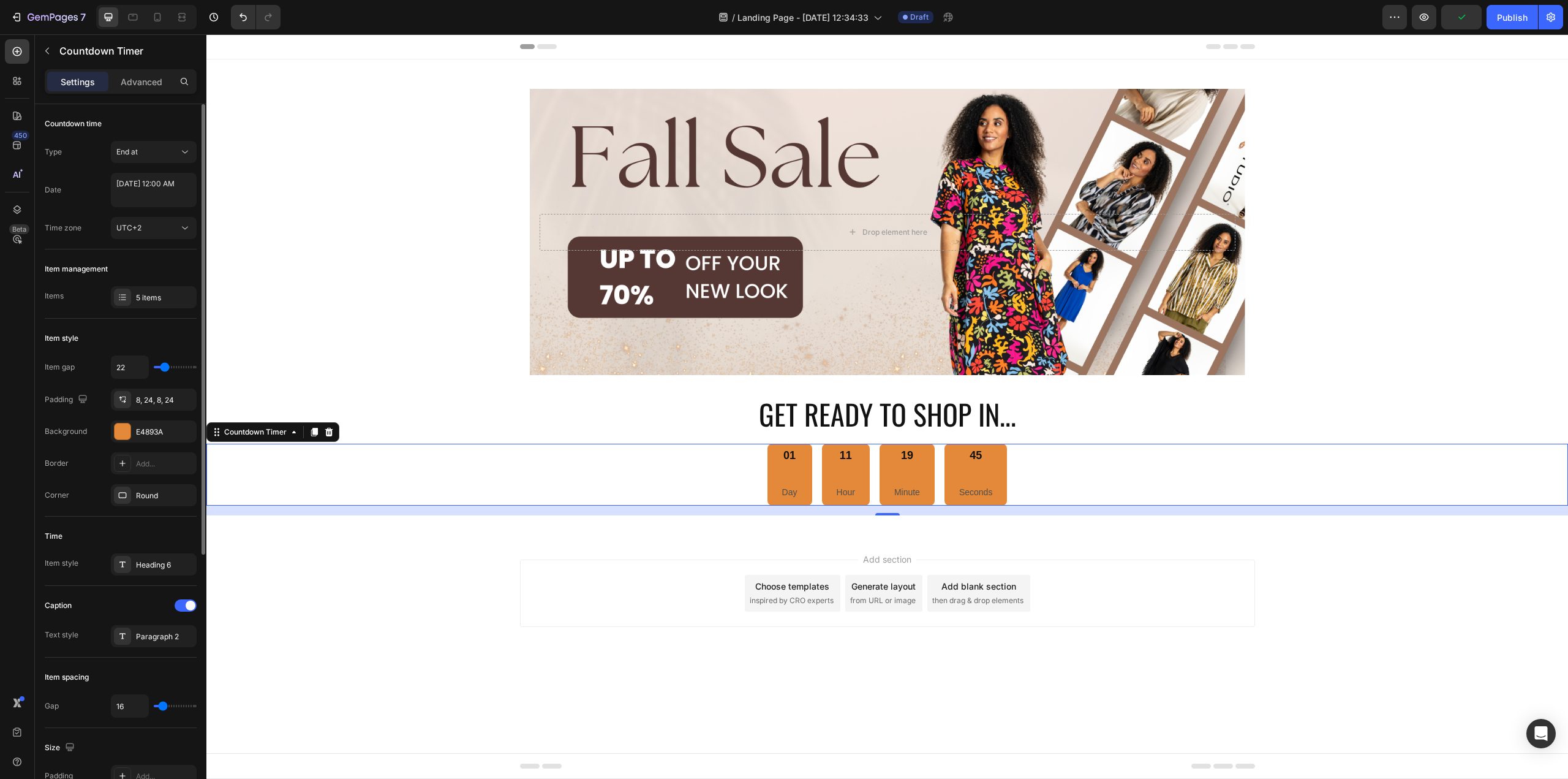
type input "16"
type input "13"
type input "11"
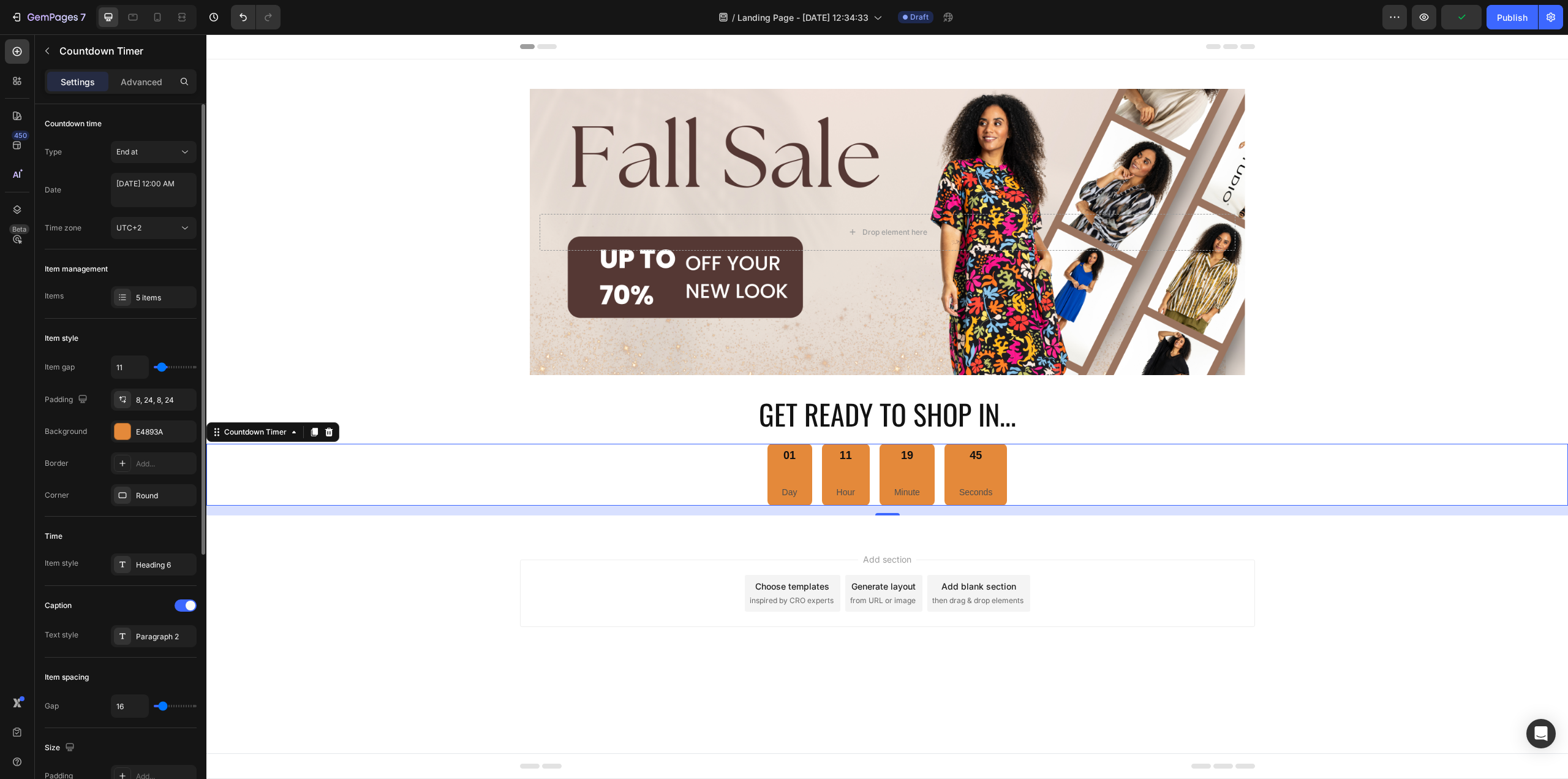
type input "9"
type input "7"
type input "4"
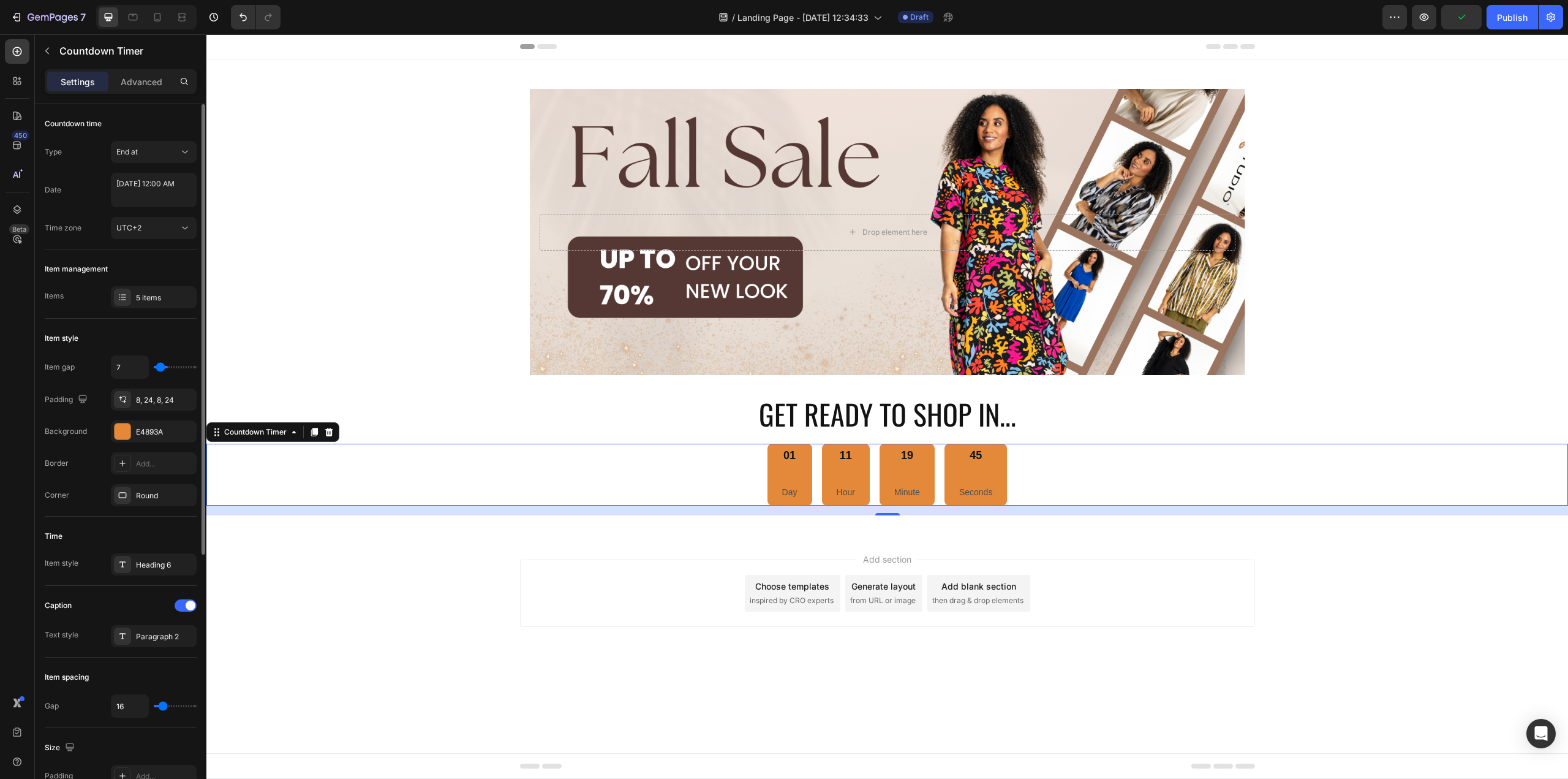
type input "4"
type input "2"
type input "0"
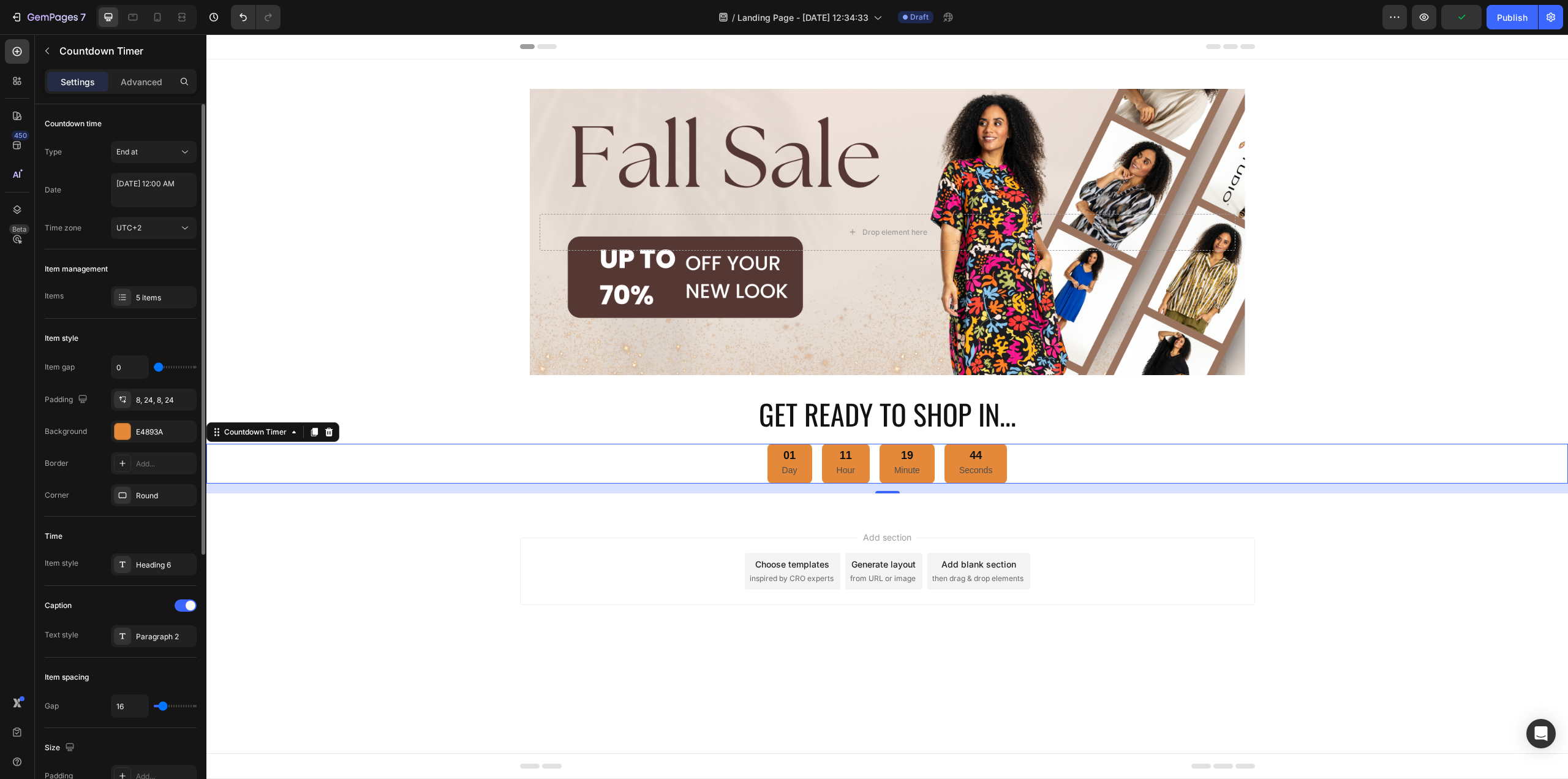
type input "2"
type input "4"
type input "9"
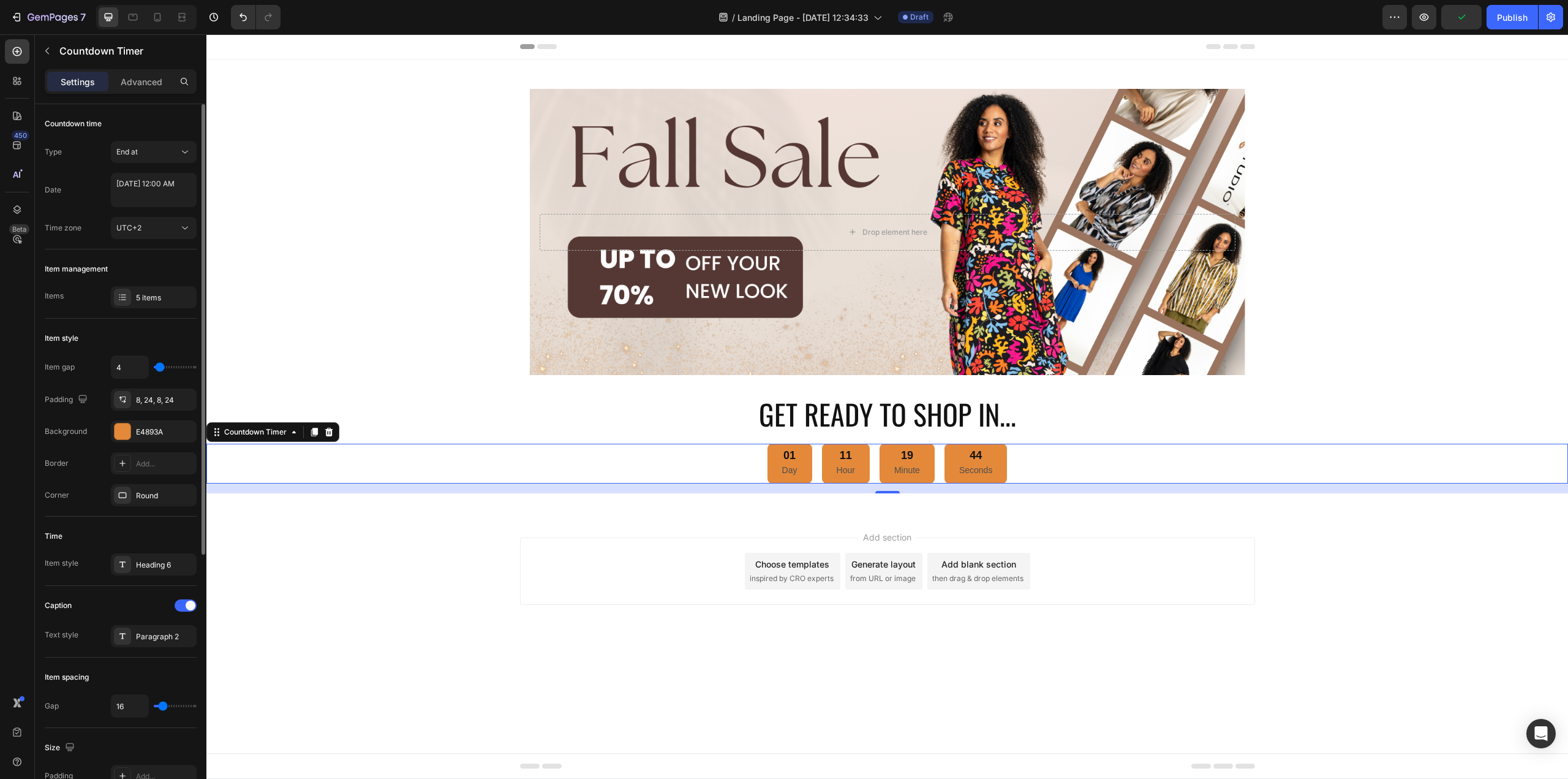
type input "9"
type input "11"
type input "13"
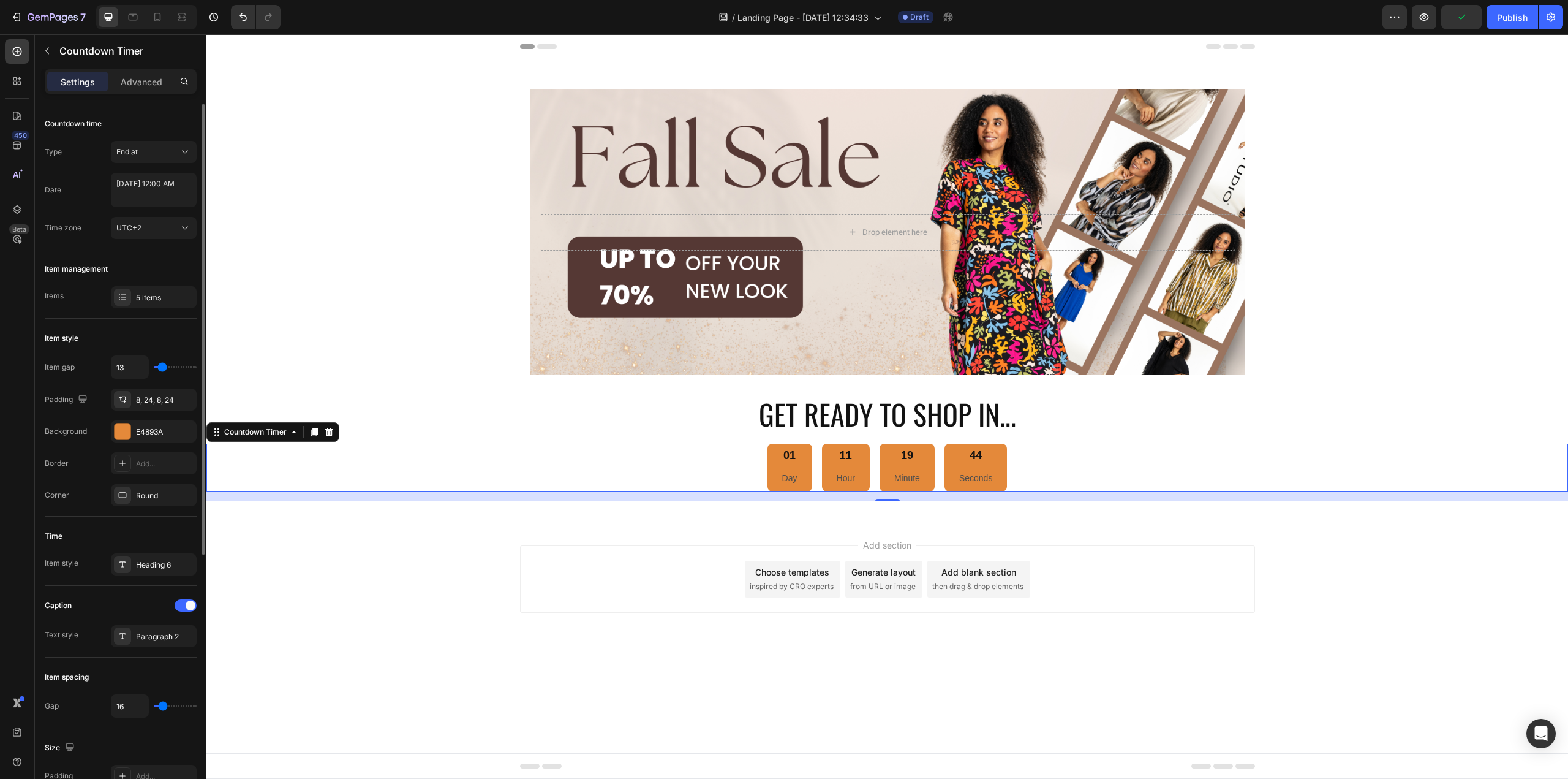
type input "18"
type input "20"
type input "22"
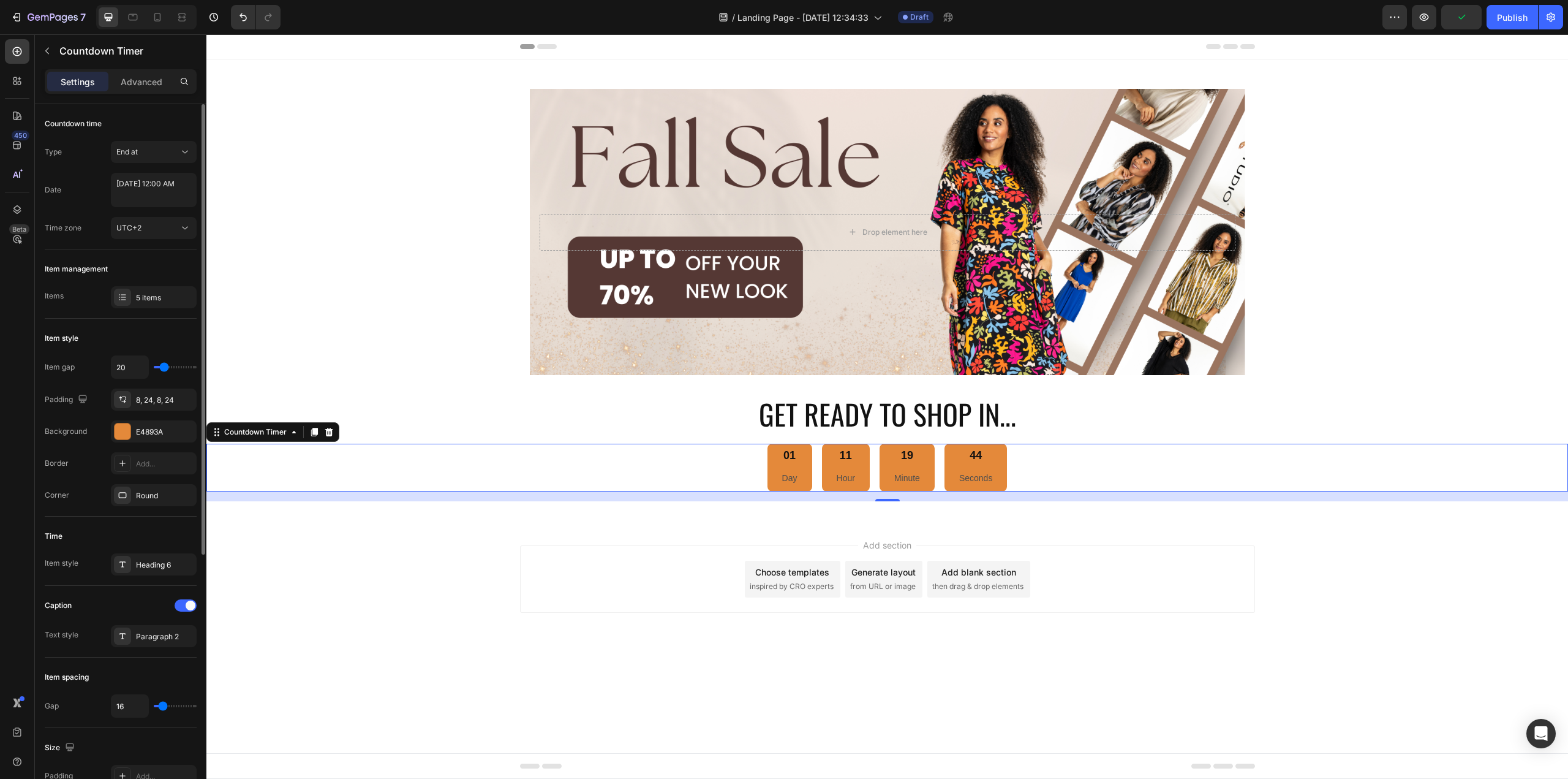
type input "22"
type input "20"
type input "18"
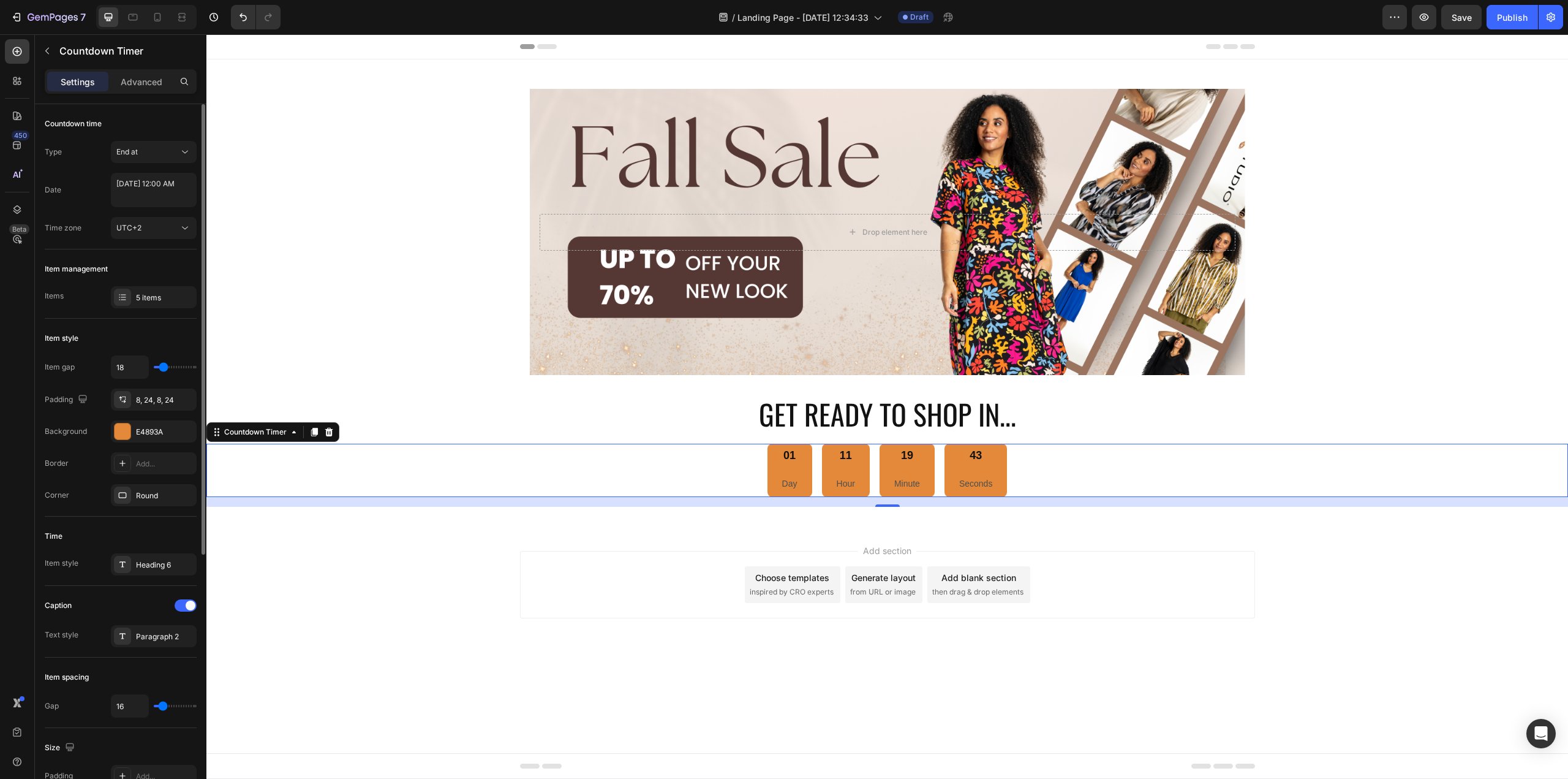
type input "16"
type input "13"
type input "11"
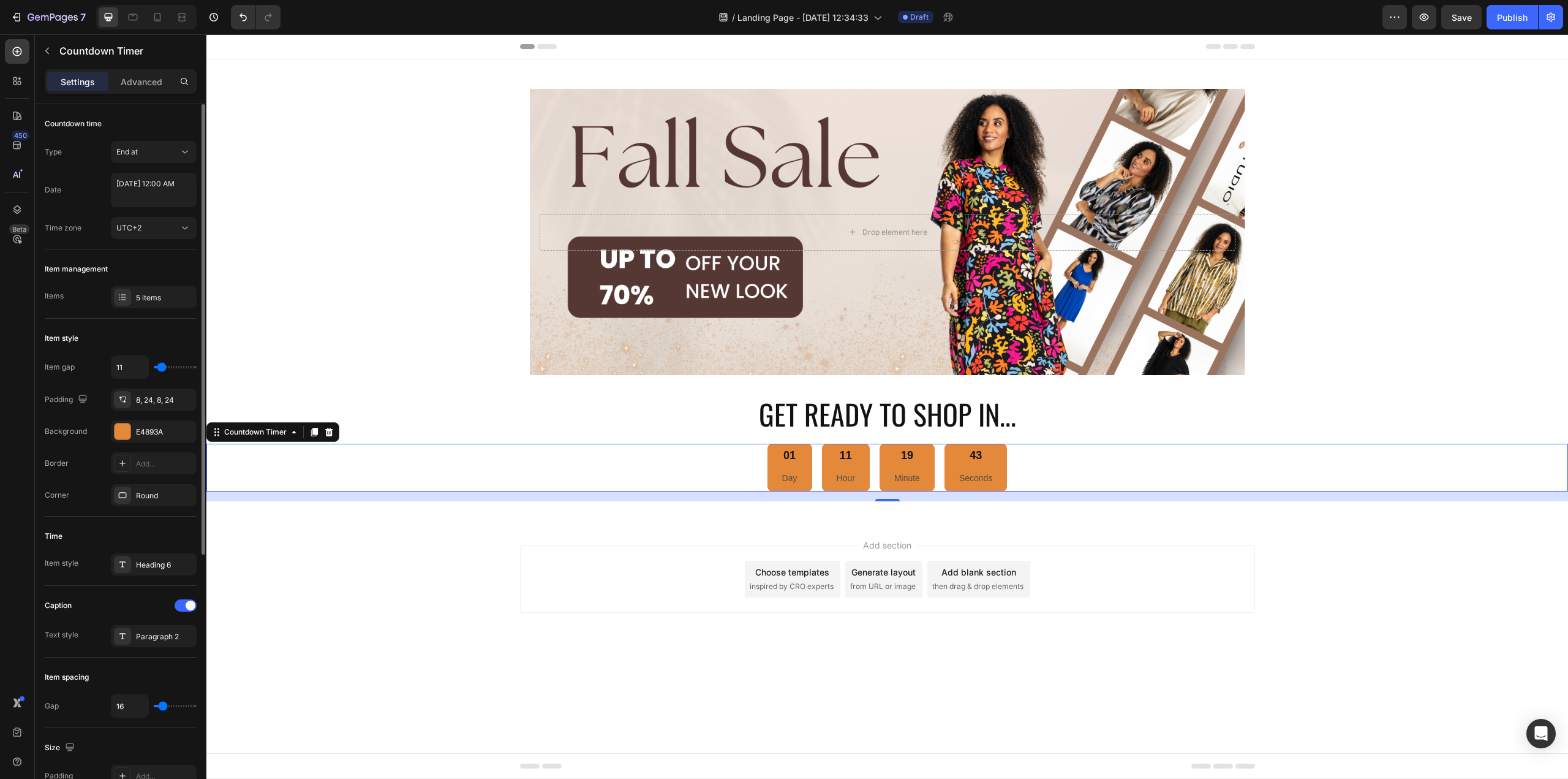
type input "11"
click at [162, 366] on input "range" at bounding box center [175, 367] width 43 height 3
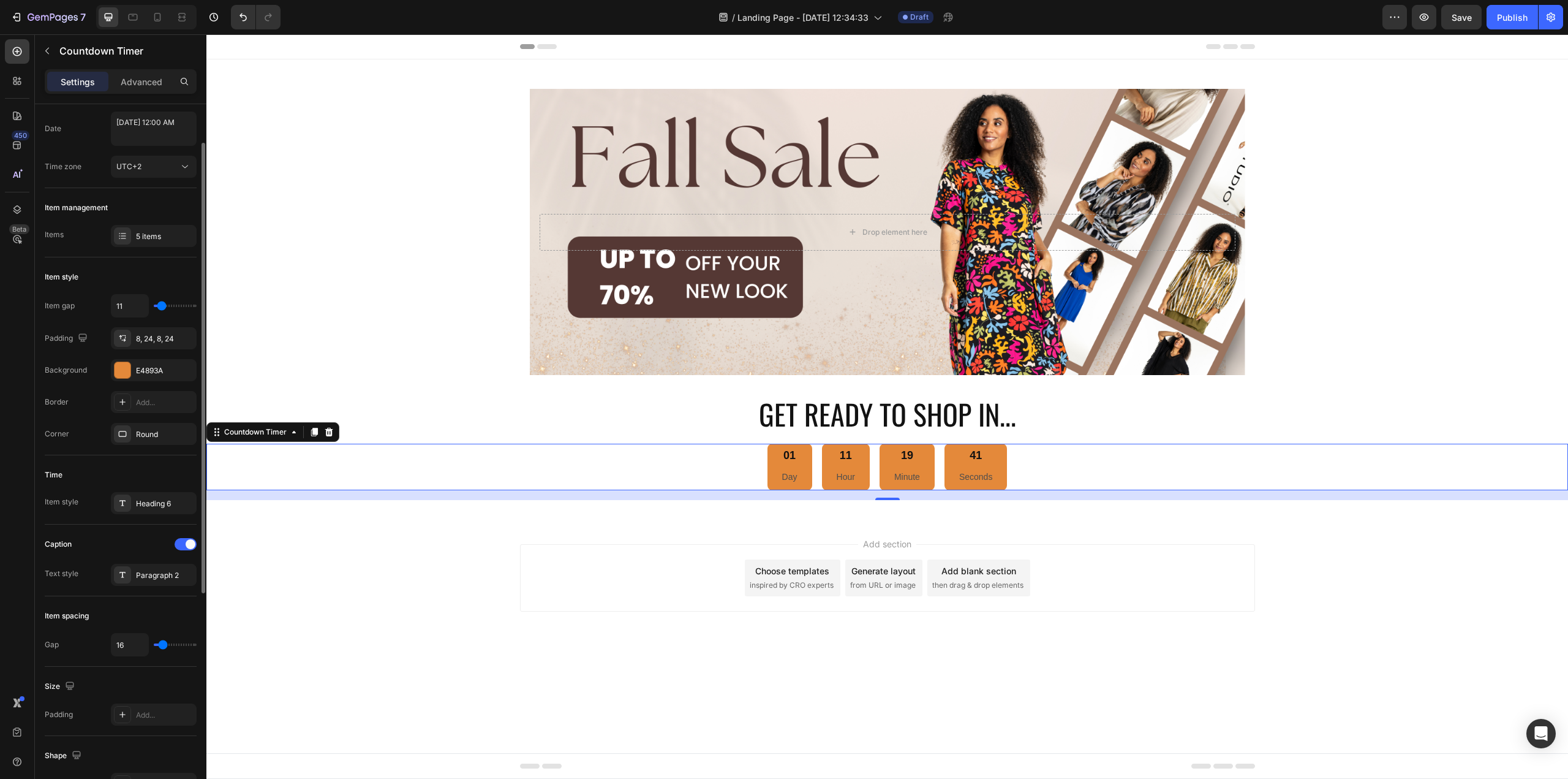
scroll to position [122, 0]
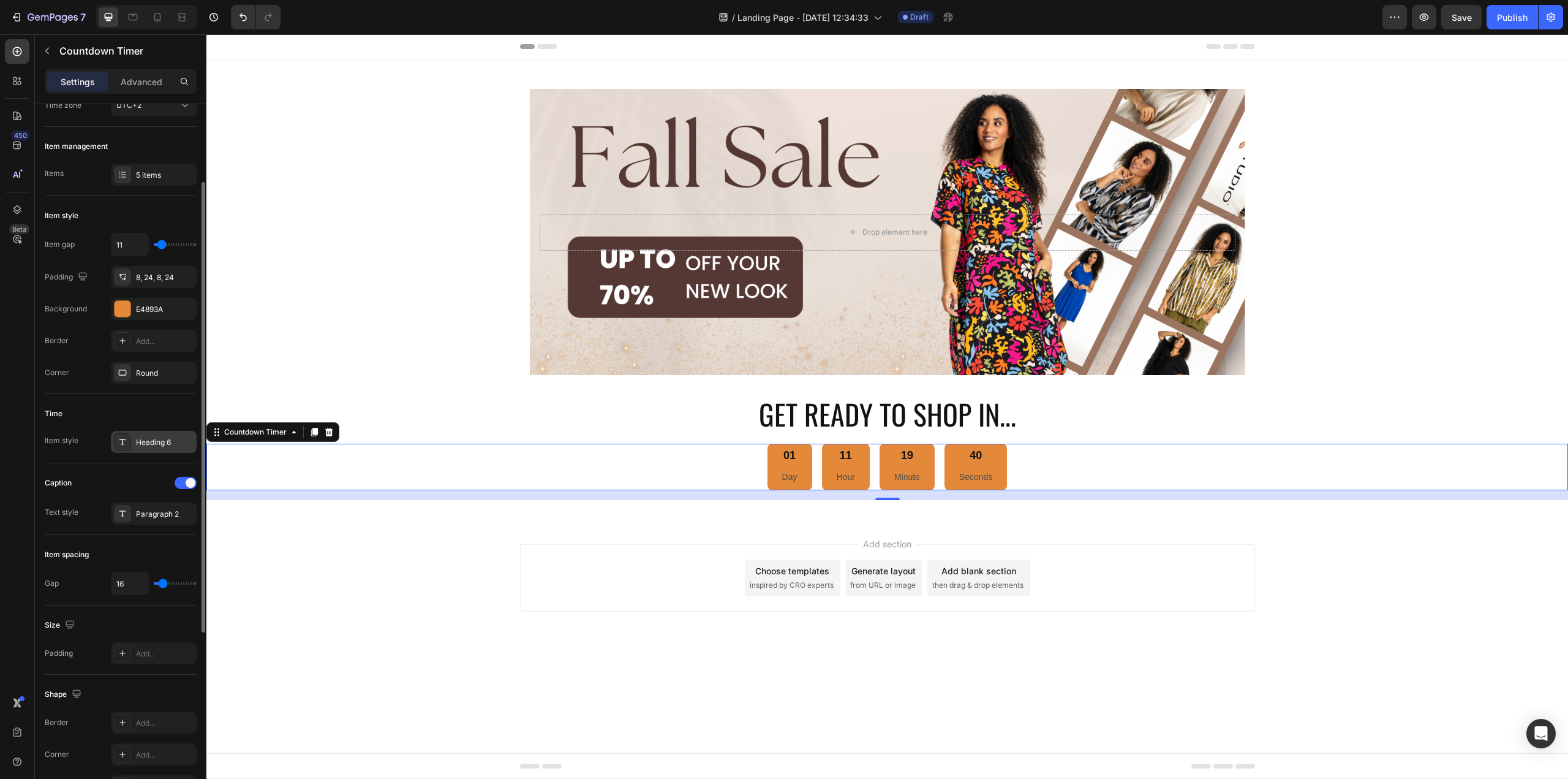
click at [155, 446] on div "Heading 6" at bounding box center [164, 442] width 58 height 11
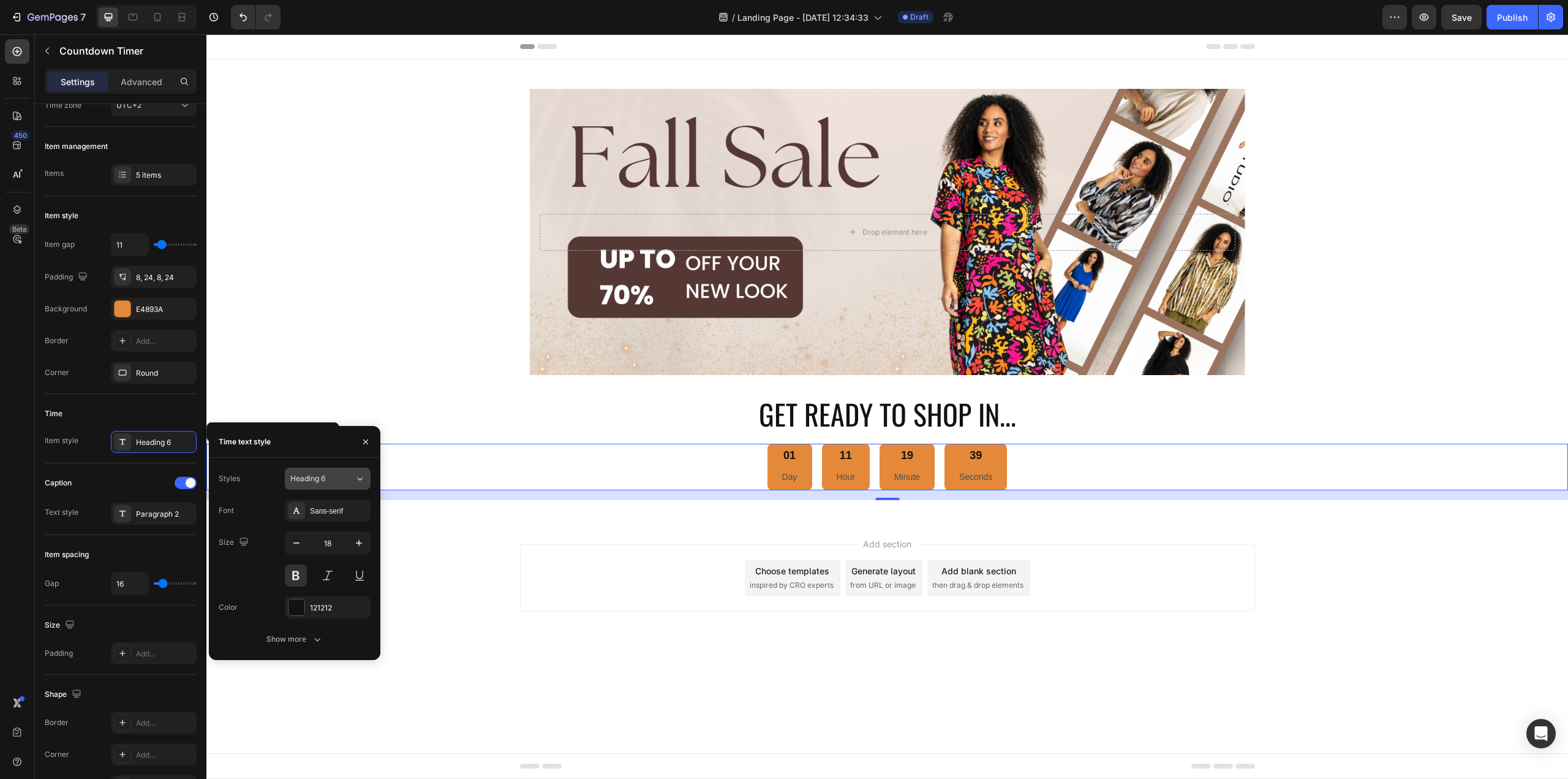
click at [342, 477] on div "Heading 6" at bounding box center [322, 478] width 64 height 11
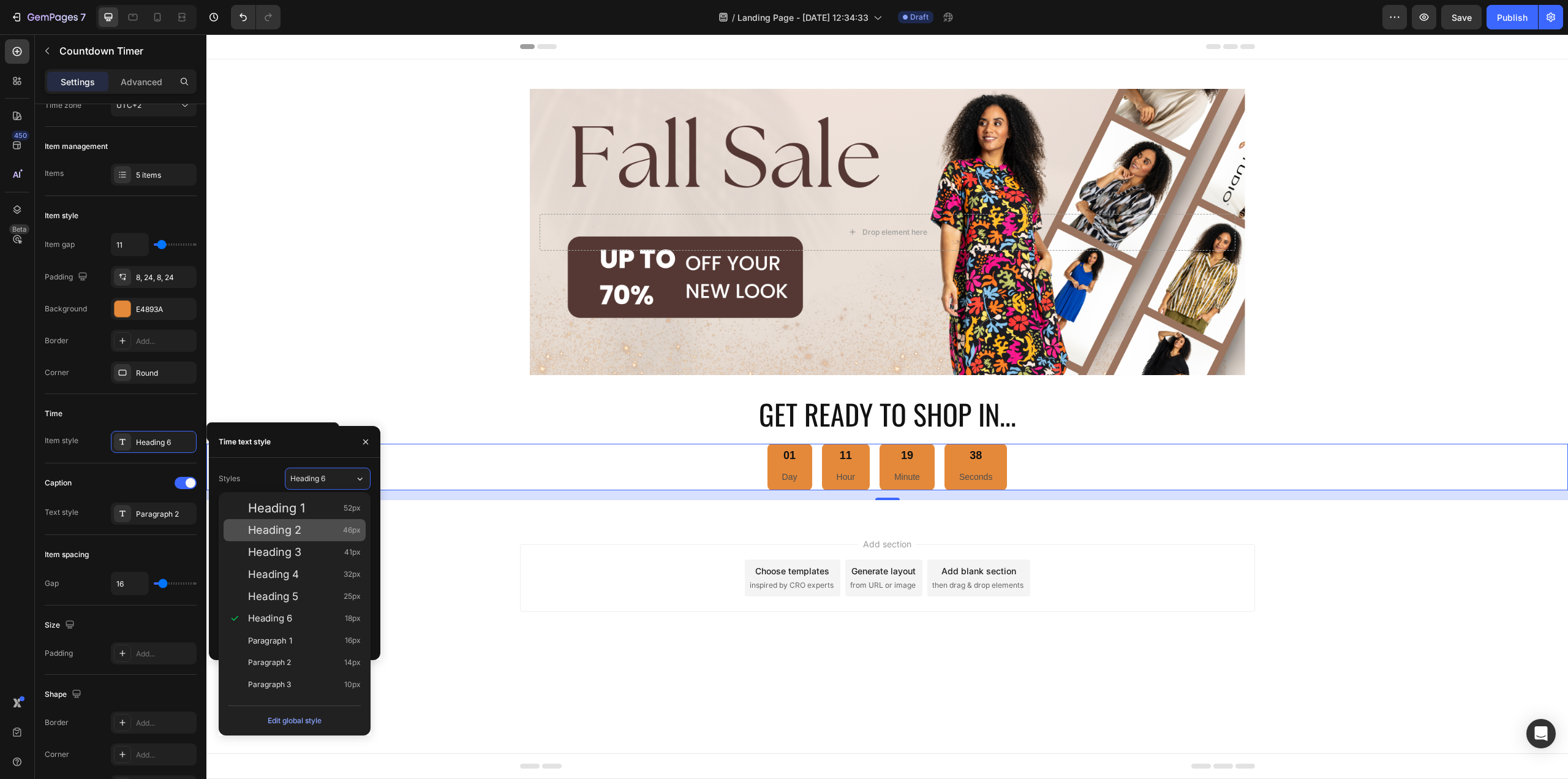
click at [314, 519] on div "Heading 2 46px" at bounding box center [295, 530] width 142 height 22
type input "46"
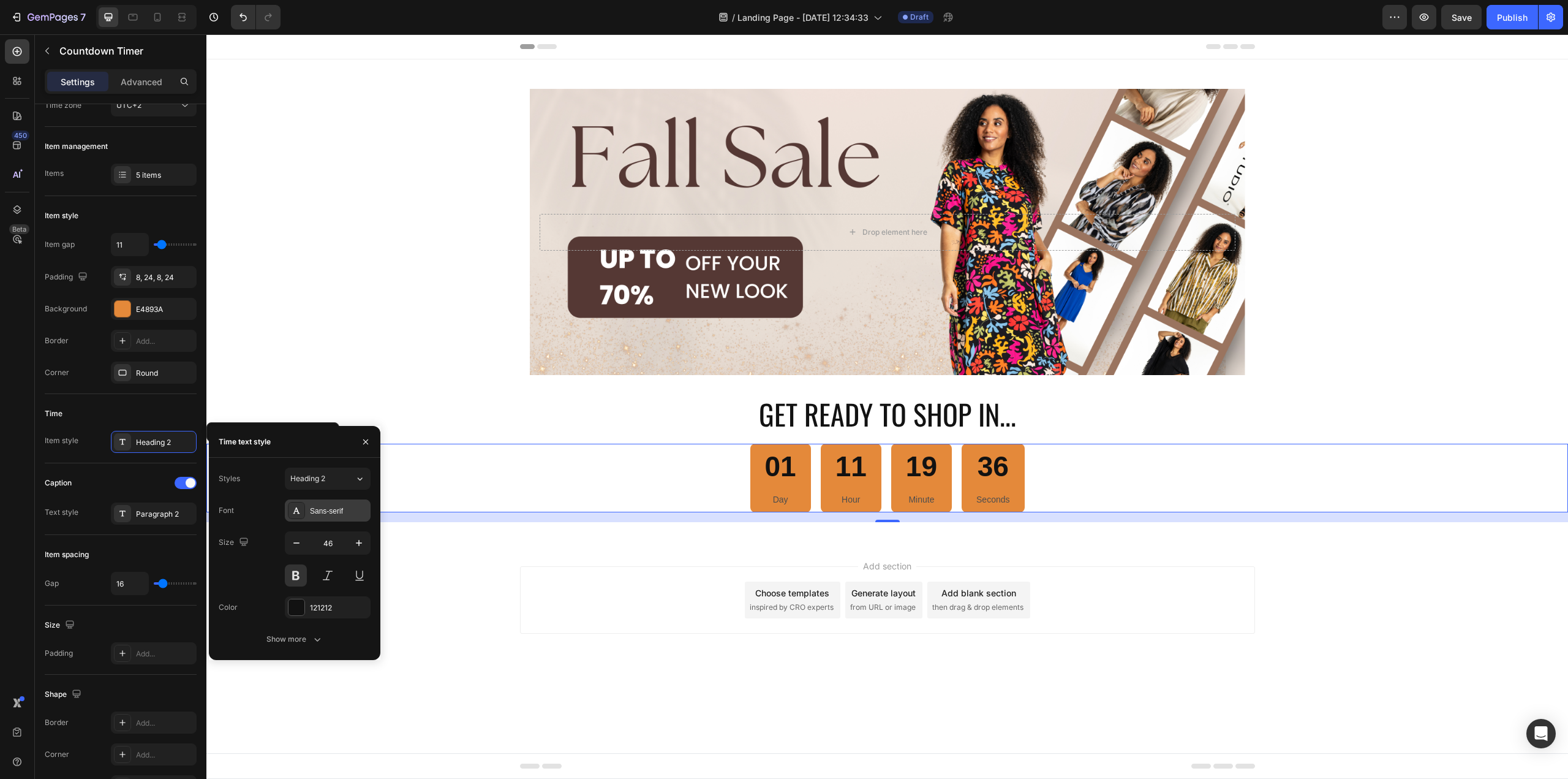
click at [333, 512] on div "Sans-serif" at bounding box center [338, 510] width 58 height 11
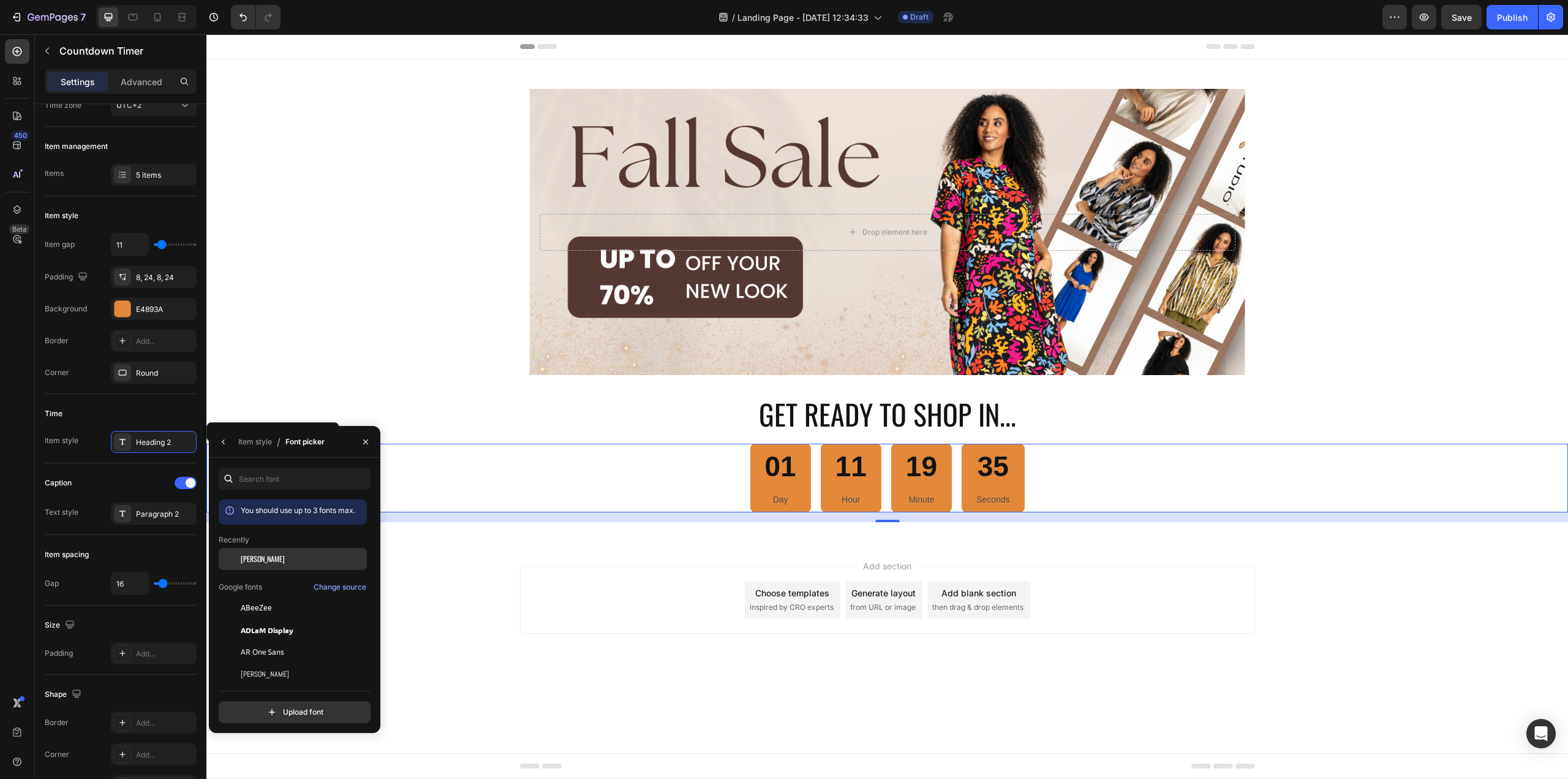
click at [278, 560] on div "Oswald" at bounding box center [302, 558] width 124 height 11
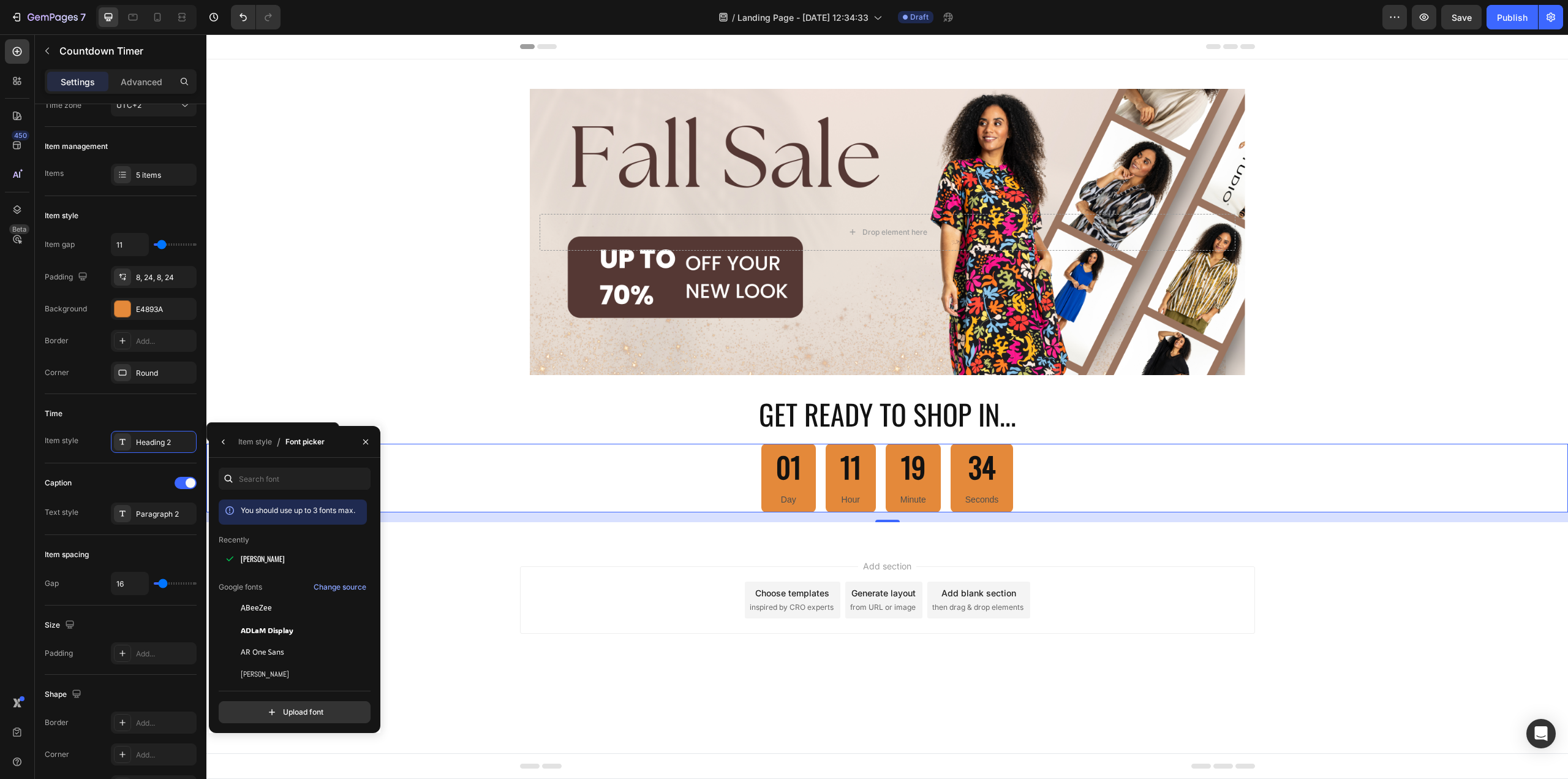
click at [552, 576] on div "Add section Choose templates inspired by CRO experts Generate layout from URL o…" at bounding box center [887, 600] width 735 height 67
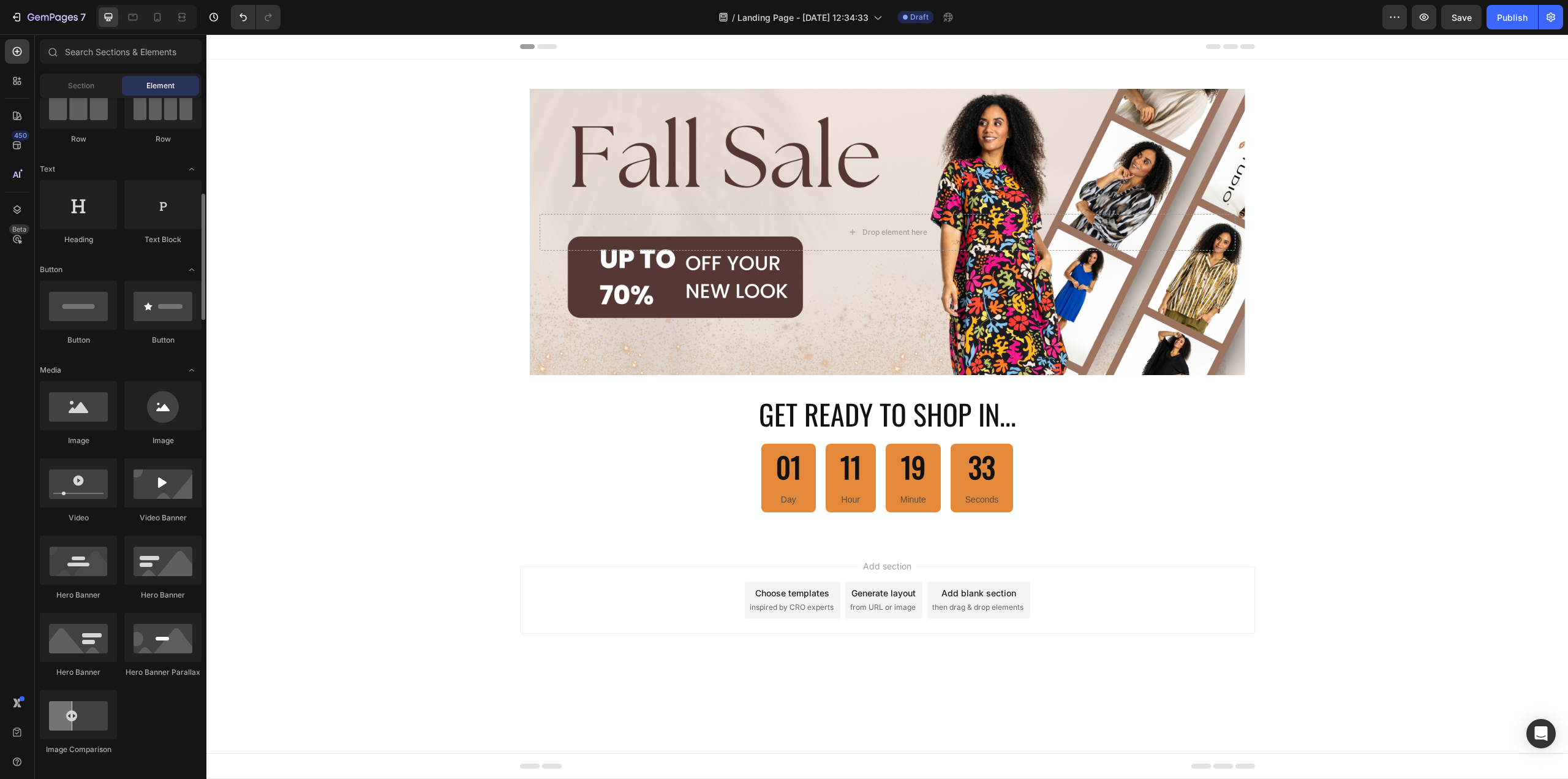
scroll to position [245, 0]
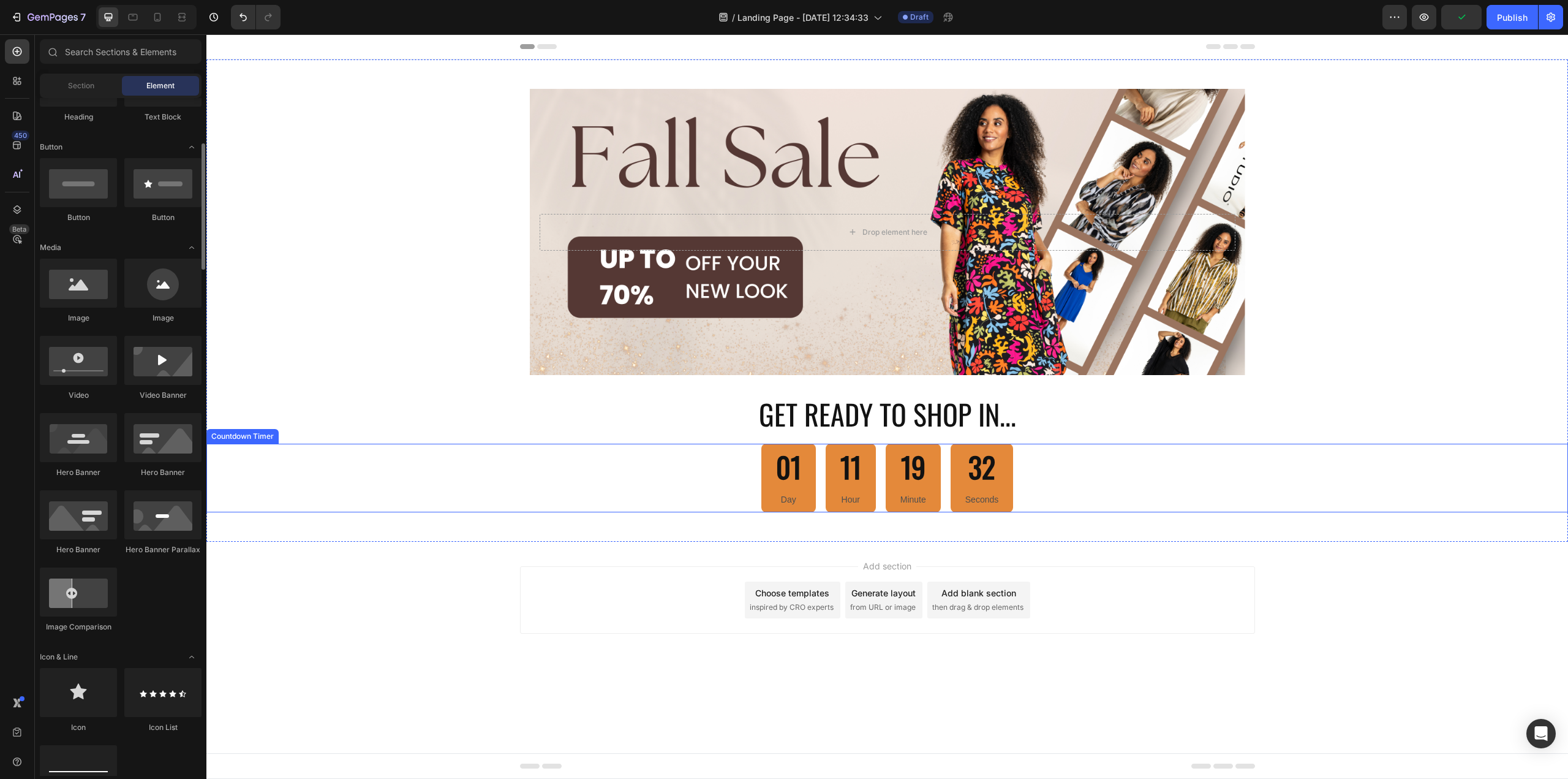
click at [769, 476] on div "01 Day" at bounding box center [789, 478] width 54 height 69
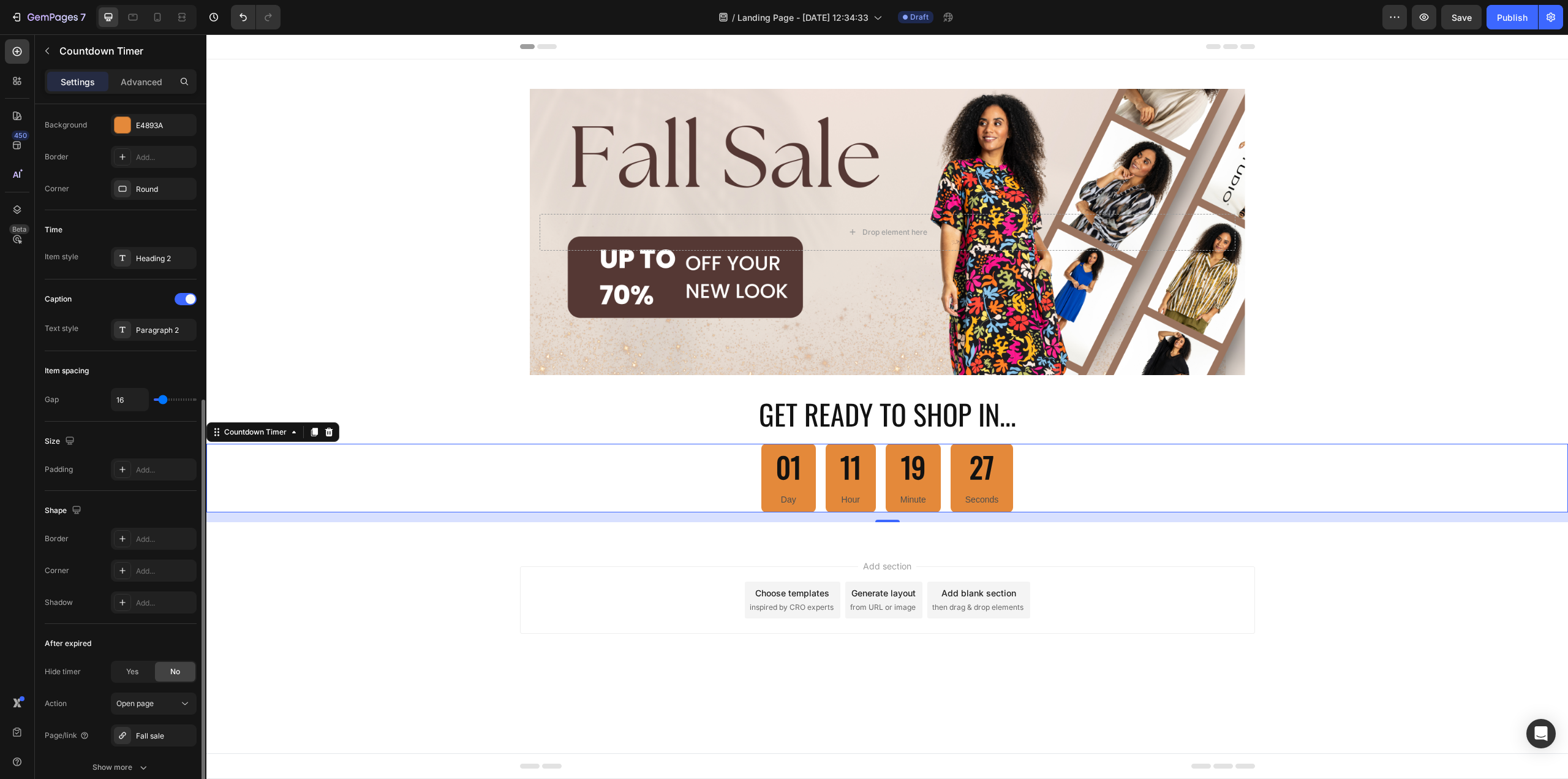
scroll to position [368, 0]
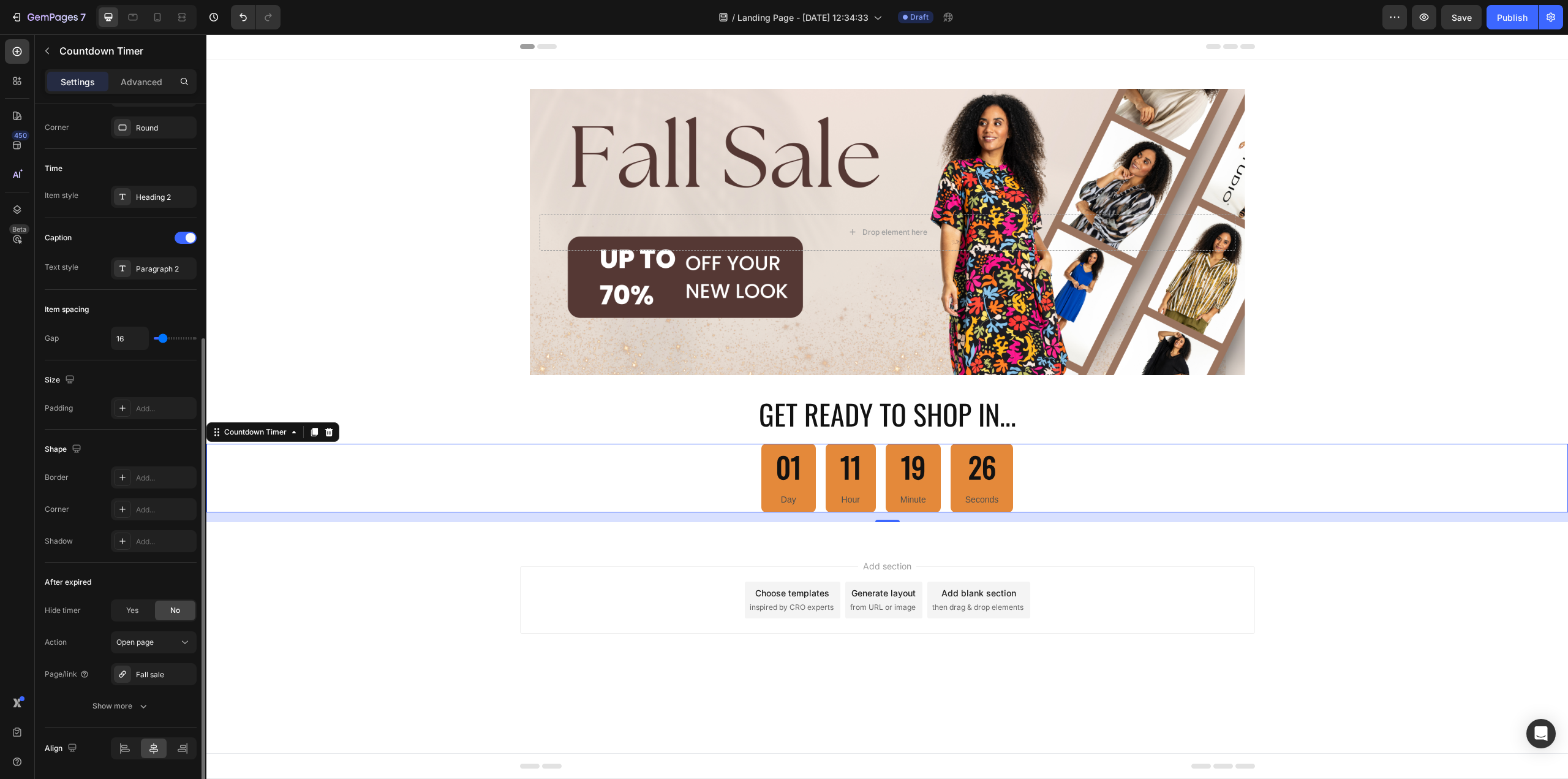
type input "31"
type input "33"
type input "36"
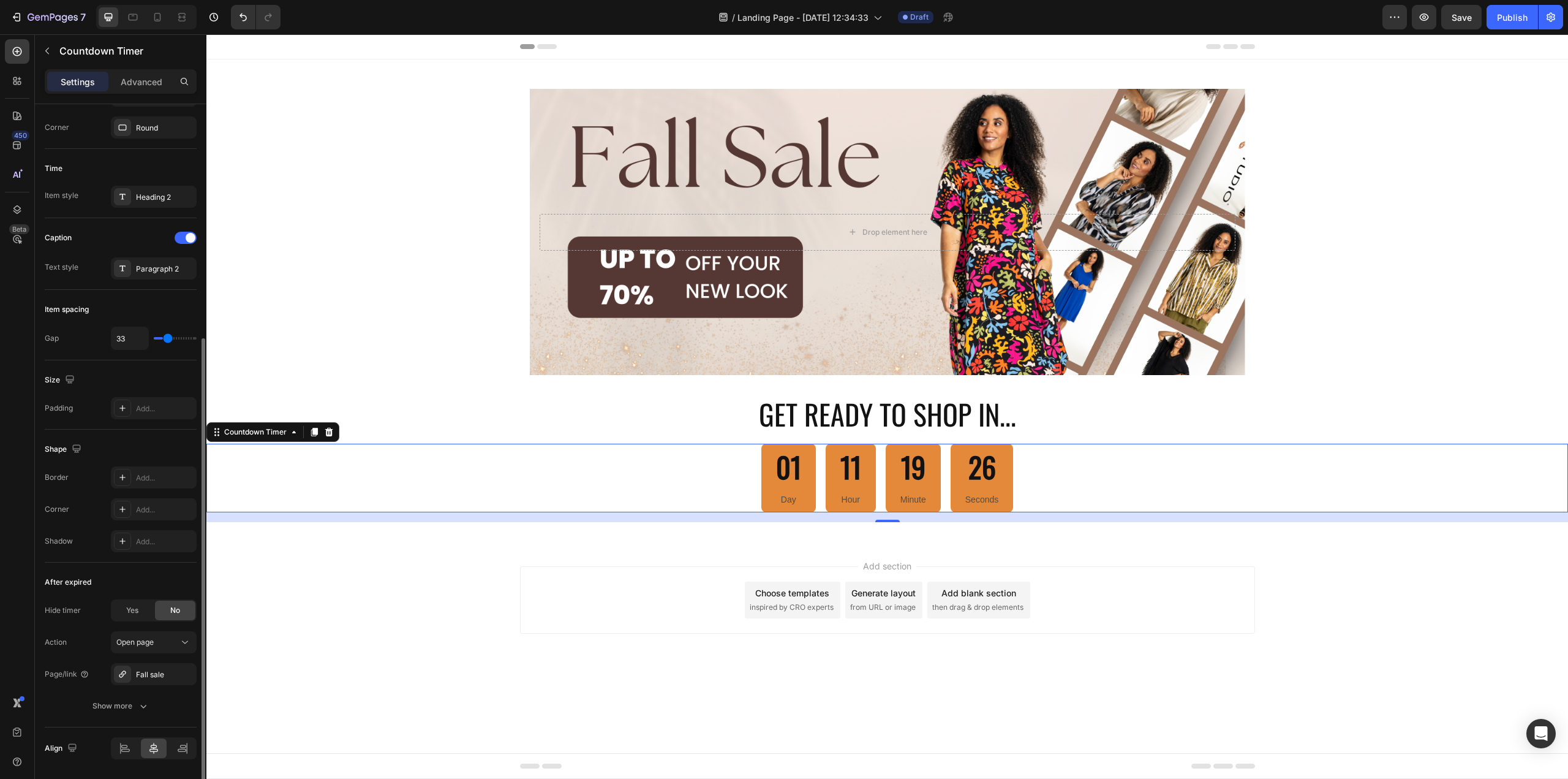
type input "36"
type input "38"
type input "40"
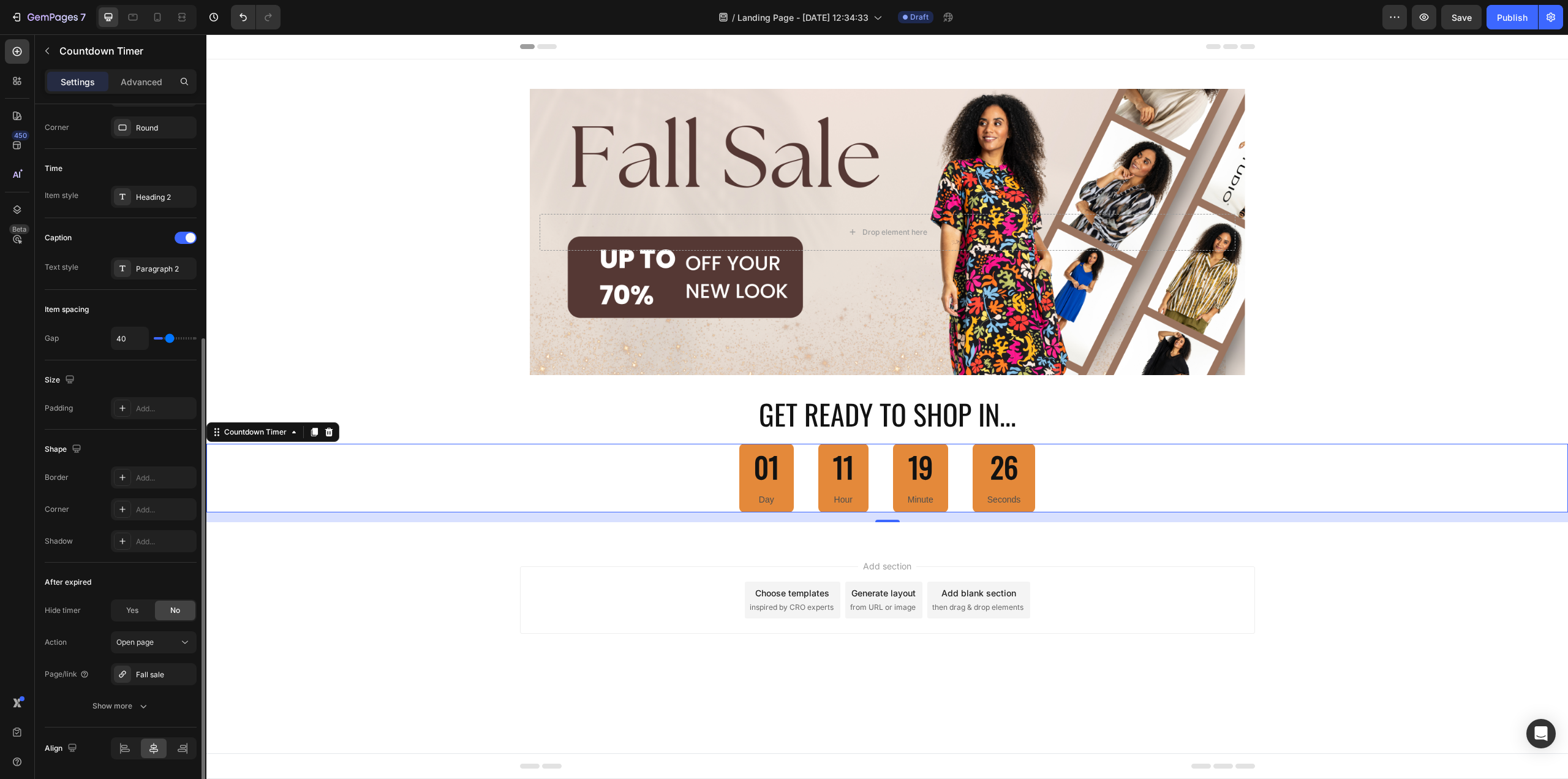
type input "42"
type input "44"
type input "49"
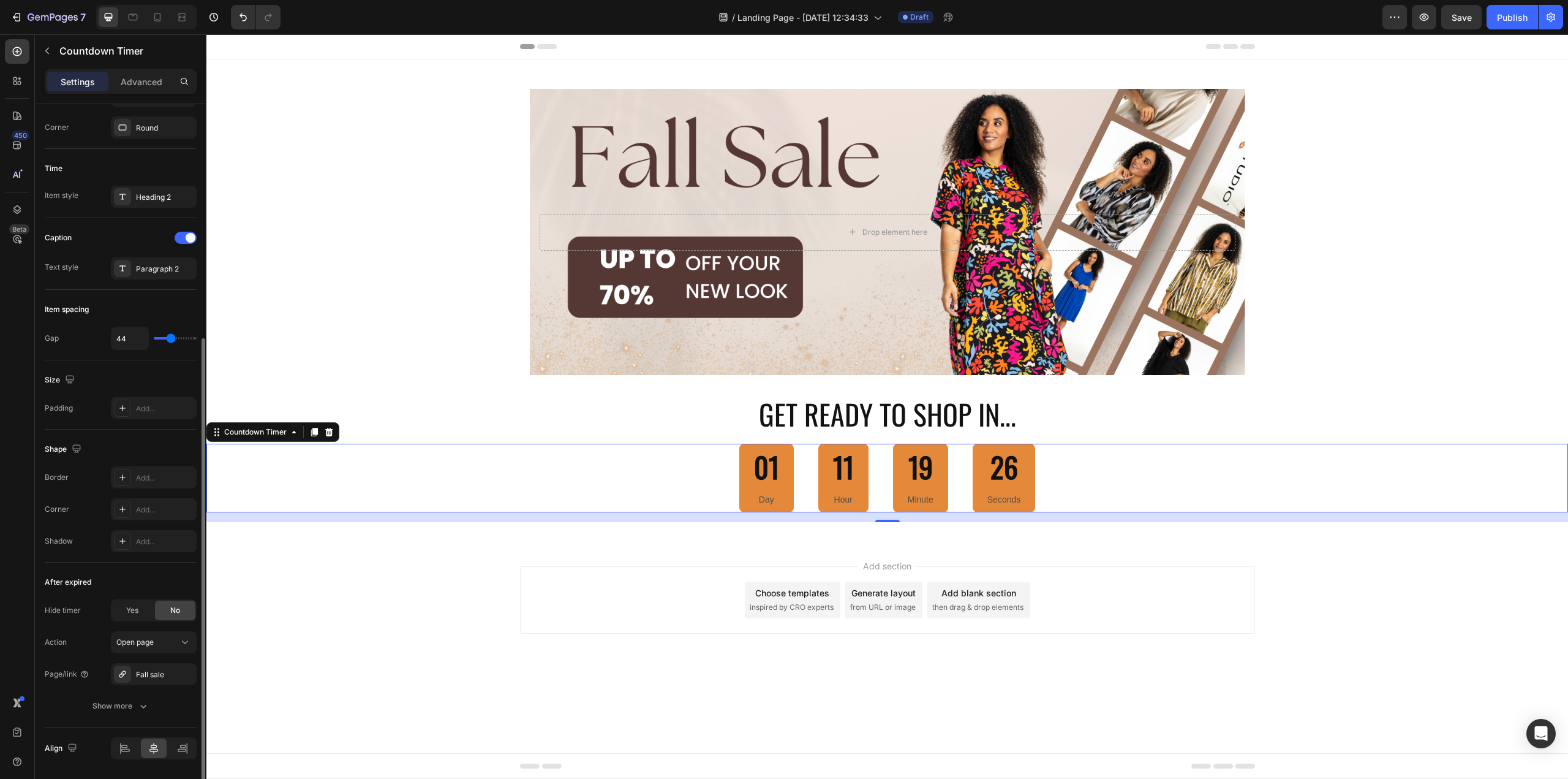
type input "49"
type input "51"
type input "53"
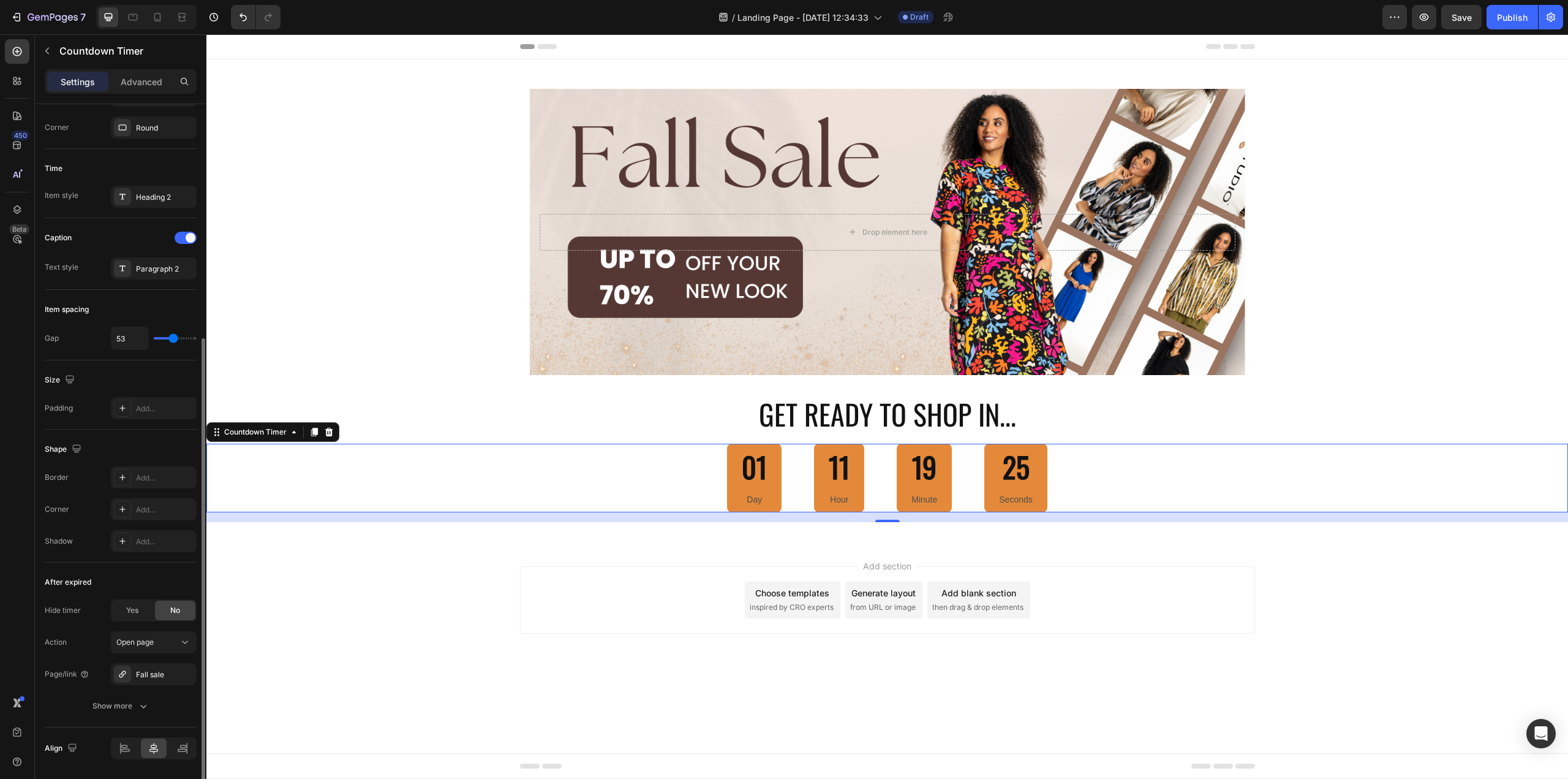
type input "56"
type input "53"
type input "51"
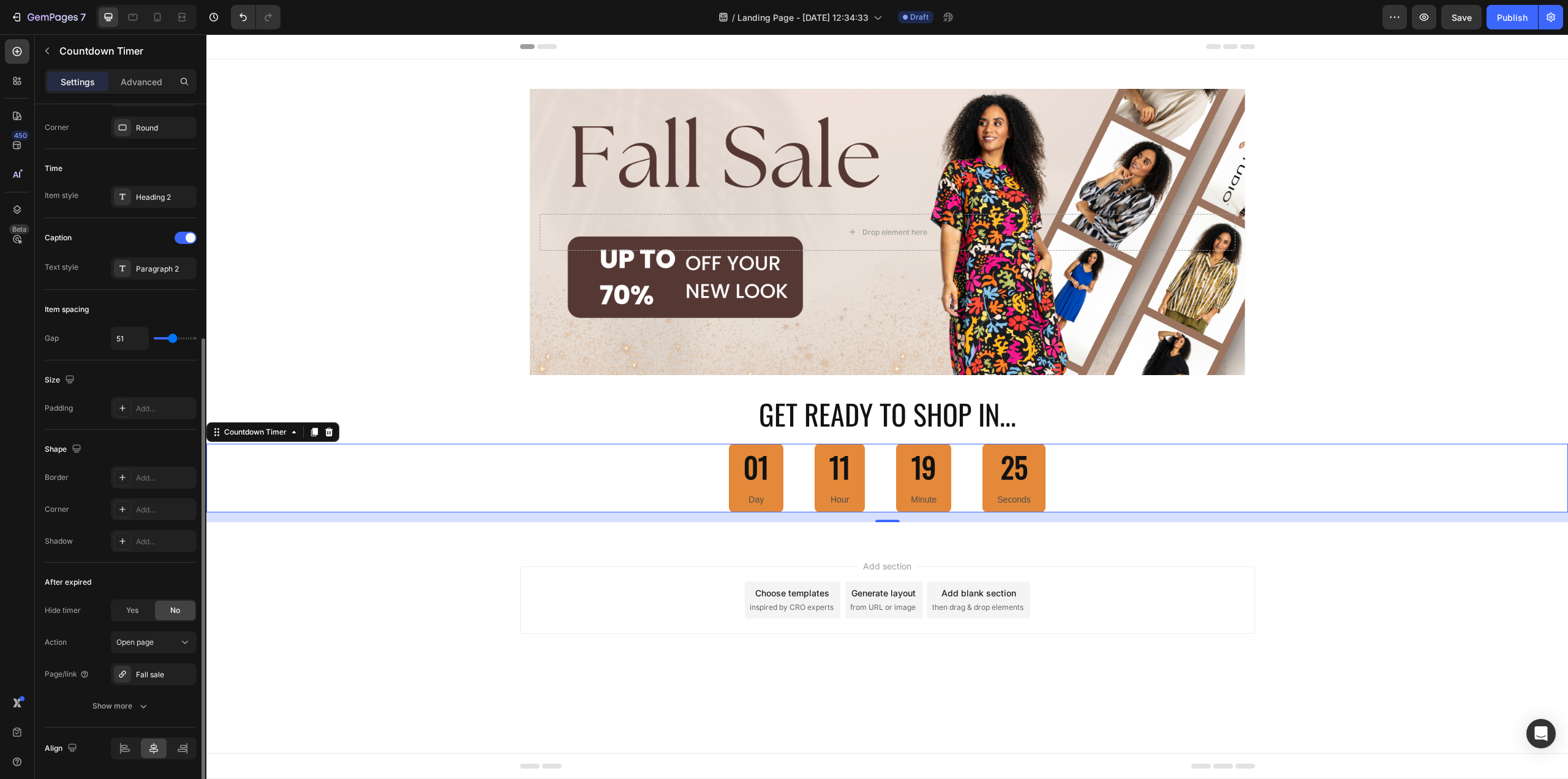
drag, startPoint x: 166, startPoint y: 334, endPoint x: 173, endPoint y: 334, distance: 7.0
type input "51"
click at [173, 337] on input "range" at bounding box center [175, 338] width 43 height 3
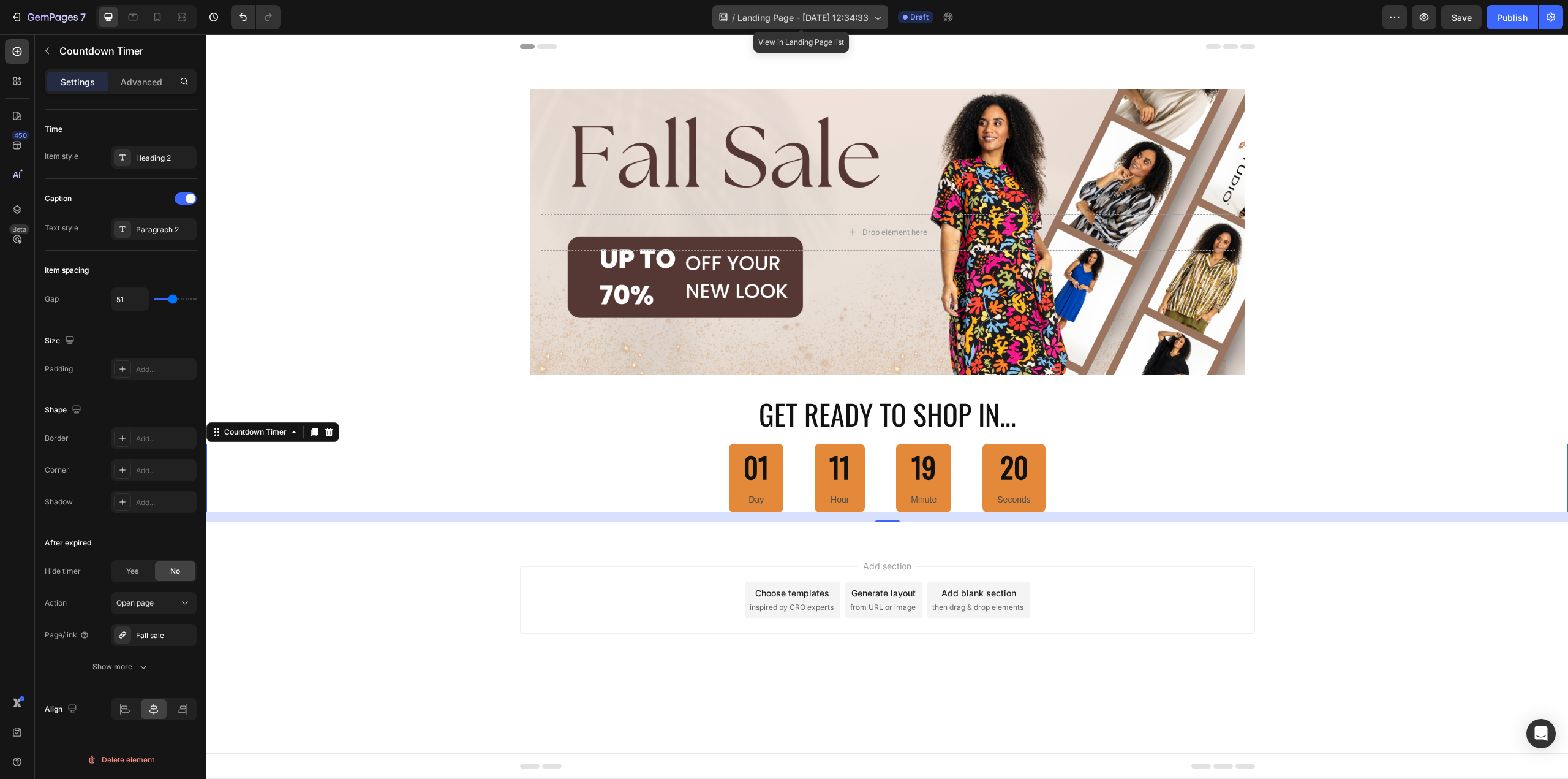
click at [855, 12] on span "Landing Page - Sep 26, 12:34:33" at bounding box center [803, 17] width 131 height 13
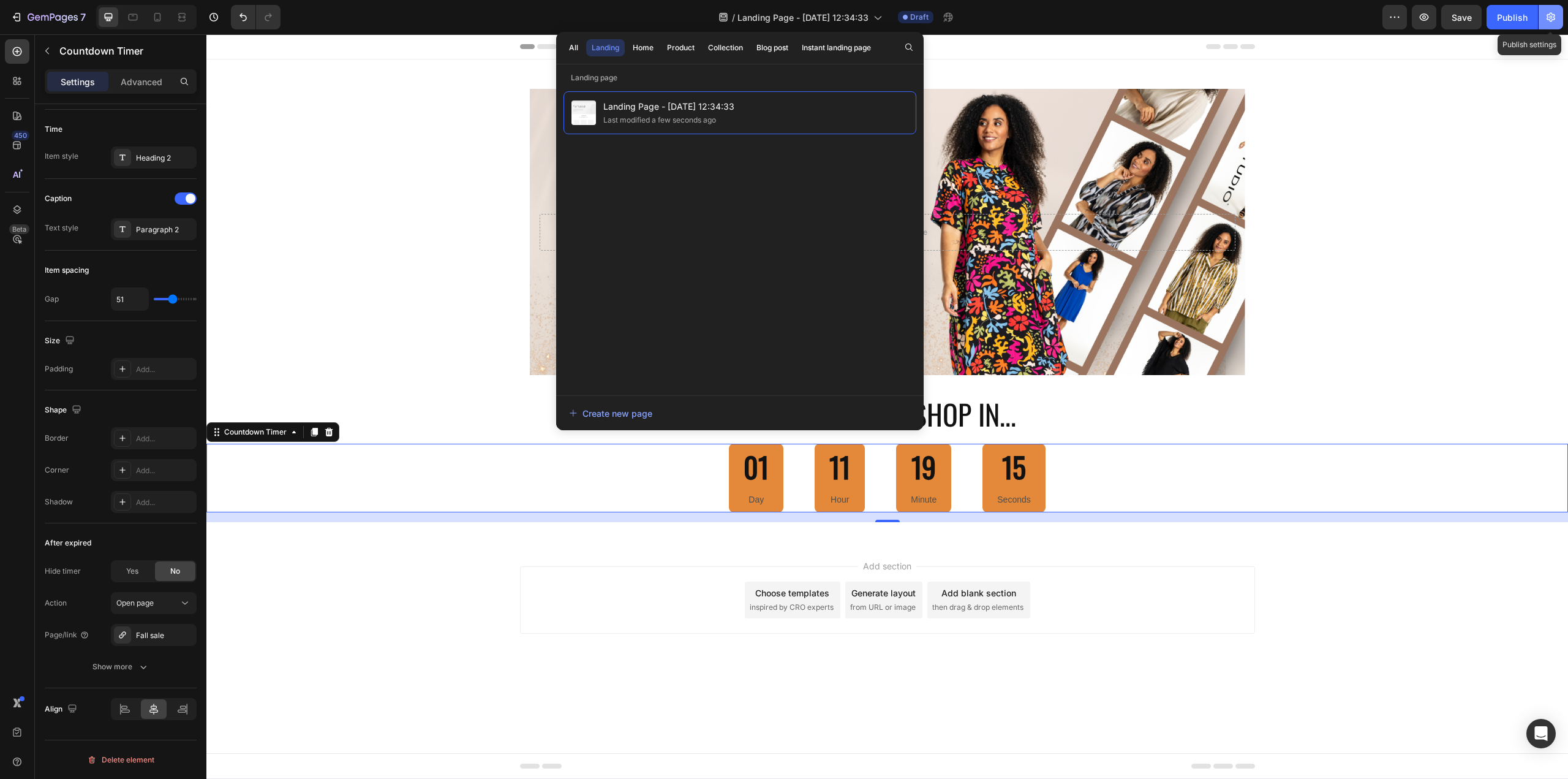
click at [1554, 19] on icon "button" at bounding box center [1551, 17] width 12 height 12
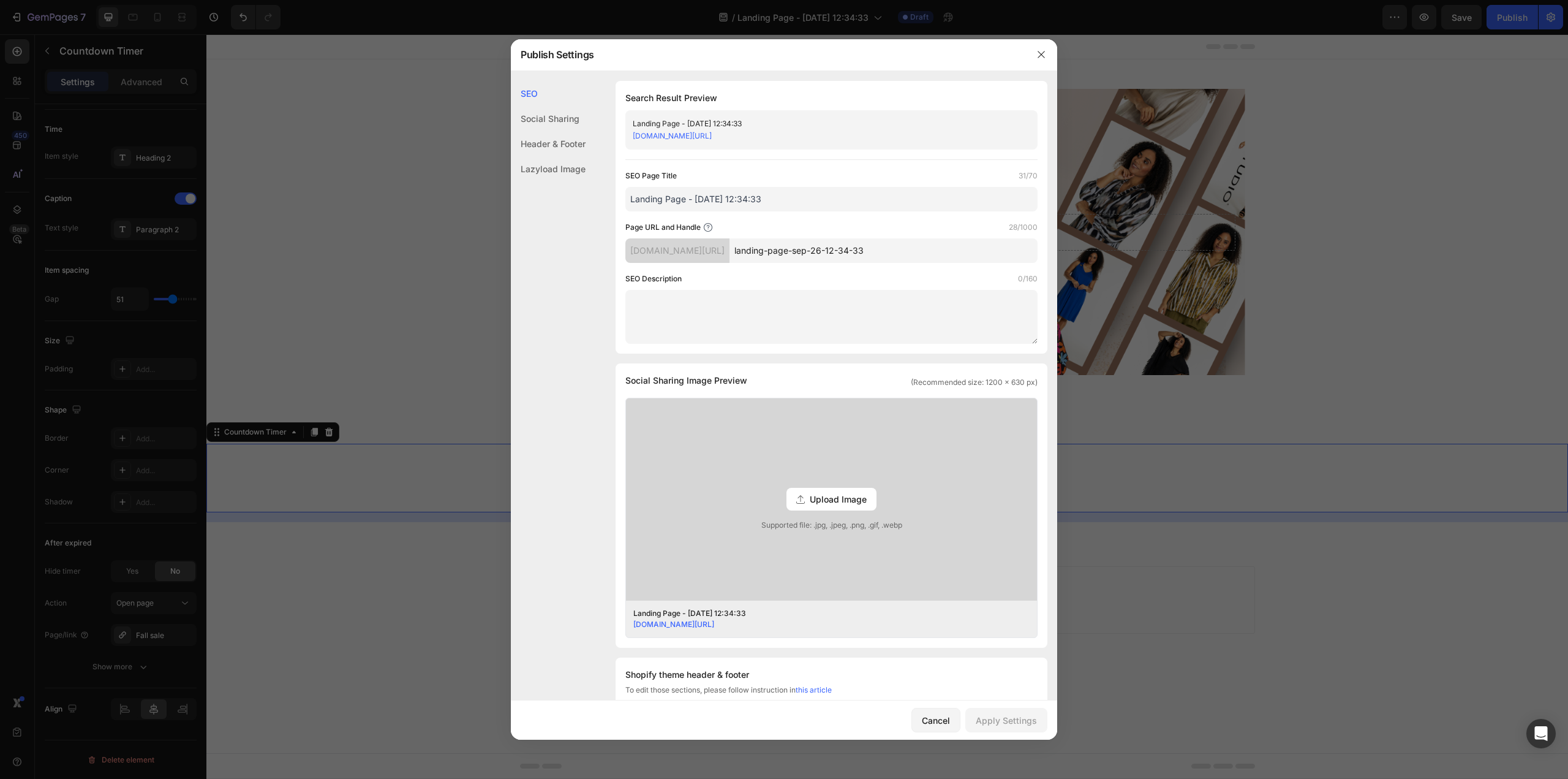
click at [819, 195] on input "Landing Page - Sep 26, 12:34:33" at bounding box center [831, 199] width 412 height 25
click at [1412, 329] on div at bounding box center [784, 390] width 1568 height 779
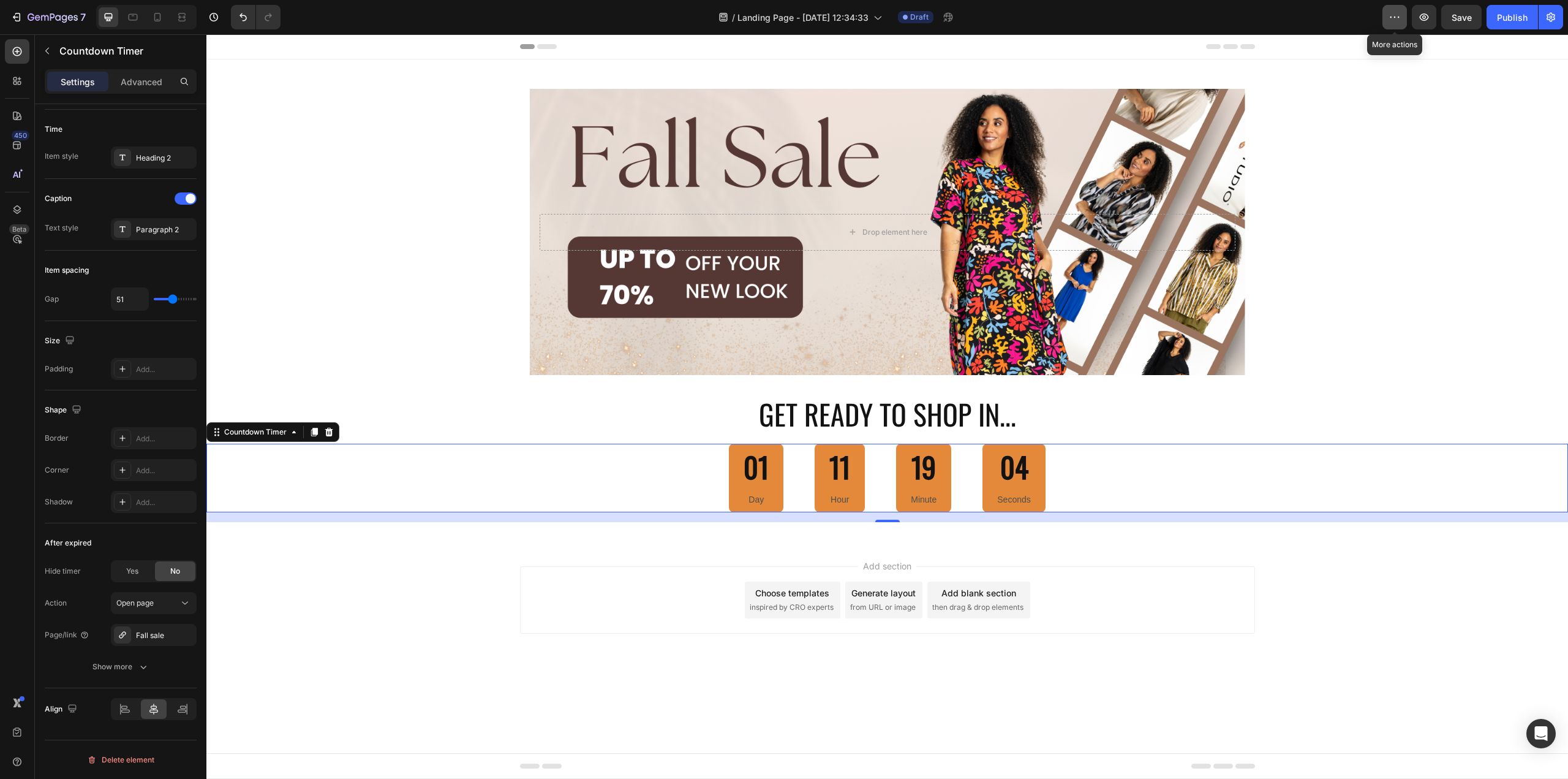
click at [1385, 17] on button "button" at bounding box center [1395, 17] width 25 height 25
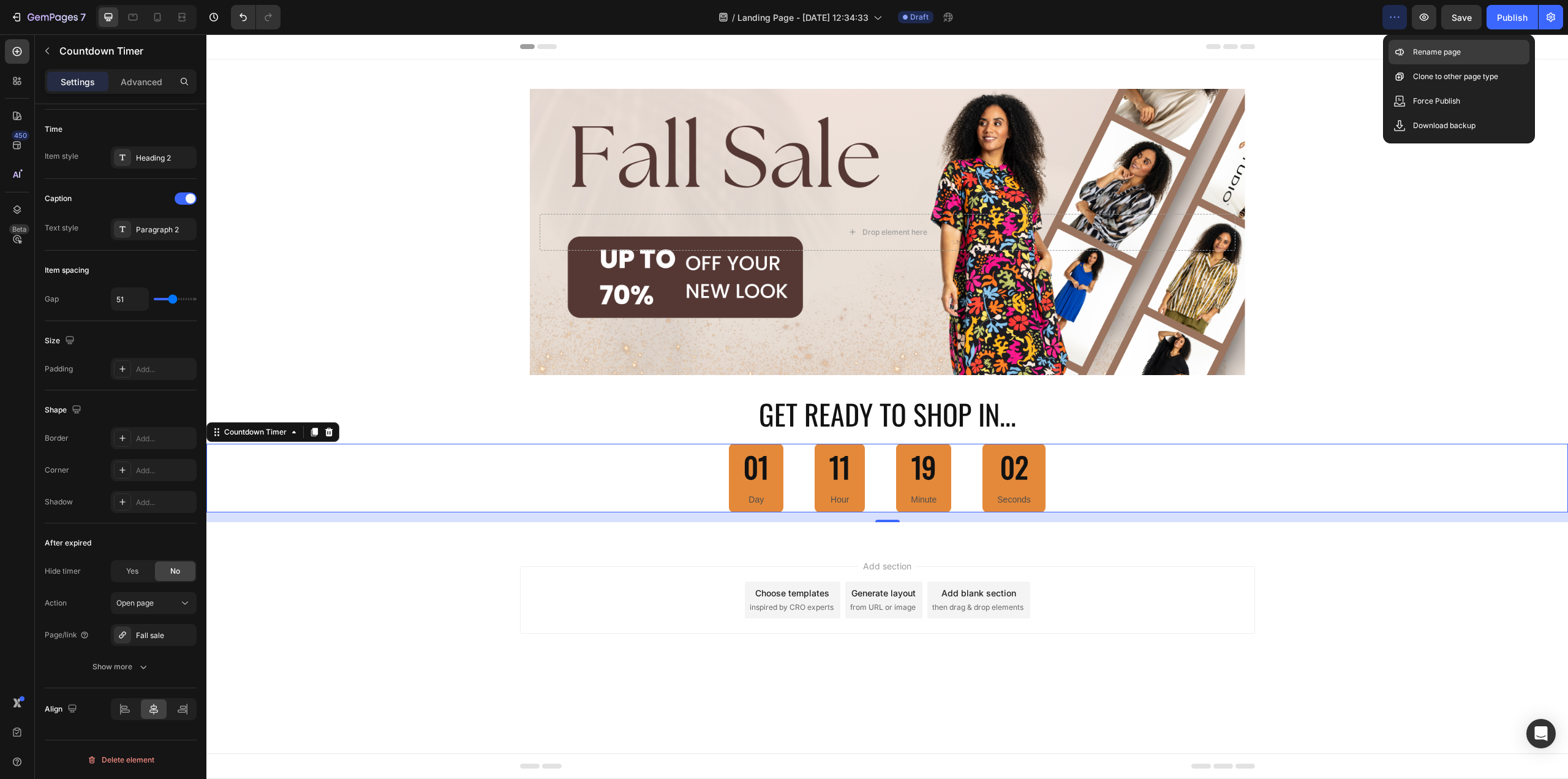
click at [1444, 58] on div "Rename page" at bounding box center [1459, 52] width 141 height 25
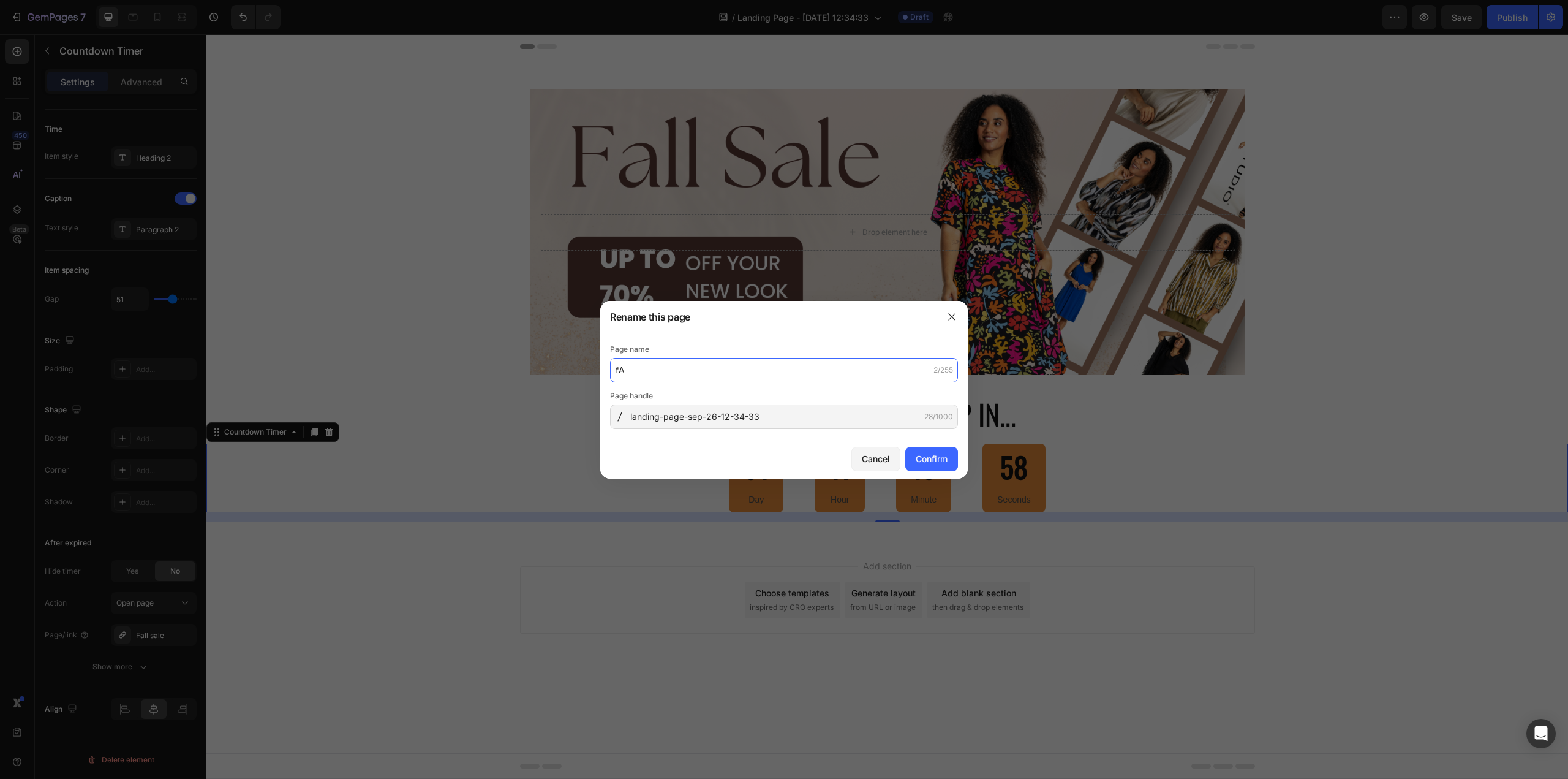
type input "f"
type input "Fall-sale-countdown"
click at [862, 415] on input "landing-page-sep-26-12-34-33" at bounding box center [784, 417] width 348 height 25
click at [768, 375] on input "Fall-sale-countdown" at bounding box center [784, 370] width 348 height 25
click at [774, 413] on input "landing-page-sep-26-12-34-33" at bounding box center [784, 417] width 348 height 25
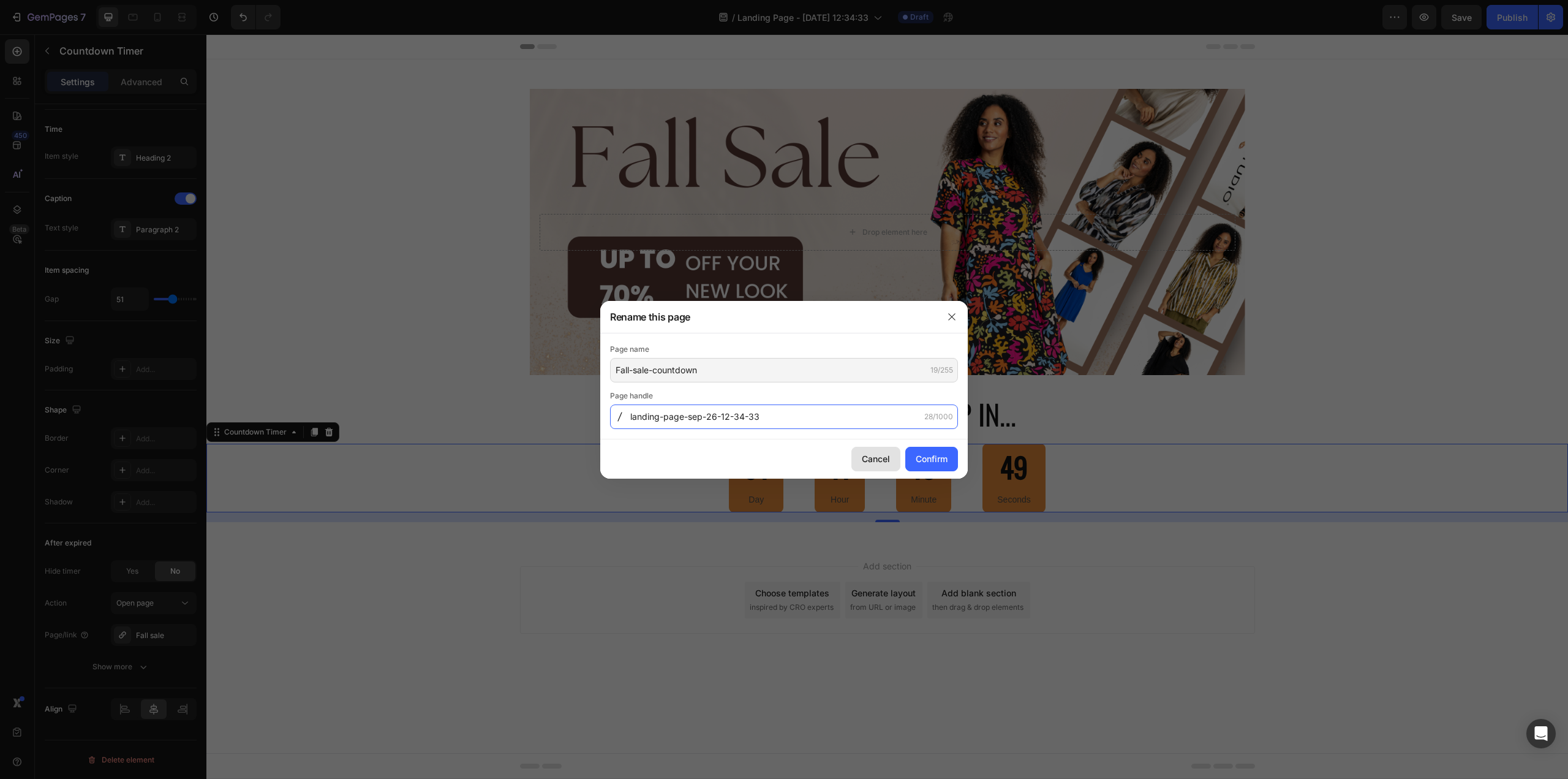
paste input "Fall-sale-countdown"
type input "Fall-sale-countdown"
click at [951, 466] on button "Confirm" at bounding box center [931, 459] width 52 height 25
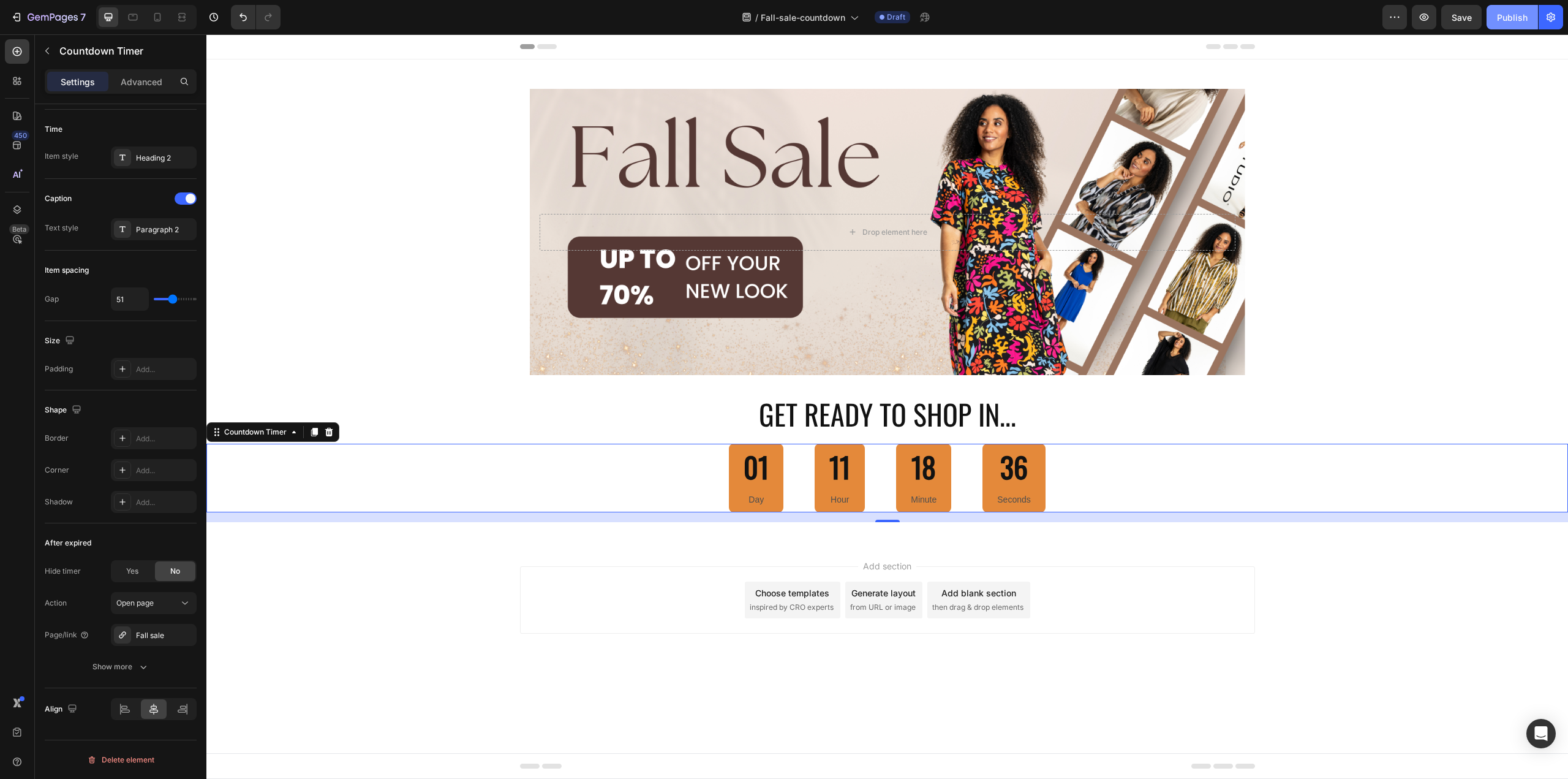
click at [1513, 19] on div "Publish" at bounding box center [1512, 17] width 30 height 13
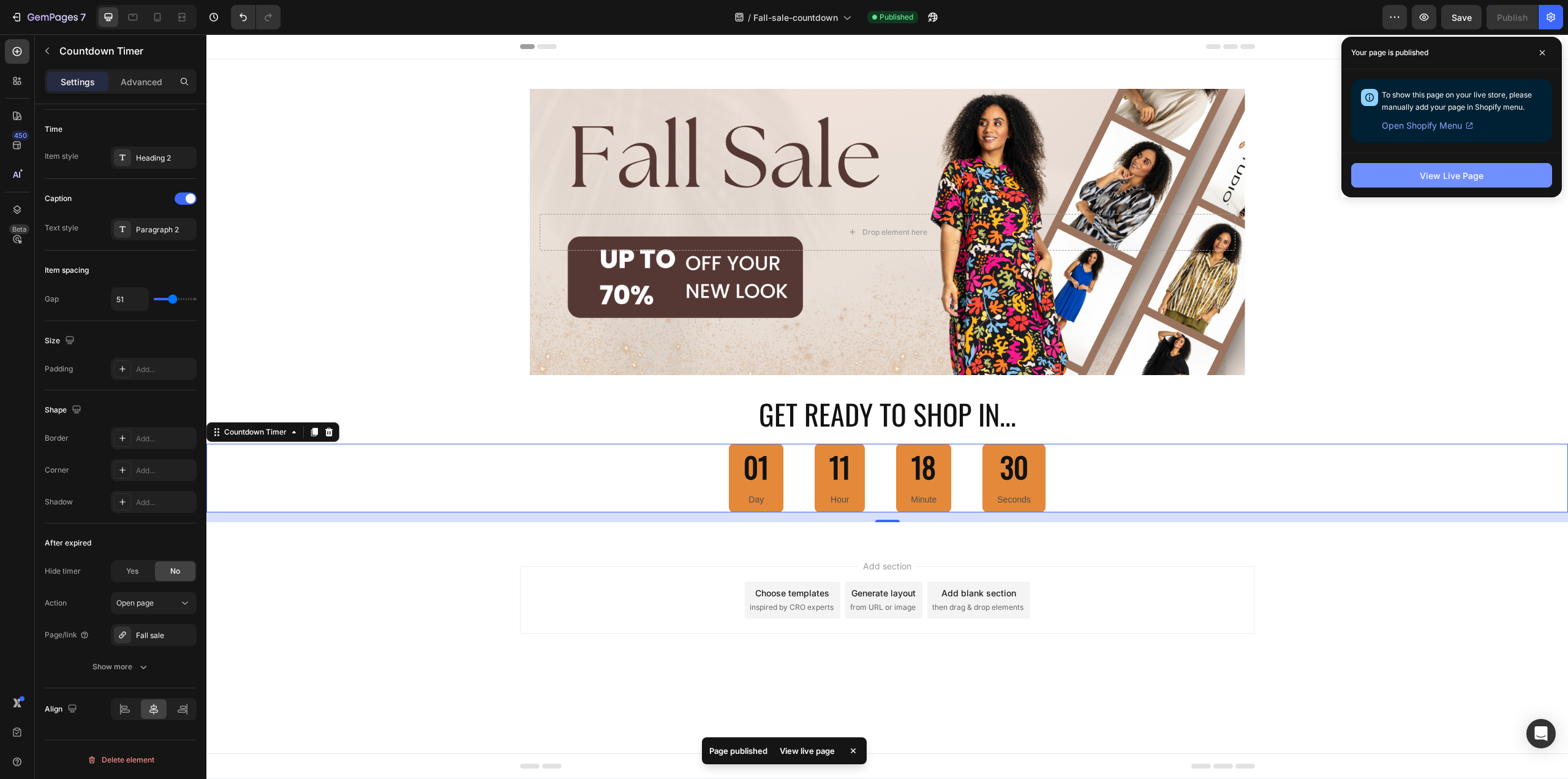
click at [1430, 179] on div "View Live Page" at bounding box center [1452, 175] width 63 height 13
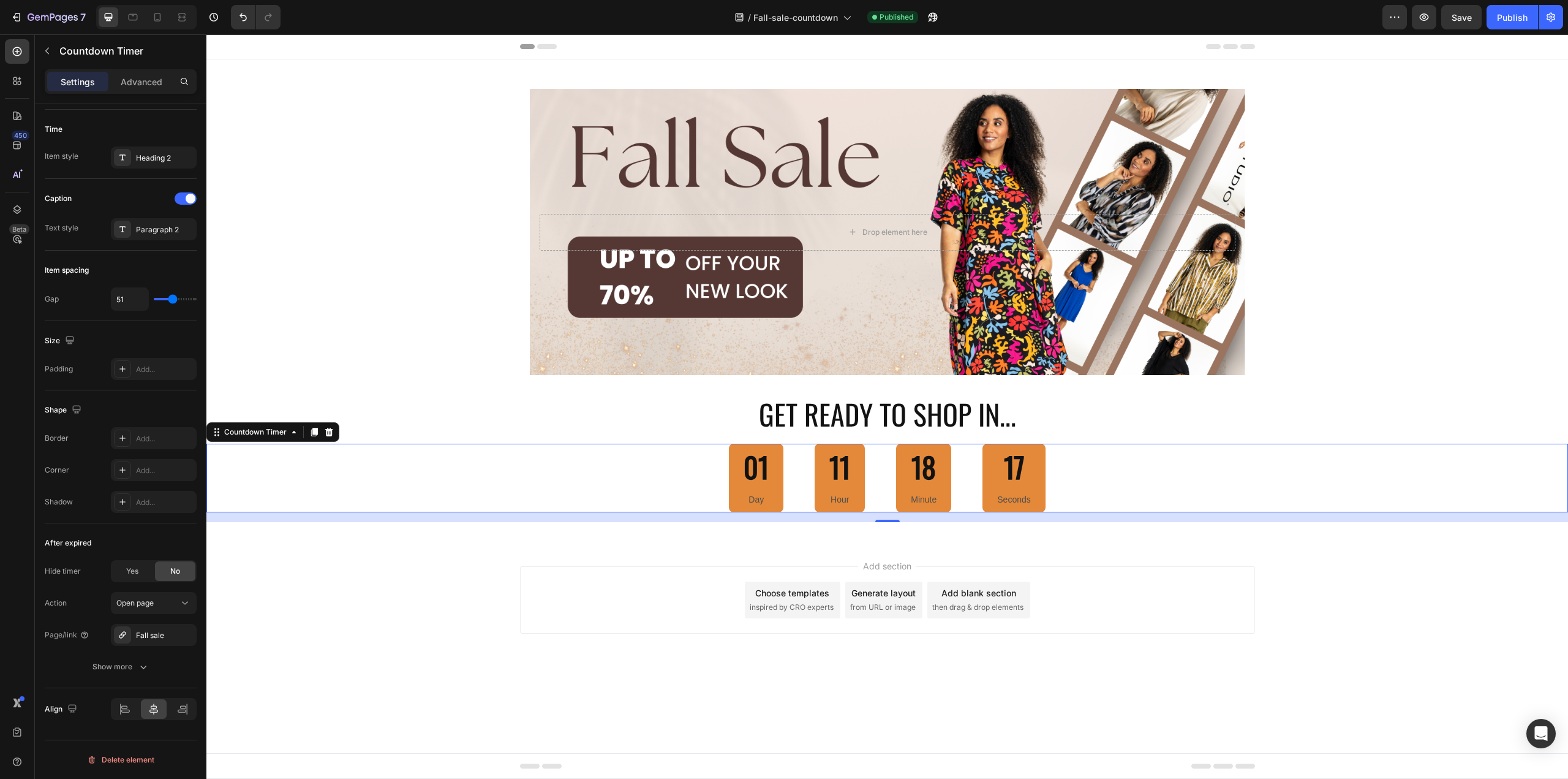
click at [730, 479] on div "01 Day" at bounding box center [756, 478] width 54 height 69
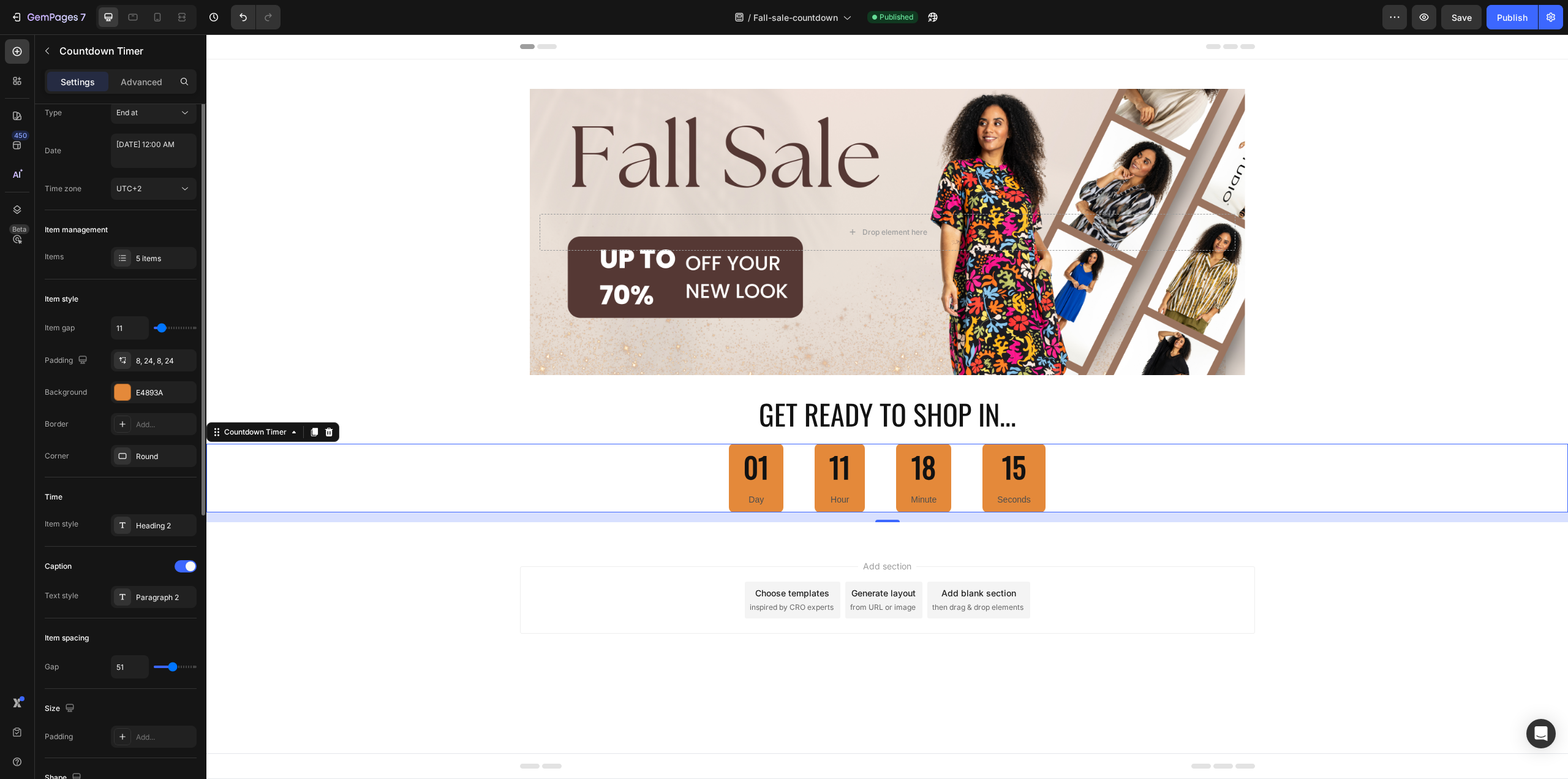
scroll to position [0, 0]
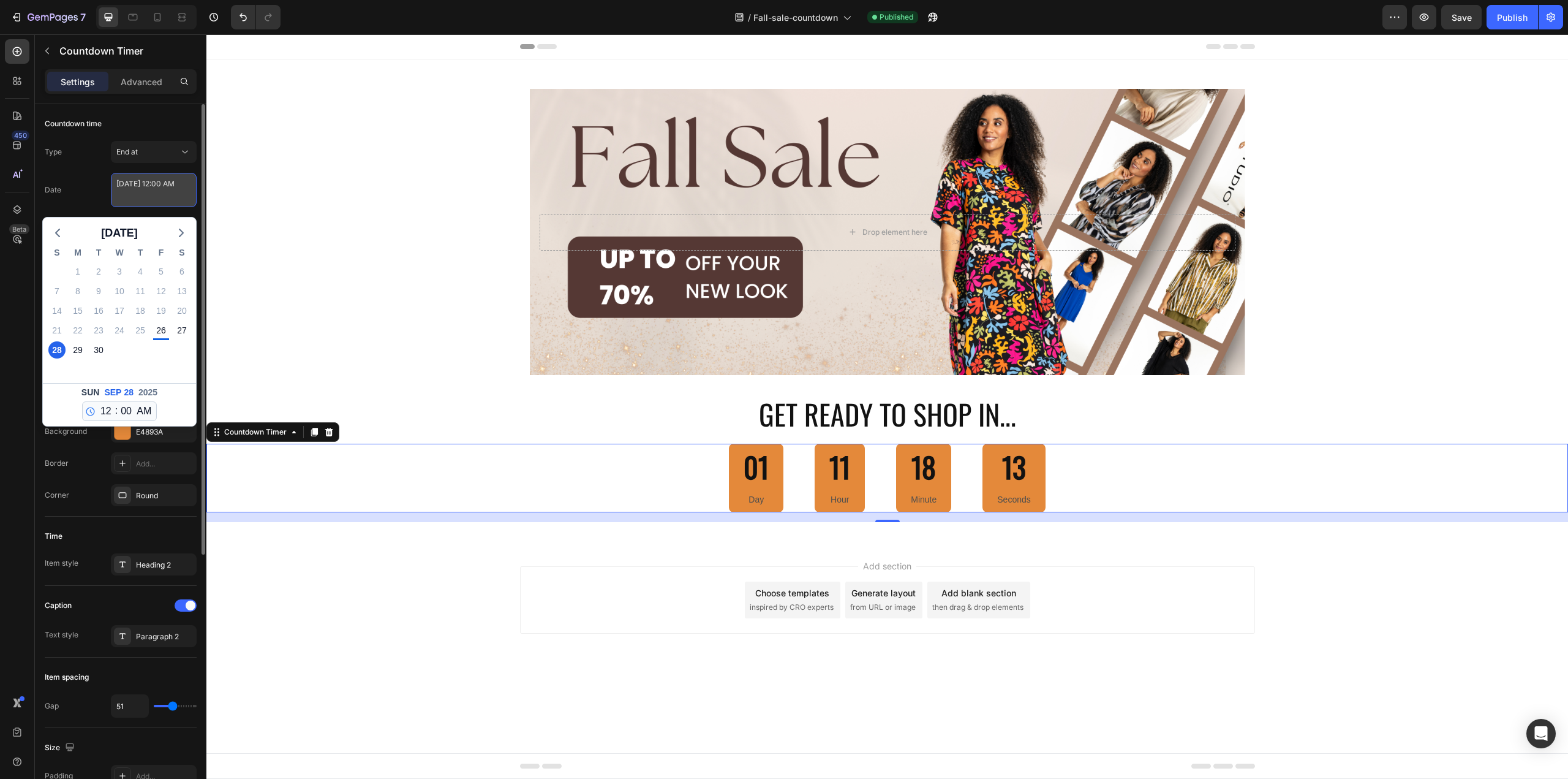
click at [162, 191] on textarea "September 28 2025 12:00 AM" at bounding box center [153, 190] width 86 height 34
click at [157, 334] on div "26" at bounding box center [161, 330] width 17 height 17
type textarea "September 26 2025 12:00 AM"
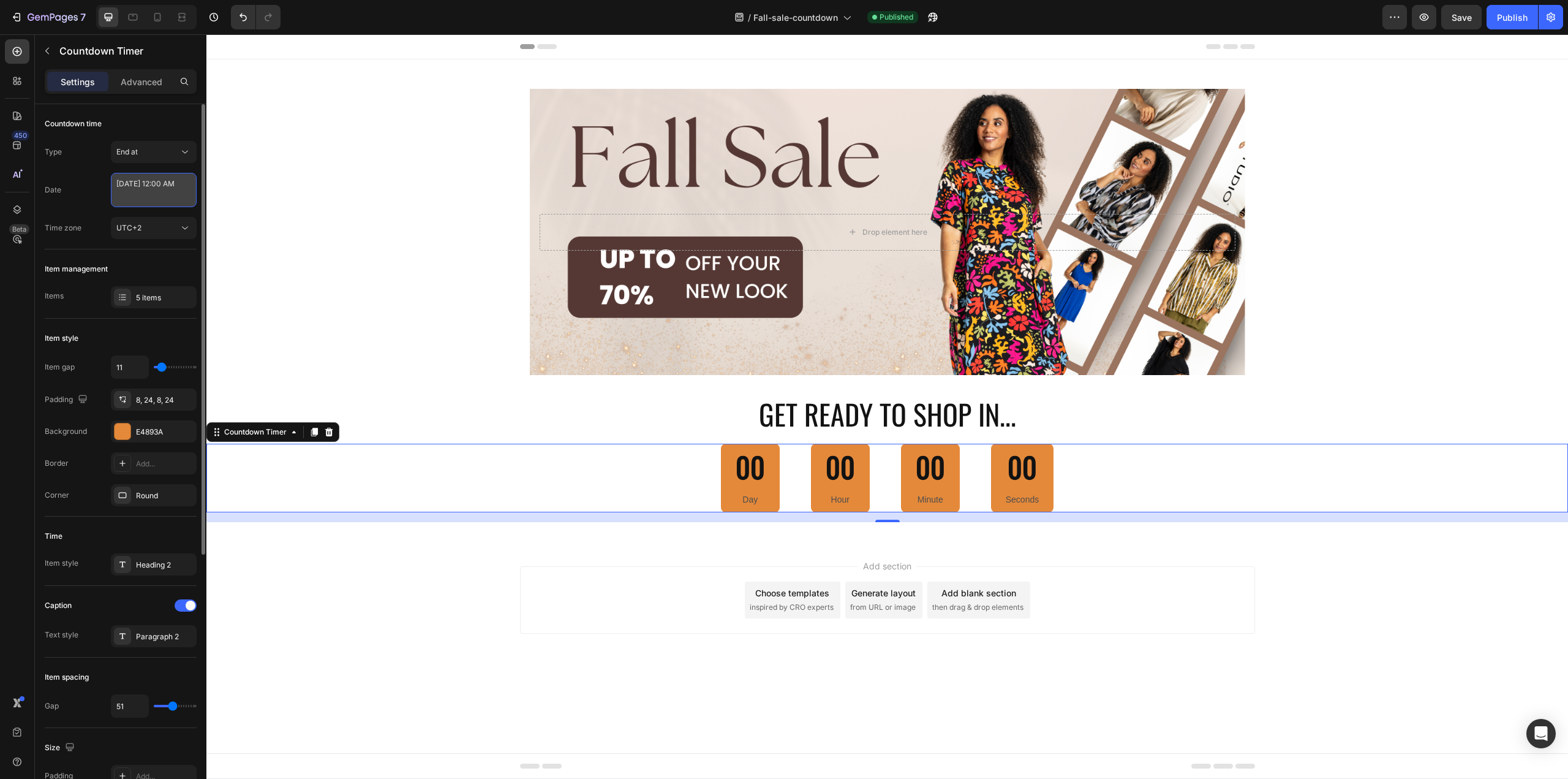
click at [162, 191] on textarea "September 26 2025 12:00 AM" at bounding box center [153, 190] width 86 height 34
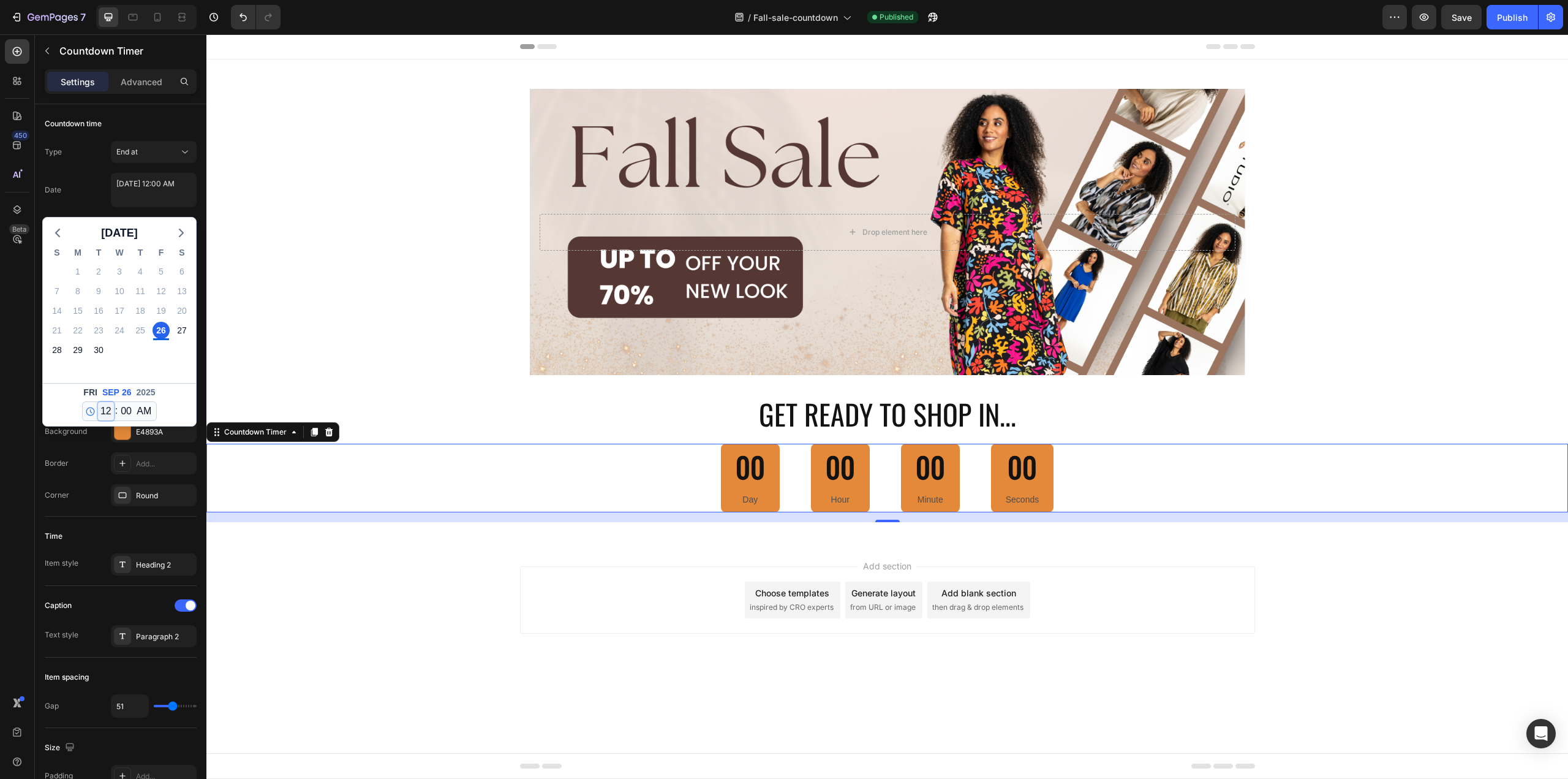
click at [110, 412] on select "12 1 2 3 4 5 6 7 8 9 10 11" at bounding box center [106, 411] width 16 height 18
click at [124, 409] on select "00 01 02 03 04 05 06 07 08 09 10 11 12 13 14 15 16 17 18 19 20 21 22 23 24 25 2…" at bounding box center [126, 411] width 16 height 18
select select "45"
type textarea "September 26 2025 12:45 AM"
click at [175, 401] on div "Fri Sep 26 2025 12 1 2 3 4 5 6 7 8 9 10 11 : 00 01 02 03 04 05 06 07 08 09 10 1…" at bounding box center [119, 404] width 153 height 43
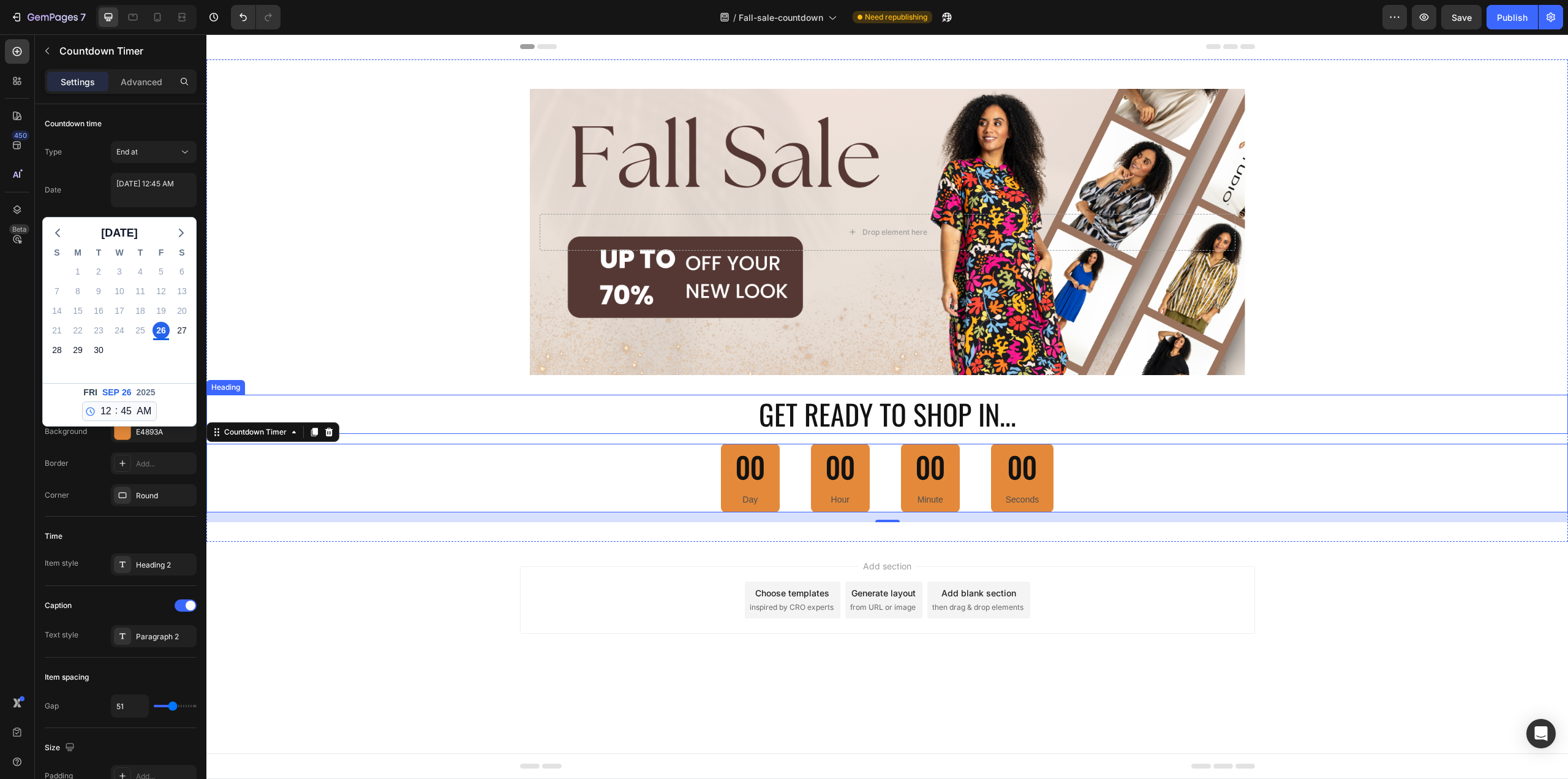
click at [350, 411] on p "GET READY TO SHOP IN..." at bounding box center [887, 414] width 1359 height 37
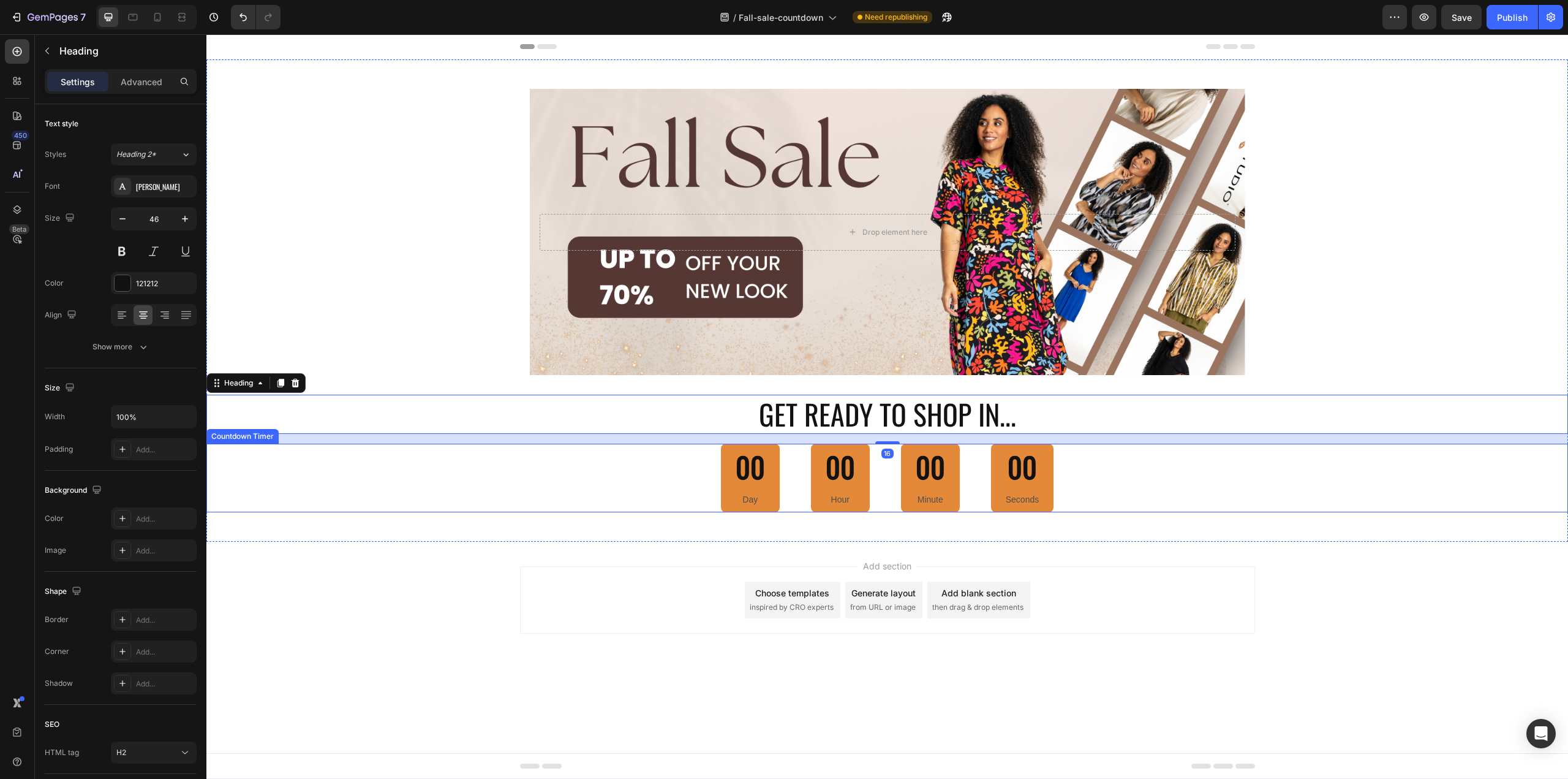
click at [794, 510] on div "00 Day 00 Hour 00 Minute 00 Seconds" at bounding box center [887, 478] width 332 height 69
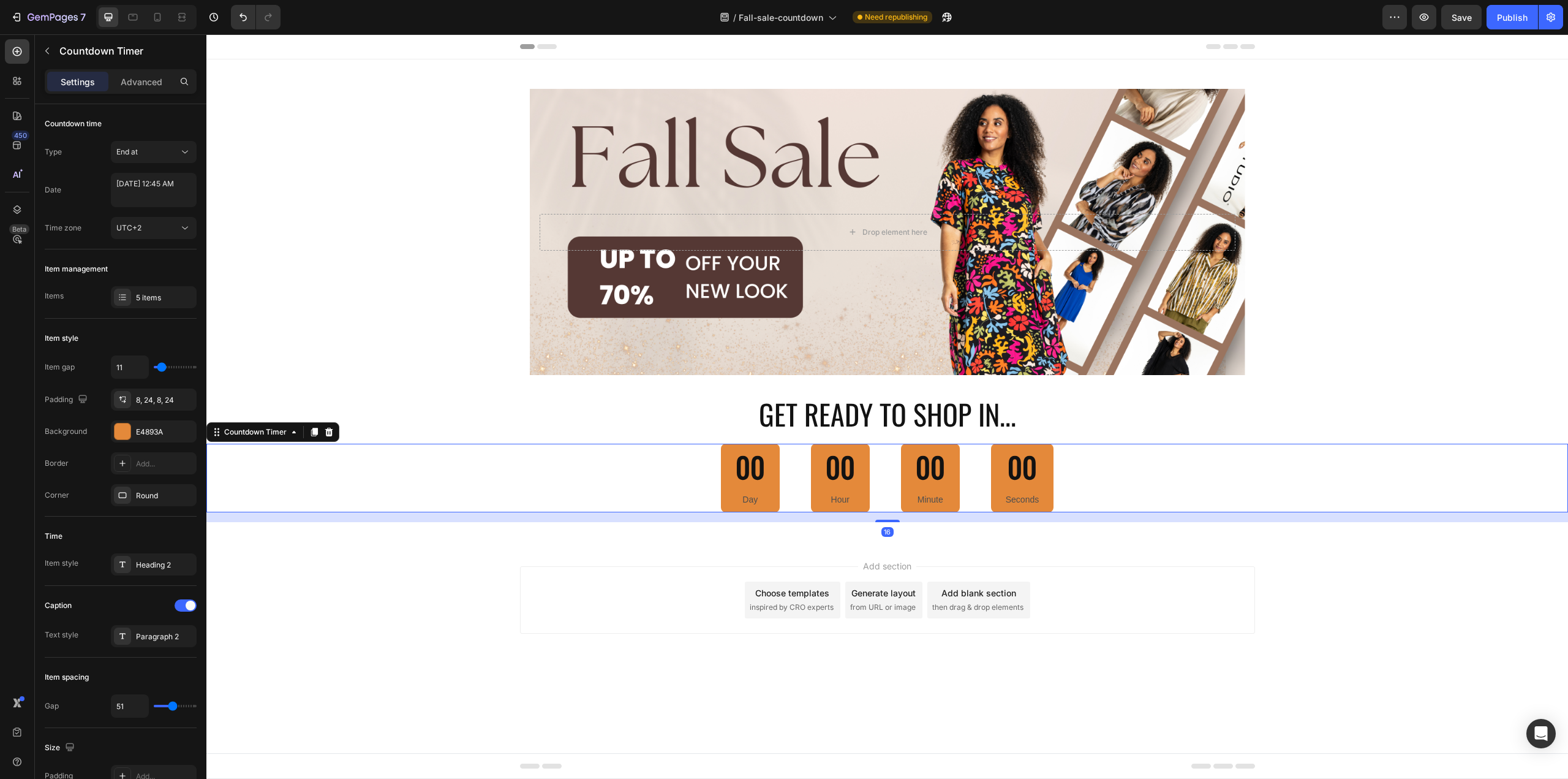
click at [815, 499] on div "00 Hour" at bounding box center [840, 478] width 59 height 69
click at [174, 199] on textarea "September 26 2025 12:45 AM" at bounding box center [153, 190] width 86 height 34
select select "45"
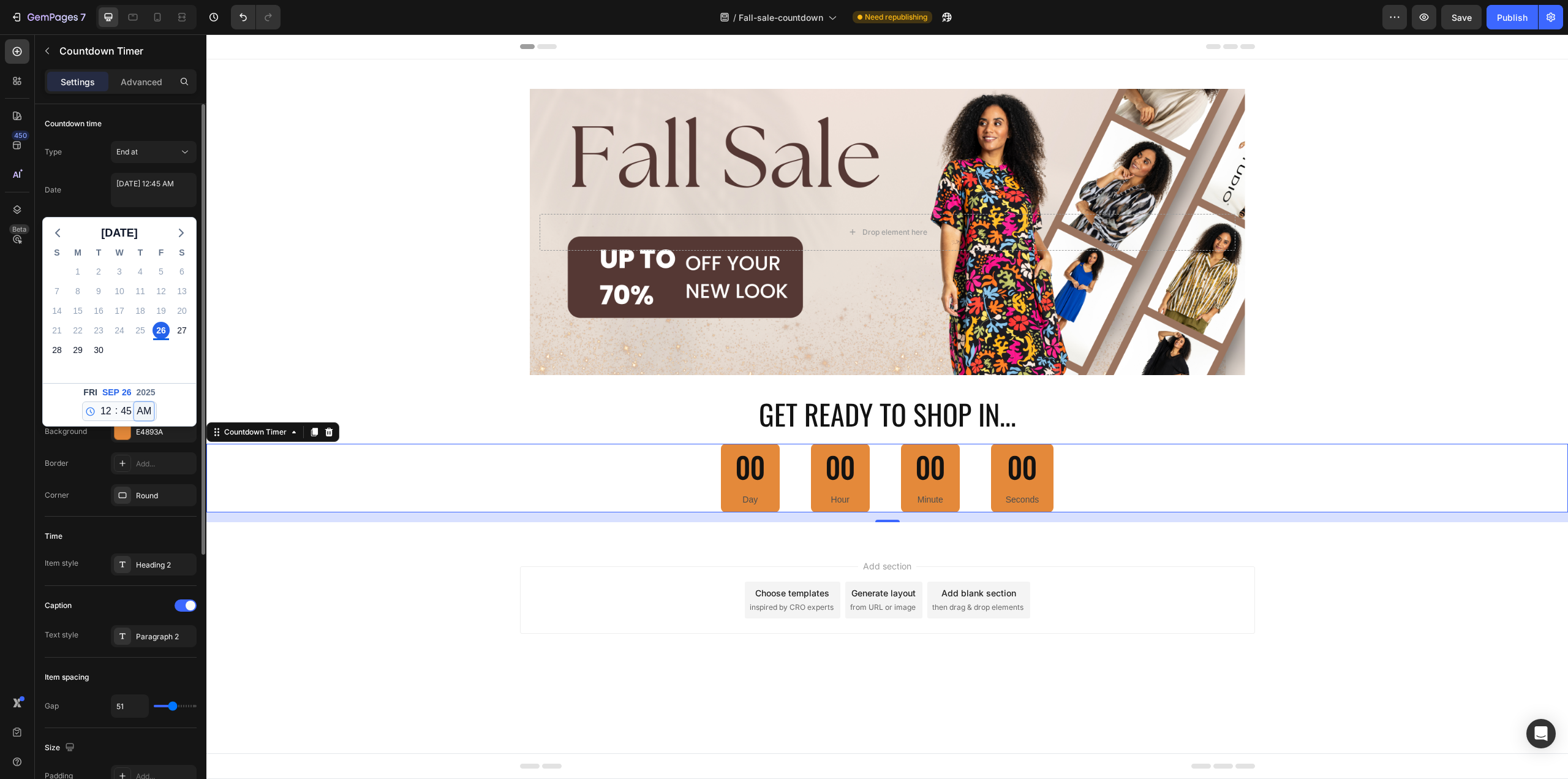
click at [140, 410] on select "AM PM" at bounding box center [144, 411] width 19 height 18
select select "false"
click at [134, 402] on select "AM PM" at bounding box center [144, 411] width 19 height 18
type textarea "September 26 2025 12:45 PM"
select select "12"
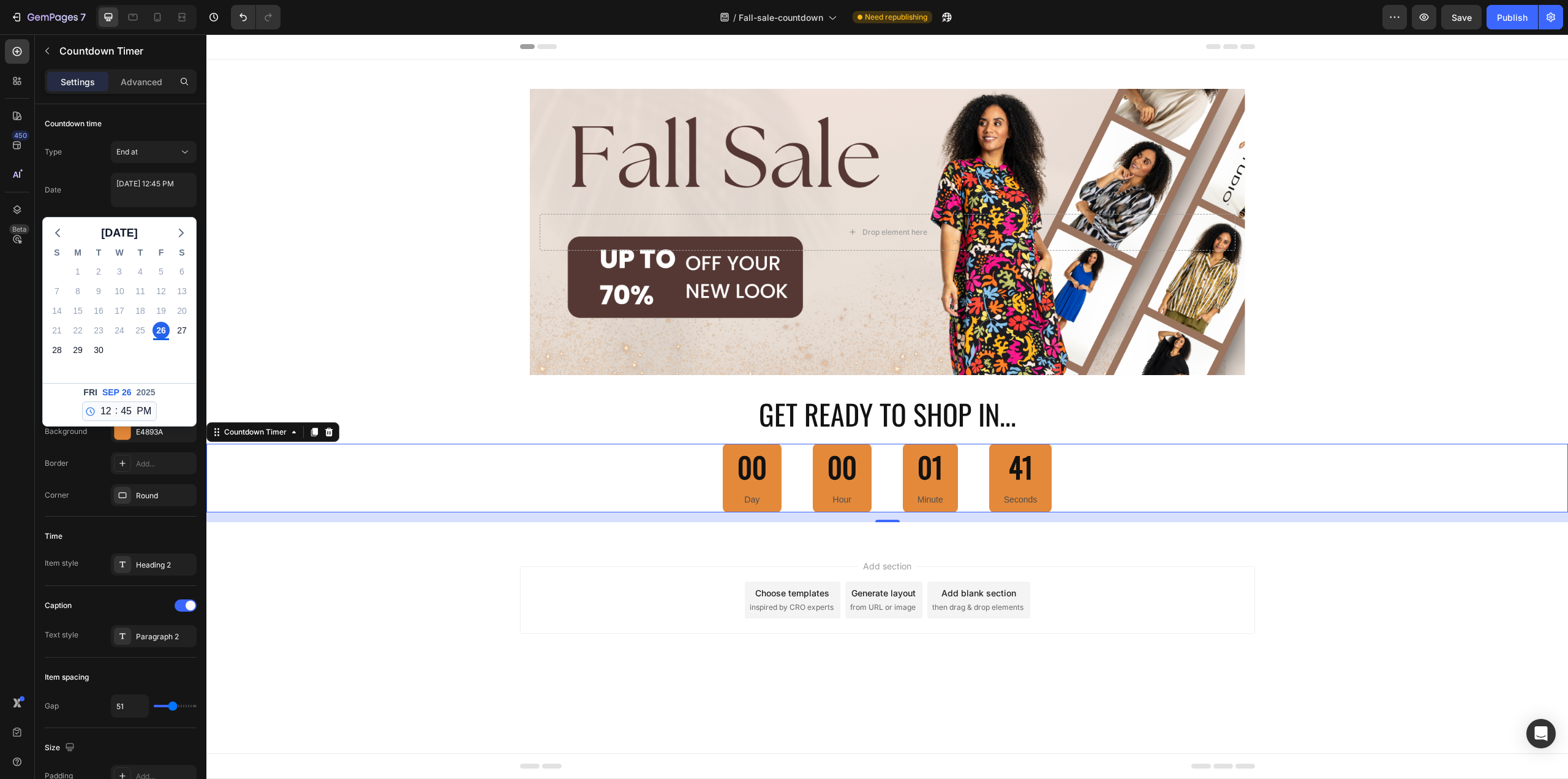
click at [422, 493] on div "00 Day 00 Hour 01 Minute 41 Seconds" at bounding box center [887, 478] width 1362 height 69
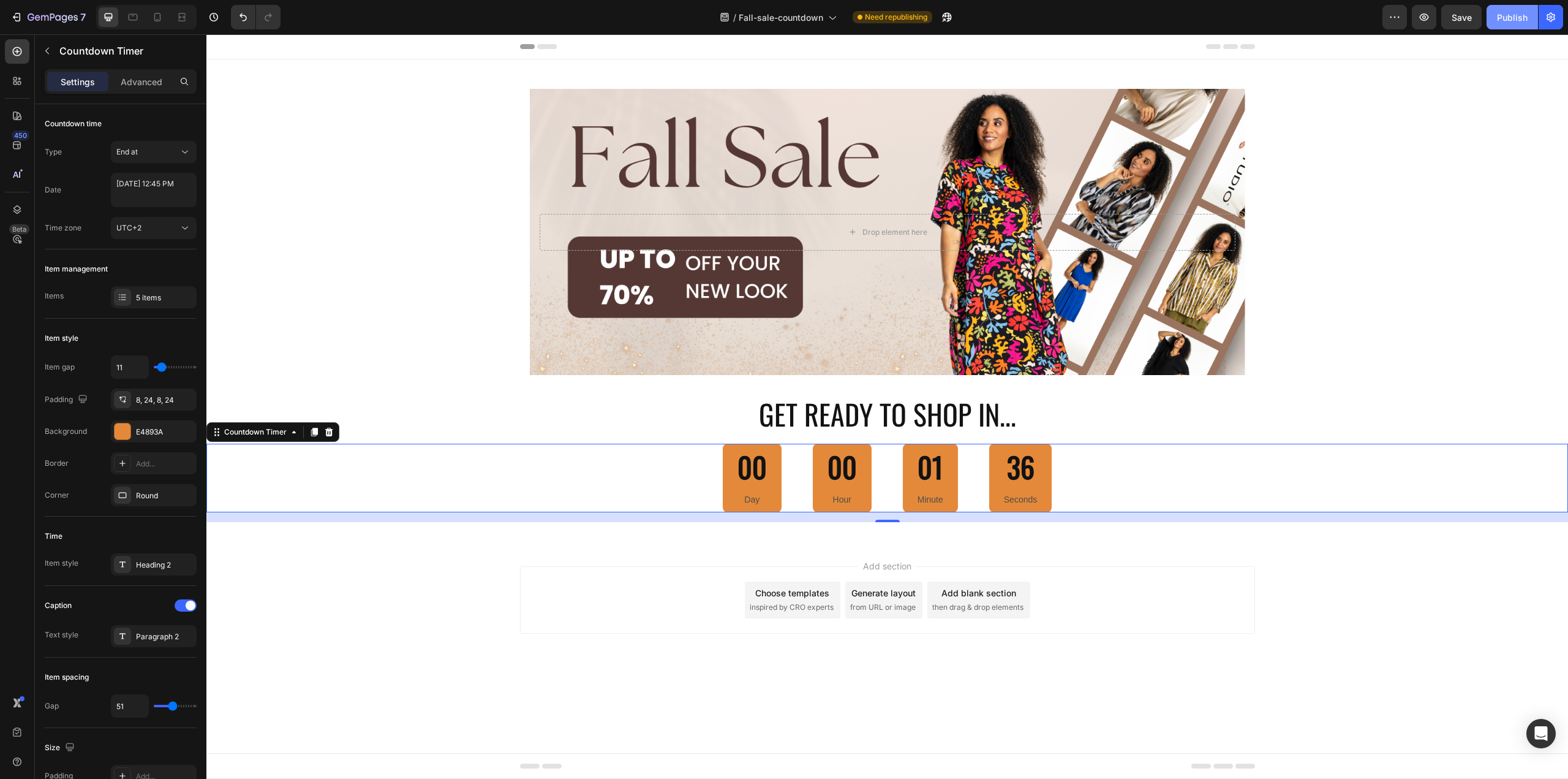
click at [1523, 17] on div "Publish" at bounding box center [1512, 17] width 30 height 13
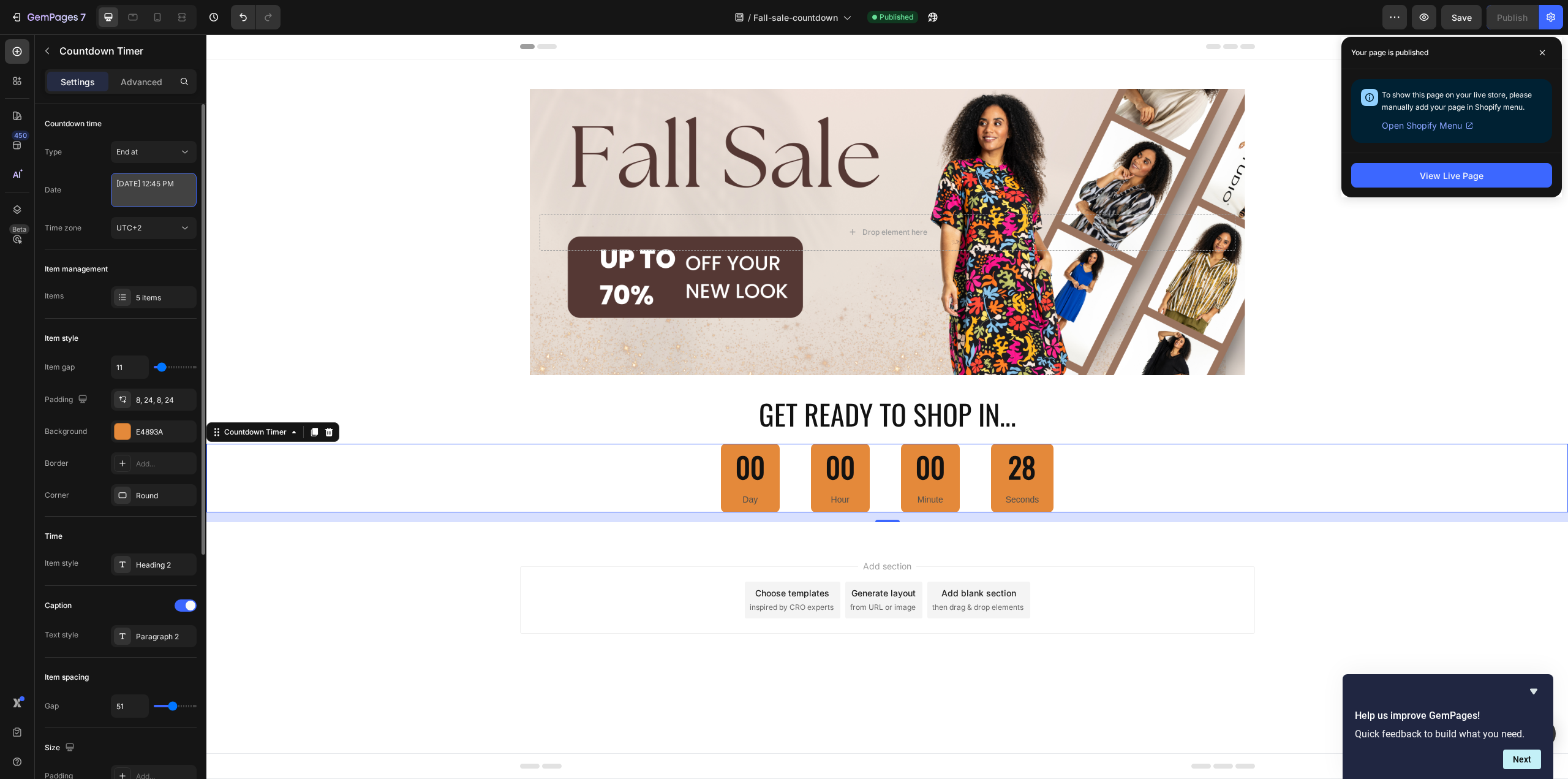
click at [138, 196] on textarea "September 26 2025 12:45 PM" at bounding box center [153, 190] width 86 height 34
select select "45"
select select "false"
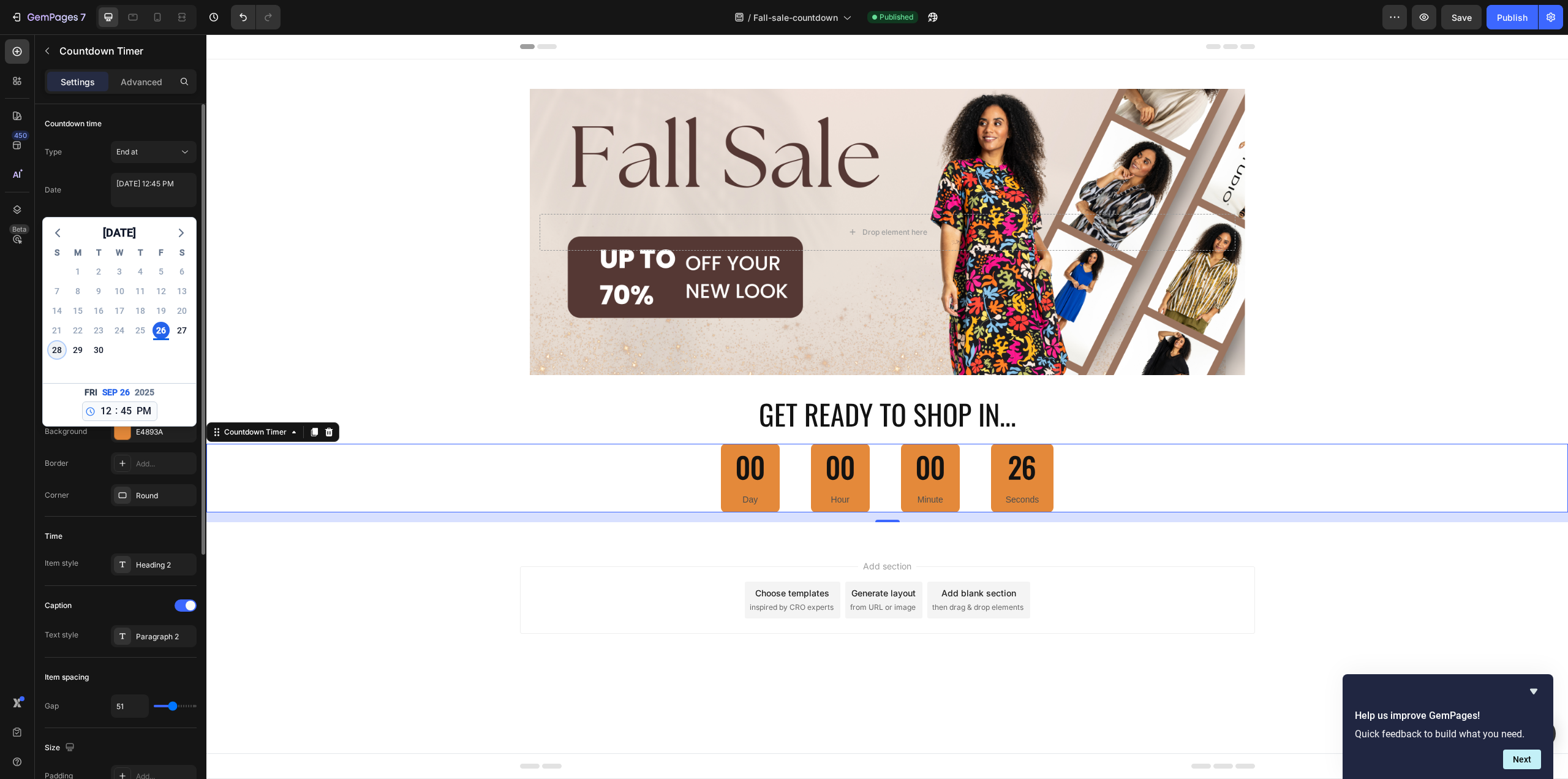
click at [65, 351] on div "28" at bounding box center [57, 349] width 17 height 17
type textarea "September 28 2025 12:45 PM"
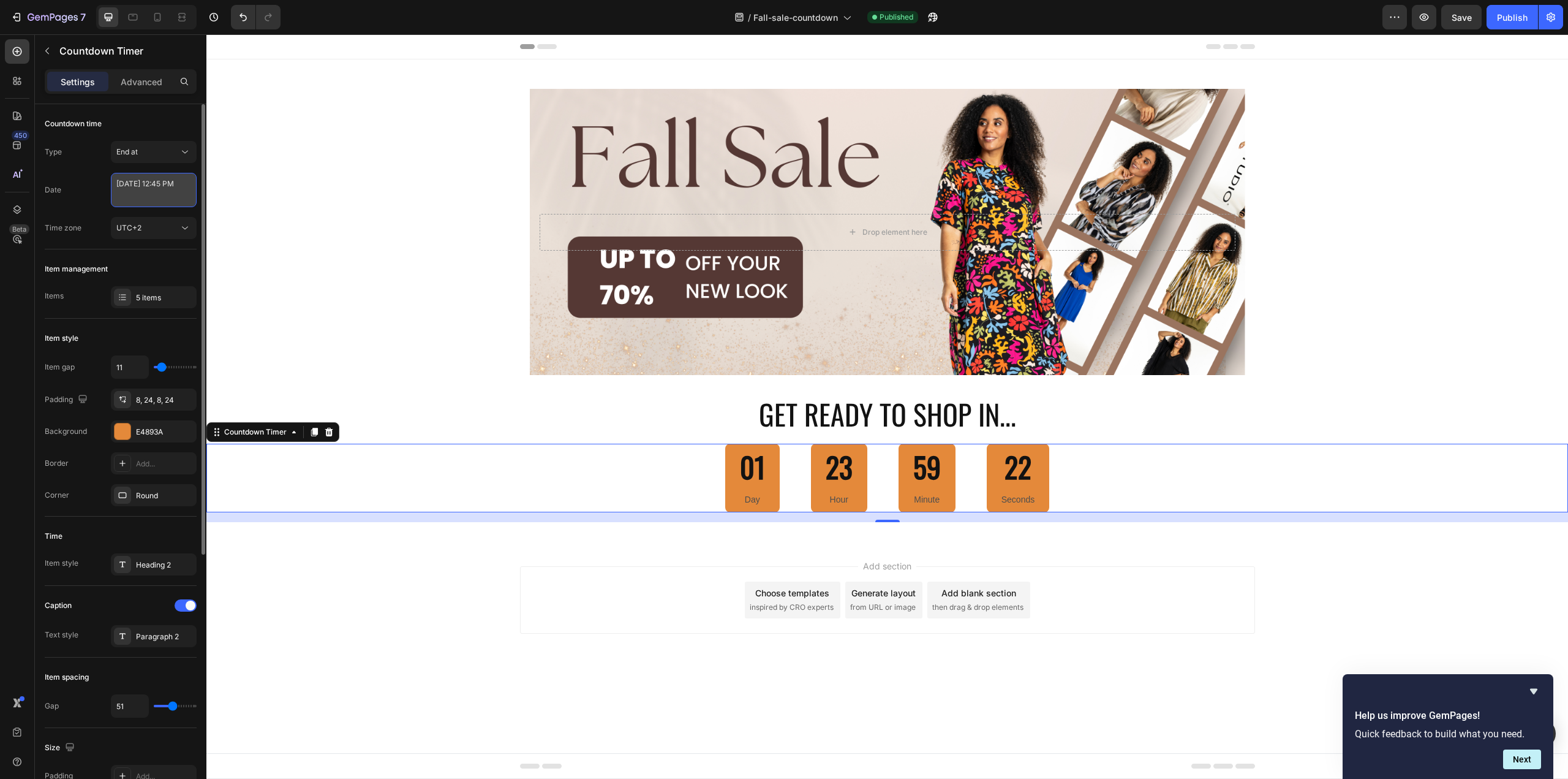
select select "45"
select select "false"
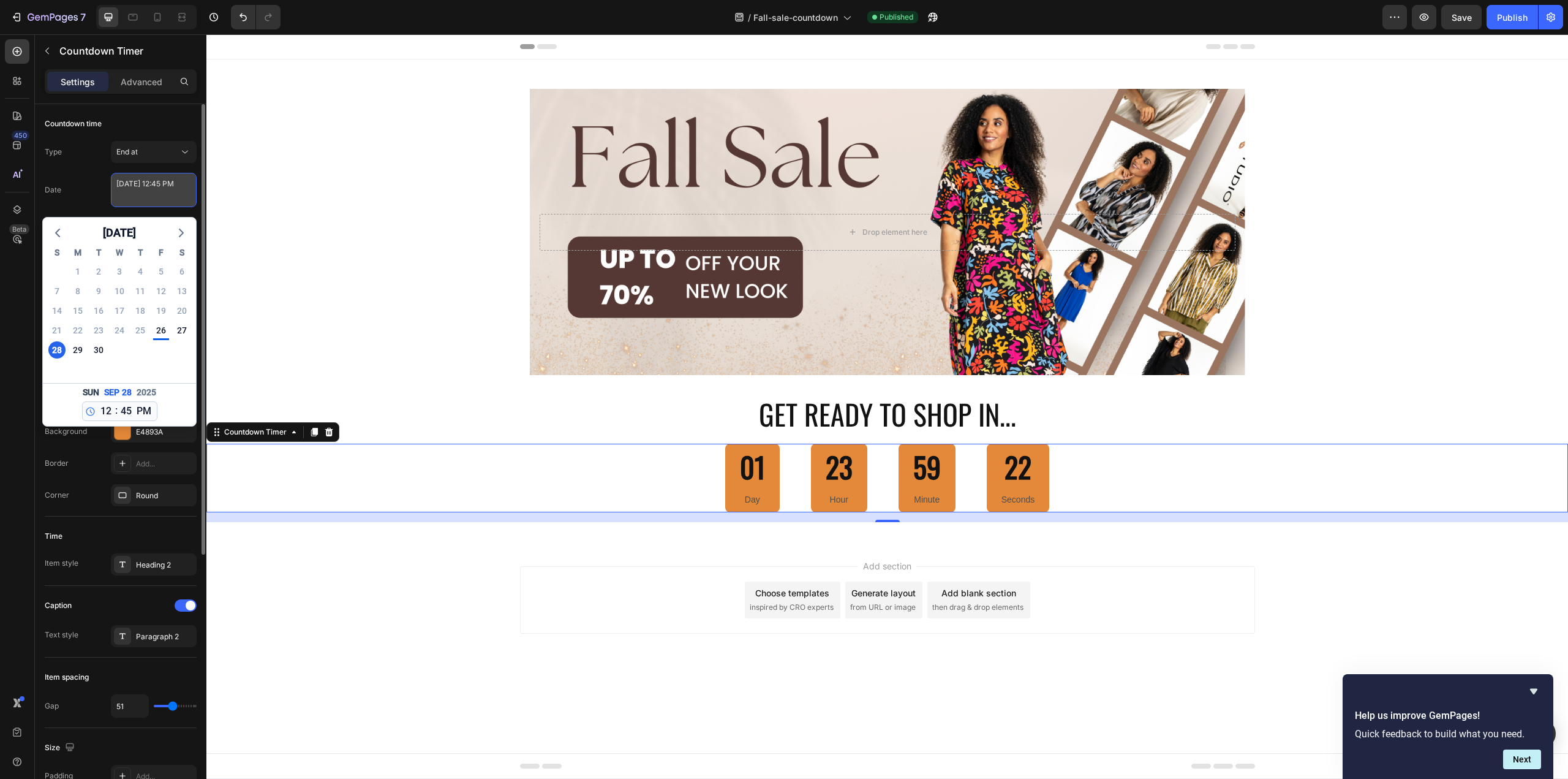
click at [160, 195] on textarea "September 28 2025 12:45 PM" at bounding box center [153, 190] width 86 height 34
click at [127, 411] on select "00 01 02 03 04 05 06 07 08 09 10 11 12 13 14 15 16 17 18 19 20 21 22 23 24 25 2…" at bounding box center [126, 411] width 16 height 18
select select "0"
click at [118, 402] on select "00 01 02 03 04 05 06 07 08 09 10 11 12 13 14 15 16 17 18 19 20 21 22 23 24 25 2…" at bounding box center [126, 411] width 16 height 18
type textarea "September 28 2025 12:00 PM"
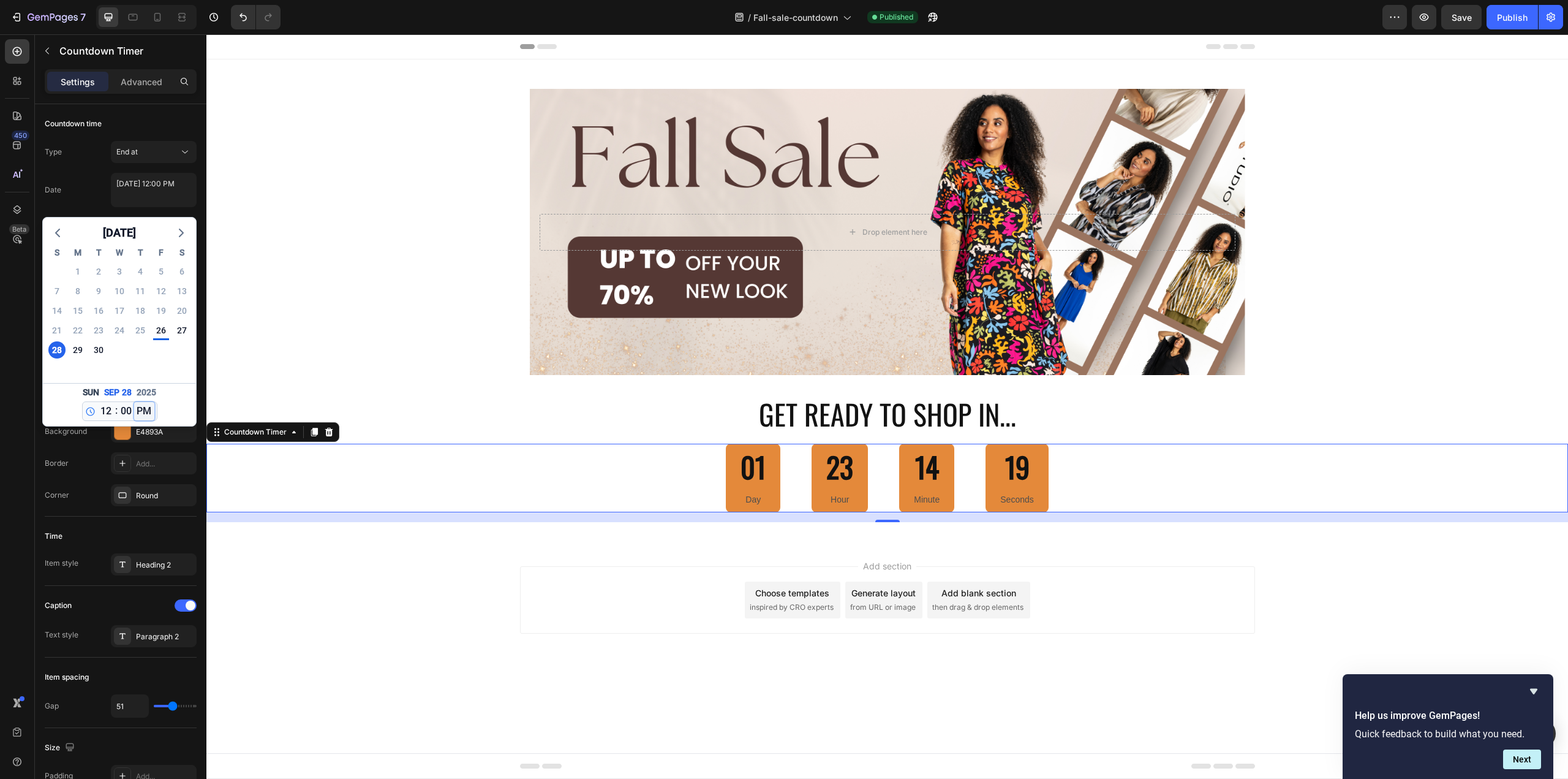
click at [140, 415] on select "AM PM" at bounding box center [144, 411] width 20 height 18
select select "true"
click at [134, 402] on select "AM PM" at bounding box center [144, 411] width 20 height 18
type textarea "September 28 2025 12:00 AM"
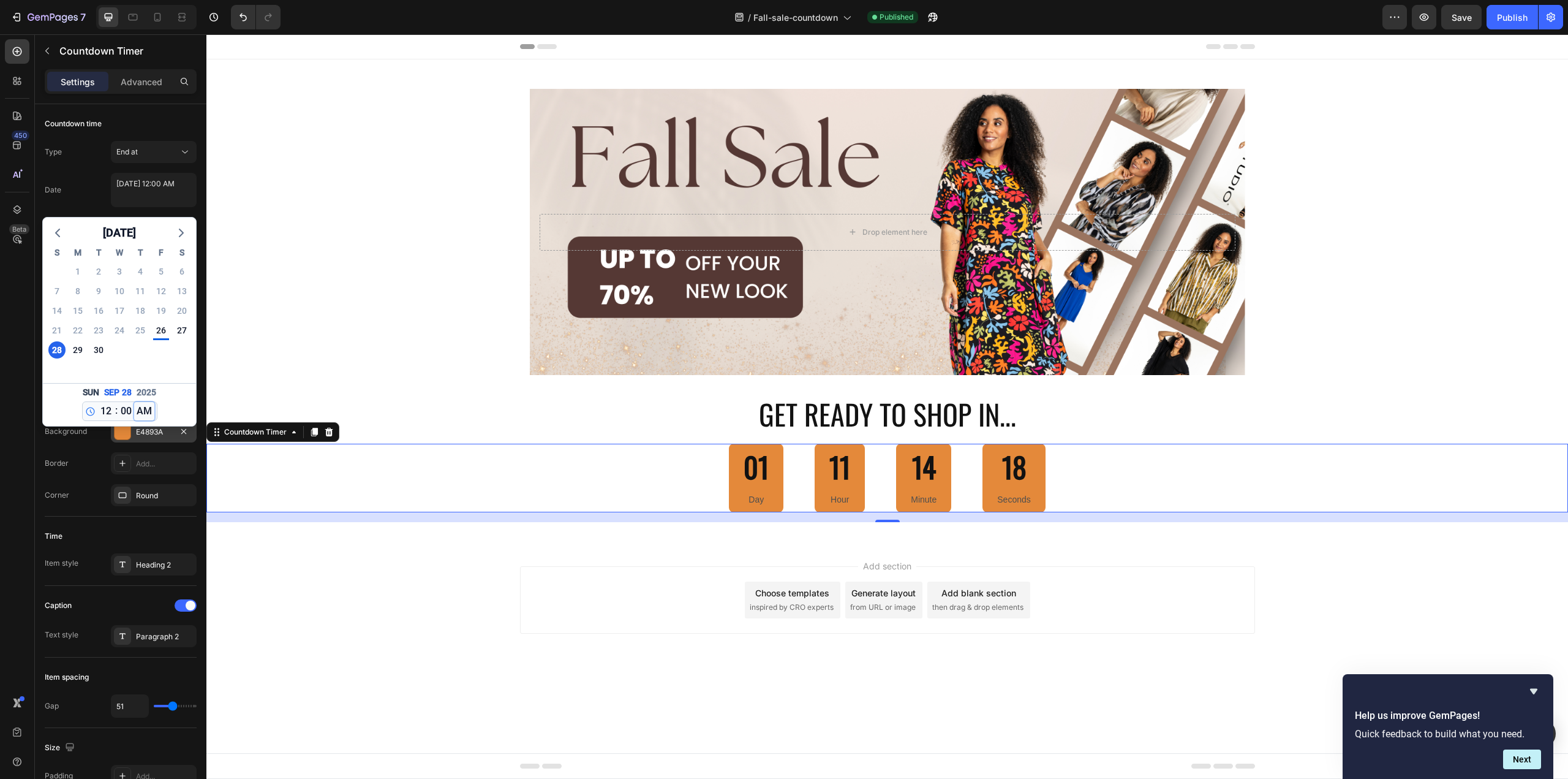
select select "0"
click at [1519, 21] on div "Publish" at bounding box center [1512, 17] width 30 height 13
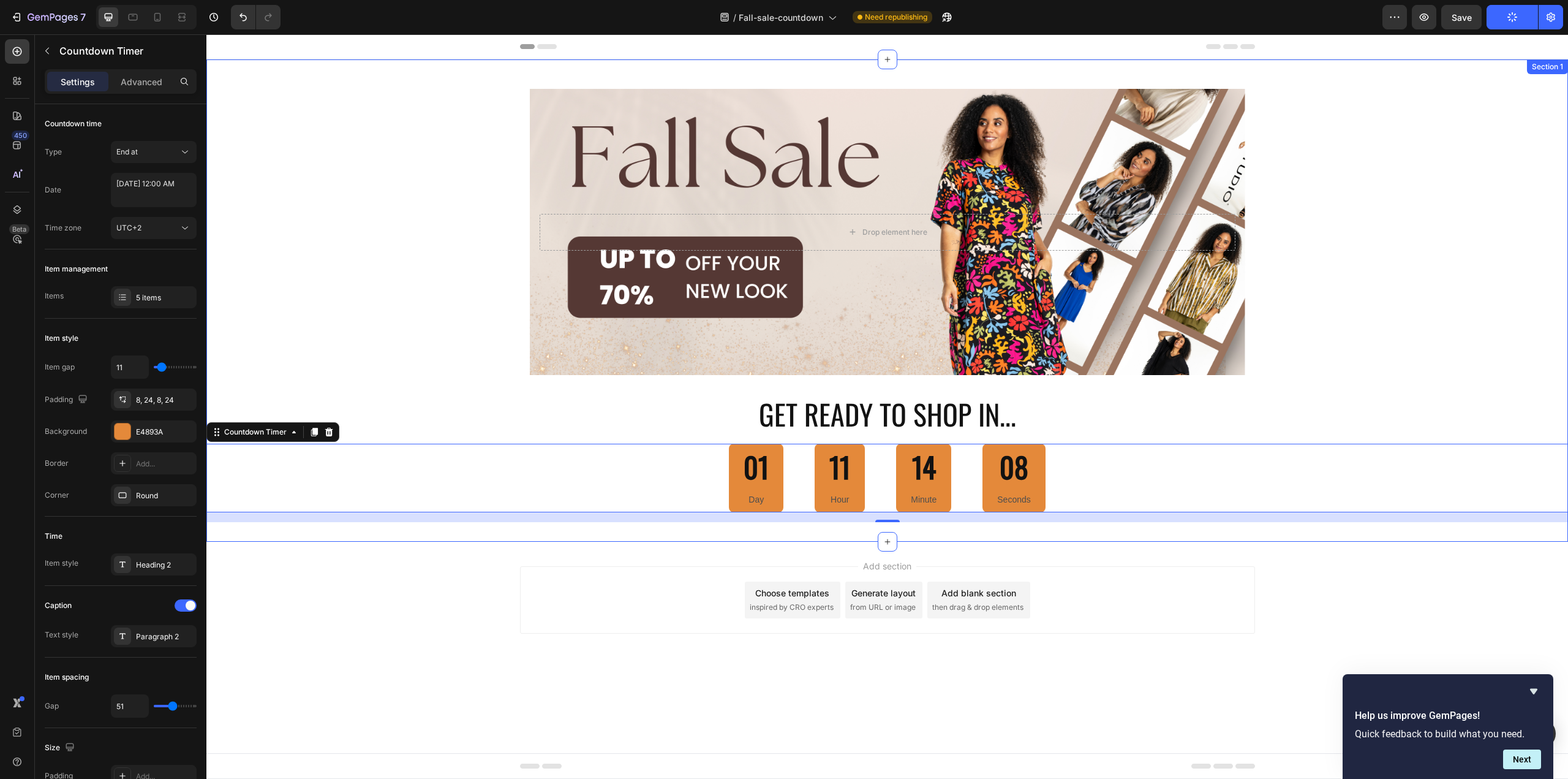
click at [421, 144] on div "Drop element here Hero Banner Row GET READY TO SHOP IN... Heading 01 Day 11 Hou…" at bounding box center [887, 300] width 1362 height 443
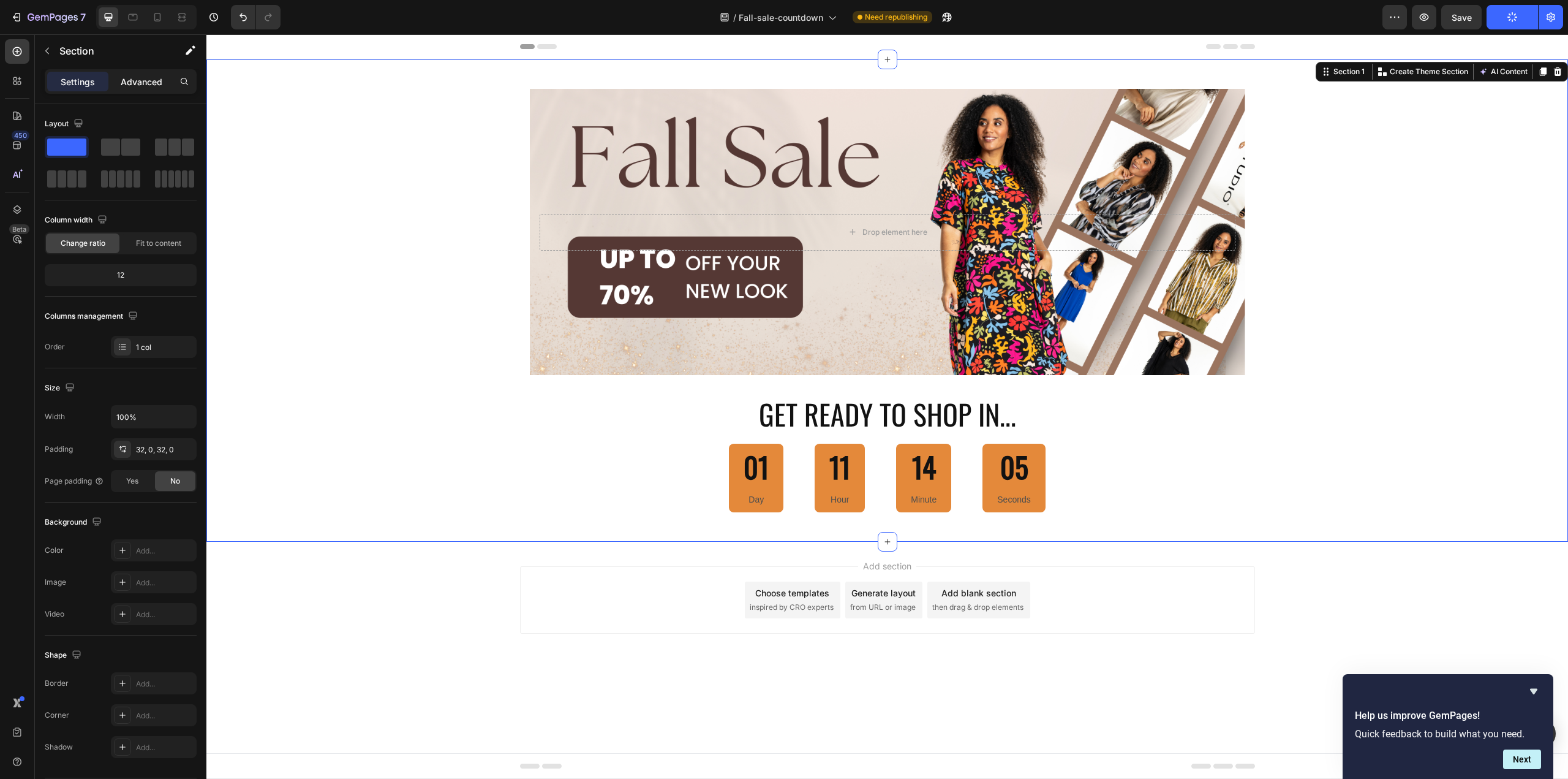
click at [145, 79] on p "Advanced" at bounding box center [142, 82] width 41 height 13
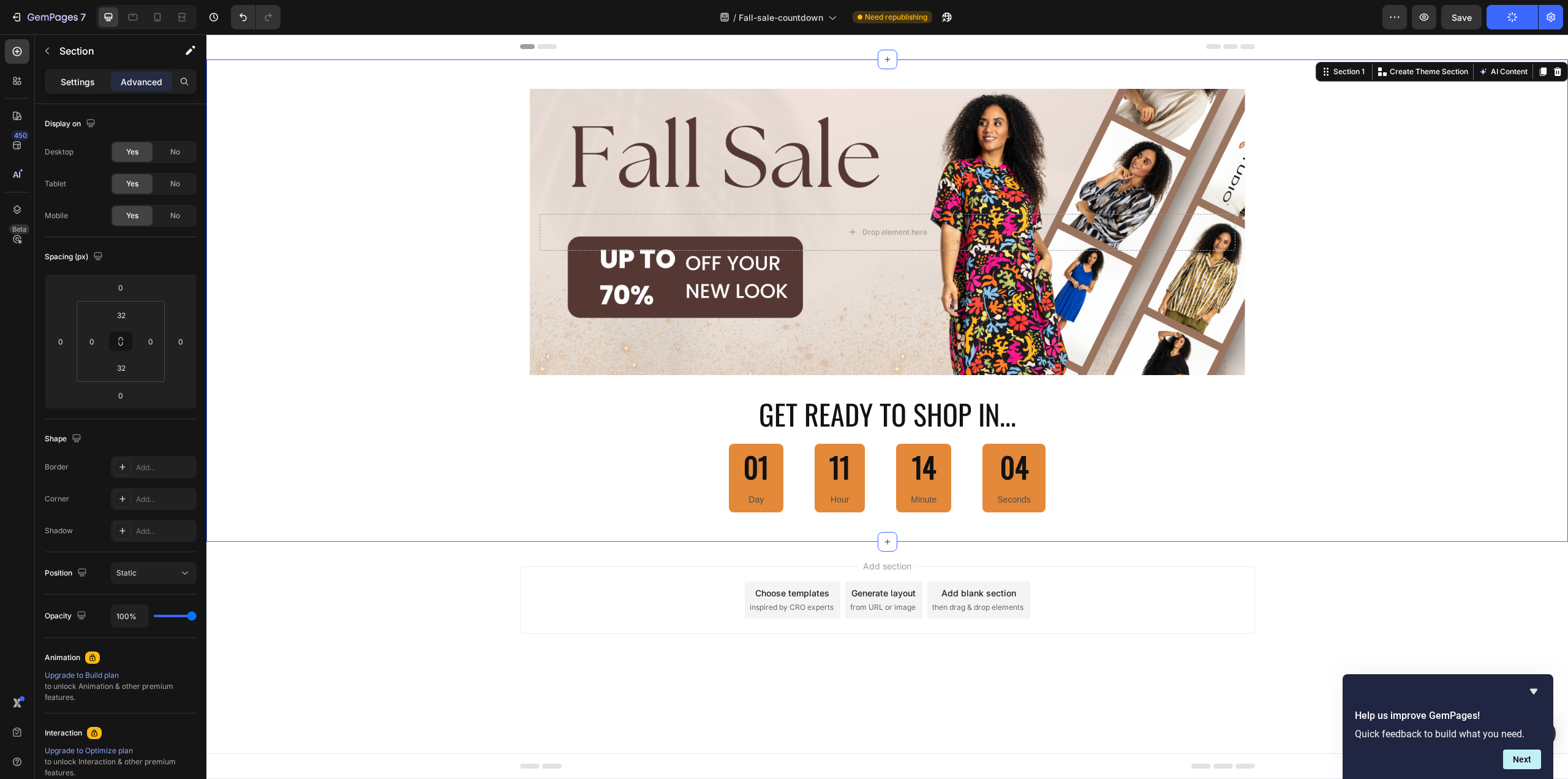
click at [93, 89] on div "Settings" at bounding box center [78, 82] width 61 height 19
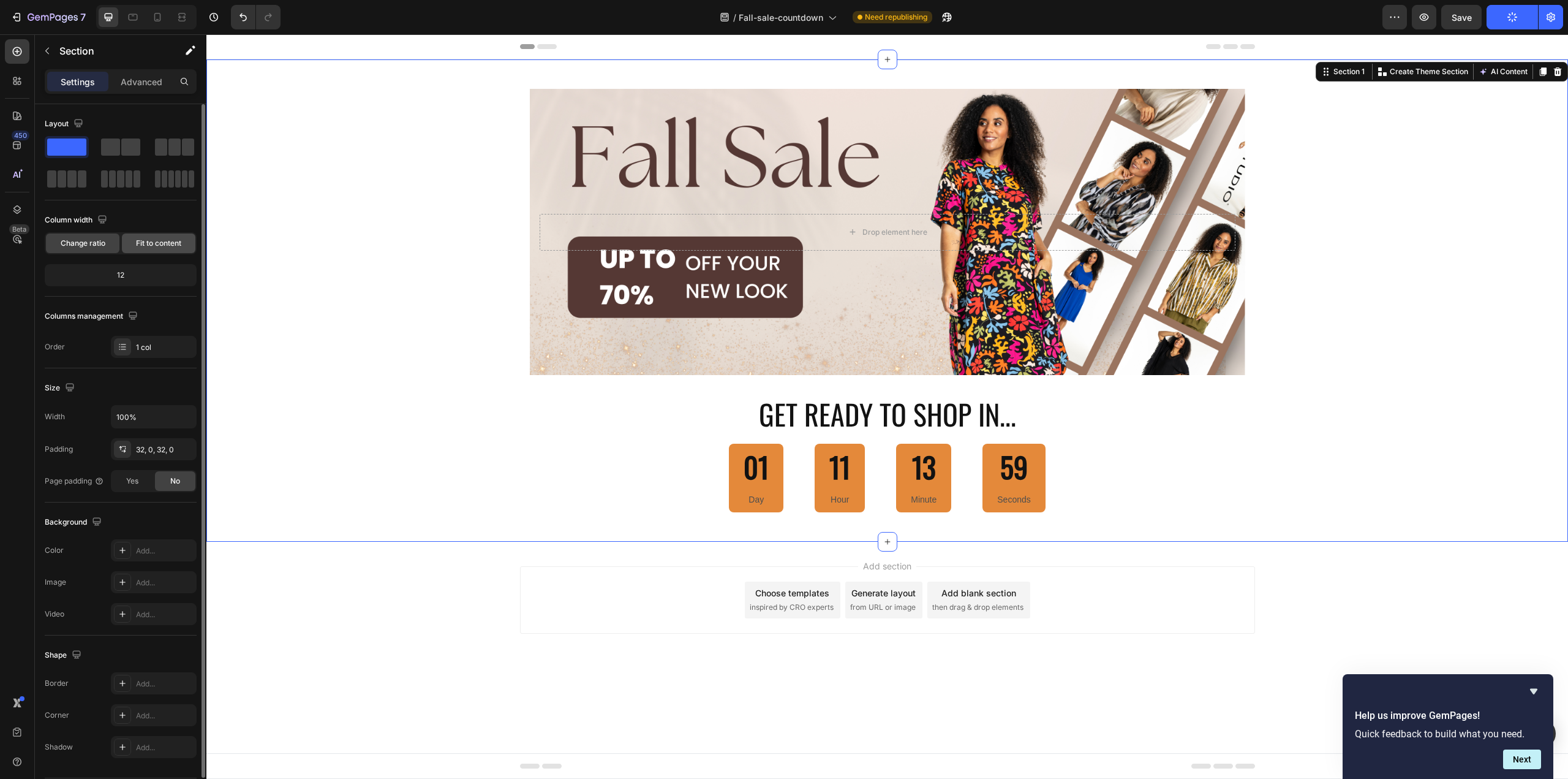
click at [162, 248] on div "Fit to content" at bounding box center [158, 243] width 74 height 19
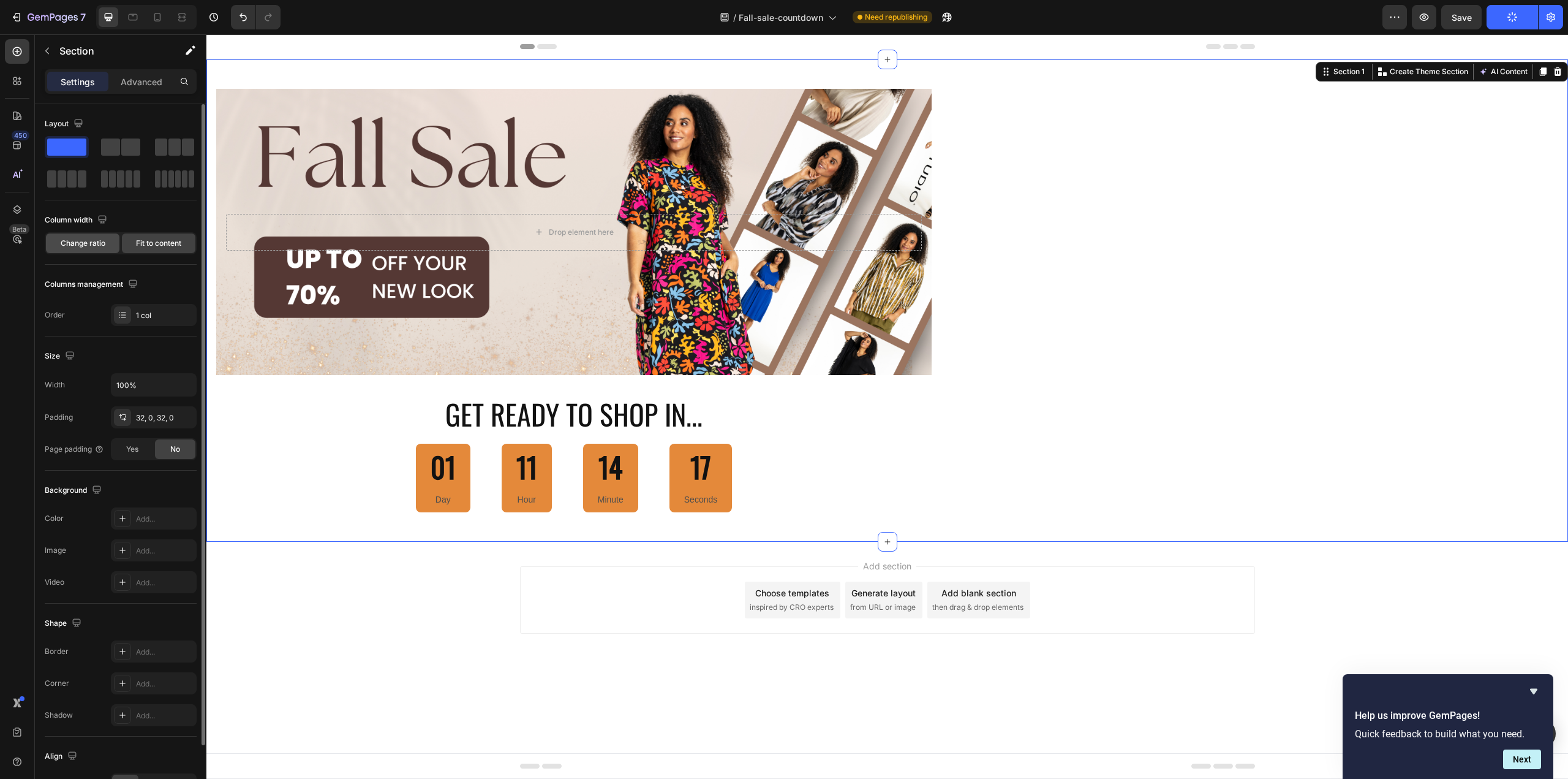
click at [96, 247] on span "Change ratio" at bounding box center [83, 243] width 45 height 11
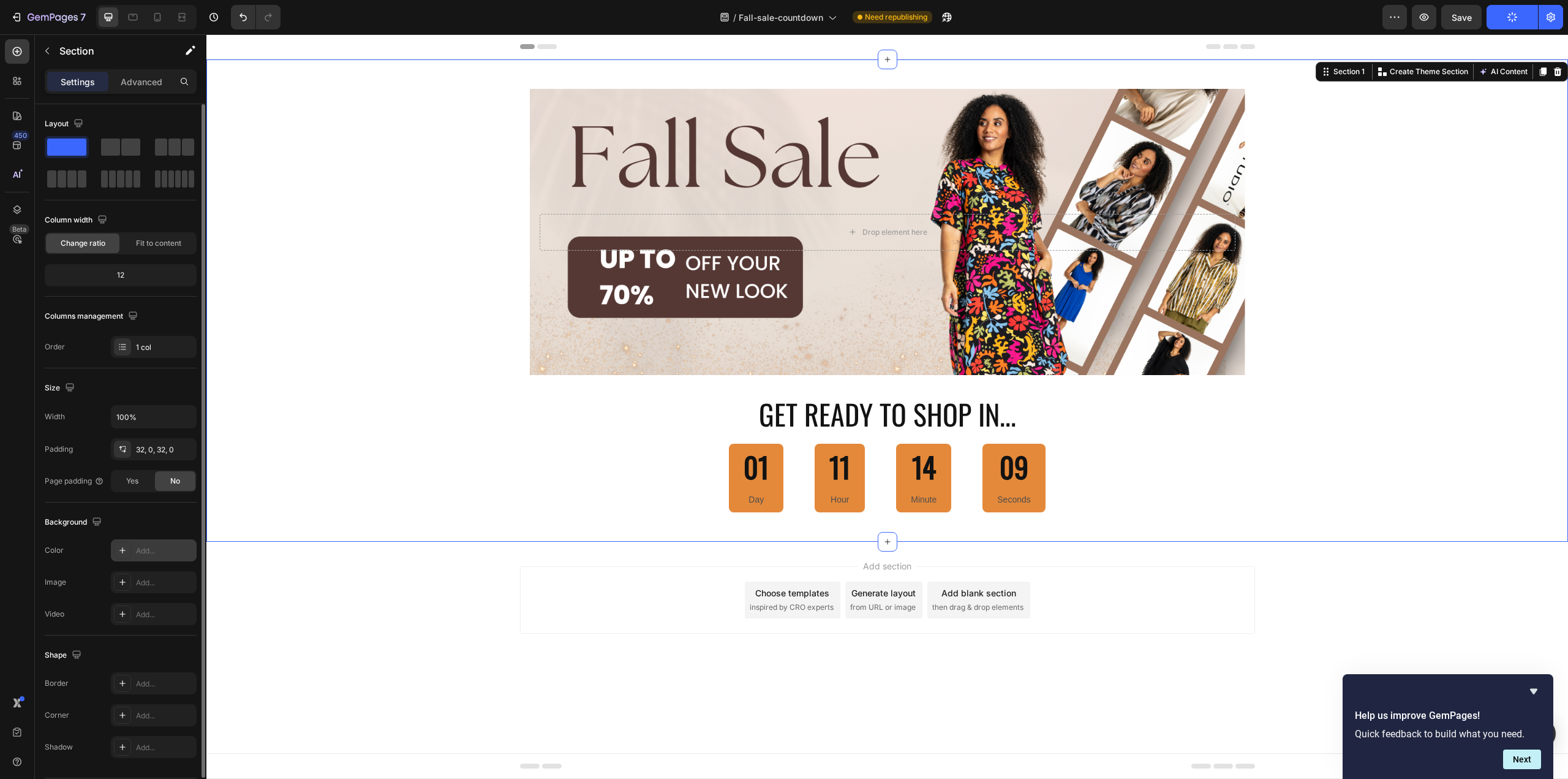
click at [122, 553] on icon at bounding box center [122, 550] width 10 height 10
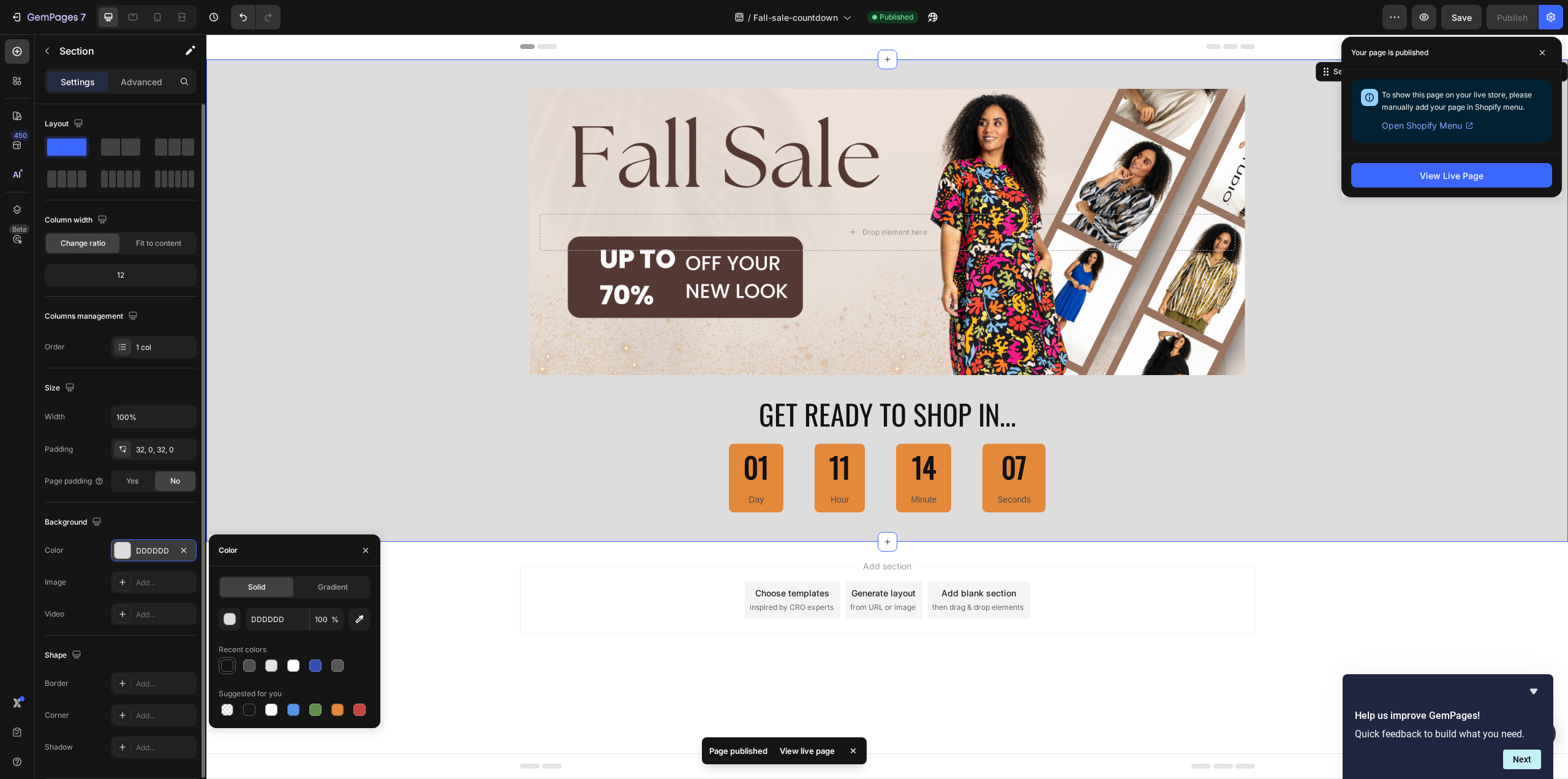
click at [230, 670] on div at bounding box center [227, 665] width 12 height 12
type input "121212"
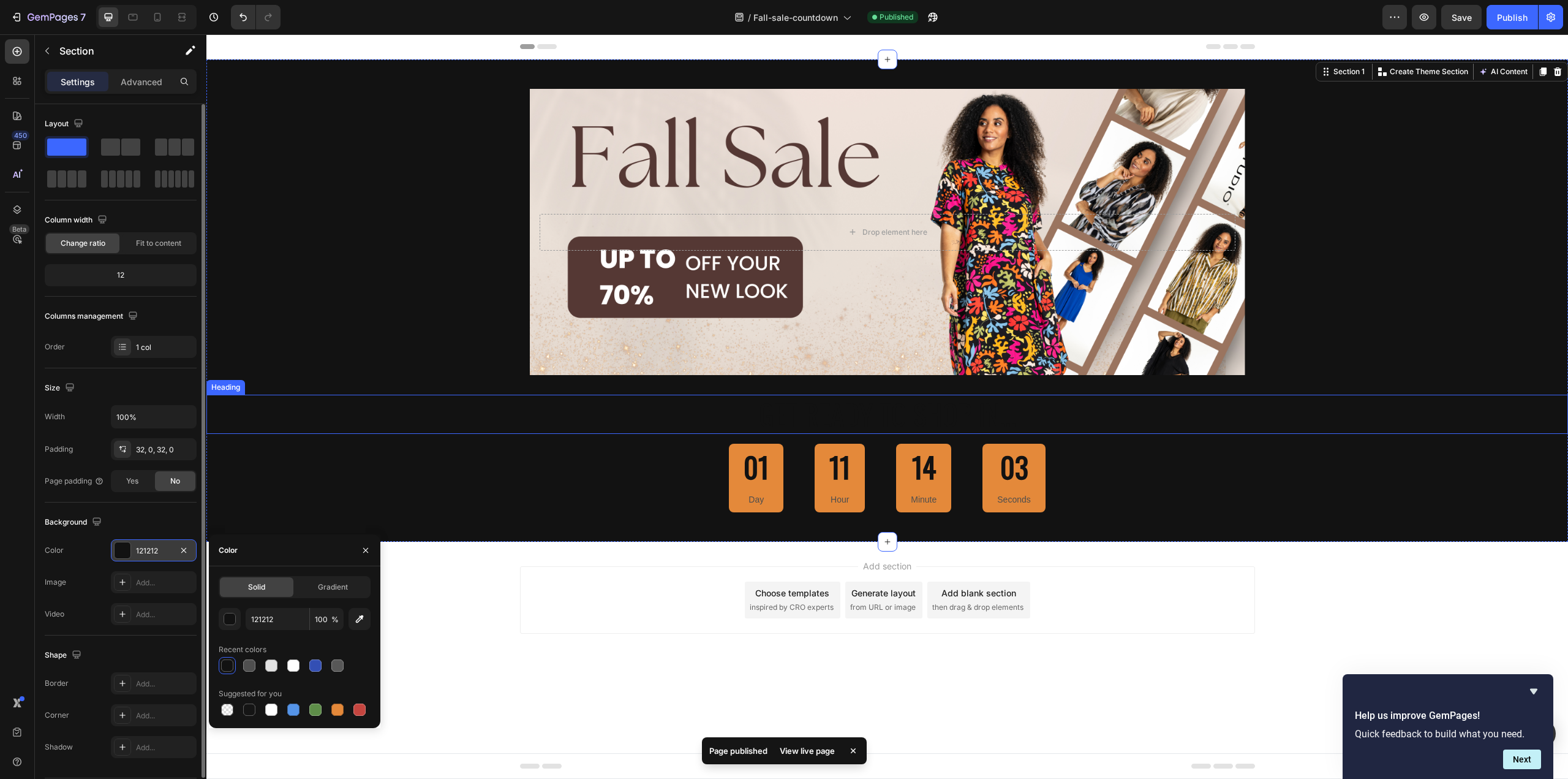
click at [878, 410] on p "GET READY TO SHOP IN..." at bounding box center [887, 414] width 1359 height 37
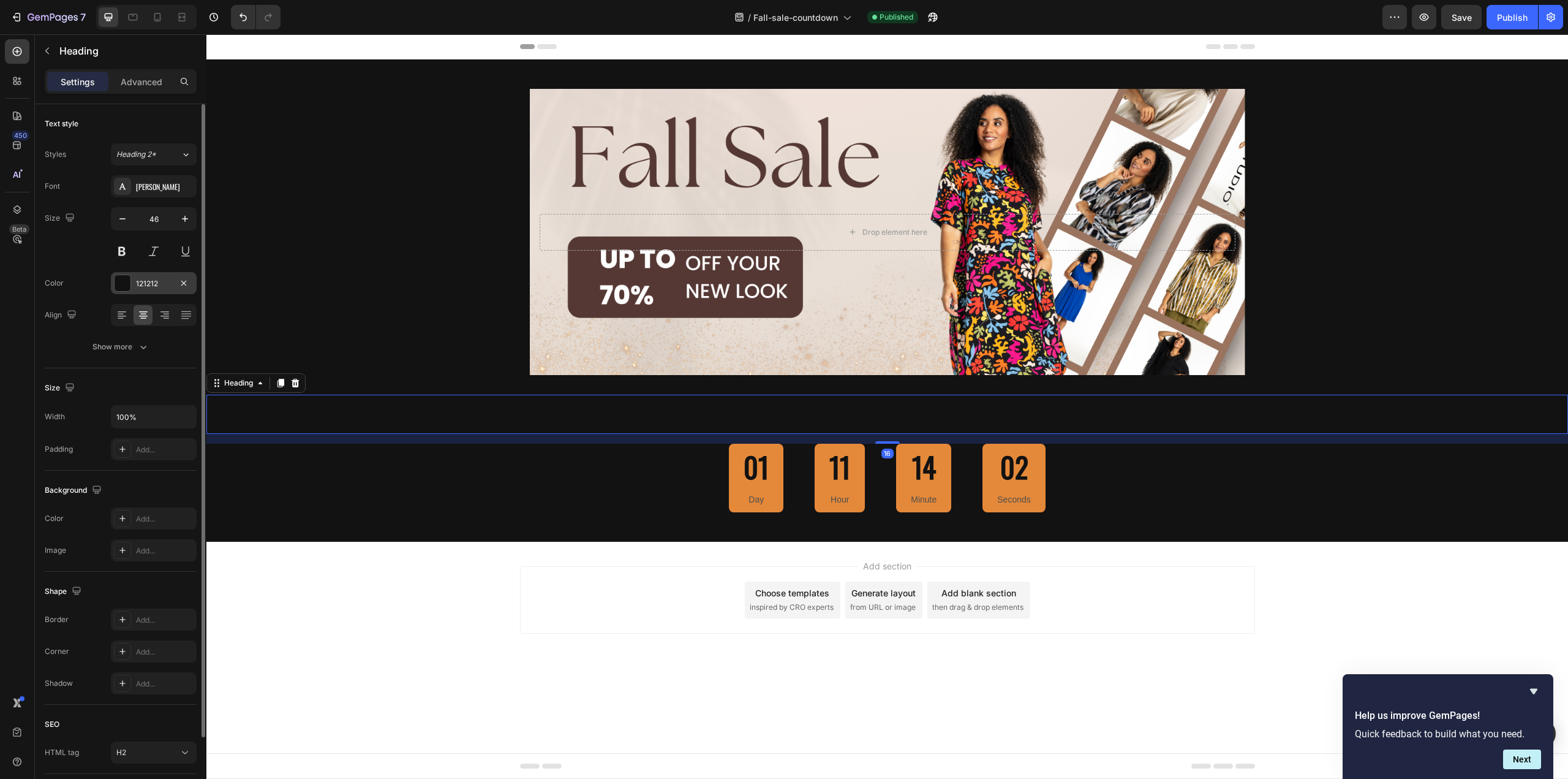
click at [129, 276] on div at bounding box center [122, 283] width 16 height 16
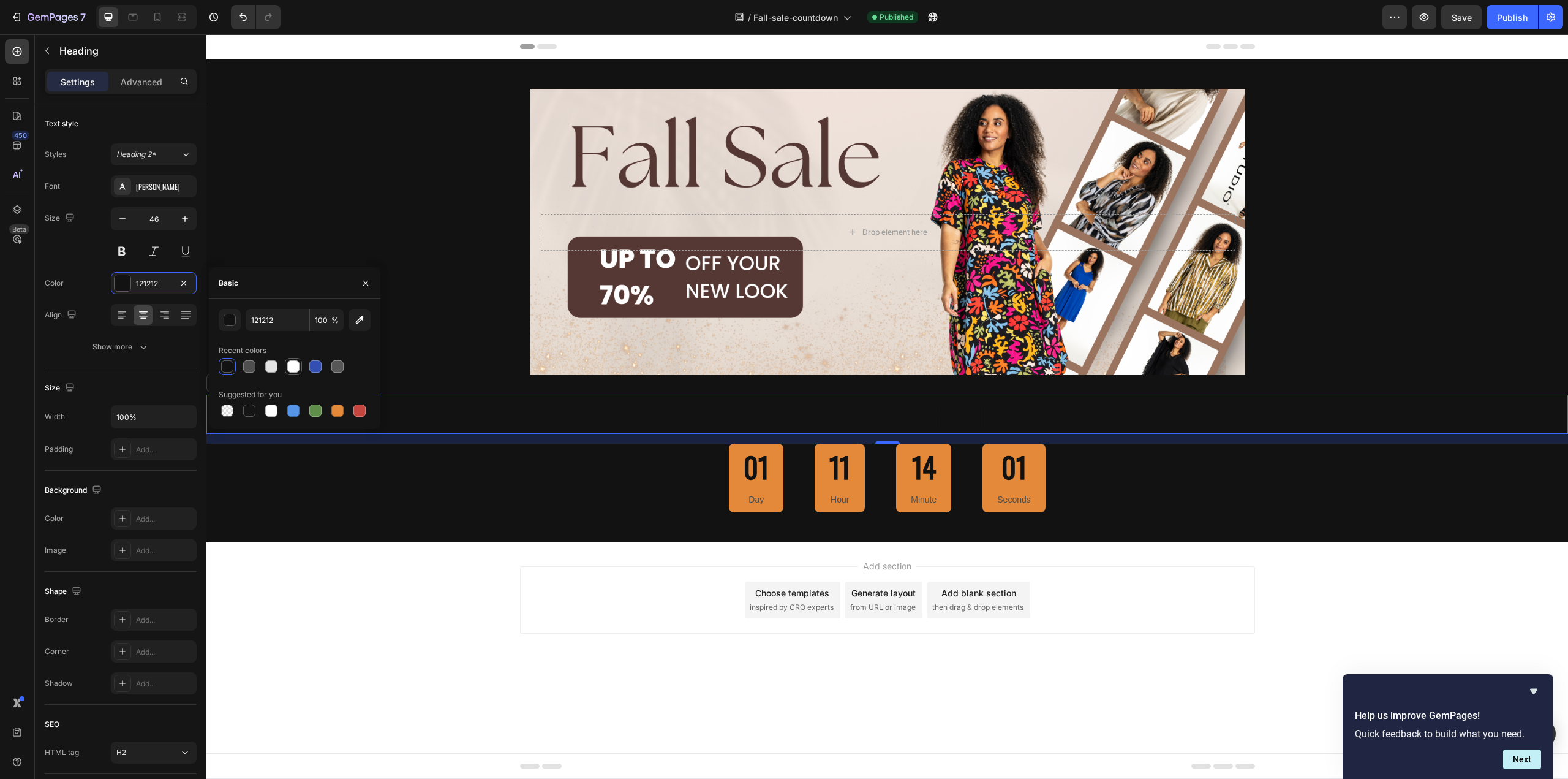
click at [292, 371] on div at bounding box center [293, 366] width 12 height 12
type input "FFFFFF"
click at [360, 606] on div "Add section Choose templates inspired by CRO experts Generate layout from URL o…" at bounding box center [887, 617] width 1362 height 151
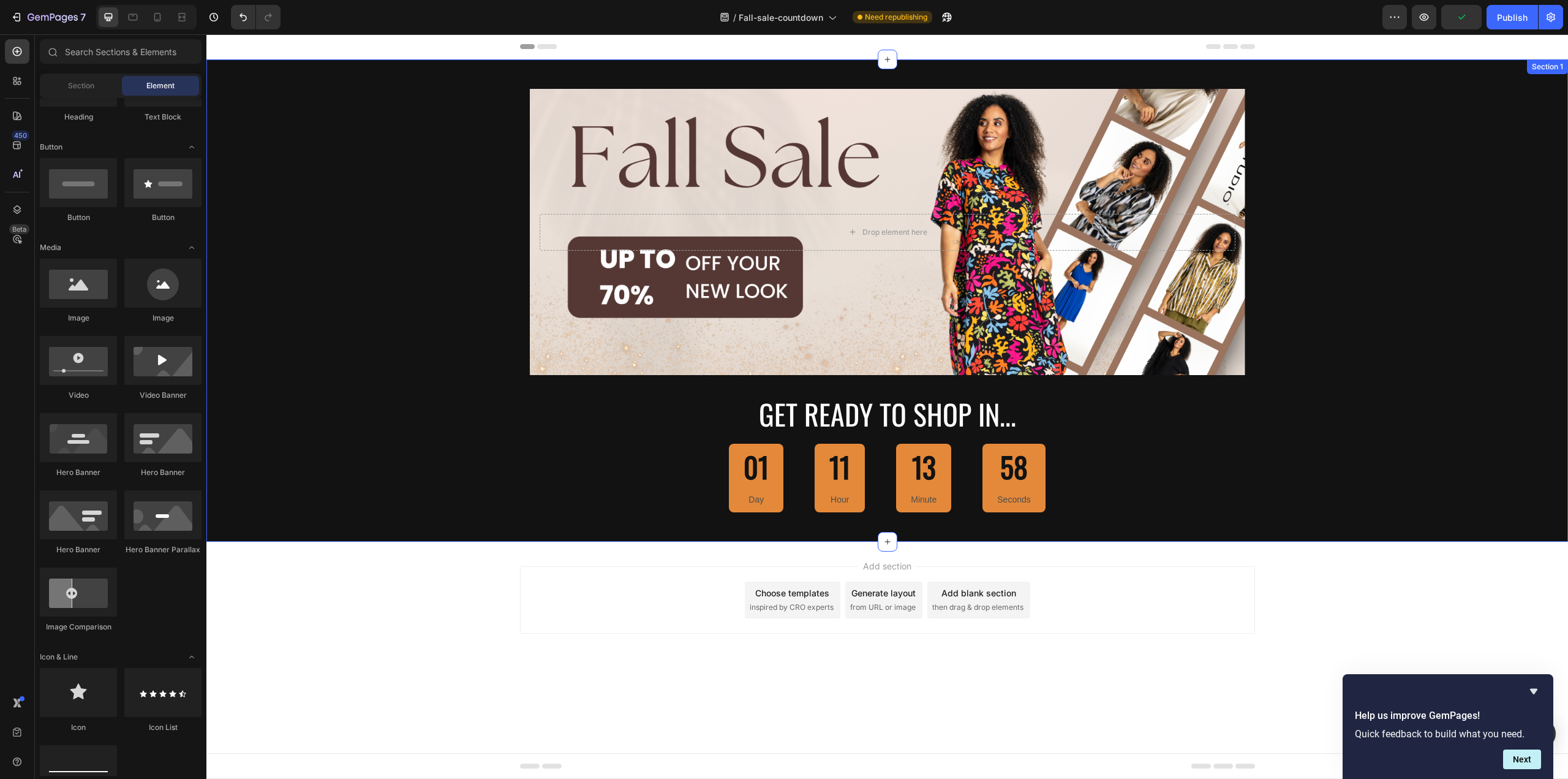
click at [856, 421] on p "GET READY TO SHOP IN..." at bounding box center [887, 414] width 1359 height 37
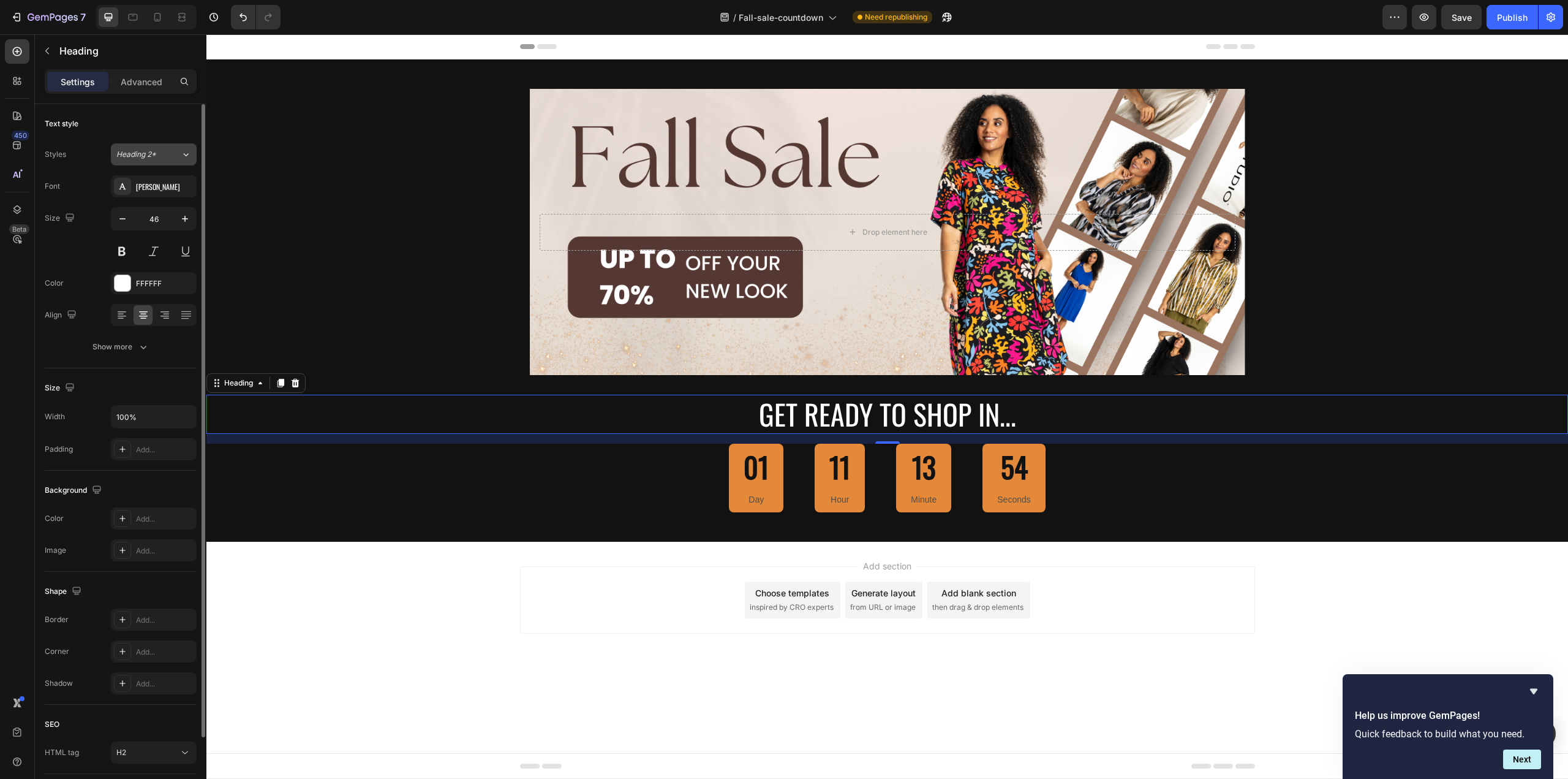
click at [173, 156] on div "Heading 2*" at bounding box center [148, 154] width 64 height 11
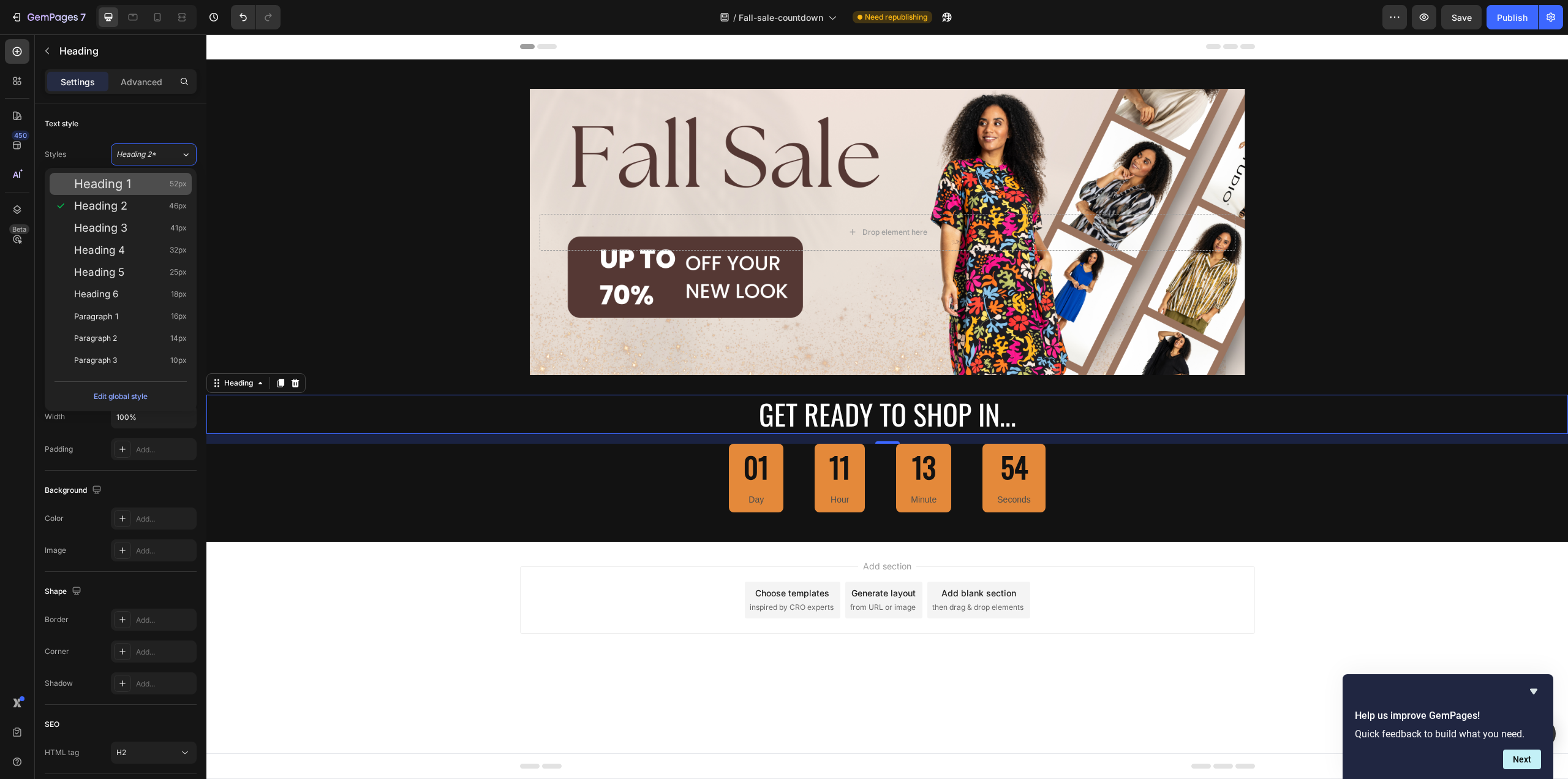
click at [145, 179] on div "Heading 1 52px" at bounding box center [131, 184] width 113 height 12
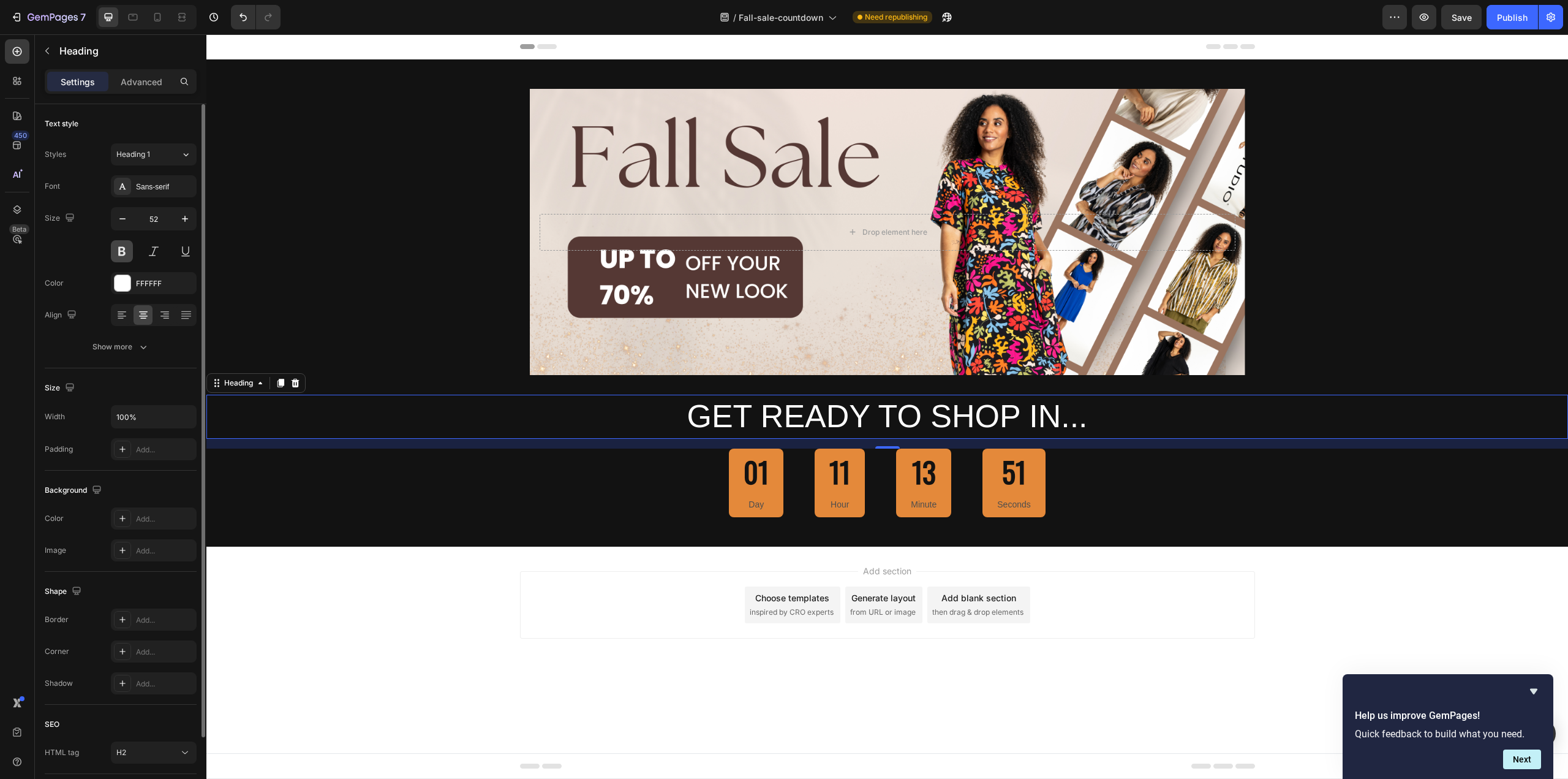
click at [122, 254] on button at bounding box center [122, 251] width 22 height 22
click at [180, 219] on icon "button" at bounding box center [185, 219] width 12 height 12
click at [180, 219] on icon "button" at bounding box center [185, 219] width 12 height 12
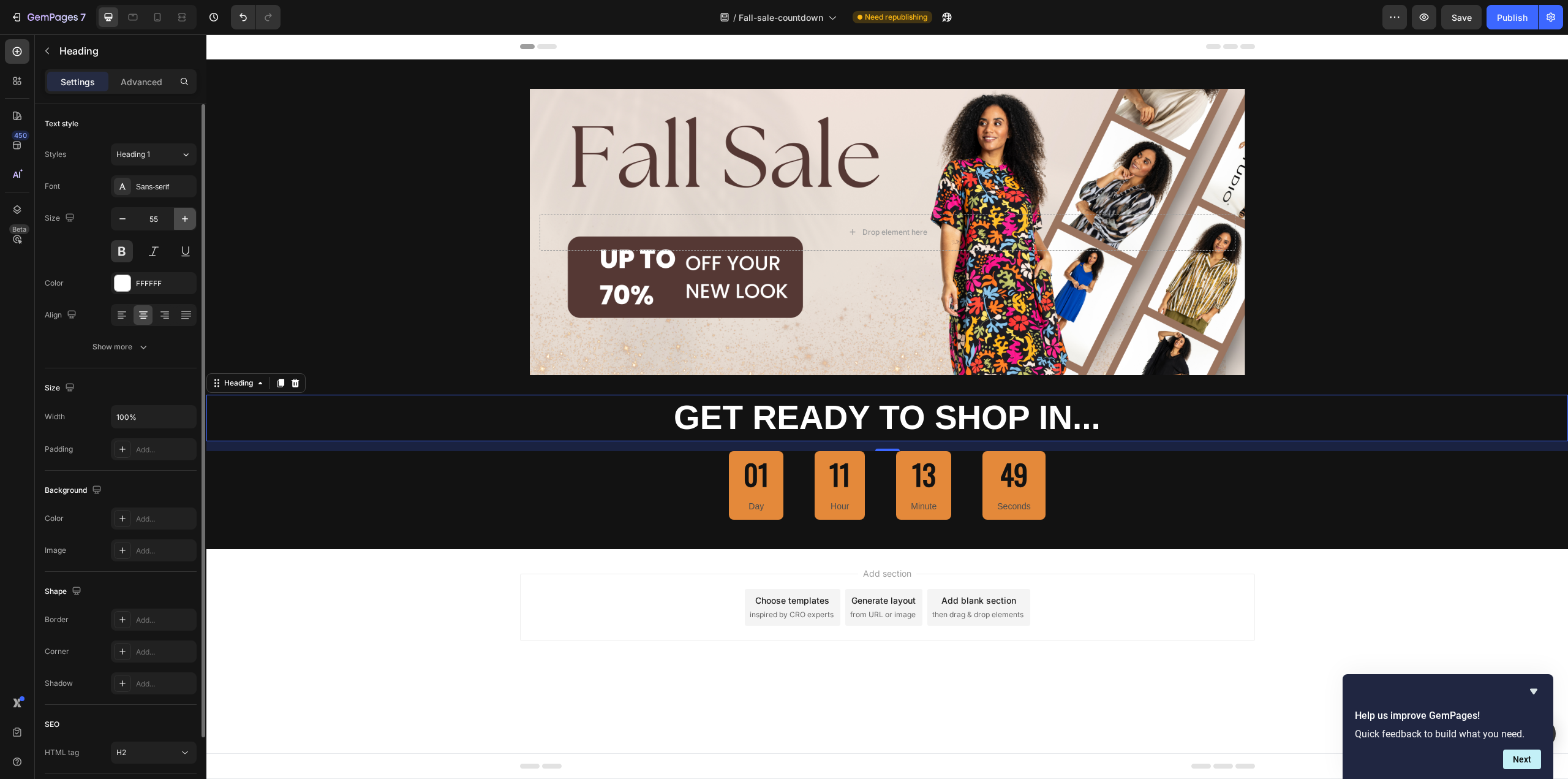
click at [180, 219] on icon "button" at bounding box center [185, 219] width 12 height 12
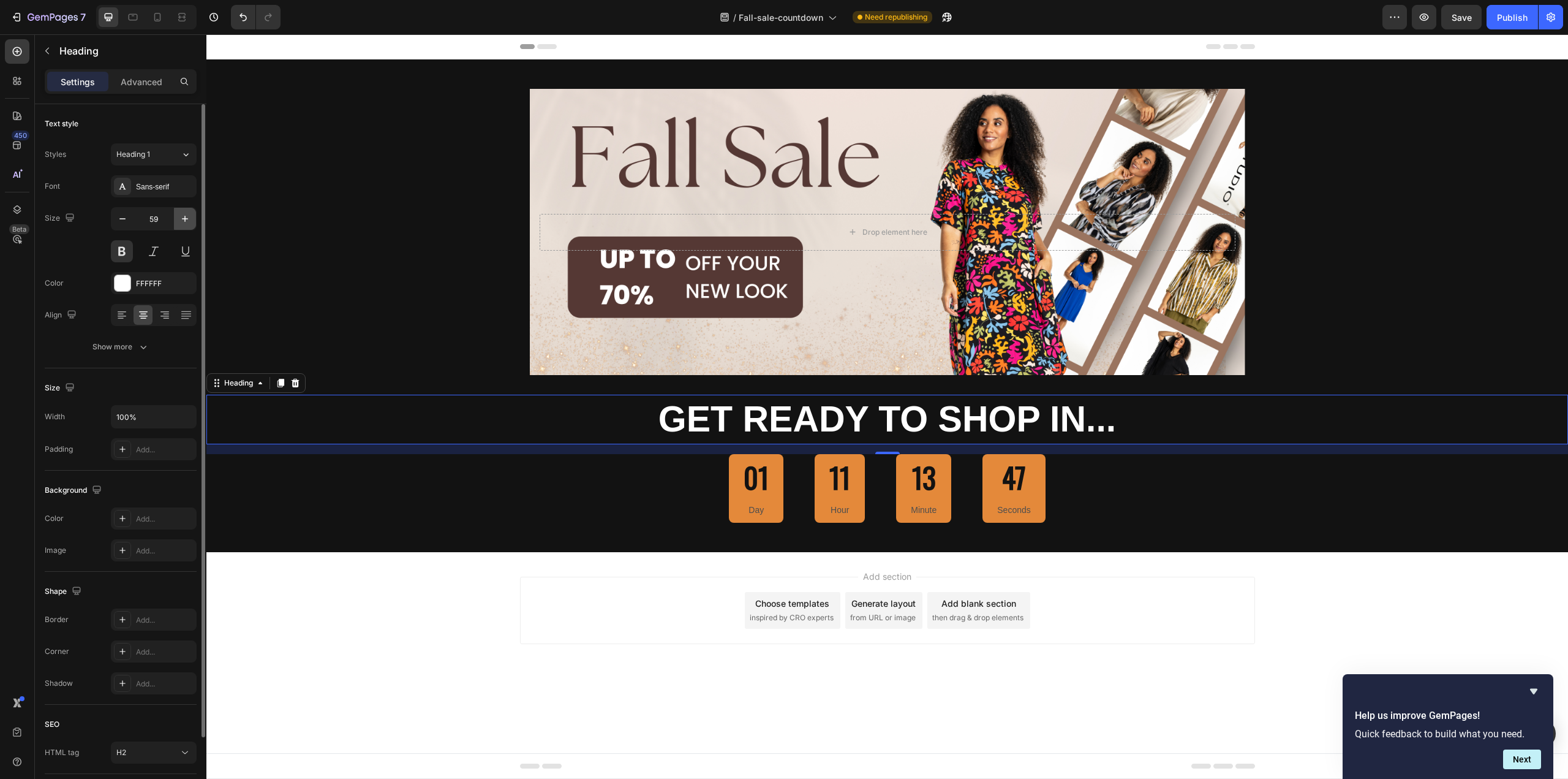
click at [180, 218] on icon "button" at bounding box center [185, 219] width 12 height 12
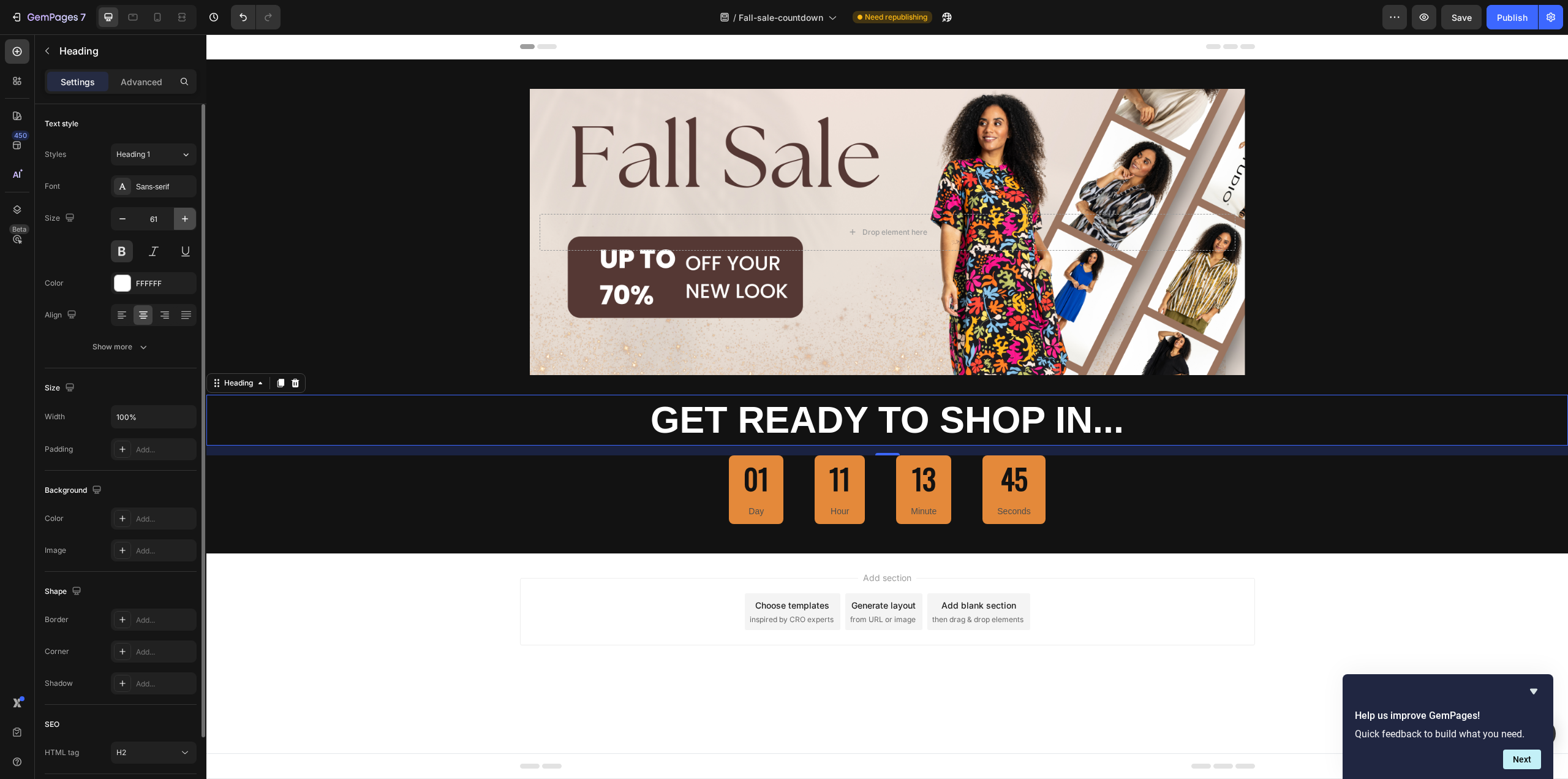
click at [180, 218] on icon "button" at bounding box center [185, 219] width 12 height 12
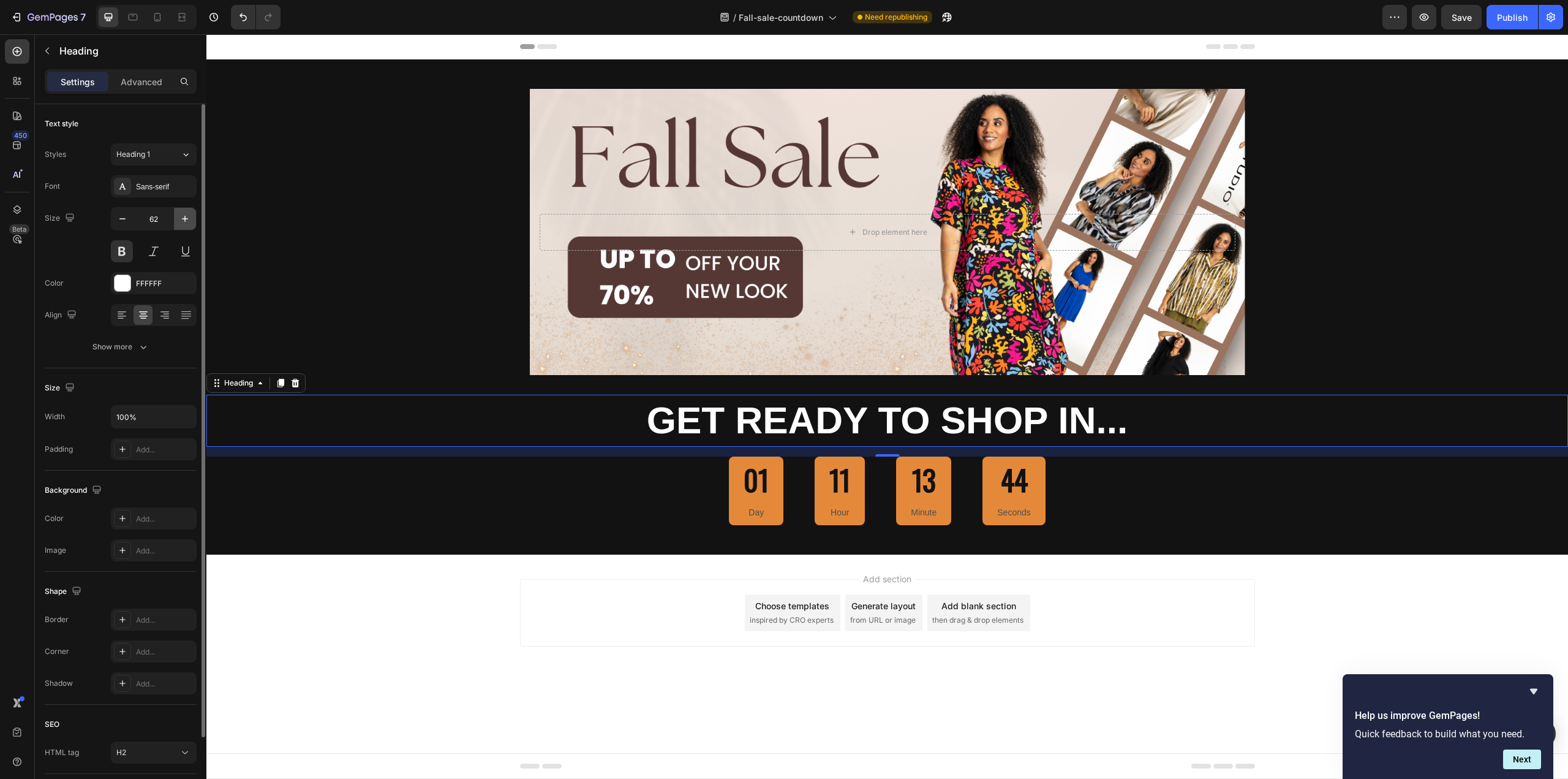
click at [180, 218] on icon "button" at bounding box center [185, 219] width 12 height 12
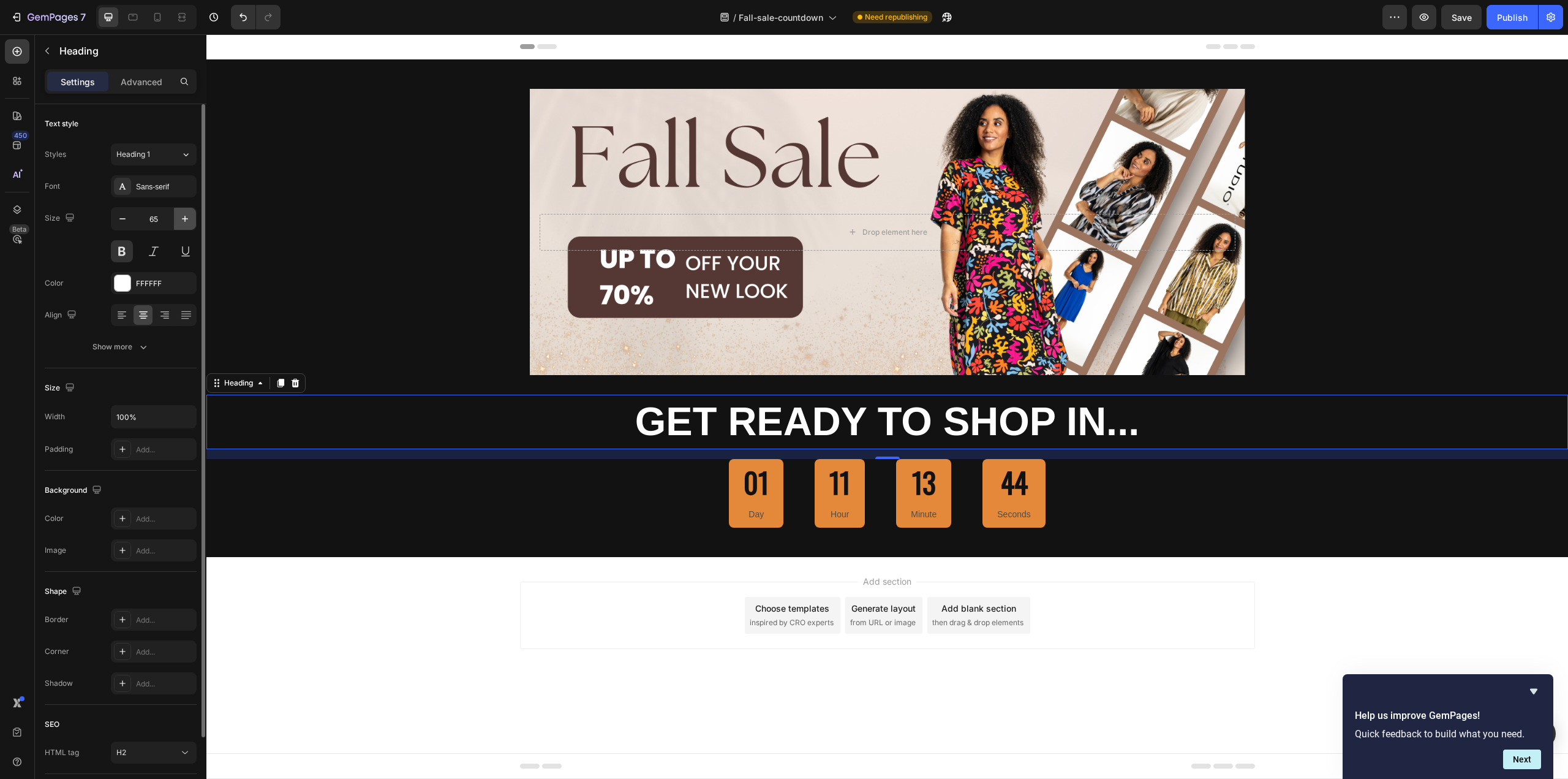
click at [180, 217] on icon "button" at bounding box center [185, 219] width 12 height 12
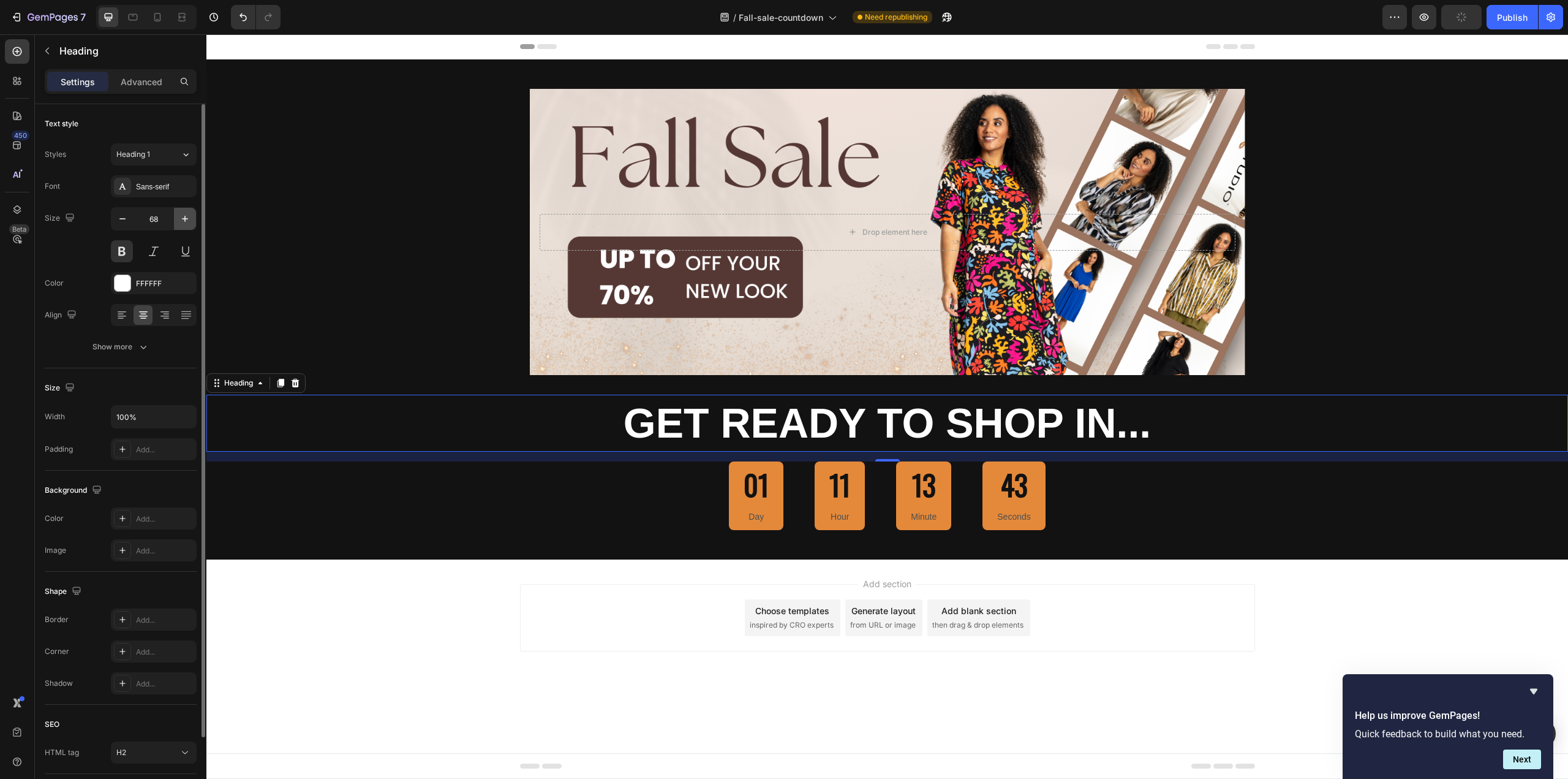
click at [180, 217] on icon "button" at bounding box center [185, 219] width 12 height 12
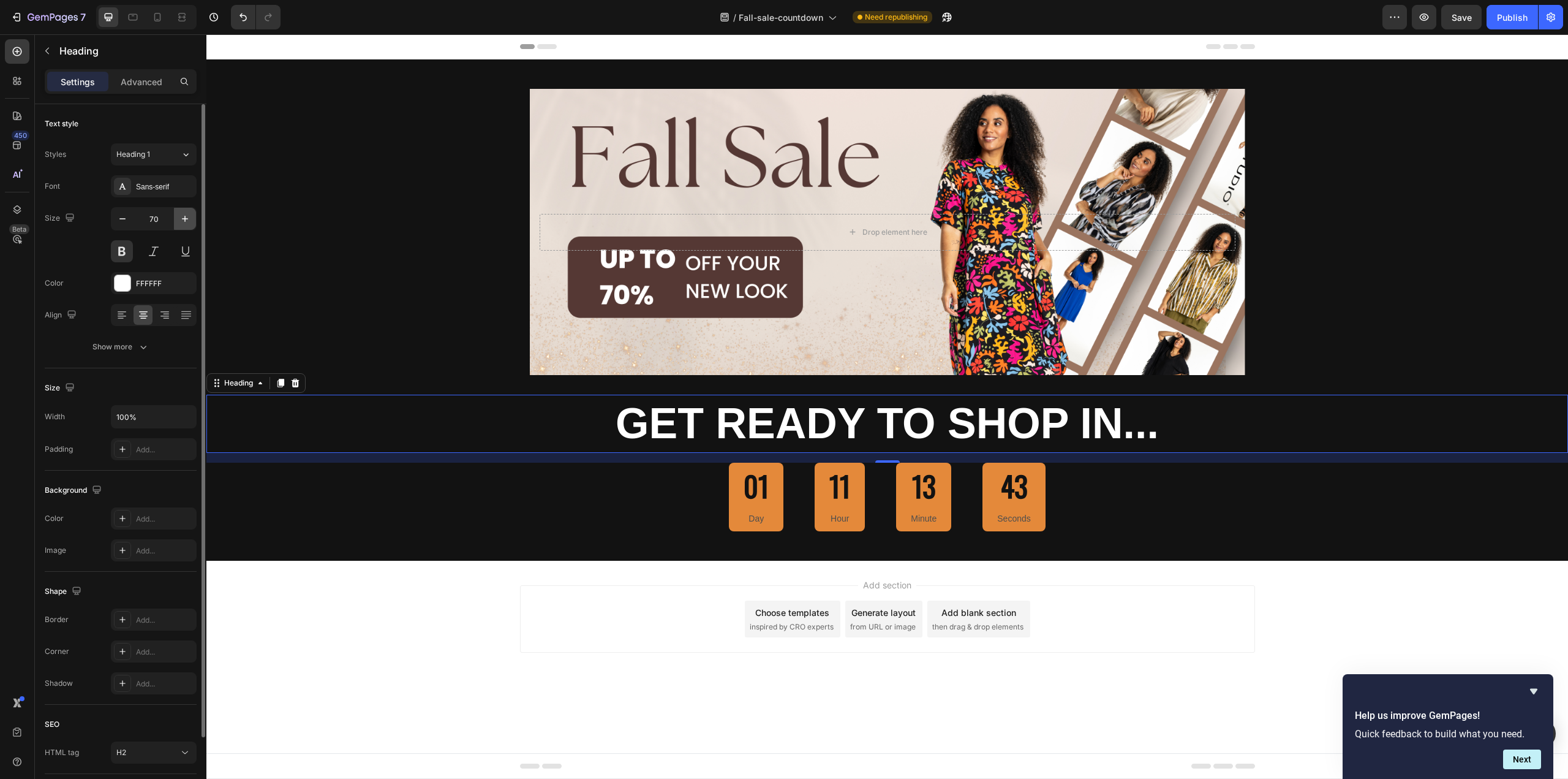
click at [180, 217] on icon "button" at bounding box center [185, 219] width 12 height 12
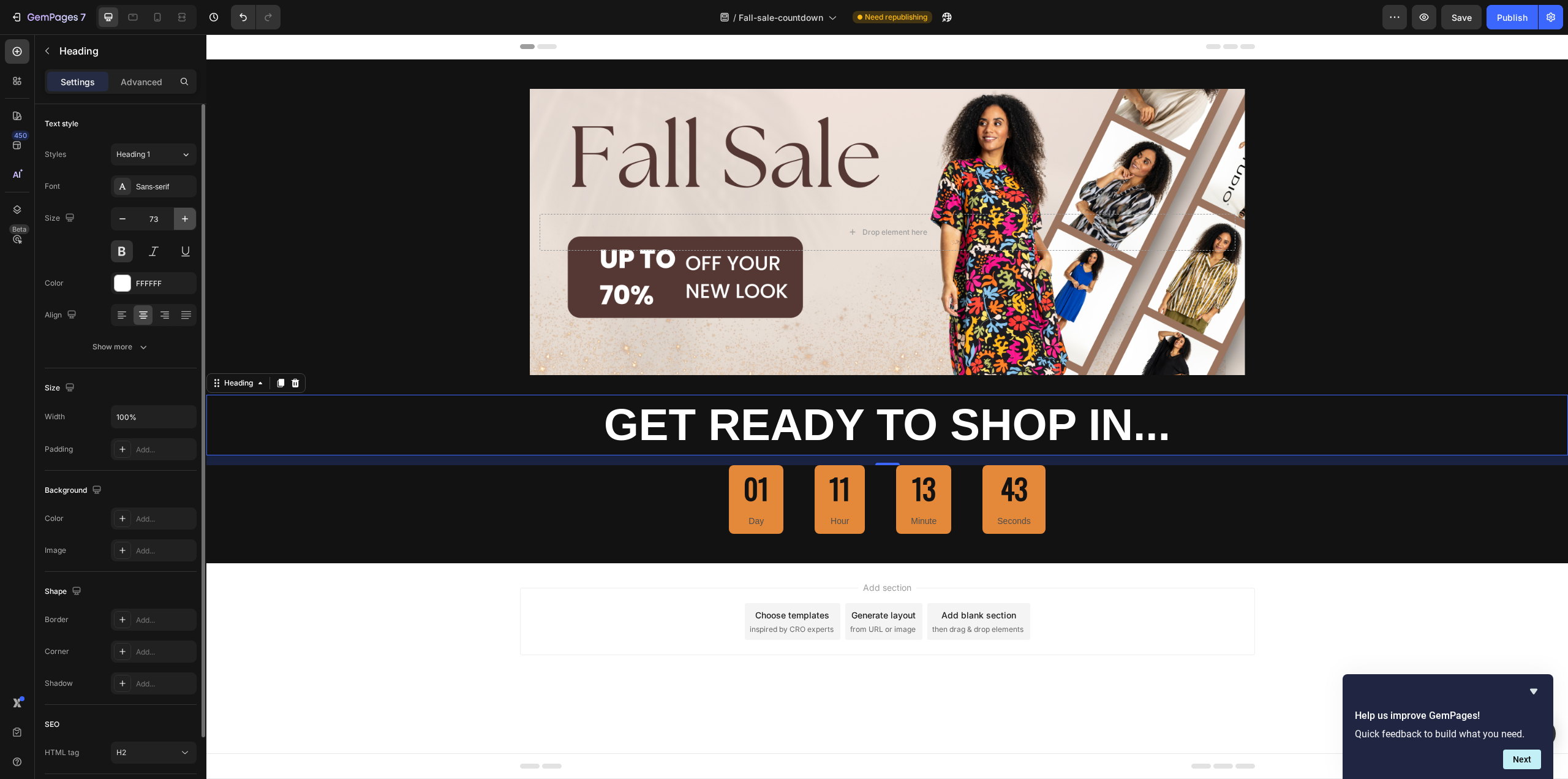
click at [180, 217] on icon "button" at bounding box center [185, 219] width 12 height 12
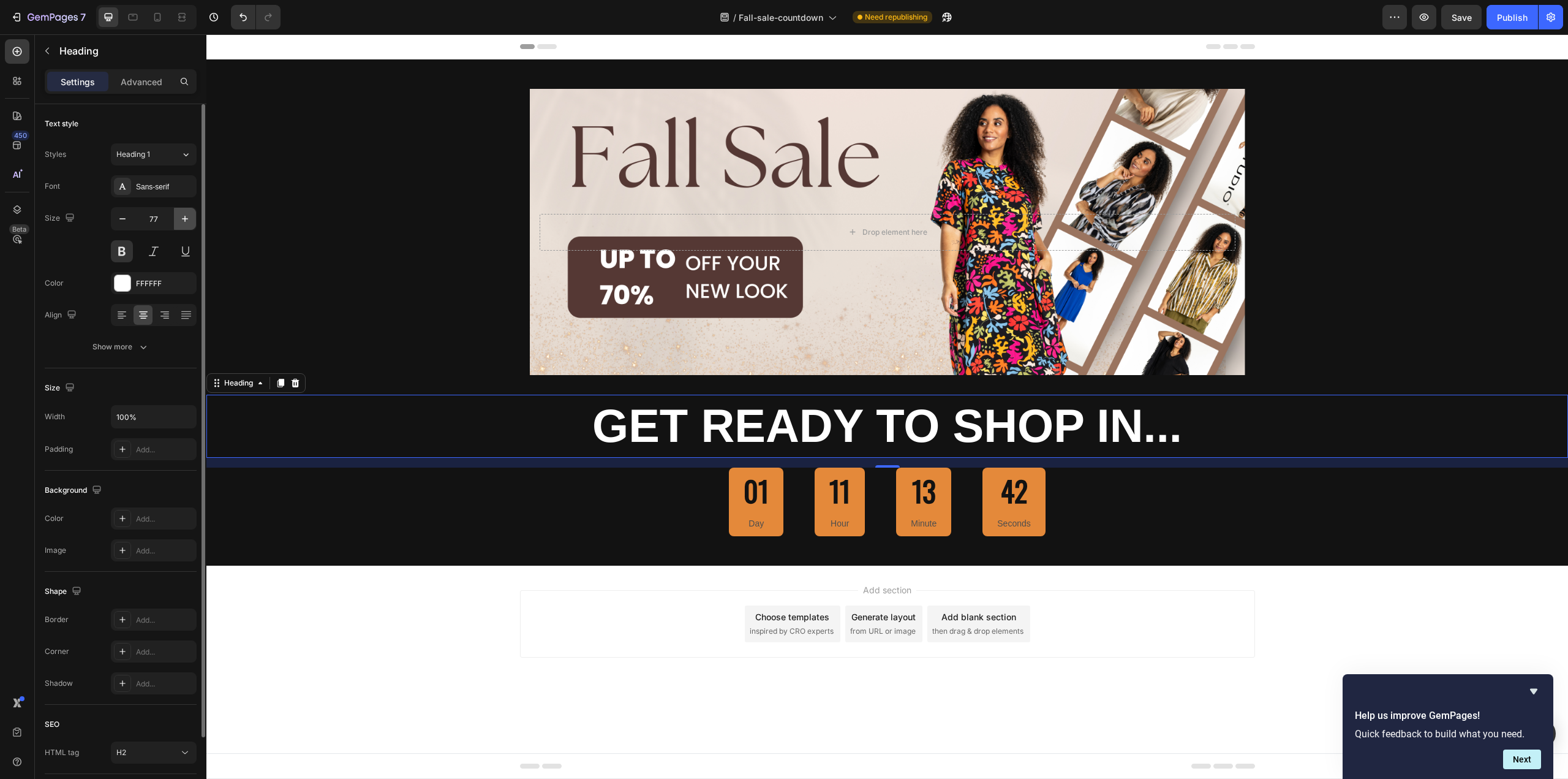
click at [180, 217] on icon "button" at bounding box center [185, 219] width 12 height 12
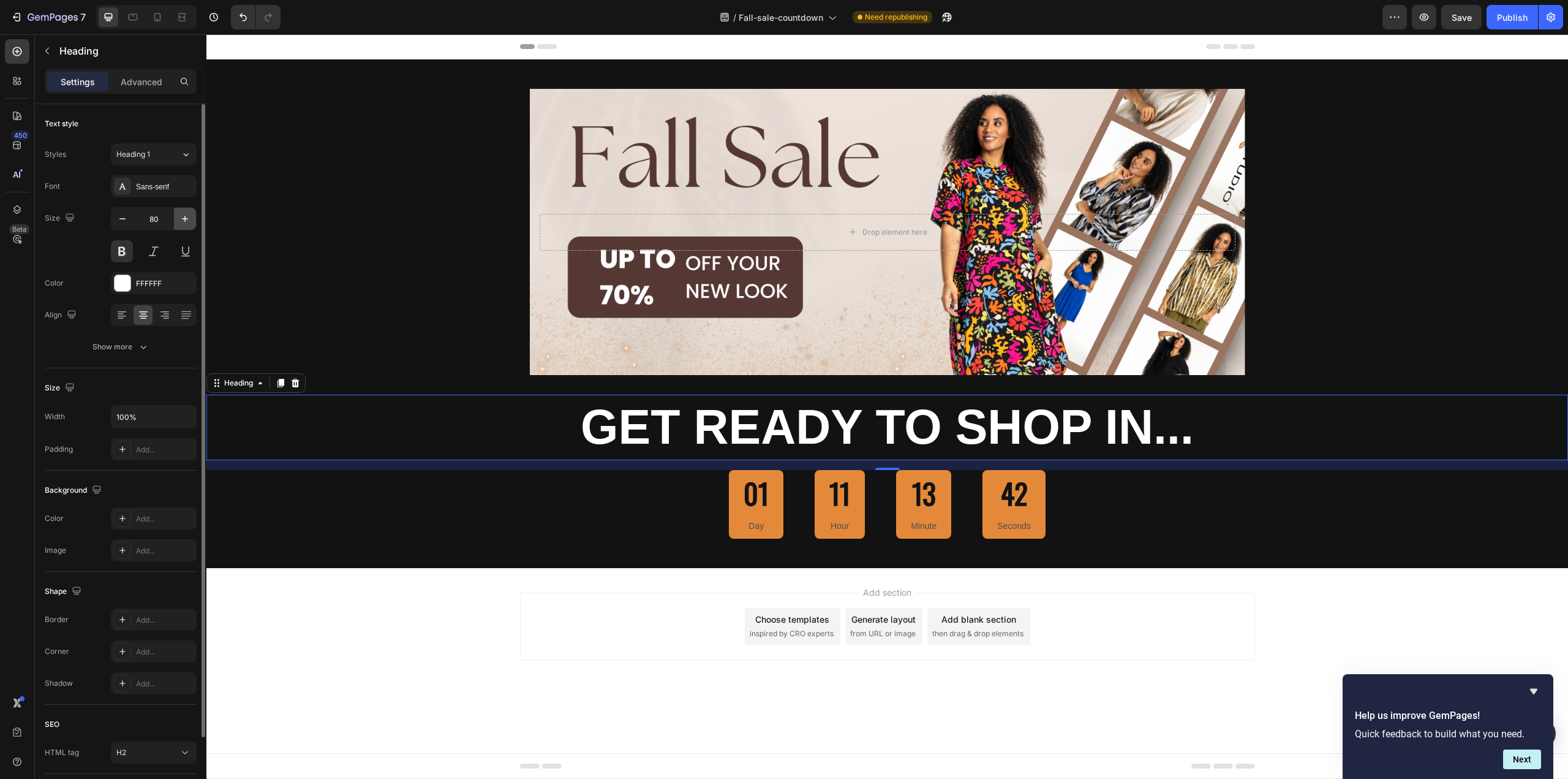
click at [180, 217] on icon "button" at bounding box center [185, 219] width 12 height 12
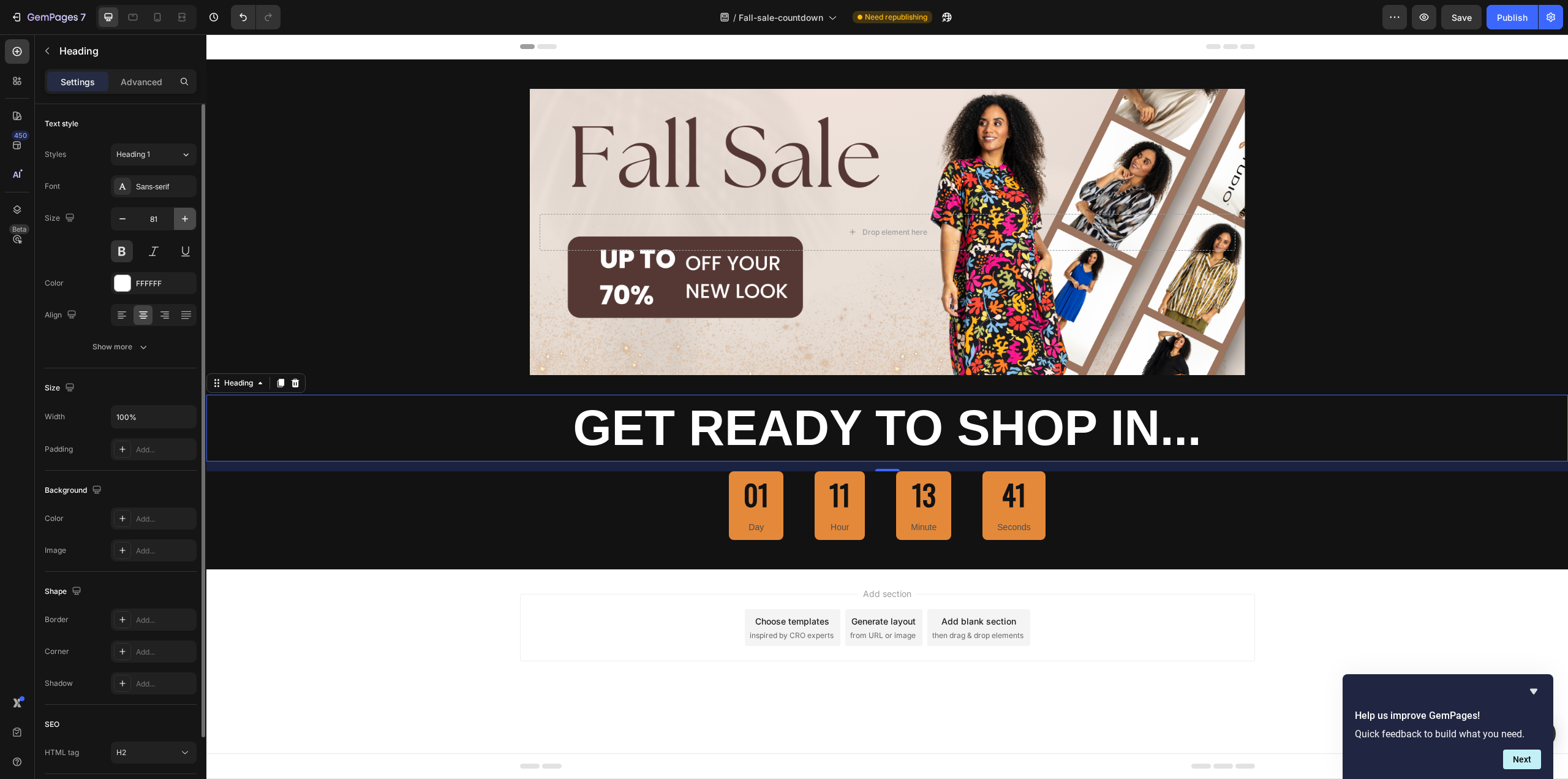
click at [180, 217] on icon "button" at bounding box center [185, 219] width 12 height 12
type input "82"
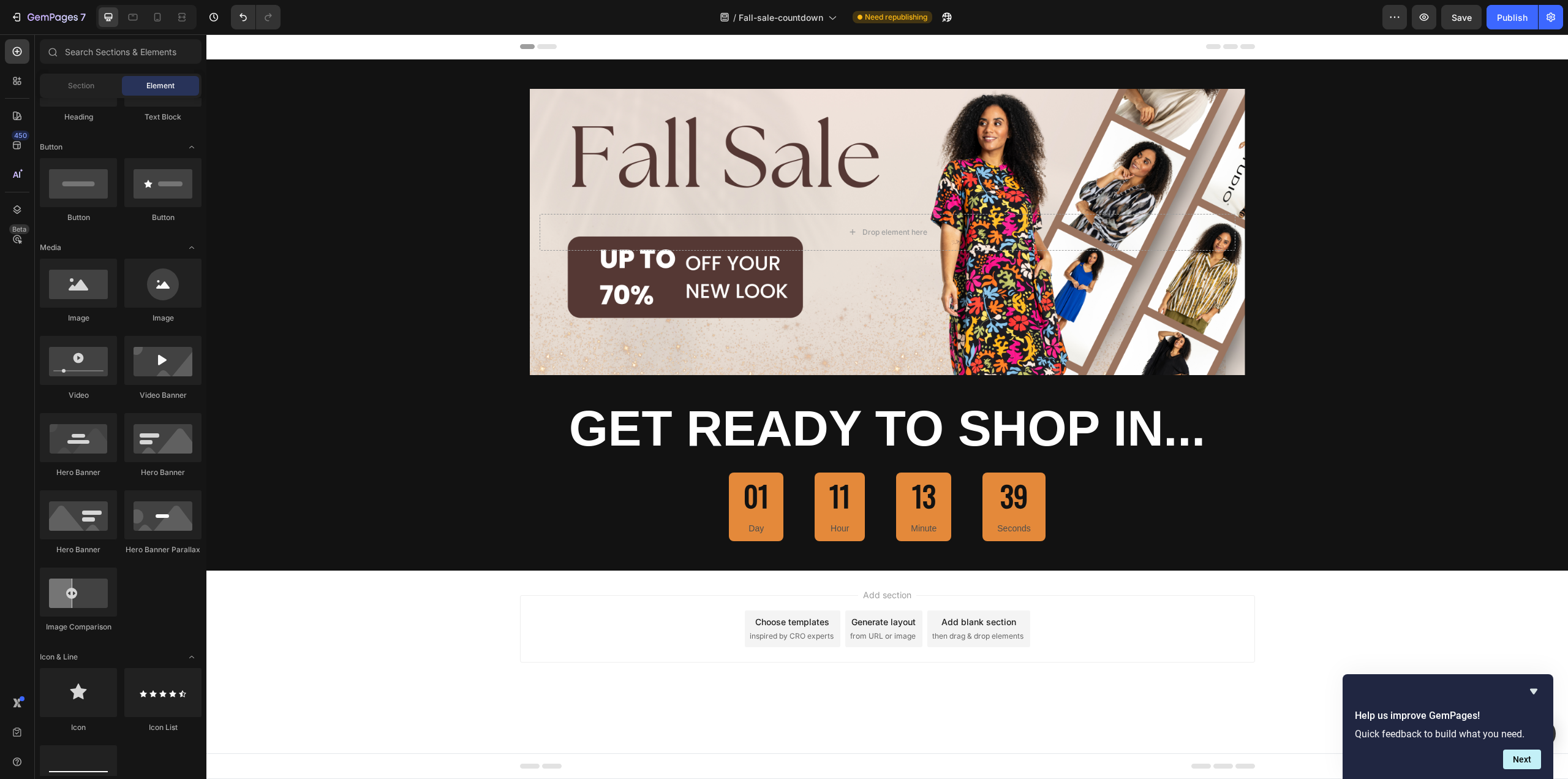
click at [424, 637] on div "Add section Choose templates inspired by CRO experts Generate layout from URL o…" at bounding box center [887, 646] width 1362 height 151
click at [755, 515] on div "01 Day" at bounding box center [756, 507] width 54 height 69
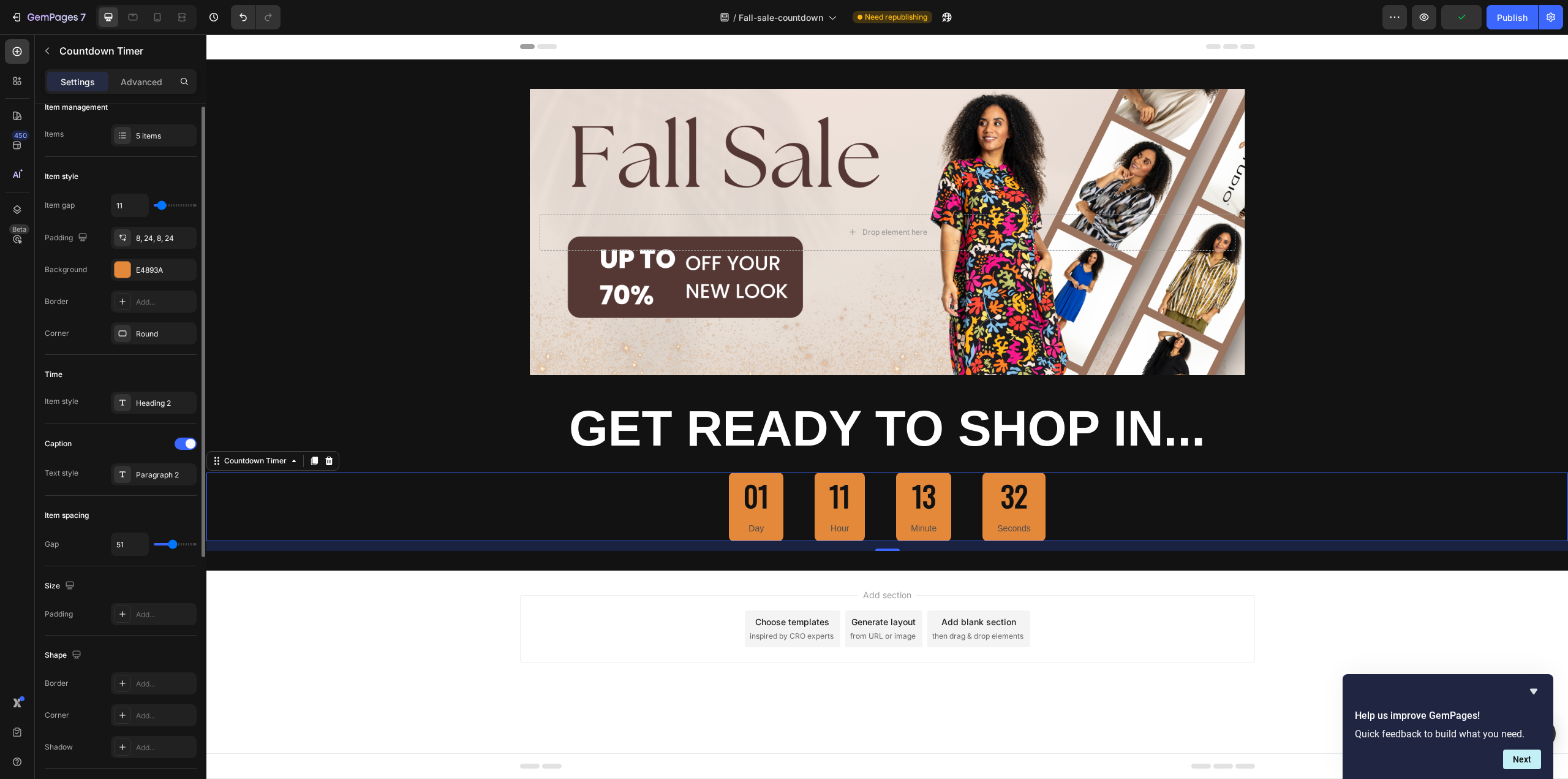
scroll to position [39, 0]
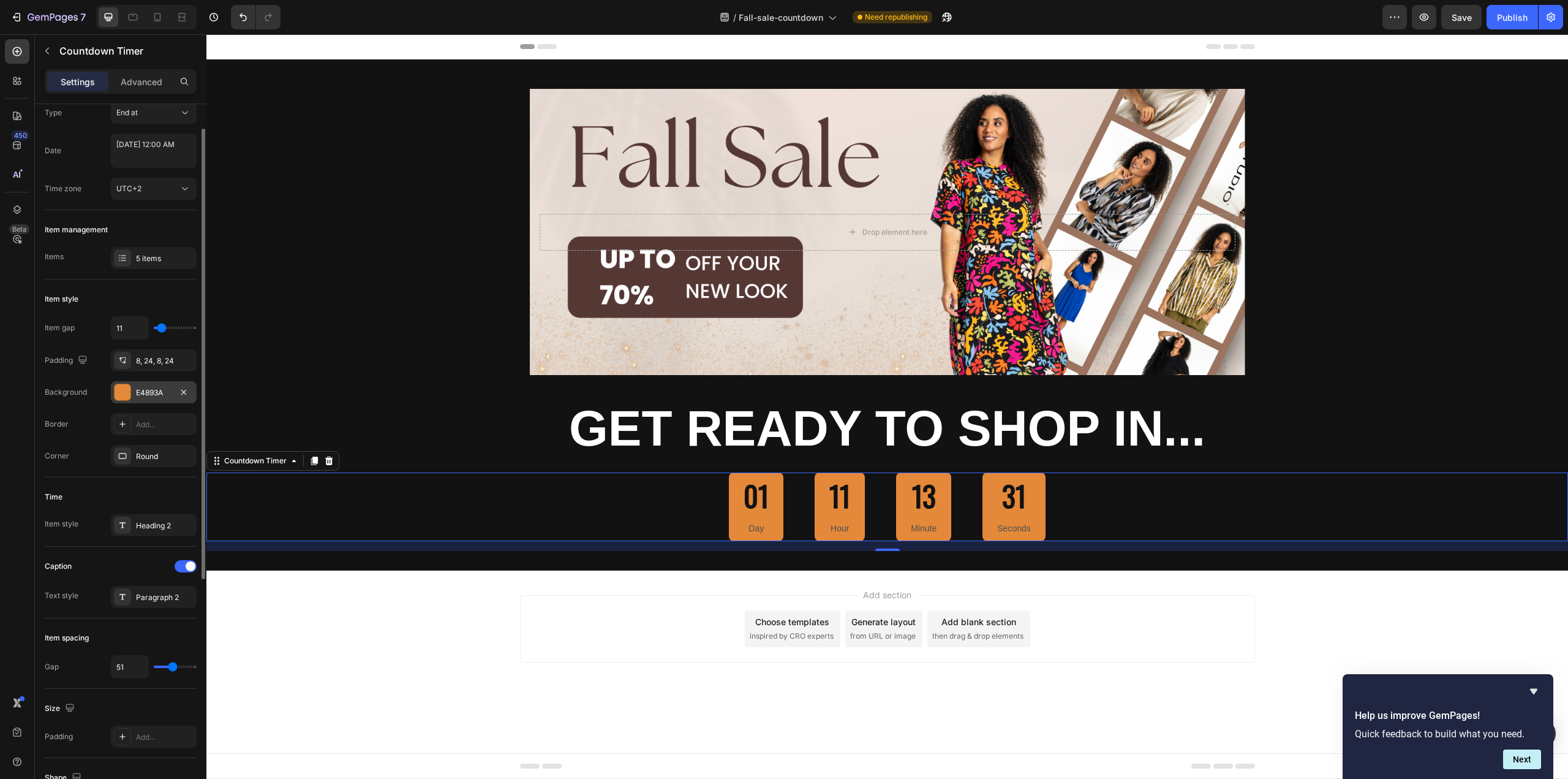
click at [122, 393] on div at bounding box center [122, 392] width 16 height 16
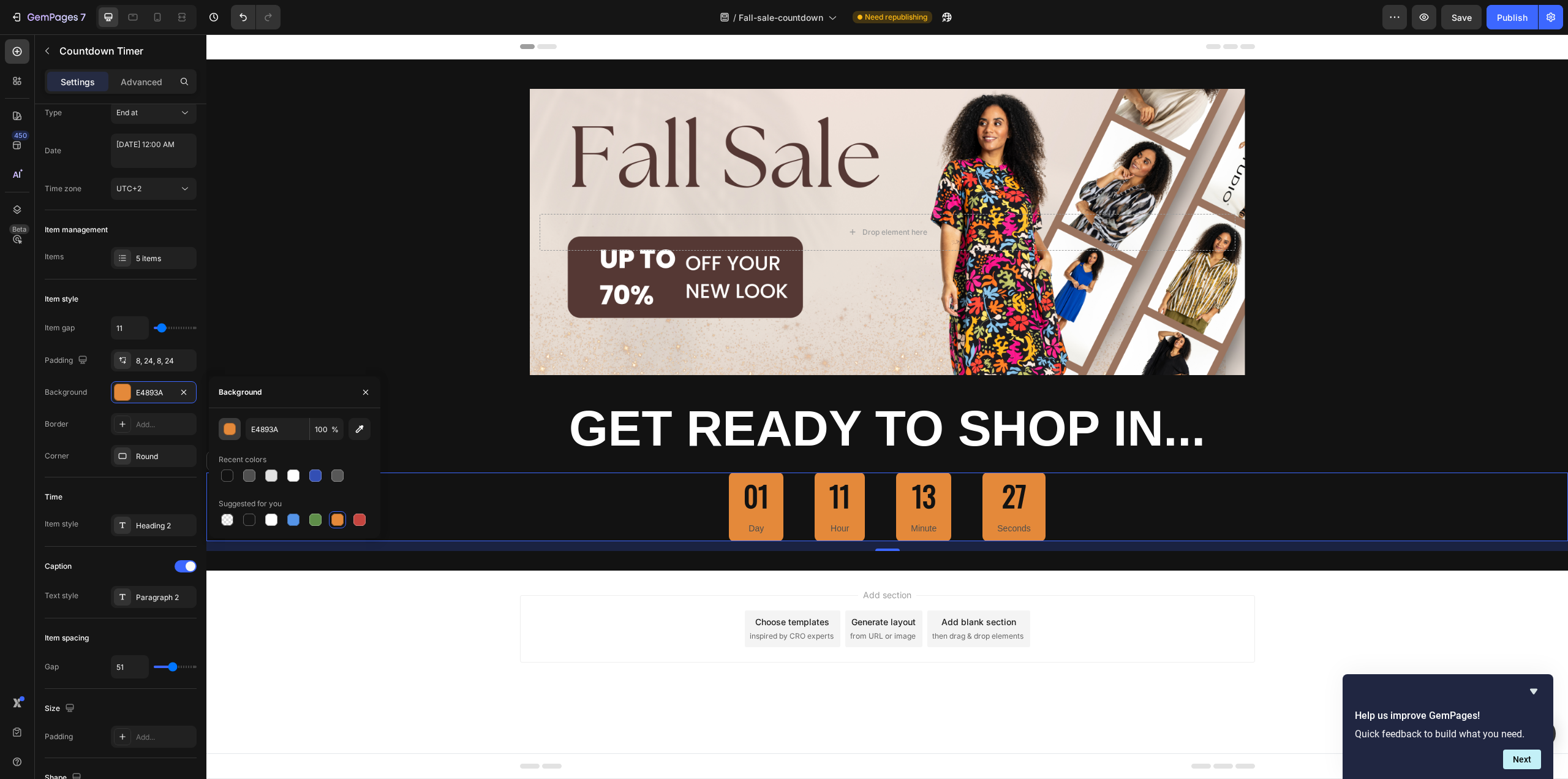
click at [230, 435] on button "button" at bounding box center [230, 429] width 22 height 22
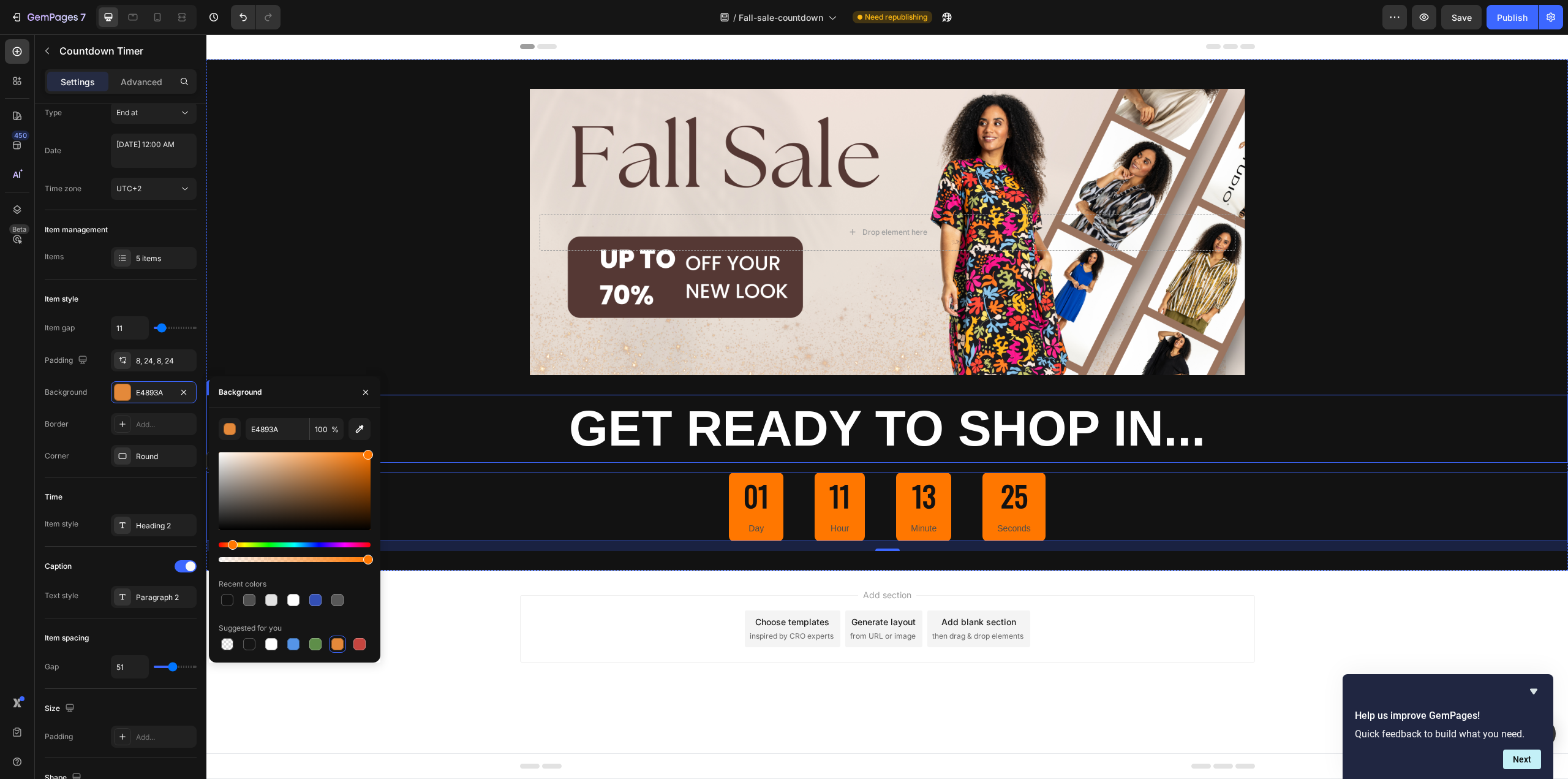
type input "FF7700"
drag, startPoint x: 545, startPoint y: 504, endPoint x: 395, endPoint y: 448, distance: 160.1
click at [1139, 631] on div "Add section Choose templates inspired by CRO experts Generate layout from URL o…" at bounding box center [887, 629] width 735 height 67
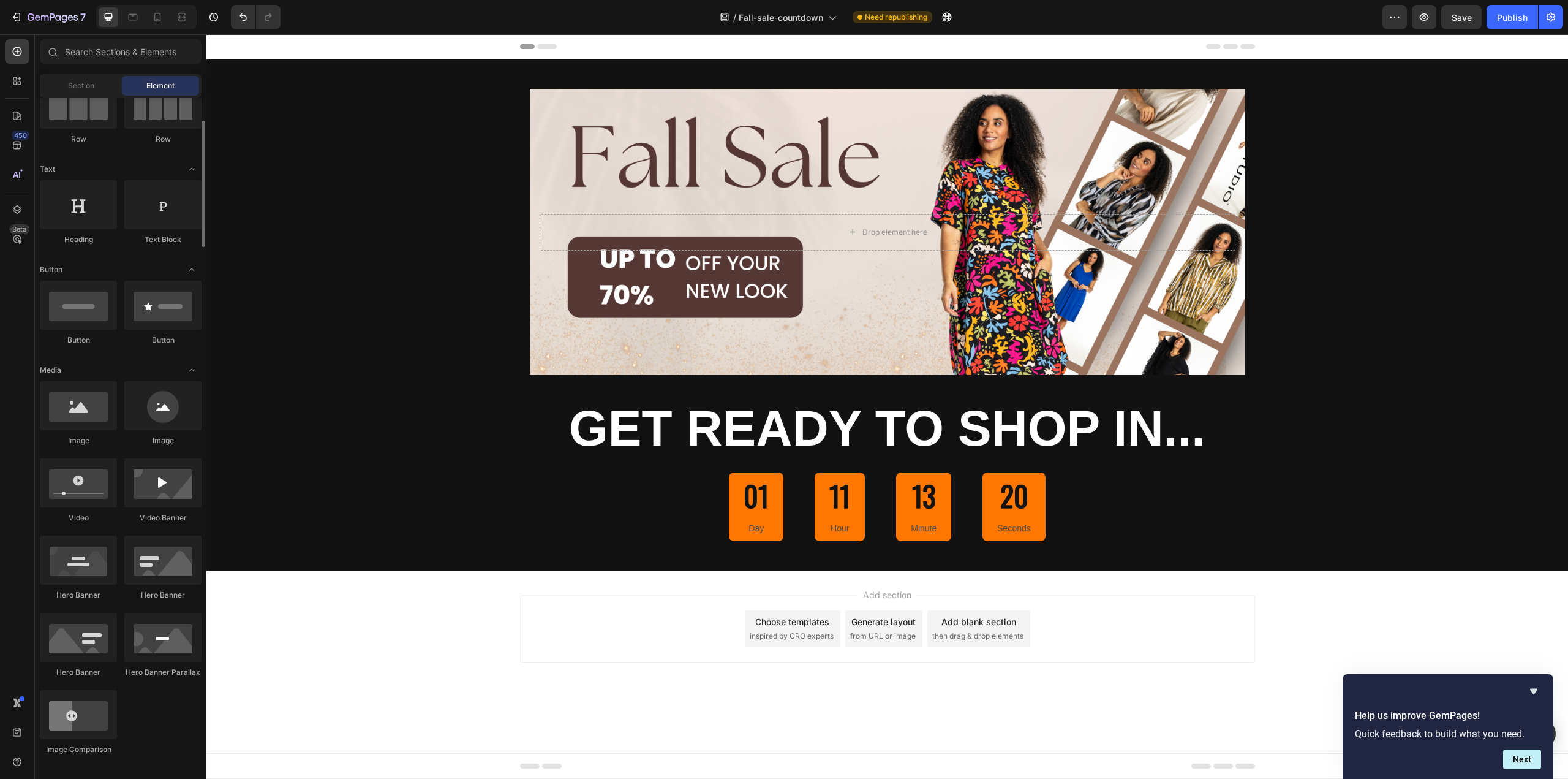
scroll to position [0, 0]
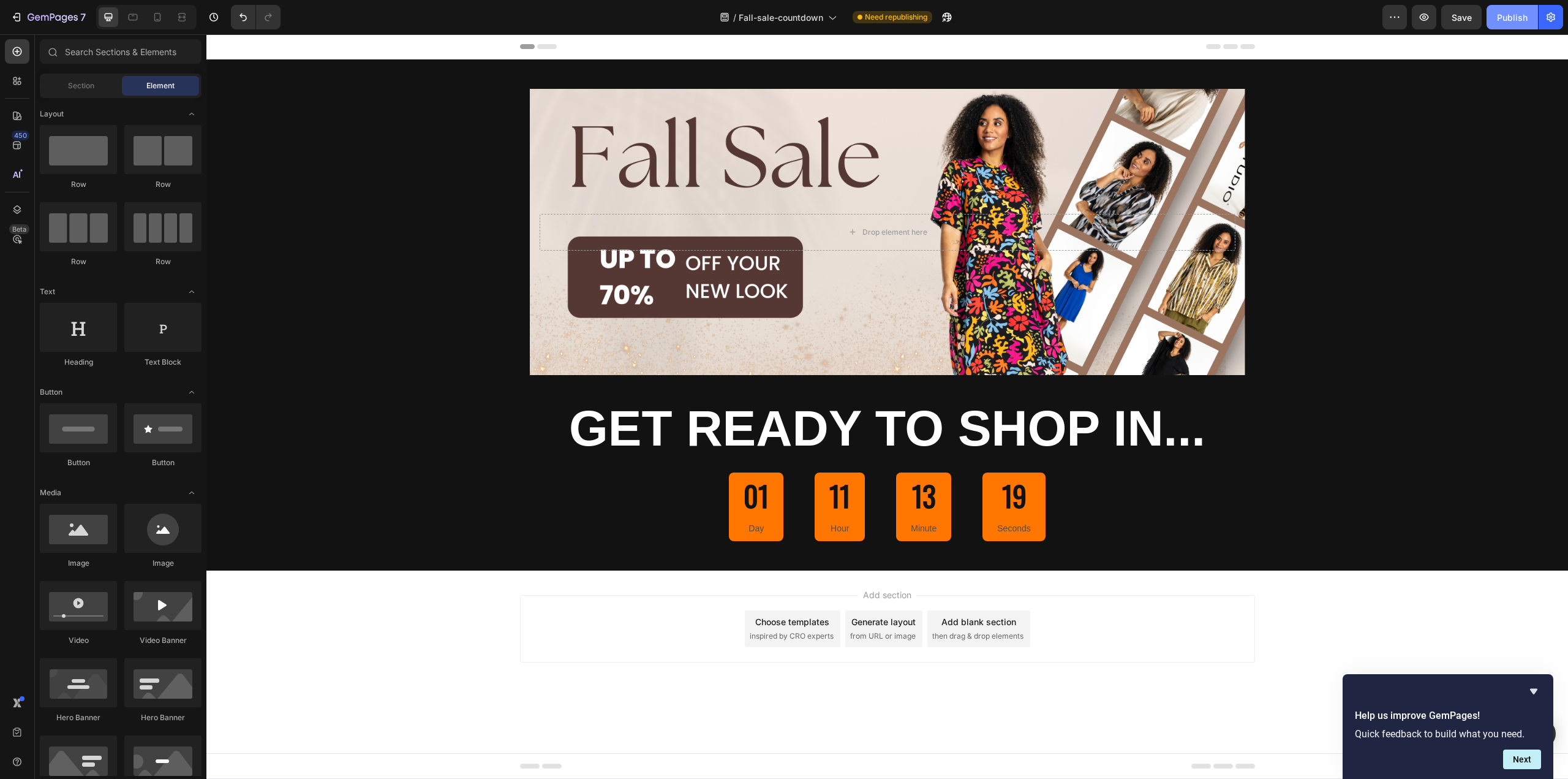
click at [1499, 15] on div "Publish" at bounding box center [1512, 17] width 30 height 13
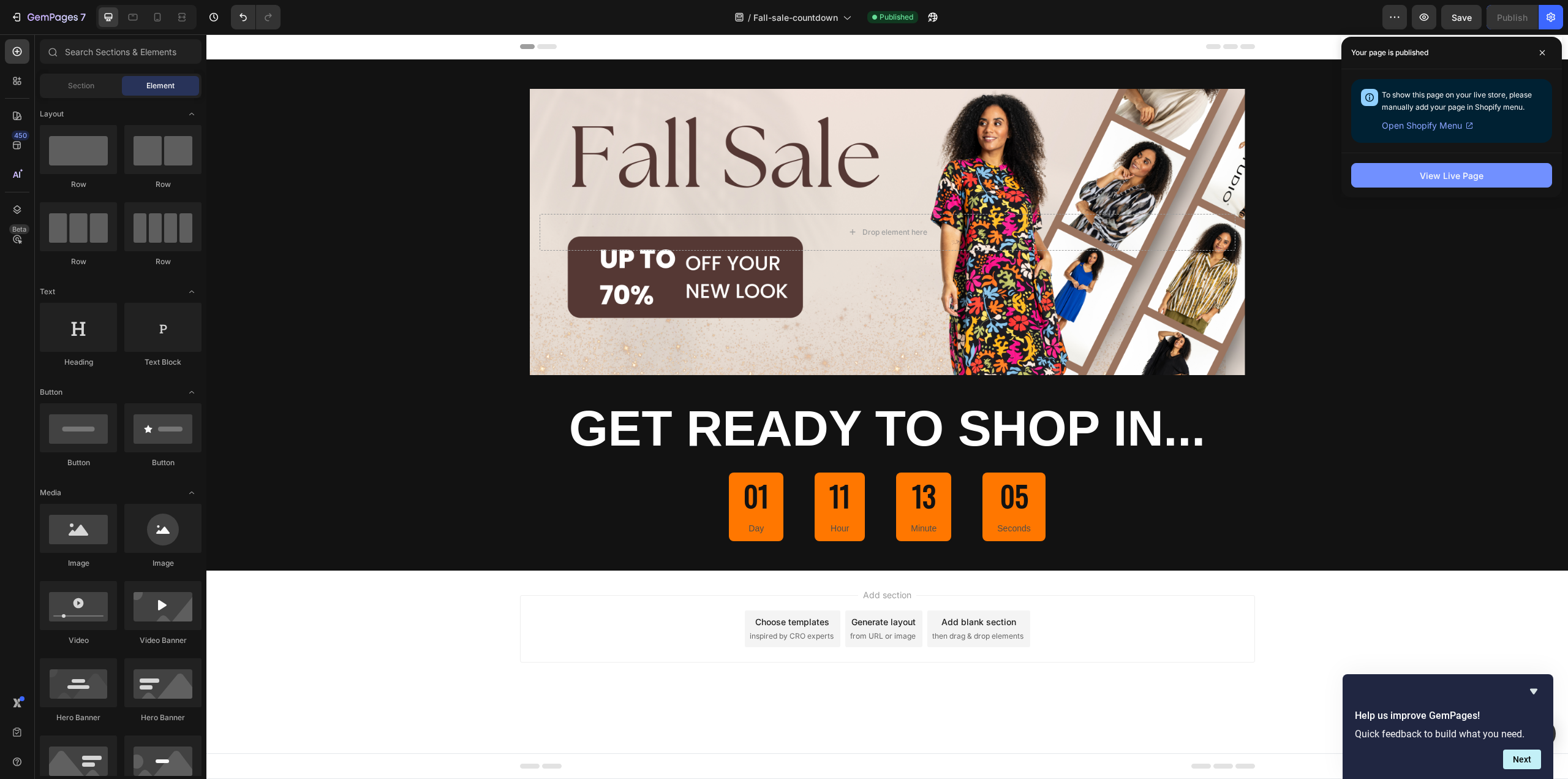
click at [1426, 180] on div "View Live Page" at bounding box center [1452, 175] width 63 height 13
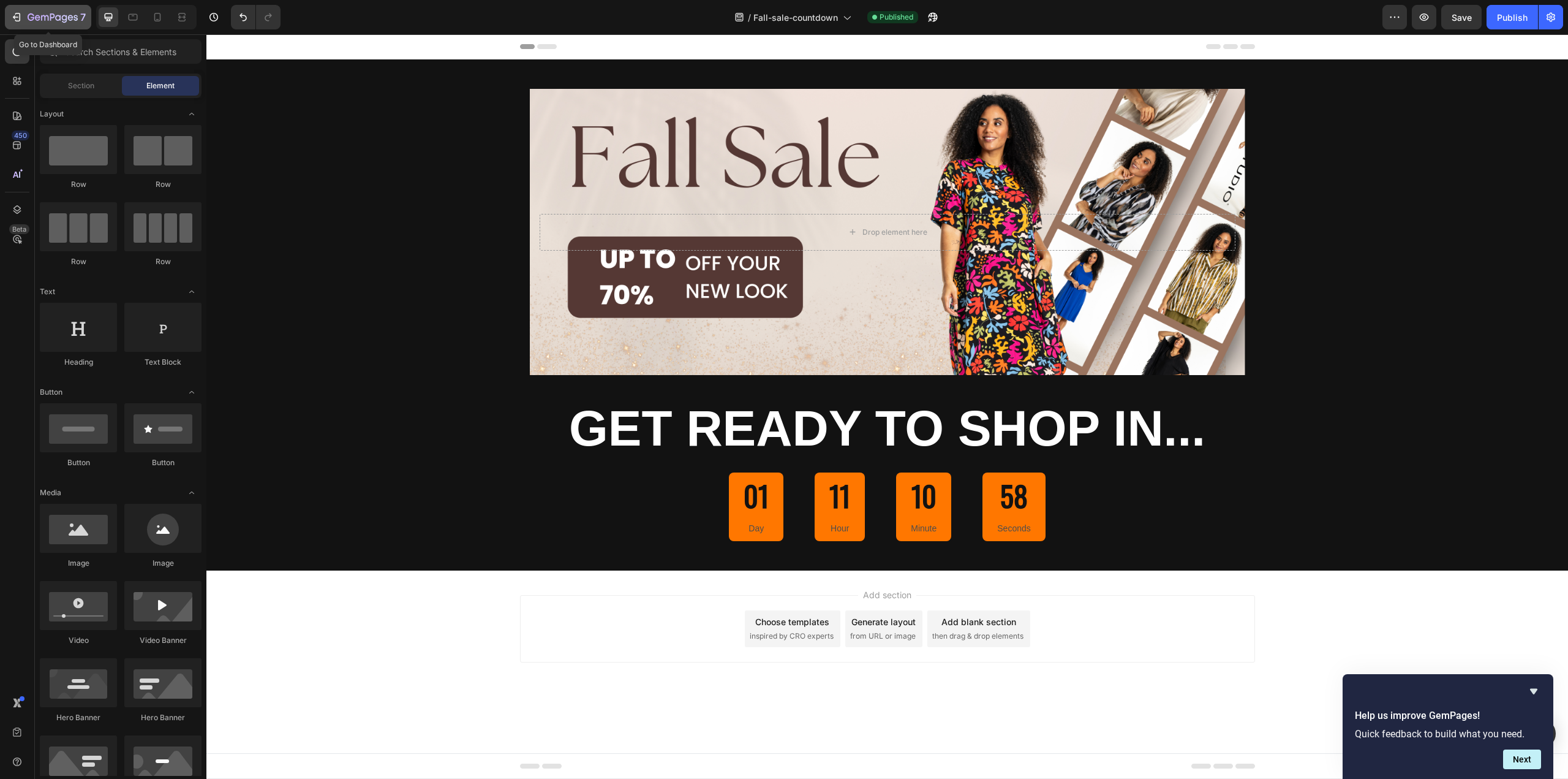
click at [9, 21] on button "7" at bounding box center [49, 17] width 87 height 25
